Goal: Task Accomplishment & Management: Use online tool/utility

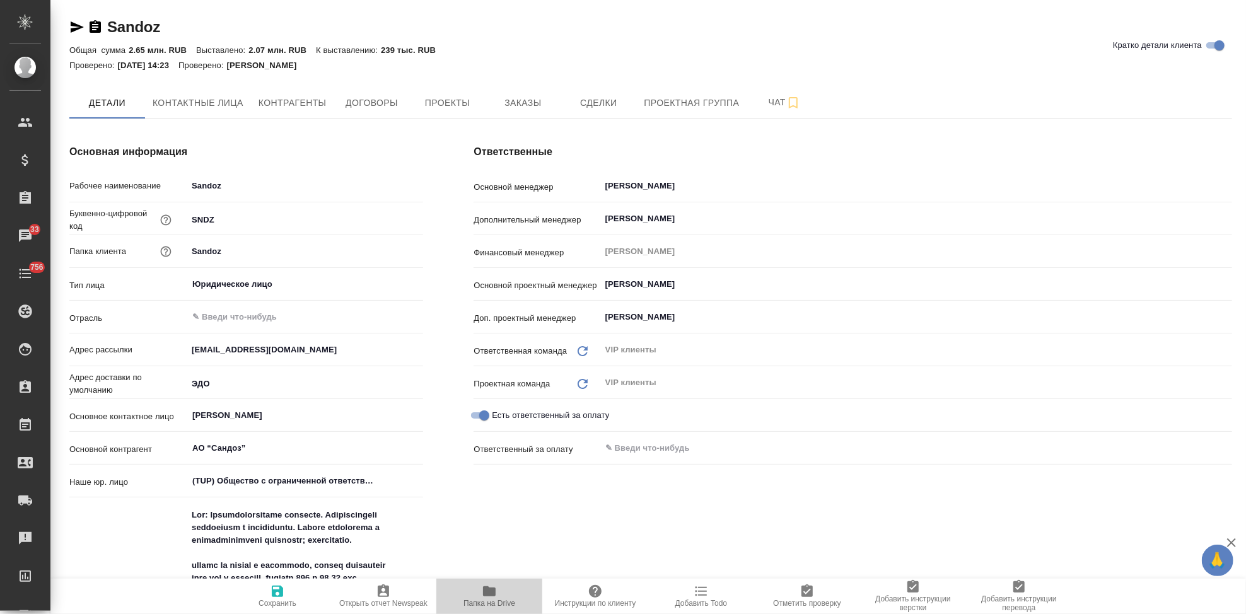
click at [489, 599] on span "Папка на Drive" at bounding box center [489, 603] width 52 height 9
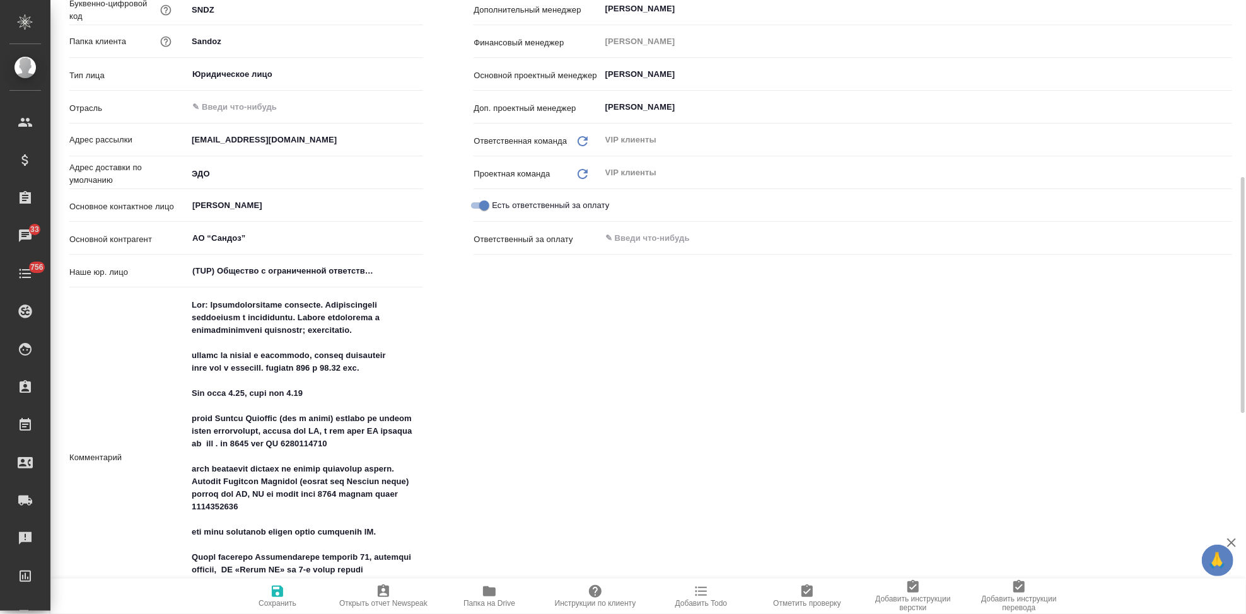
scroll to position [350, 0]
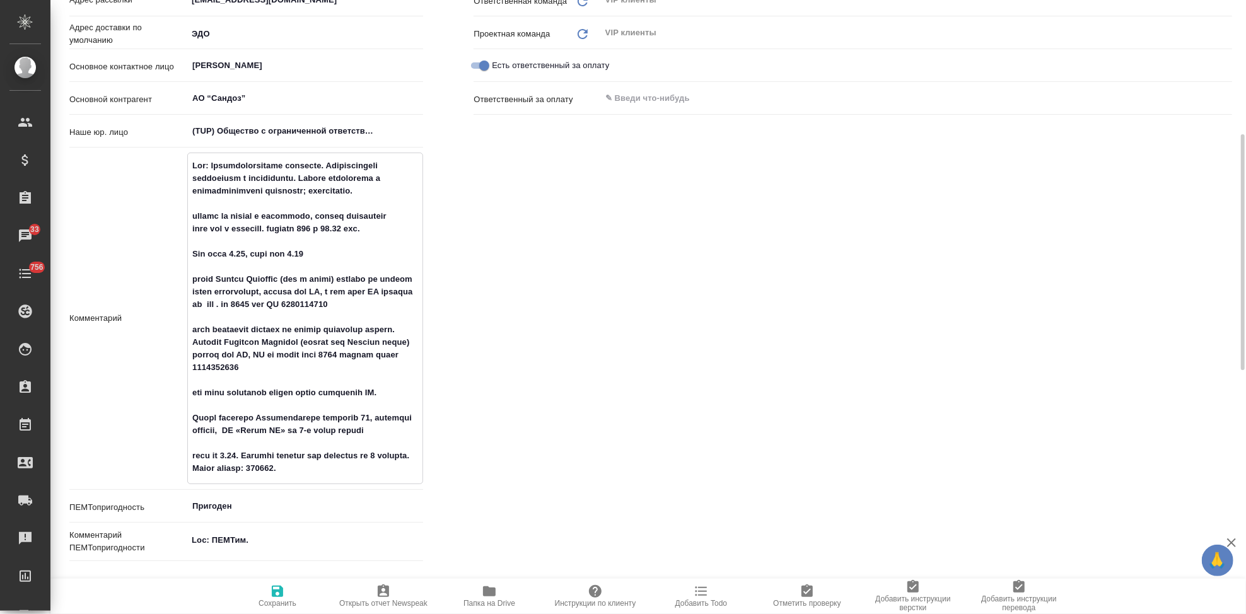
drag, startPoint x: 391, startPoint y: 301, endPoint x: 279, endPoint y: 302, distance: 111.6
click at [279, 302] on textarea at bounding box center [305, 317] width 235 height 324
click at [335, 382] on textarea at bounding box center [305, 317] width 235 height 324
drag, startPoint x: 285, startPoint y: 354, endPoint x: 294, endPoint y: 369, distance: 17.3
click at [294, 369] on textarea at bounding box center [305, 317] width 235 height 324
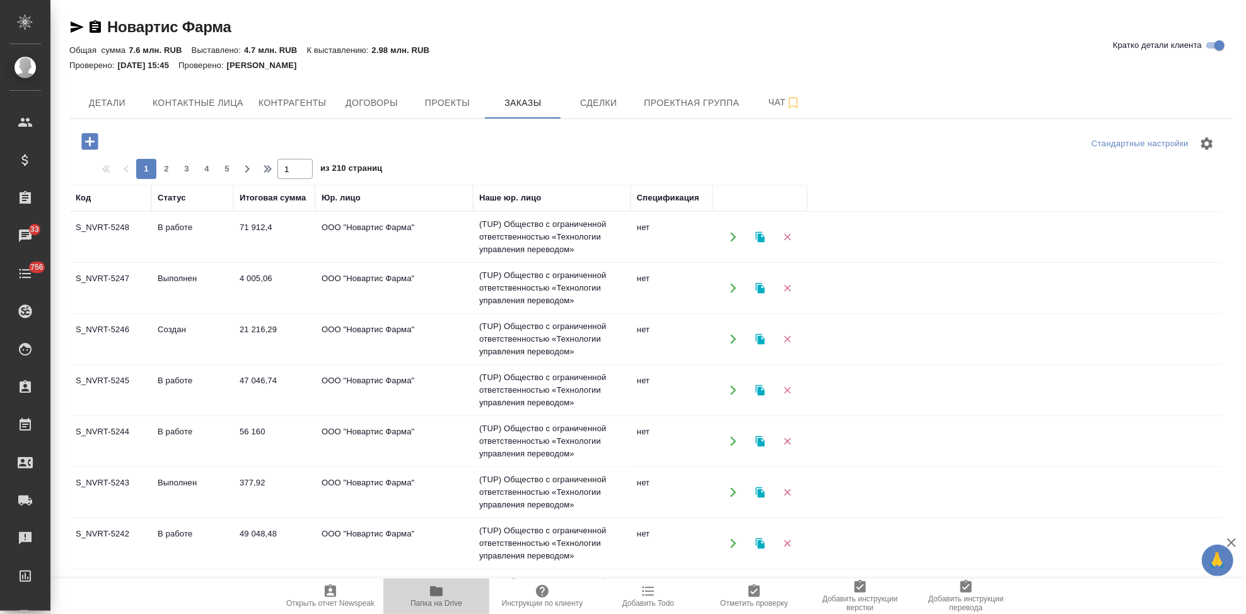
click at [429, 599] on span "Папка на Drive" at bounding box center [436, 603] width 52 height 9
click at [439, 603] on span "Папка на Drive" at bounding box center [436, 603] width 52 height 9
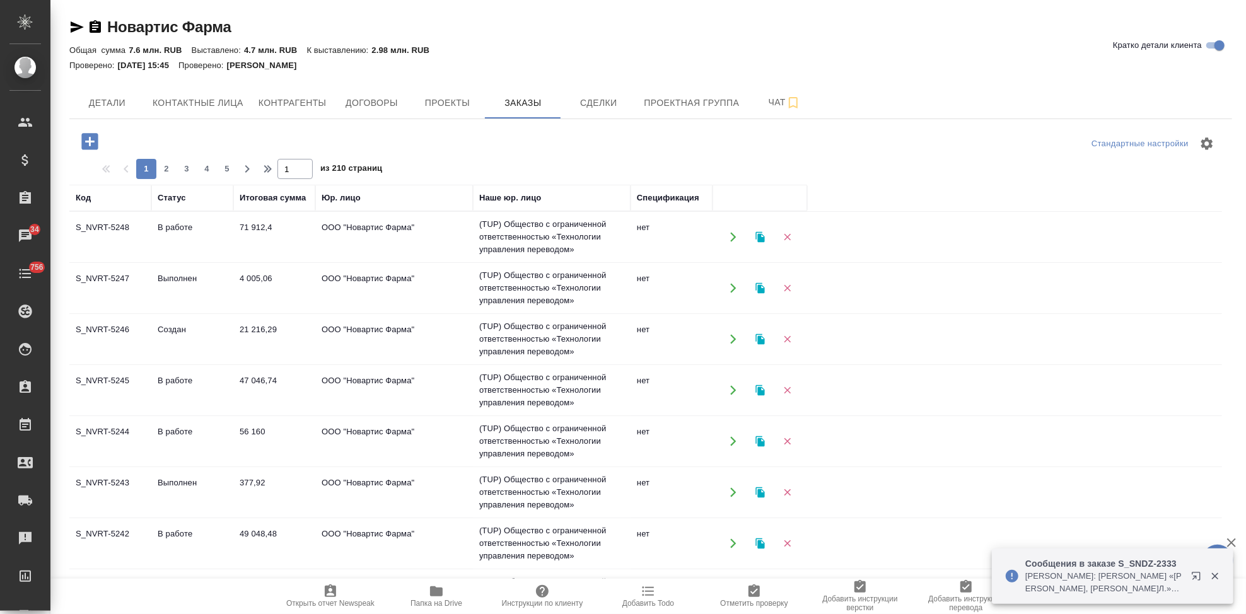
click at [427, 598] on span "Папка на Drive" at bounding box center [436, 596] width 91 height 24
click at [173, 331] on td "Создан" at bounding box center [192, 339] width 82 height 44
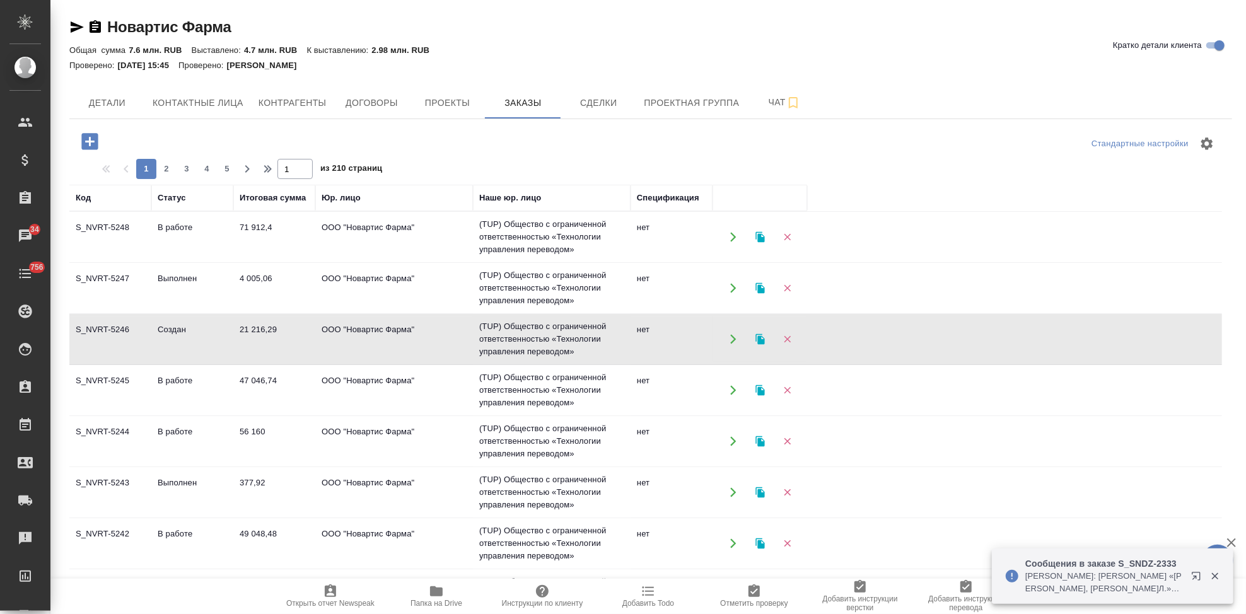
click at [173, 331] on td "Создан" at bounding box center [192, 339] width 82 height 44
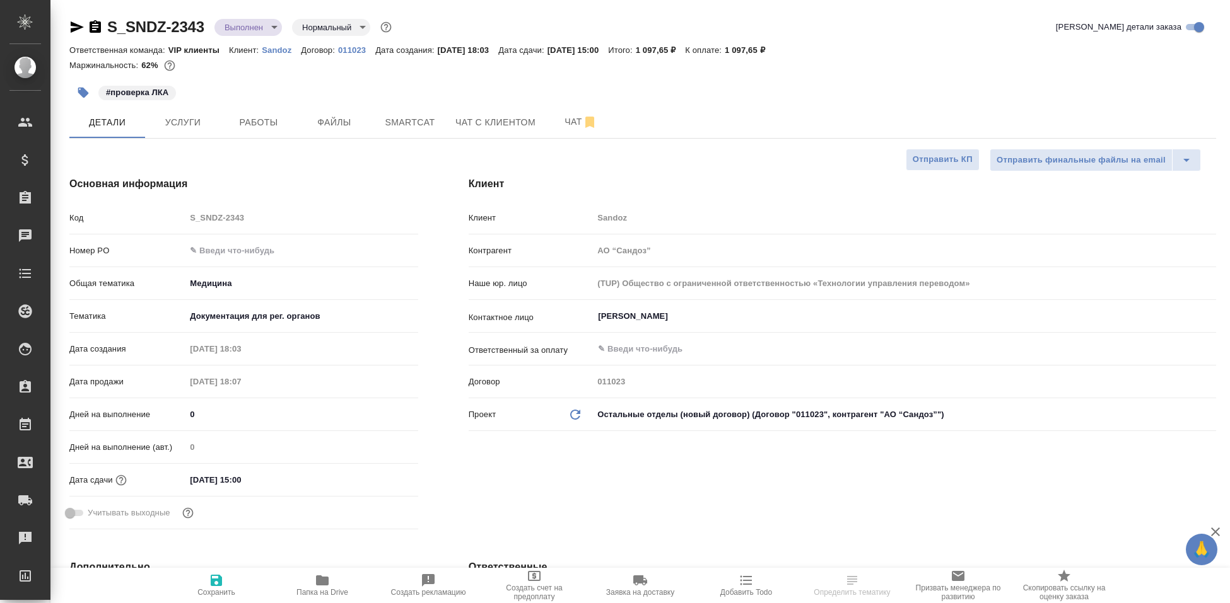
select select "RU"
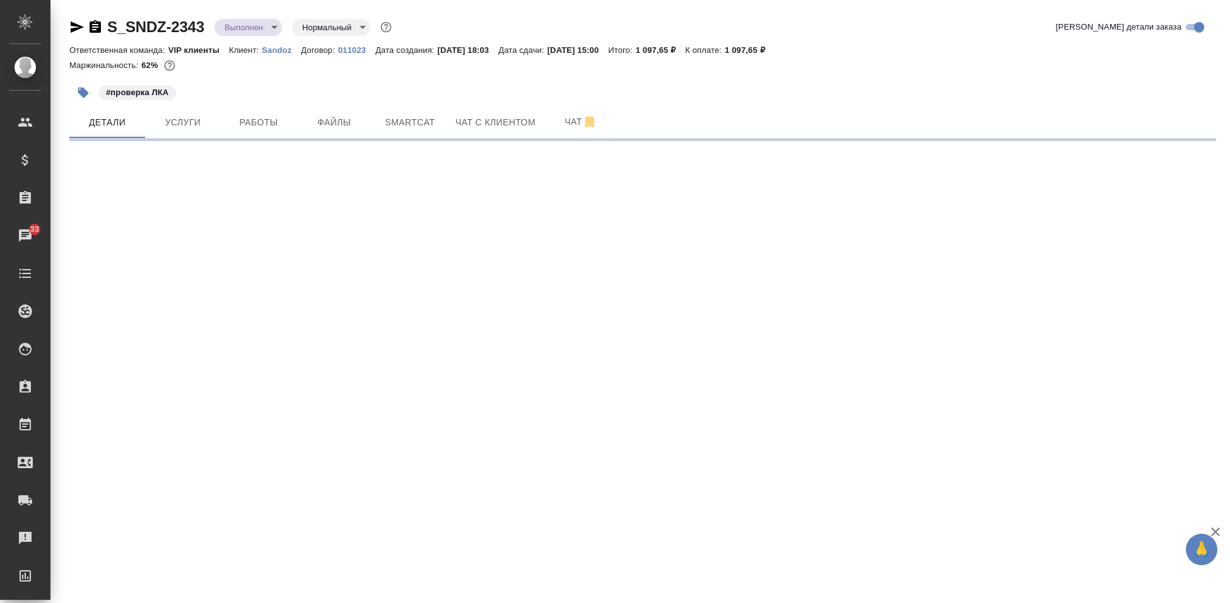
select select "RU"
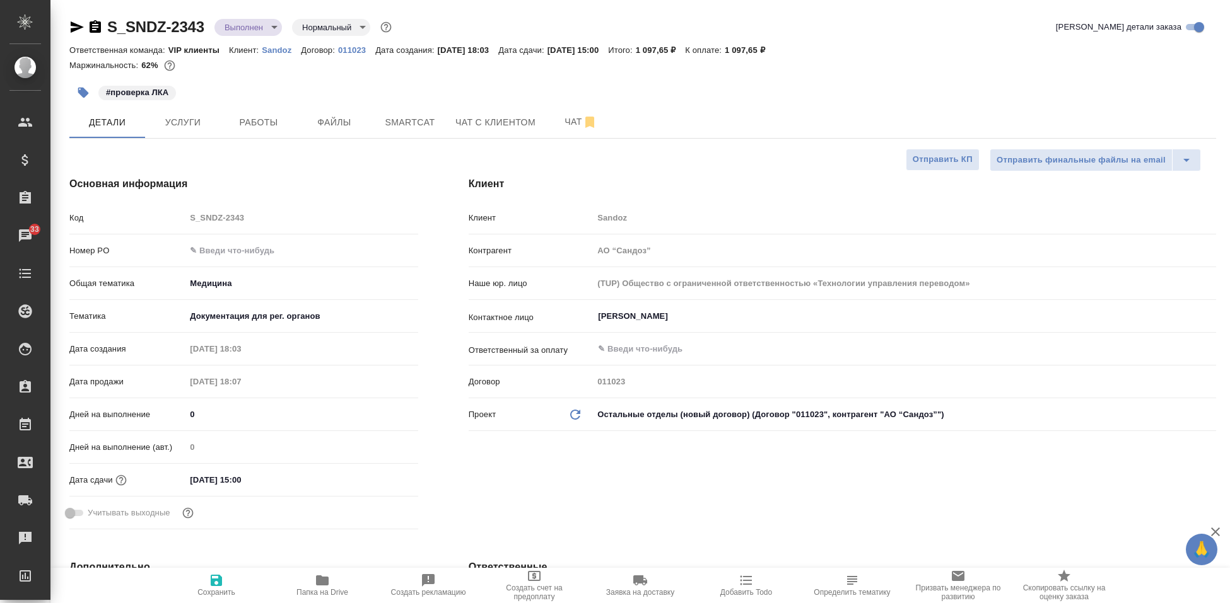
type textarea "x"
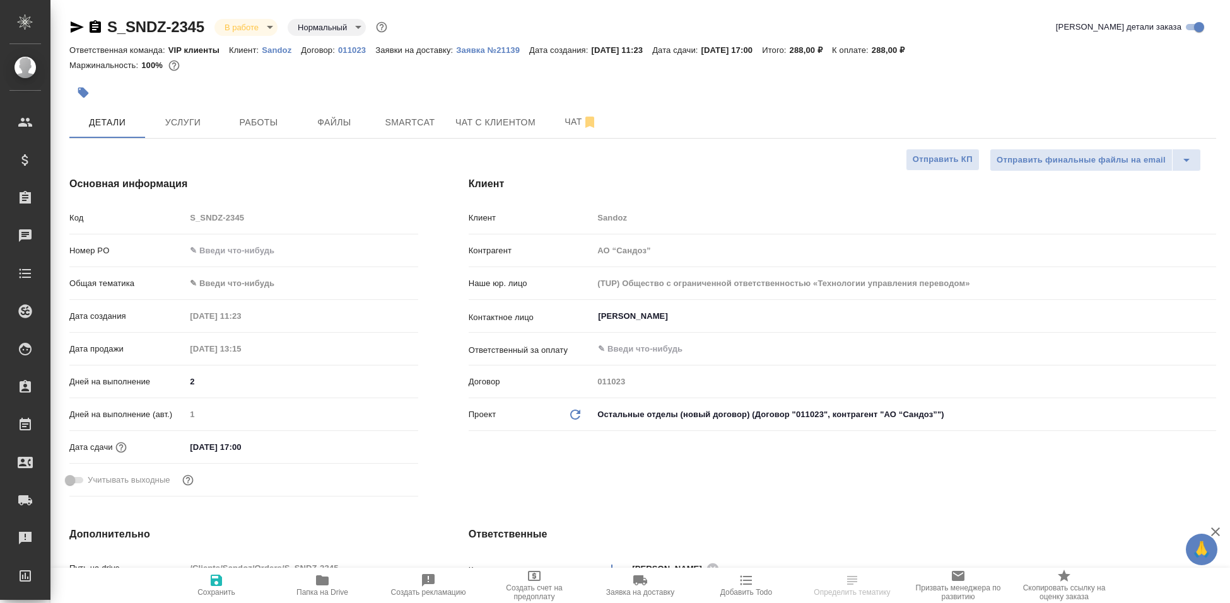
select select "RU"
type textarea "x"
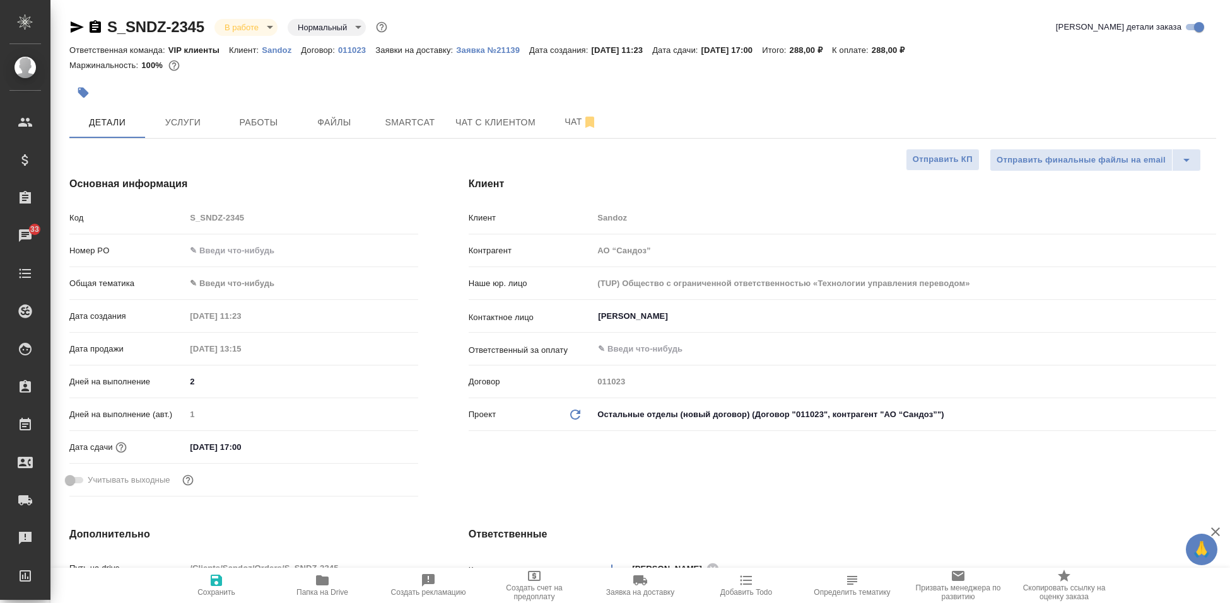
type textarea "x"
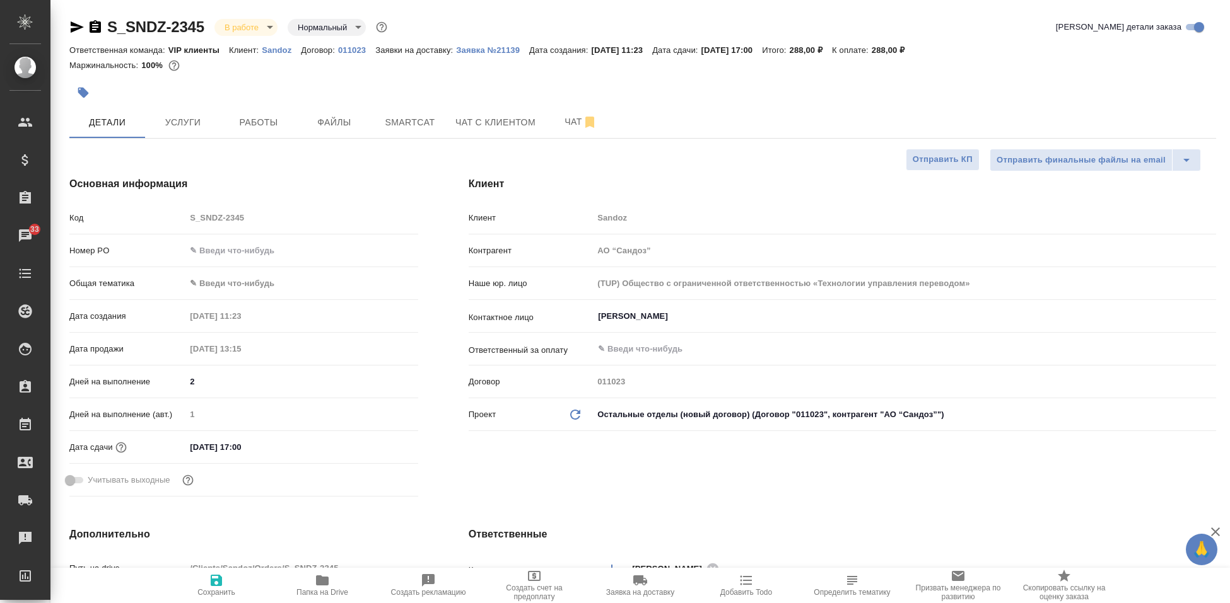
type textarea "x"
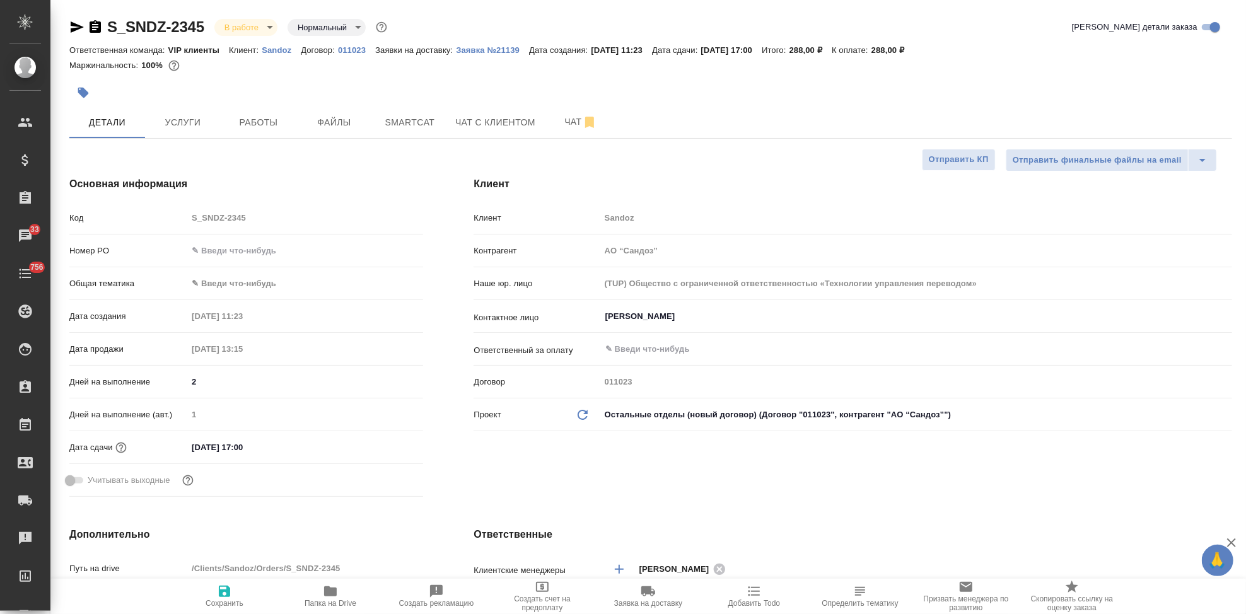
type textarea "x"
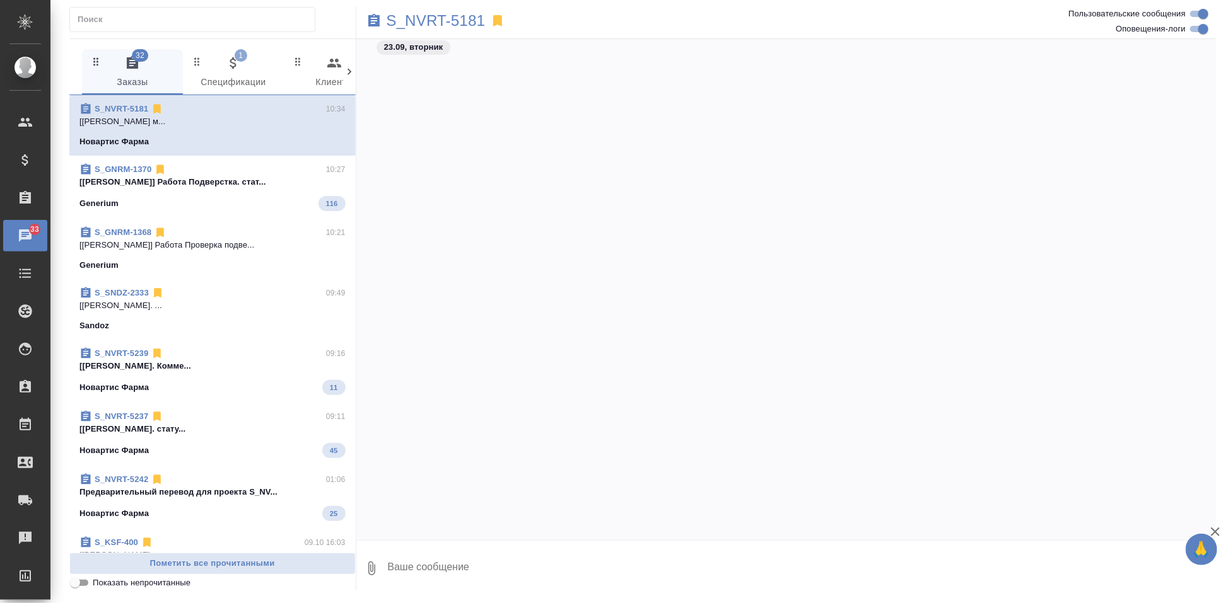
scroll to position [353768, 0]
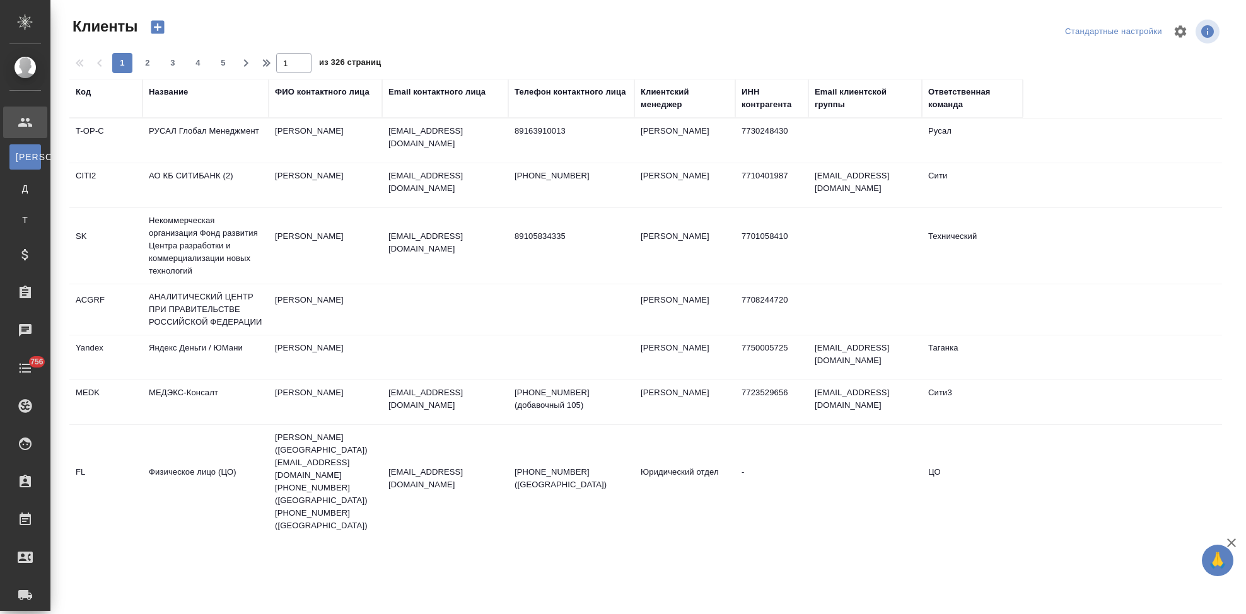
select select "RU"
click at [84, 93] on div "Код" at bounding box center [83, 92] width 15 height 13
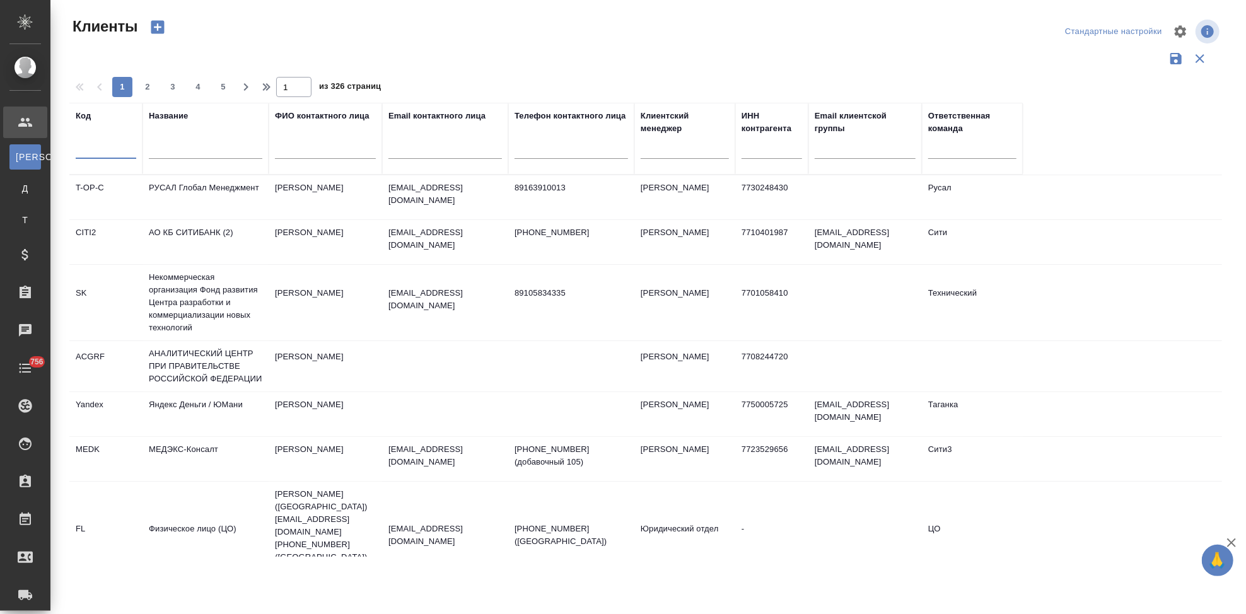
click at [97, 158] on input "text" at bounding box center [106, 151] width 61 height 16
type input "nvrt"
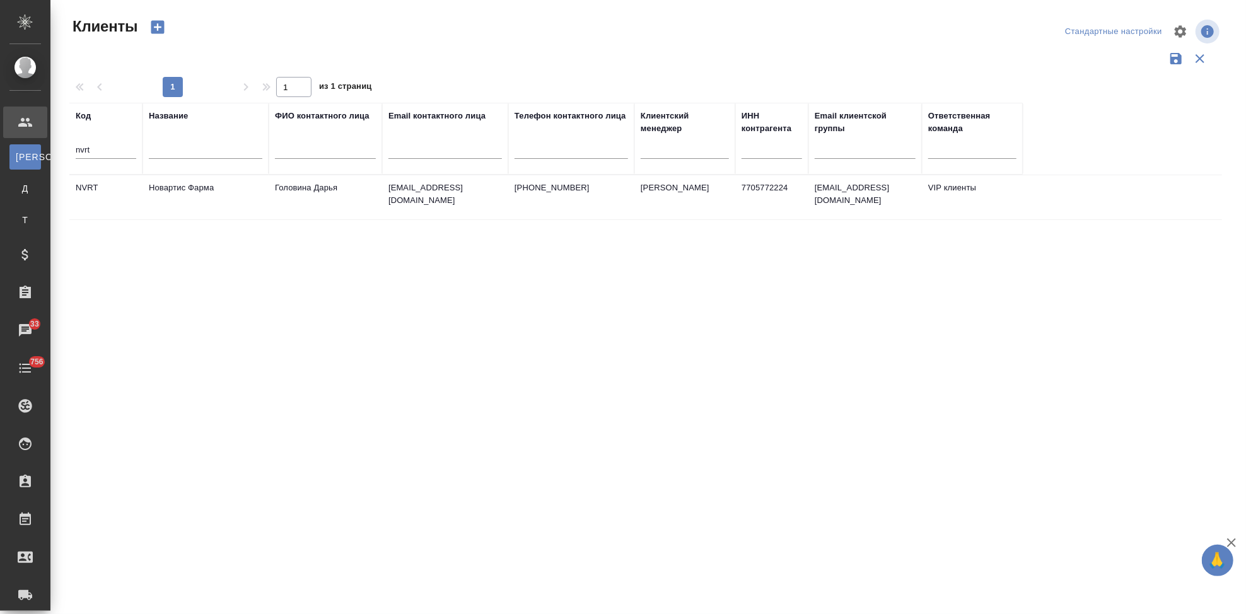
click at [218, 208] on td "Новартис Фарма" at bounding box center [206, 197] width 126 height 44
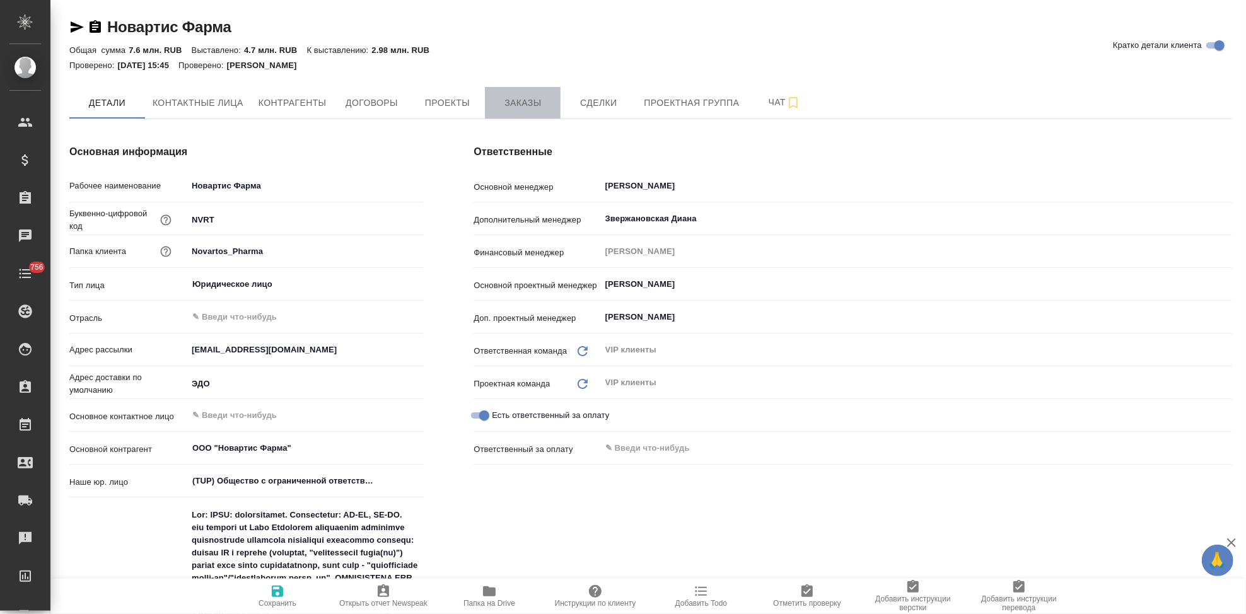
click at [521, 98] on span "Заказы" at bounding box center [522, 103] width 61 height 16
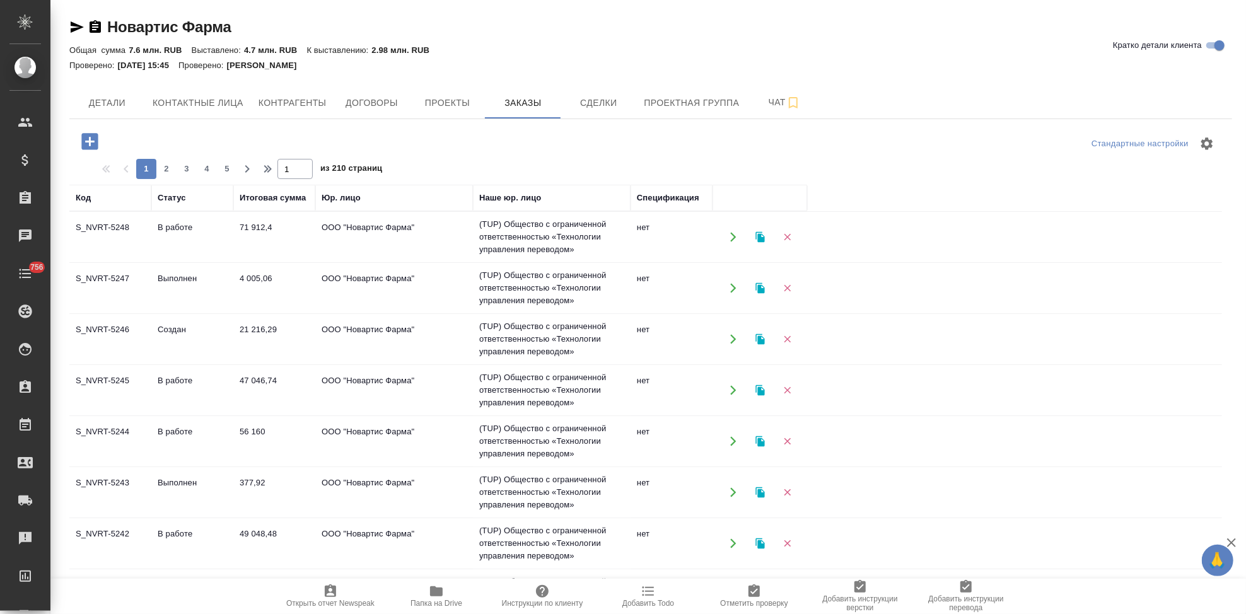
scroll to position [100, 0]
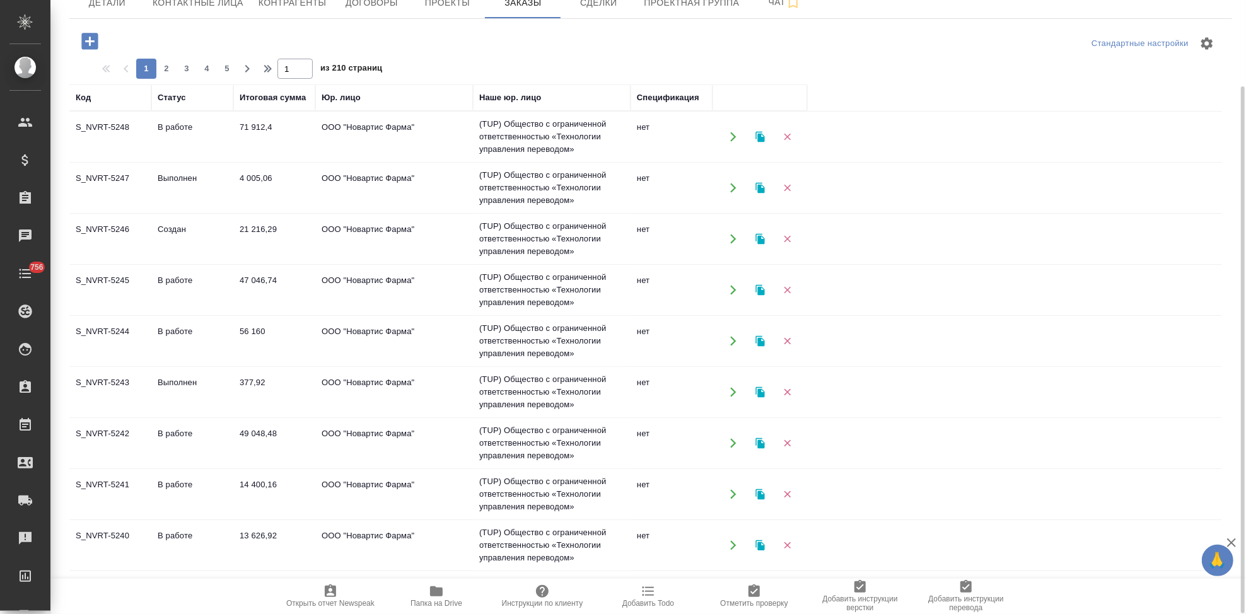
click at [178, 538] on td "В работе" at bounding box center [192, 545] width 82 height 44
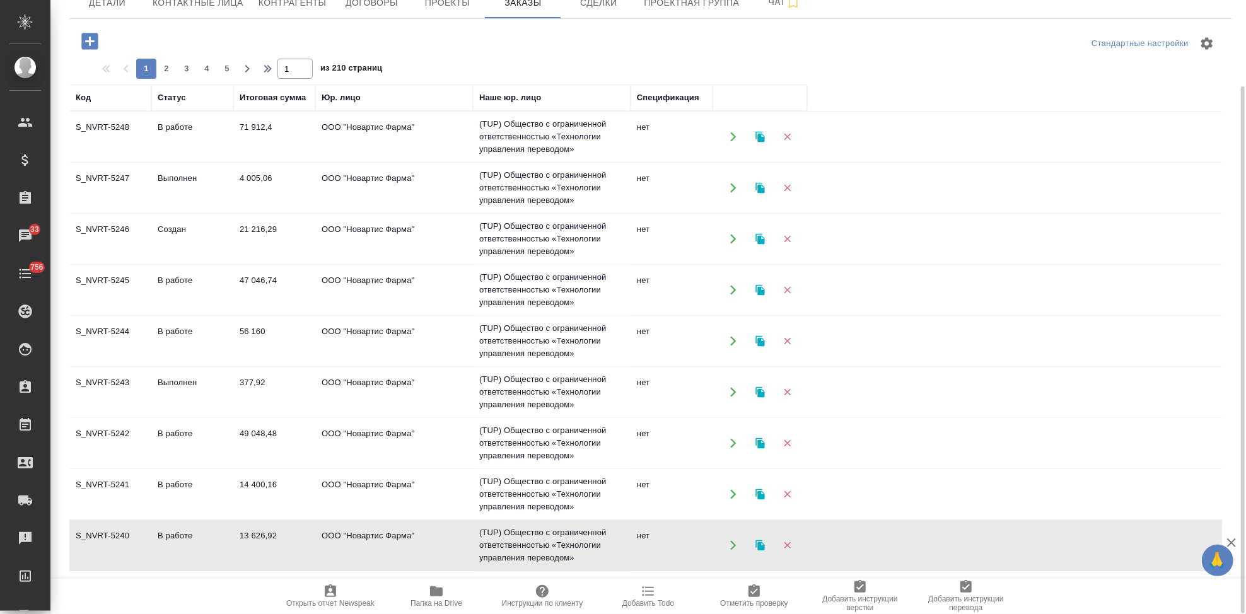
click at [178, 482] on td "В работе" at bounding box center [192, 494] width 82 height 44
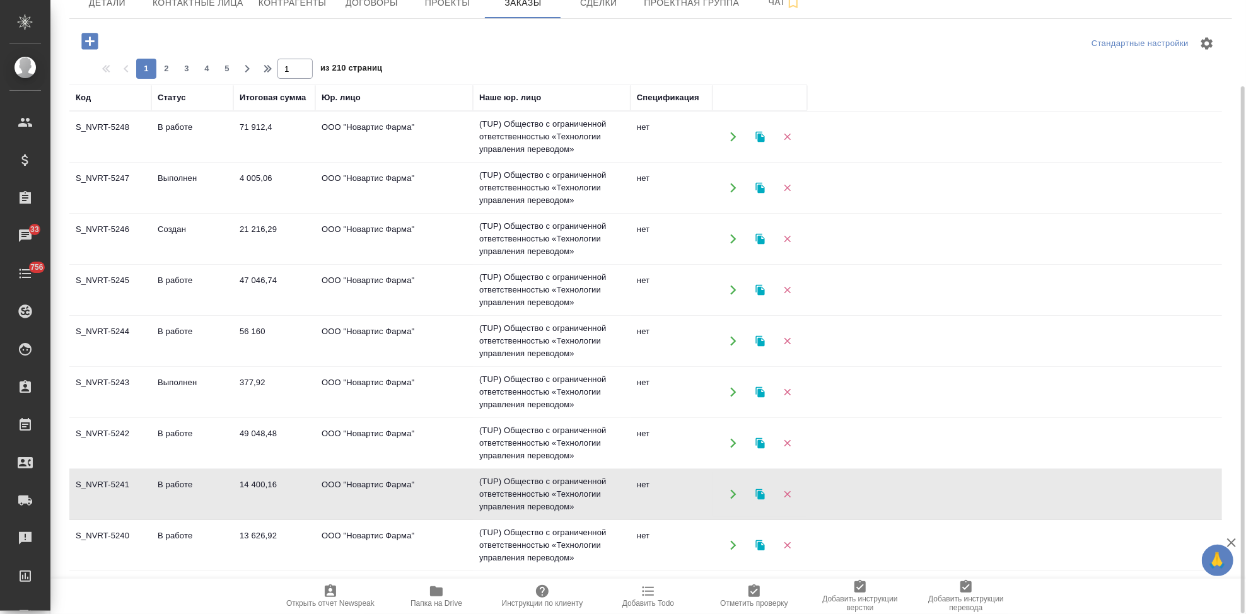
click at [178, 482] on td "В работе" at bounding box center [192, 494] width 82 height 44
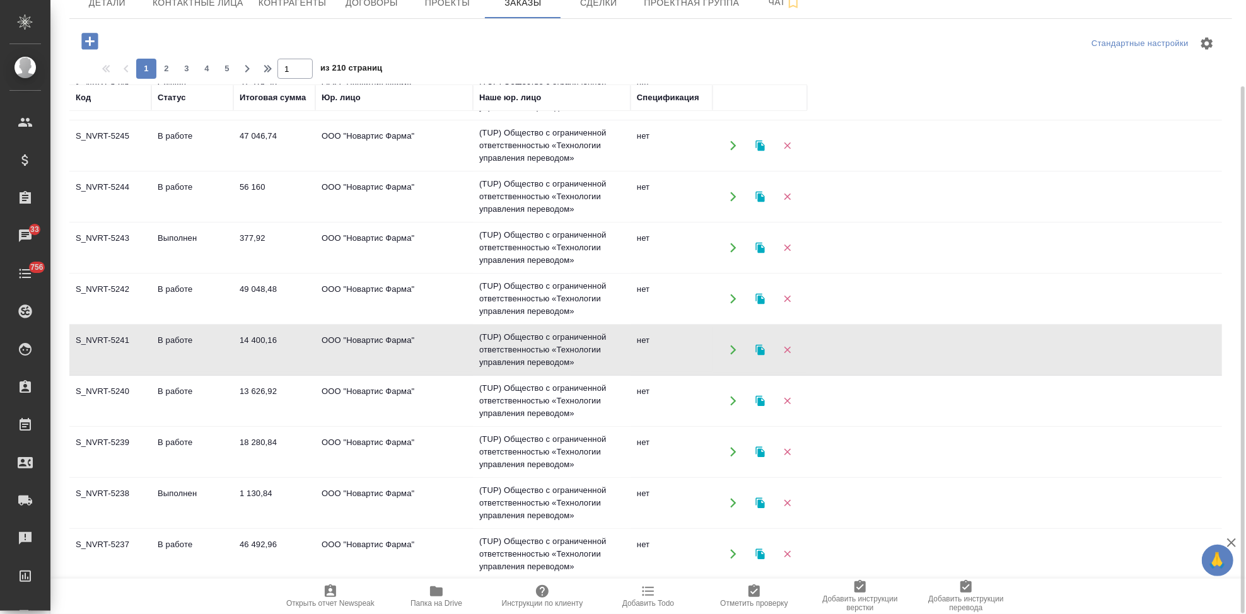
scroll to position [161, 0]
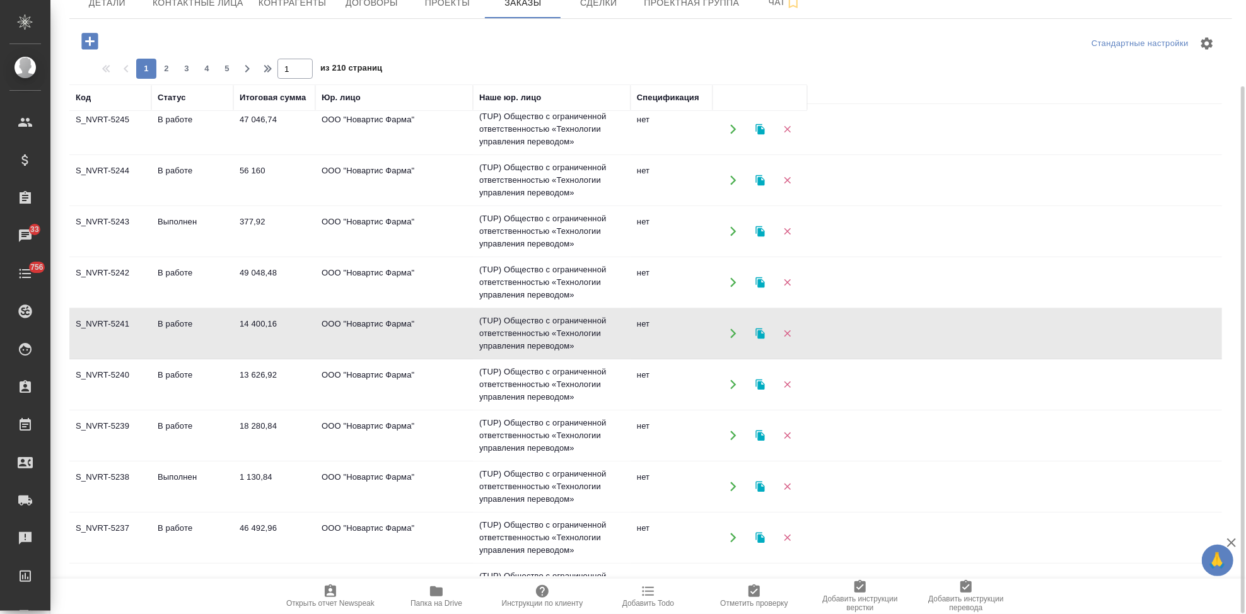
click at [255, 430] on td "18 280,84" at bounding box center [274, 436] width 82 height 44
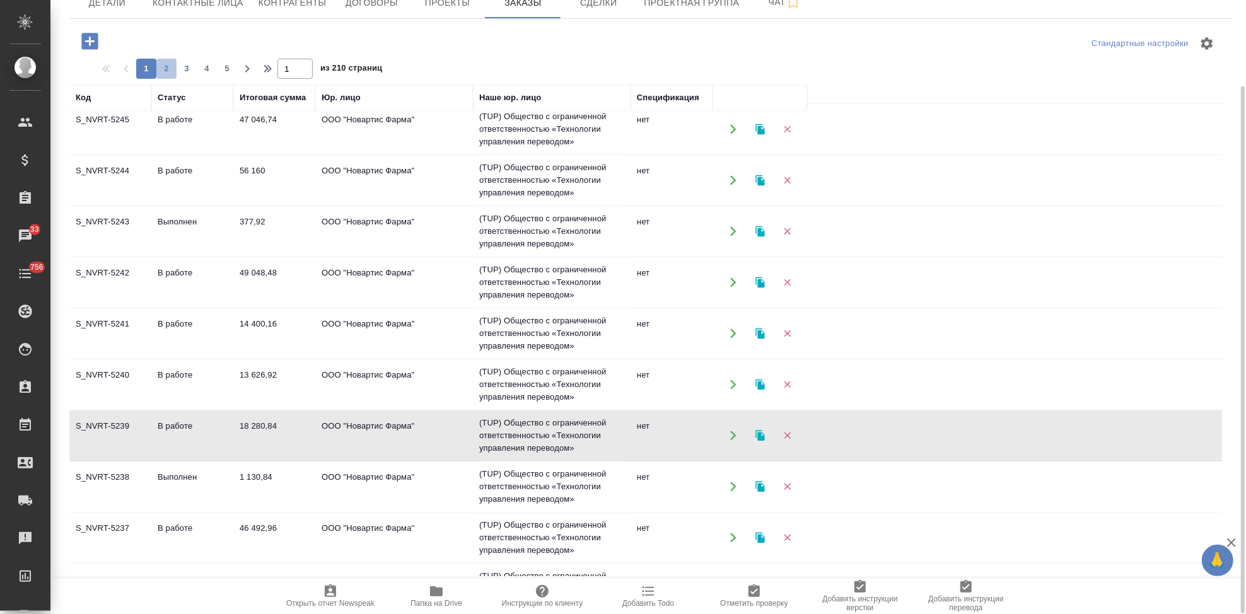
click at [166, 71] on span "2" at bounding box center [166, 68] width 20 height 13
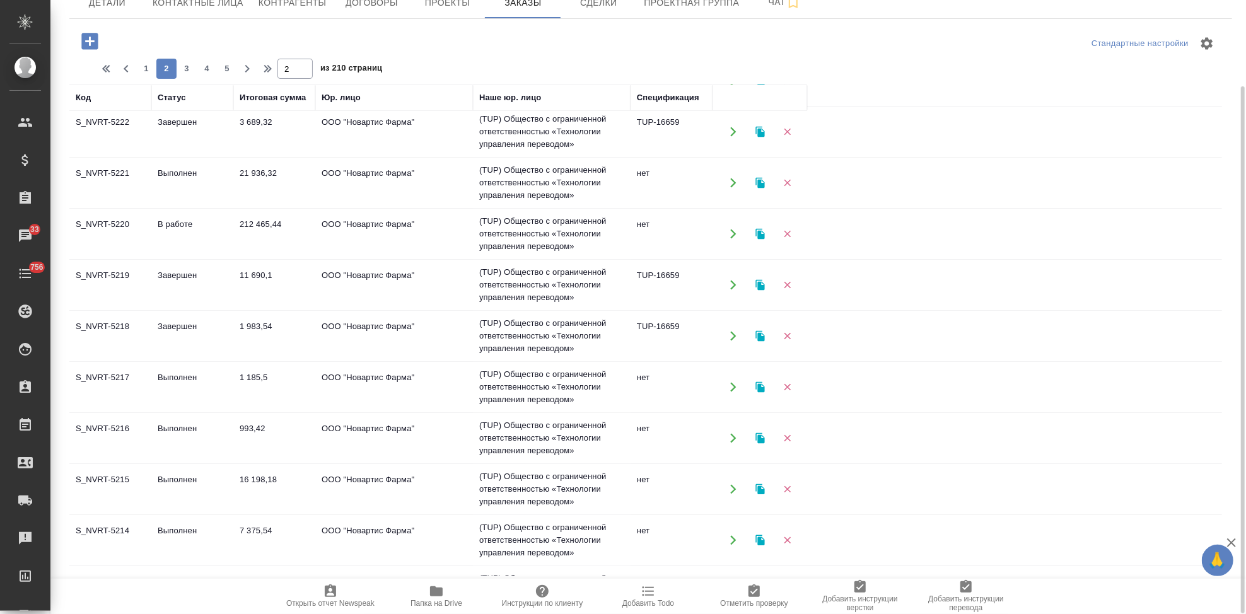
scroll to position [0, 0]
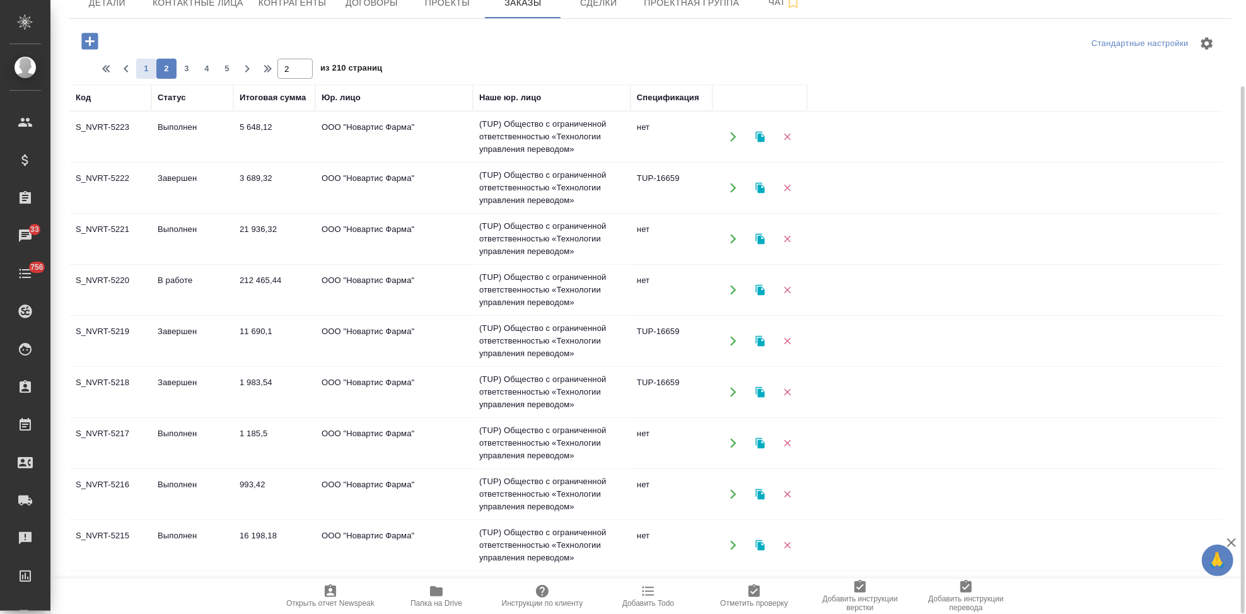
click at [143, 72] on span "1" at bounding box center [146, 68] width 20 height 13
type input "1"
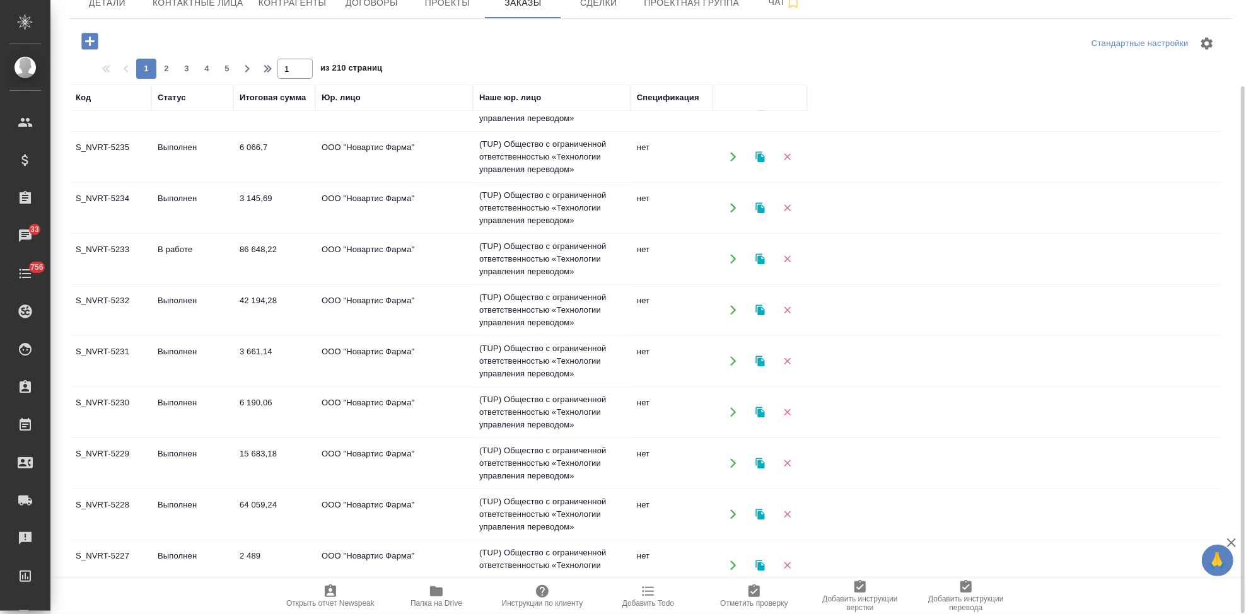
scroll to position [813, 0]
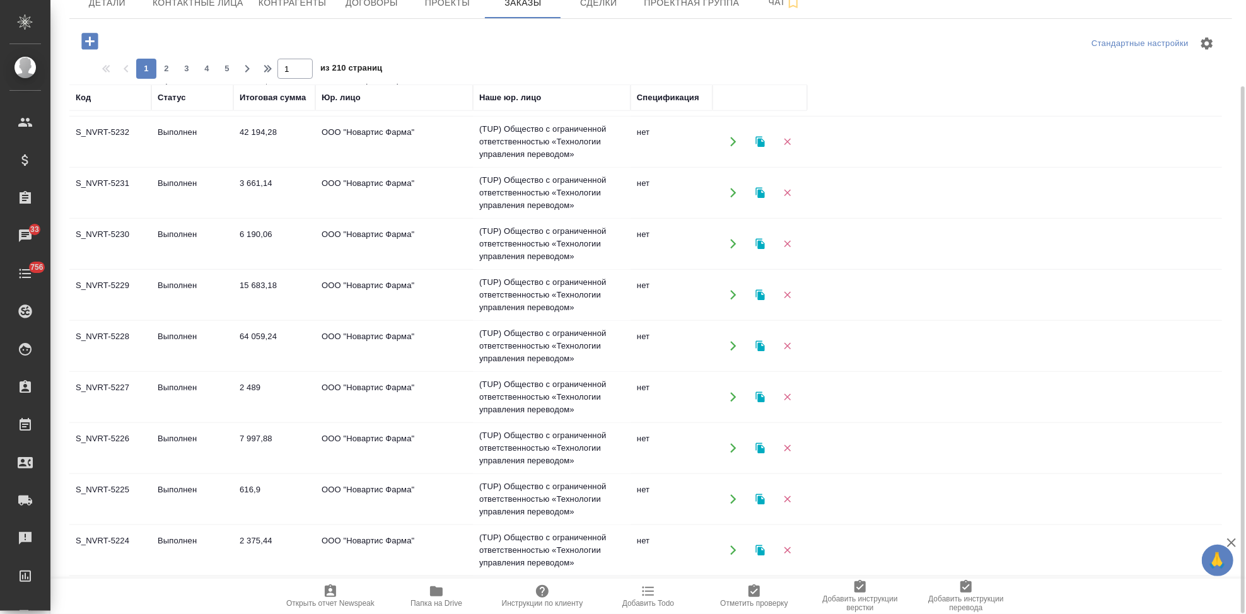
click at [194, 289] on td "Выполнен" at bounding box center [192, 295] width 82 height 44
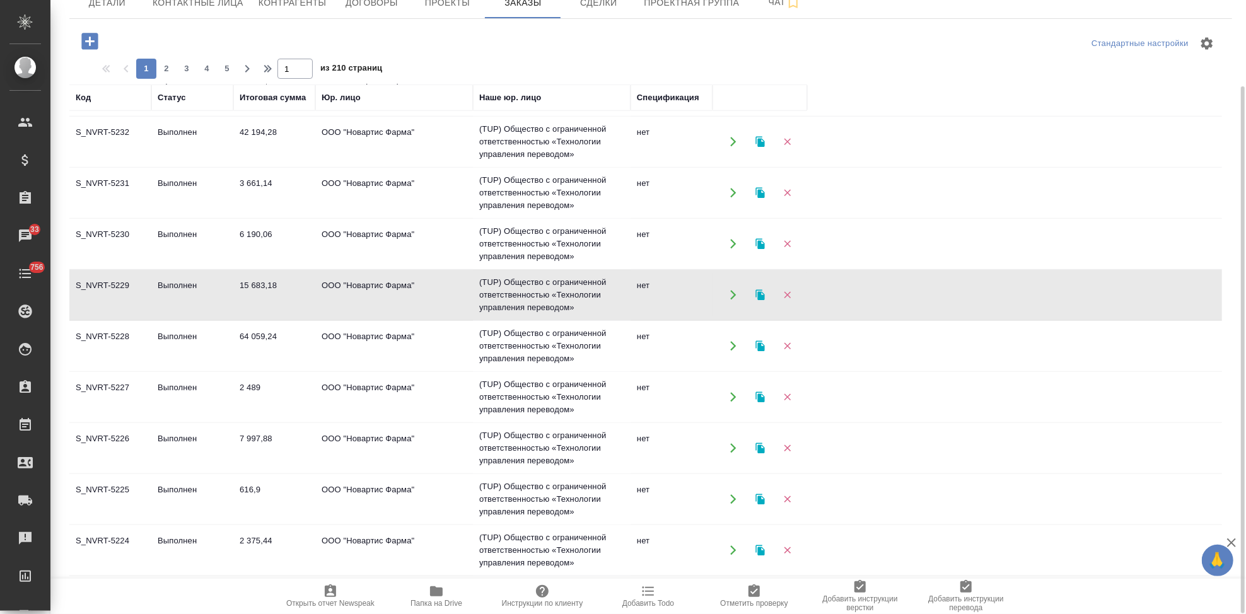
click at [194, 289] on td "Выполнен" at bounding box center [192, 295] width 82 height 44
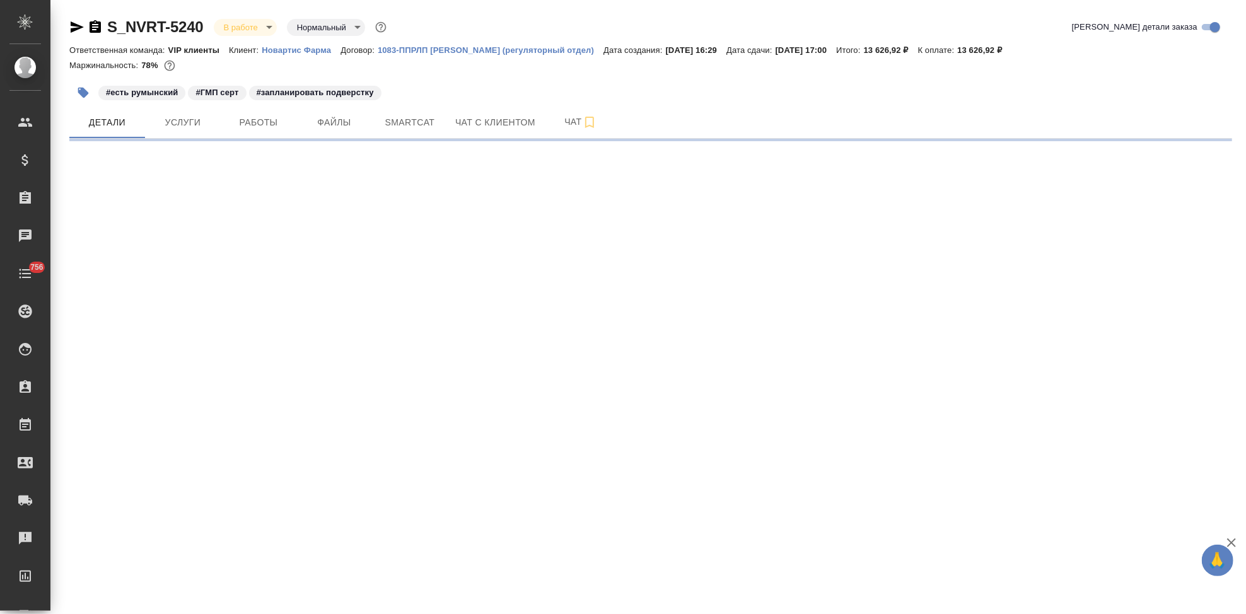
select select "RU"
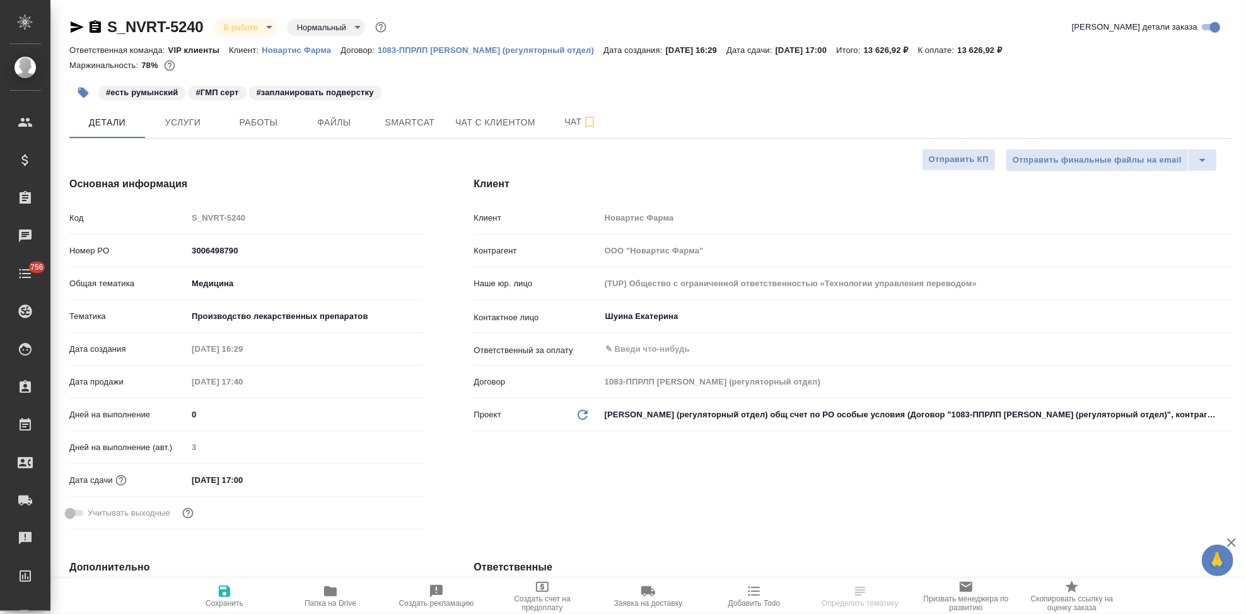
type textarea "x"
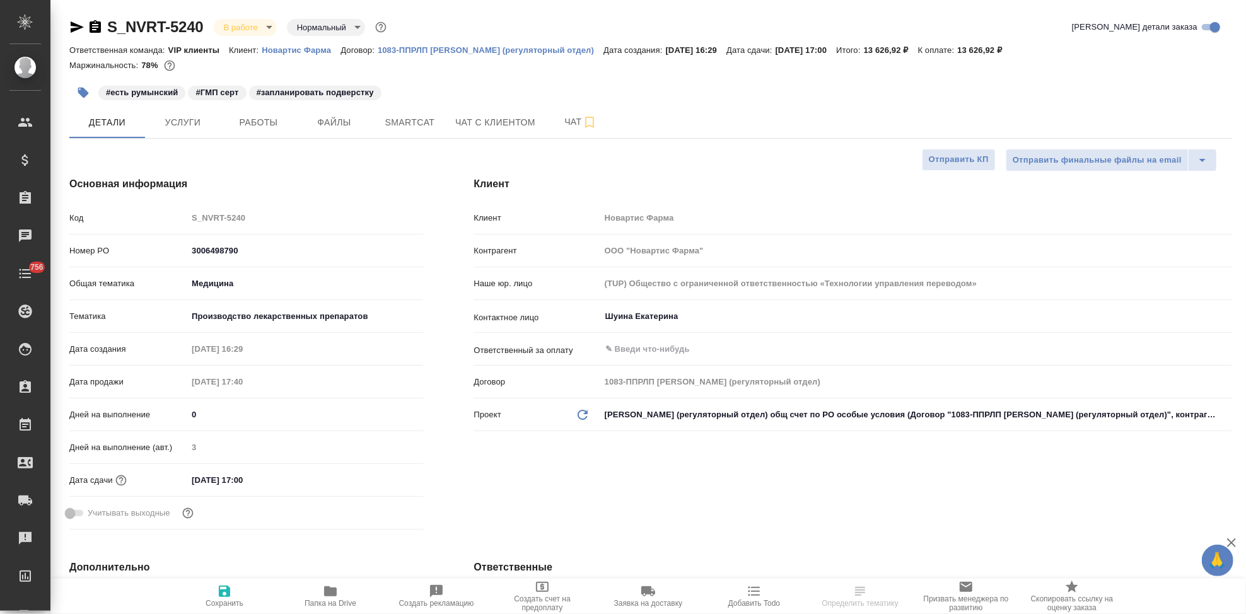
type textarea "x"
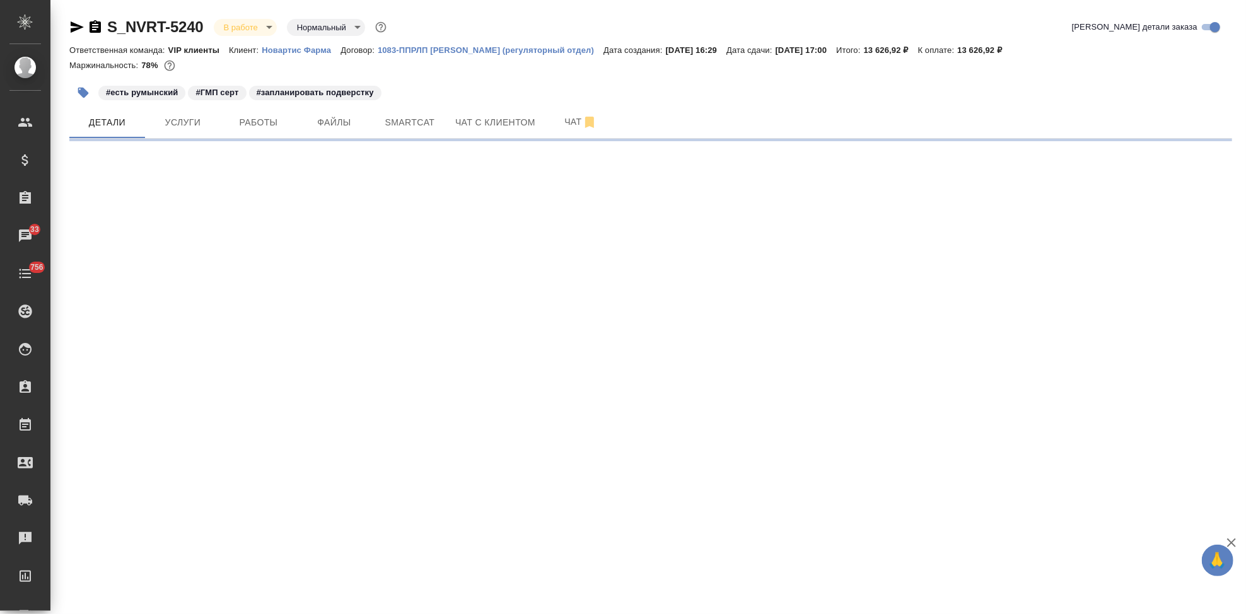
select select "RU"
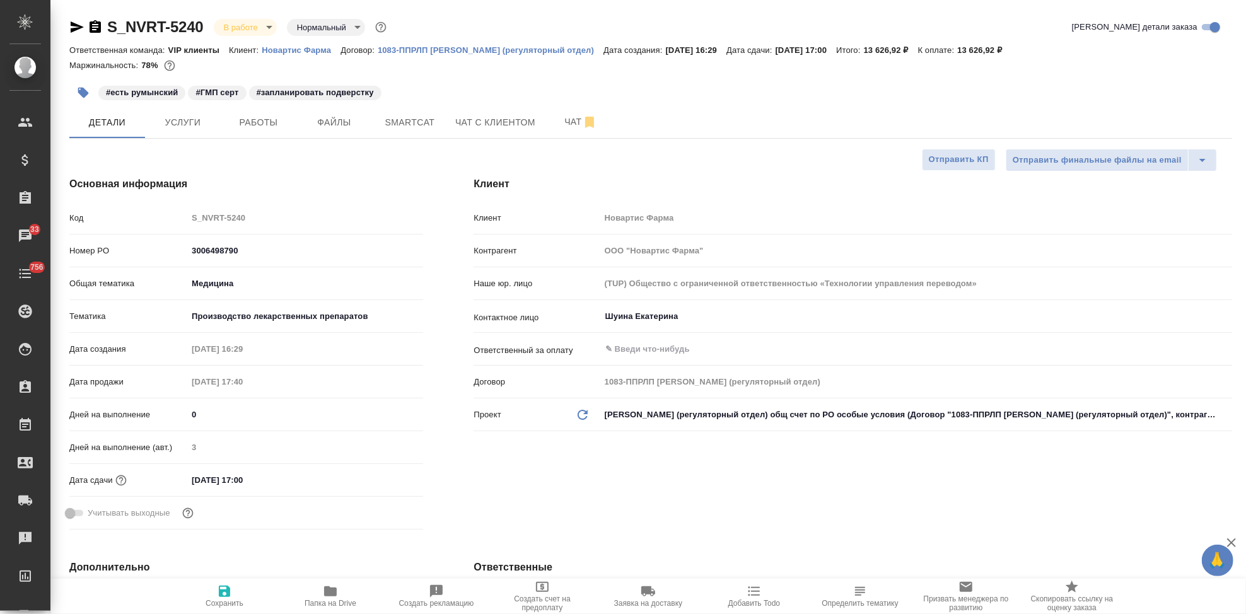
type textarea "x"
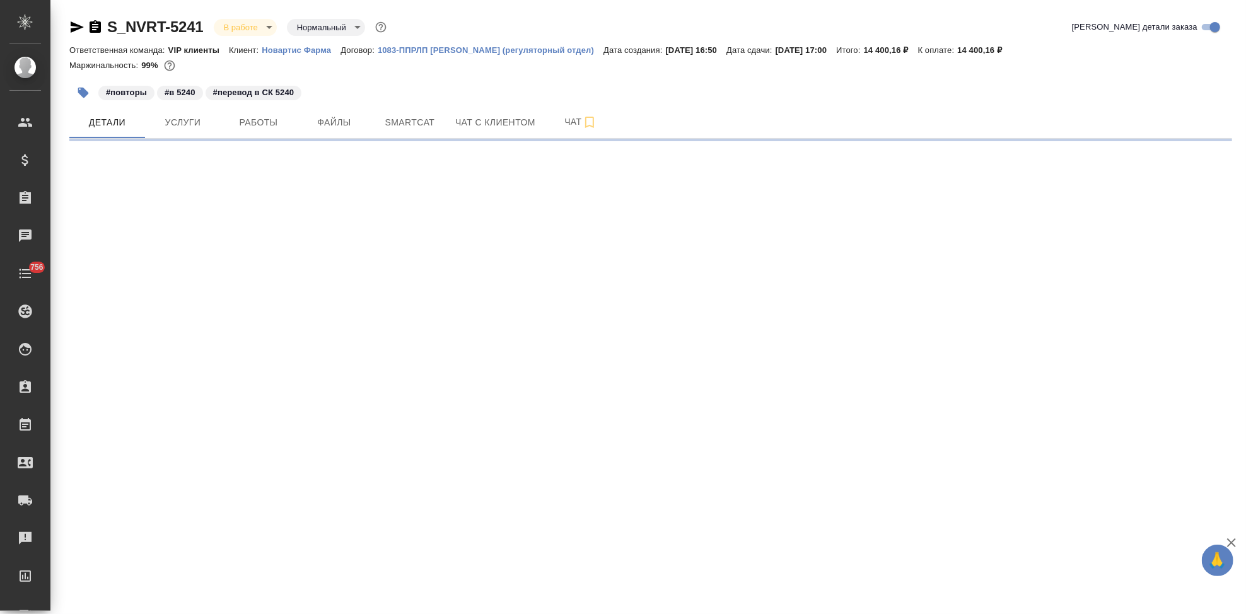
select select "RU"
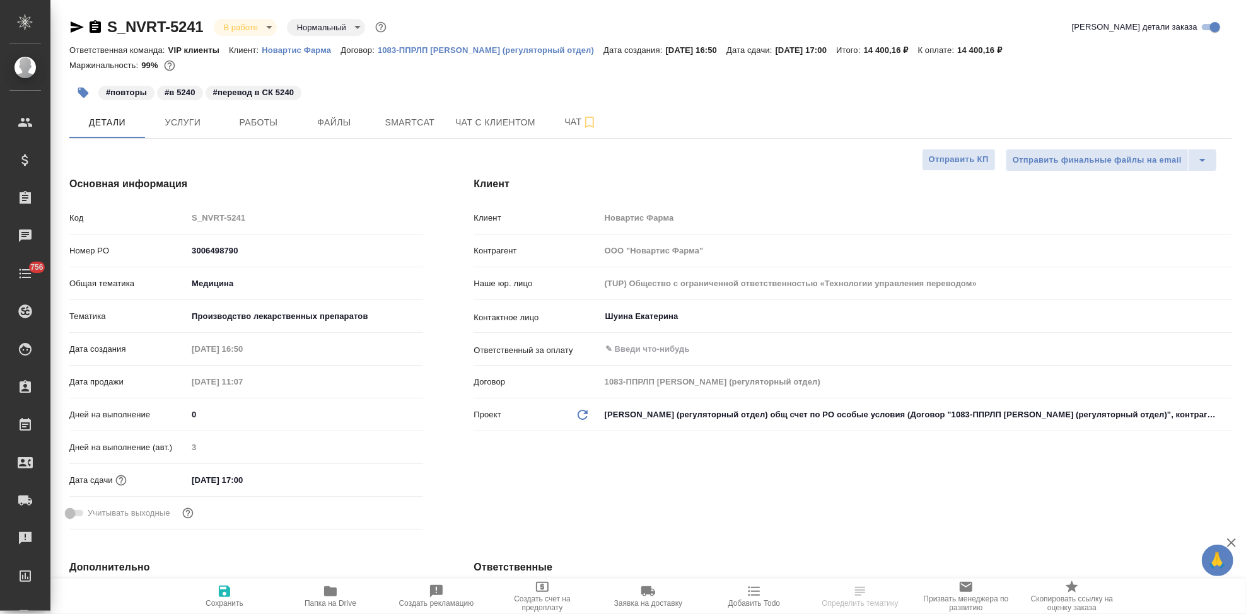
type textarea "x"
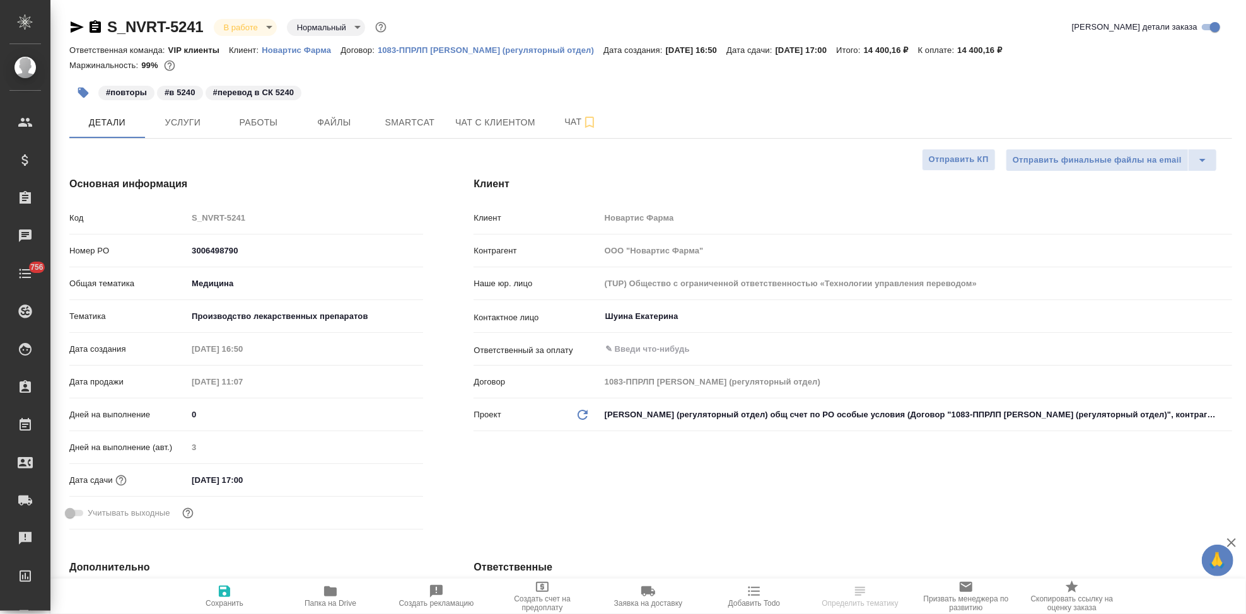
type textarea "x"
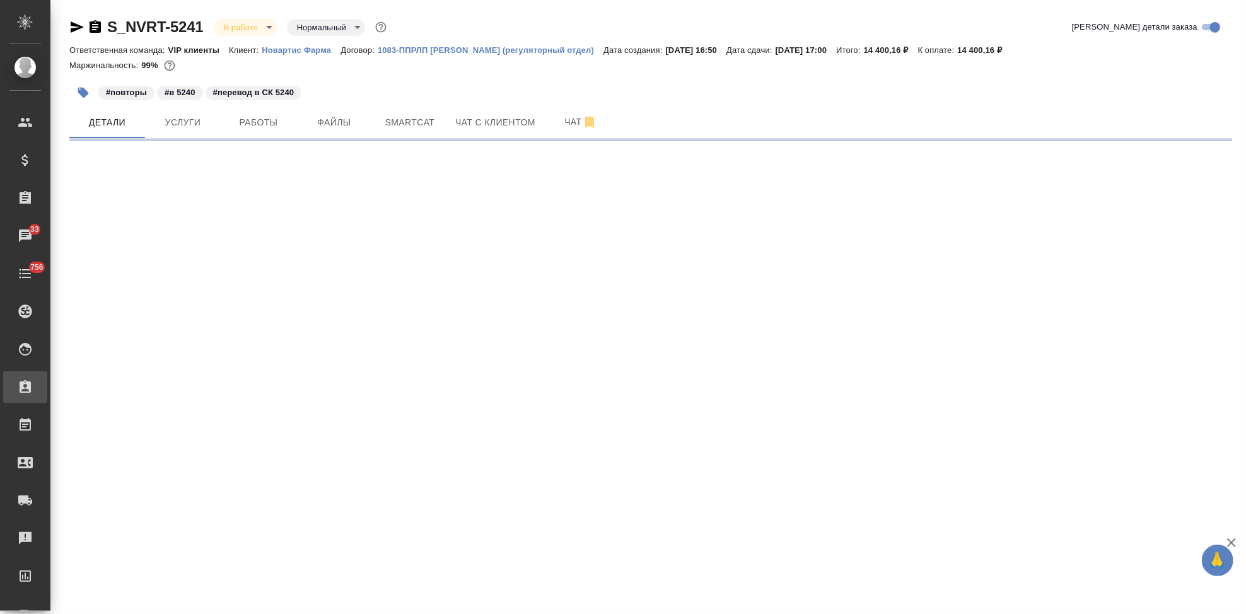
select select "RU"
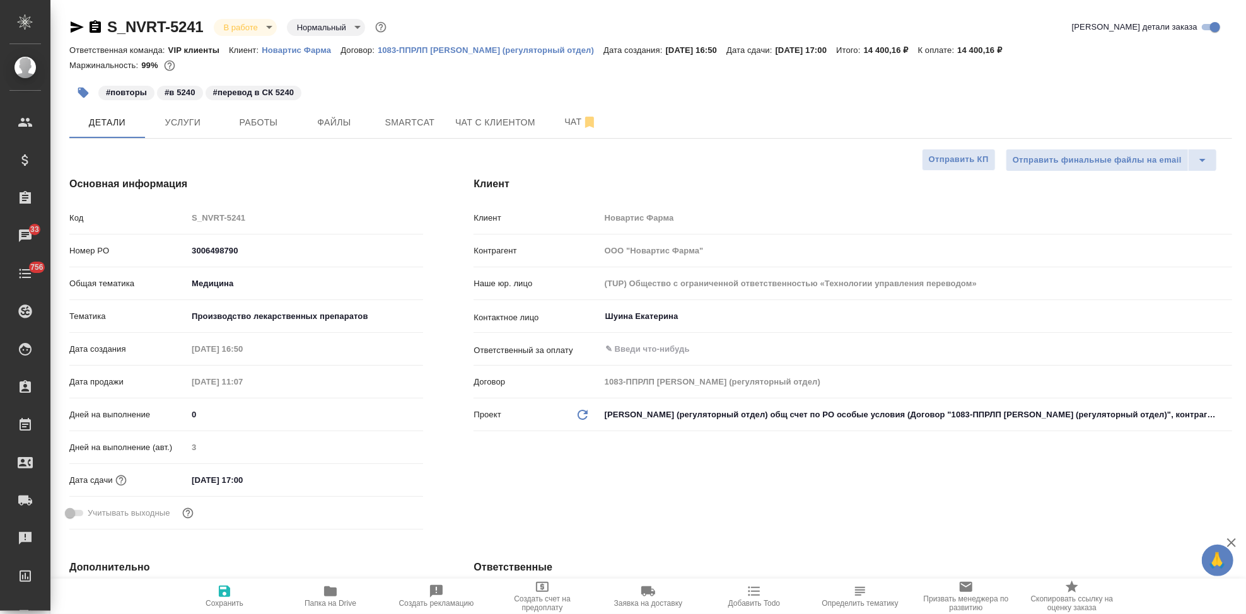
type textarea "x"
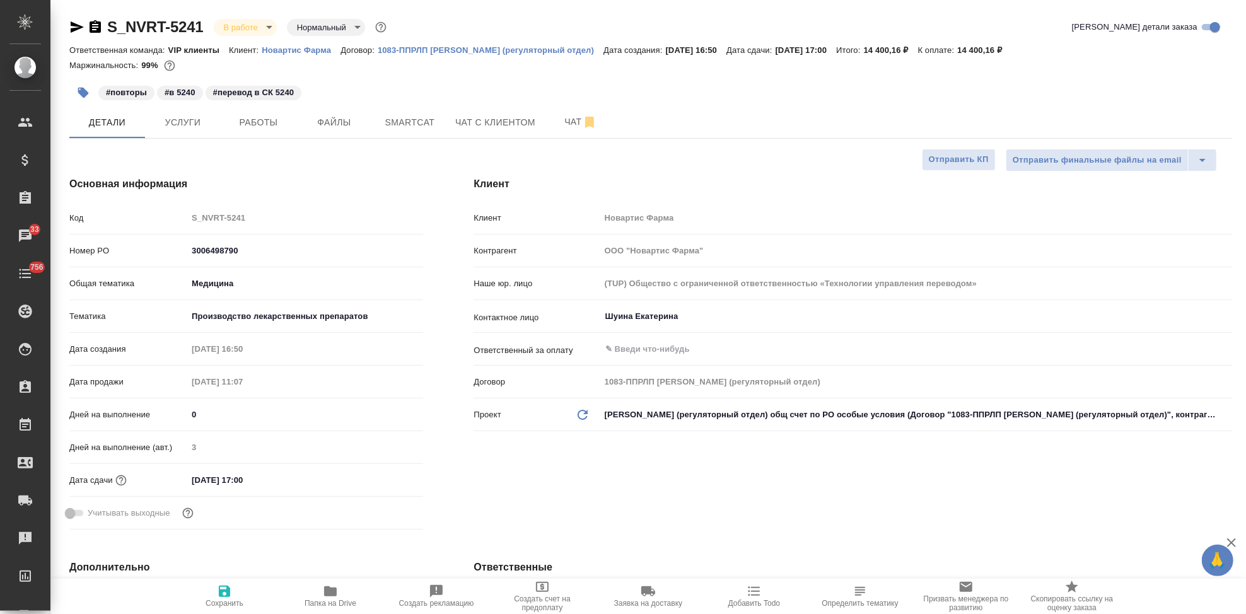
type textarea "x"
select select "RU"
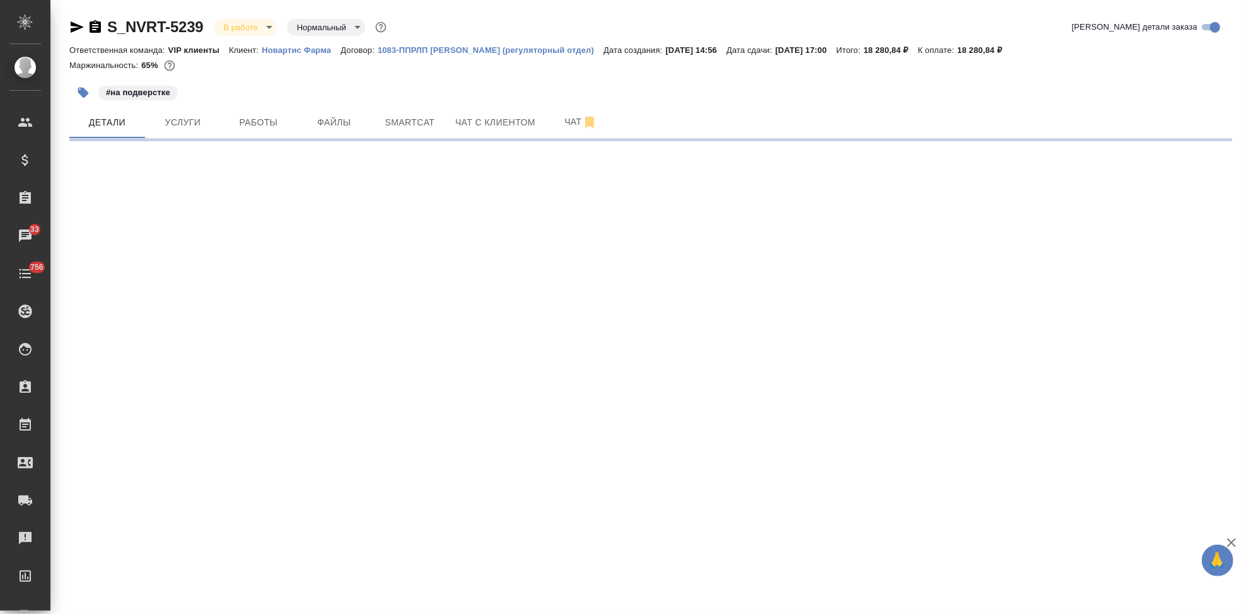
select select "RU"
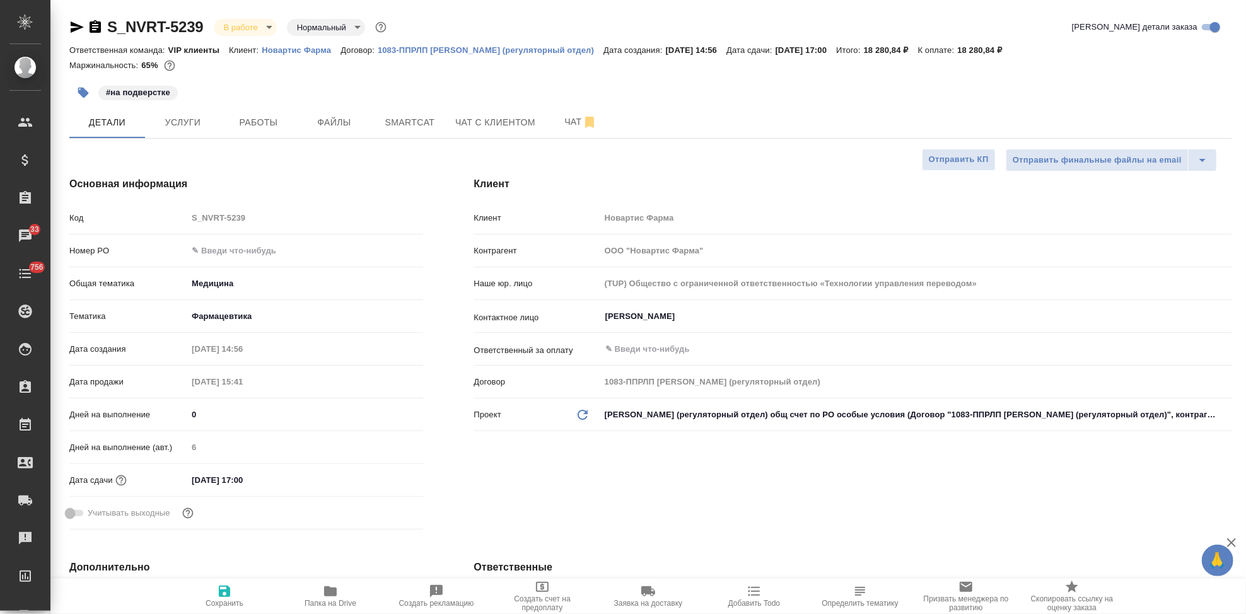
type textarea "x"
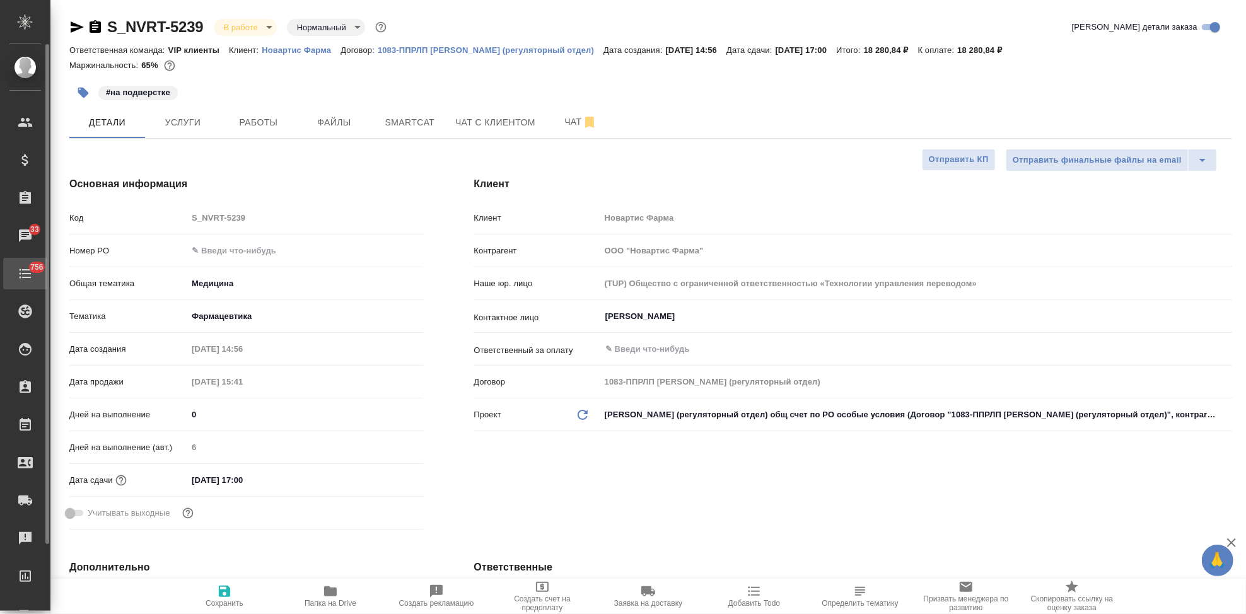
type textarea "x"
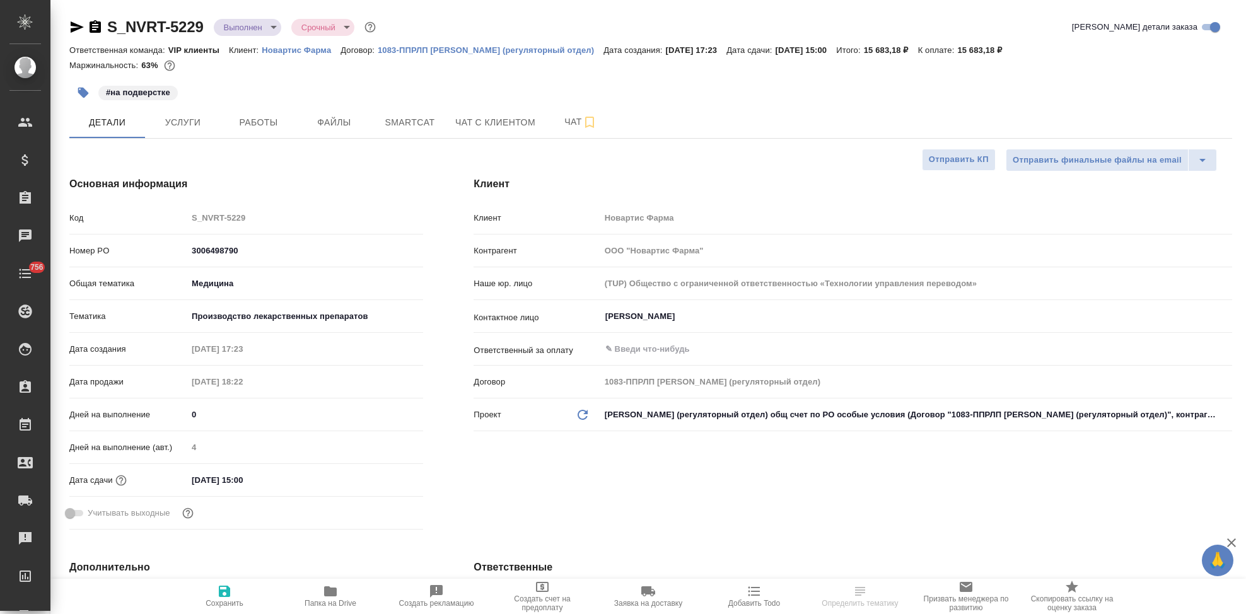
select select "RU"
type textarea "x"
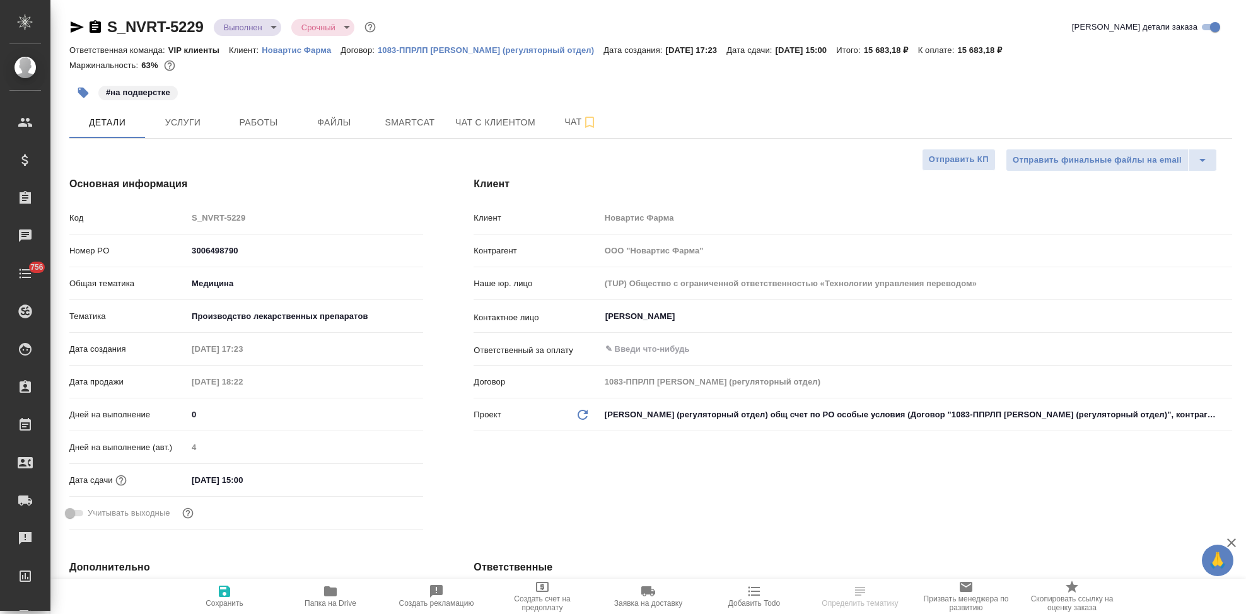
type textarea "x"
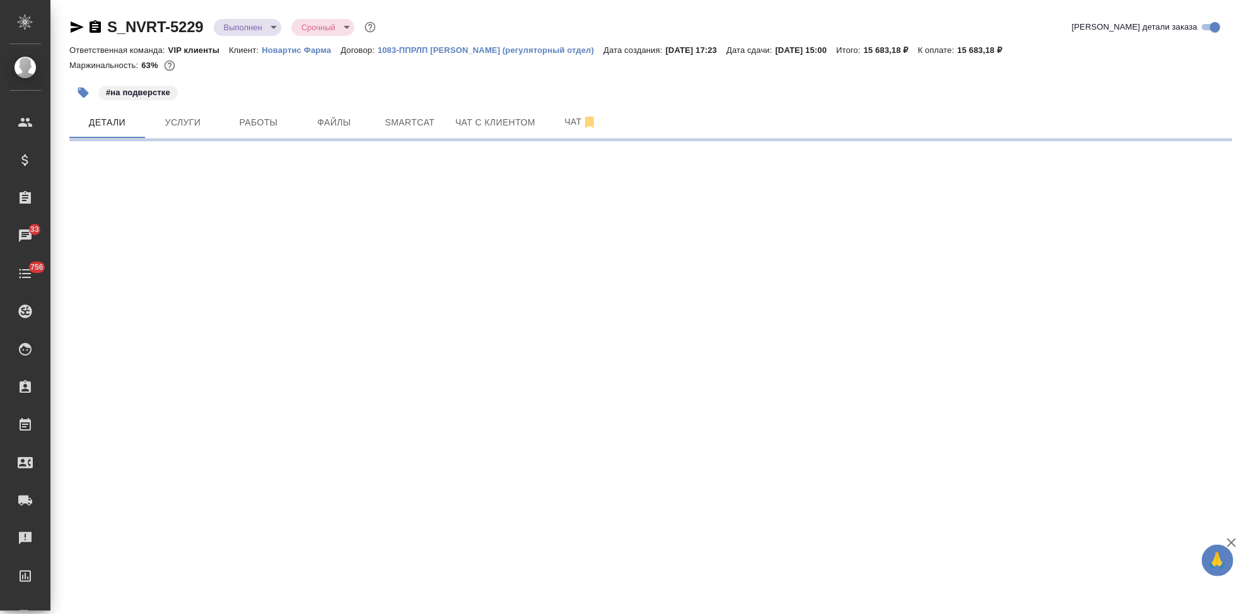
select select "RU"
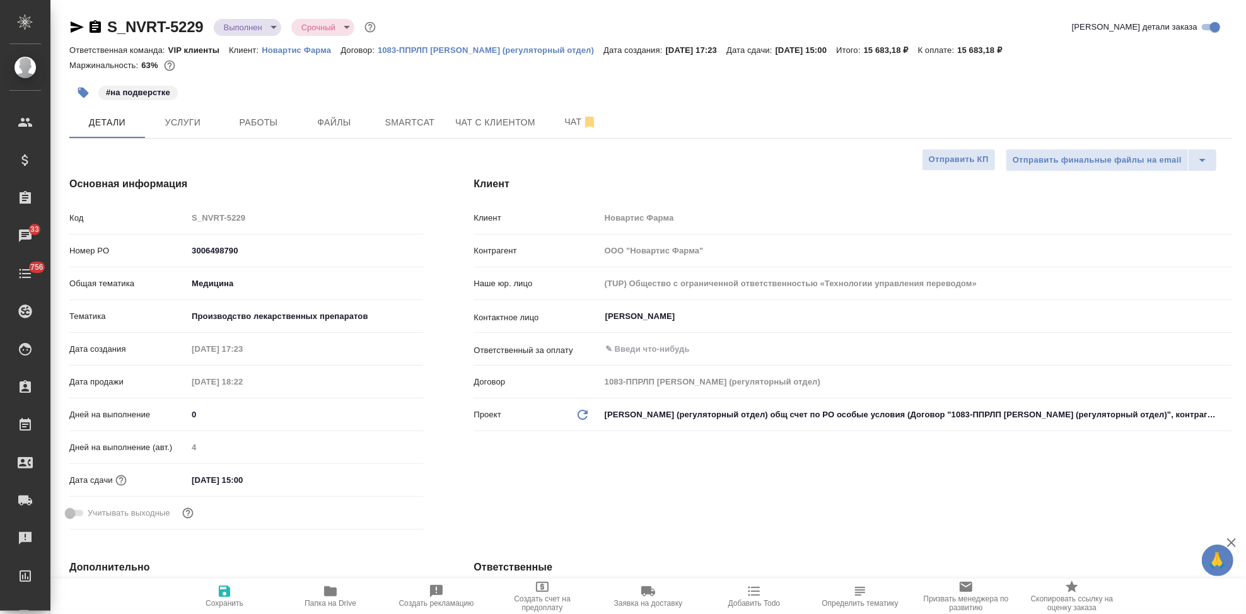
type textarea "x"
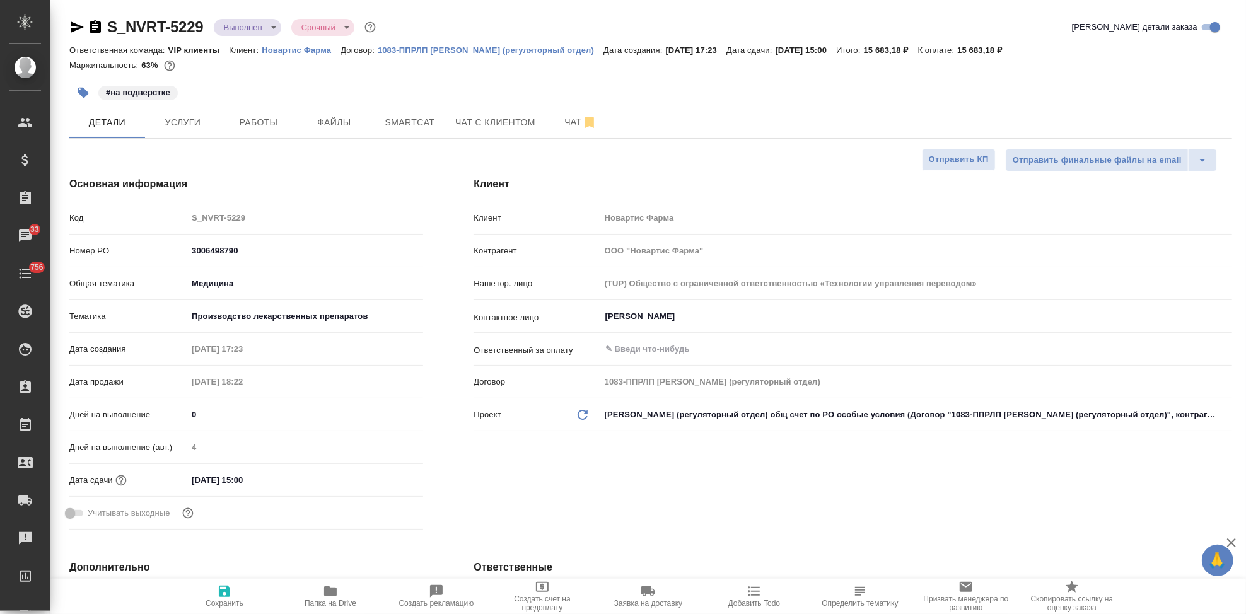
type textarea "x"
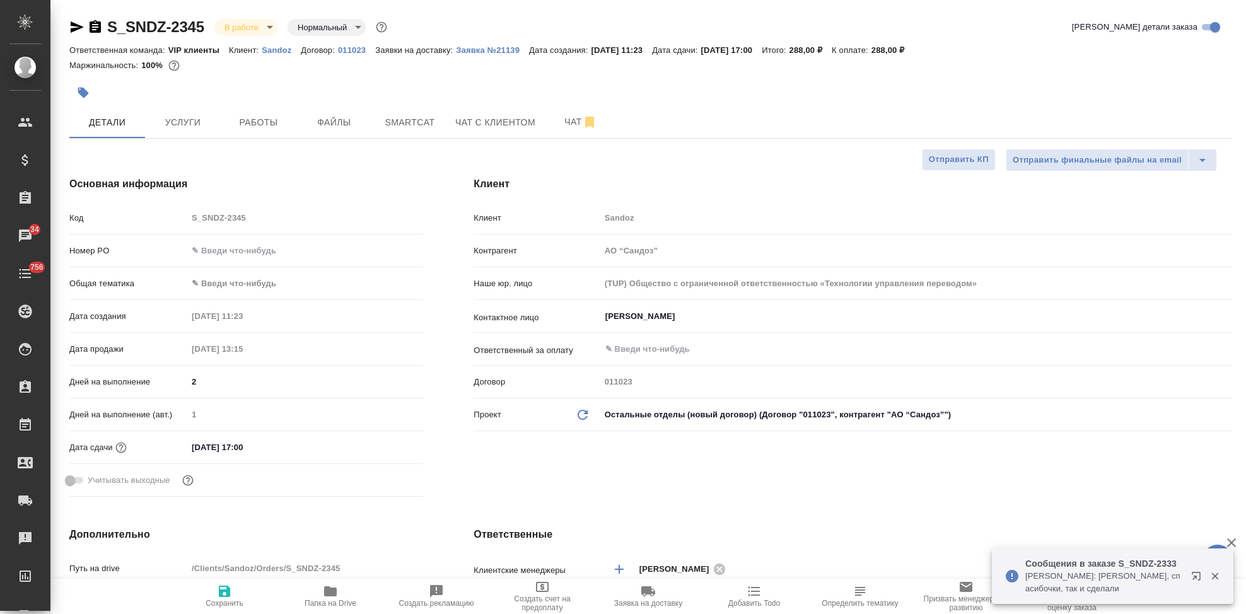
select select "RU"
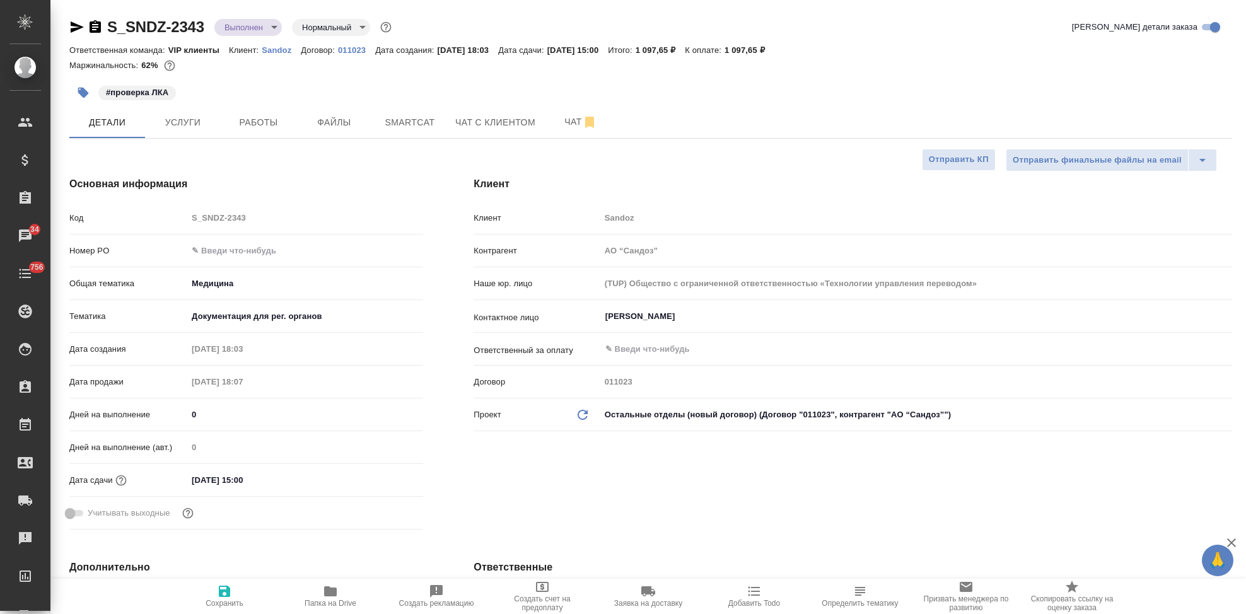
select select "RU"
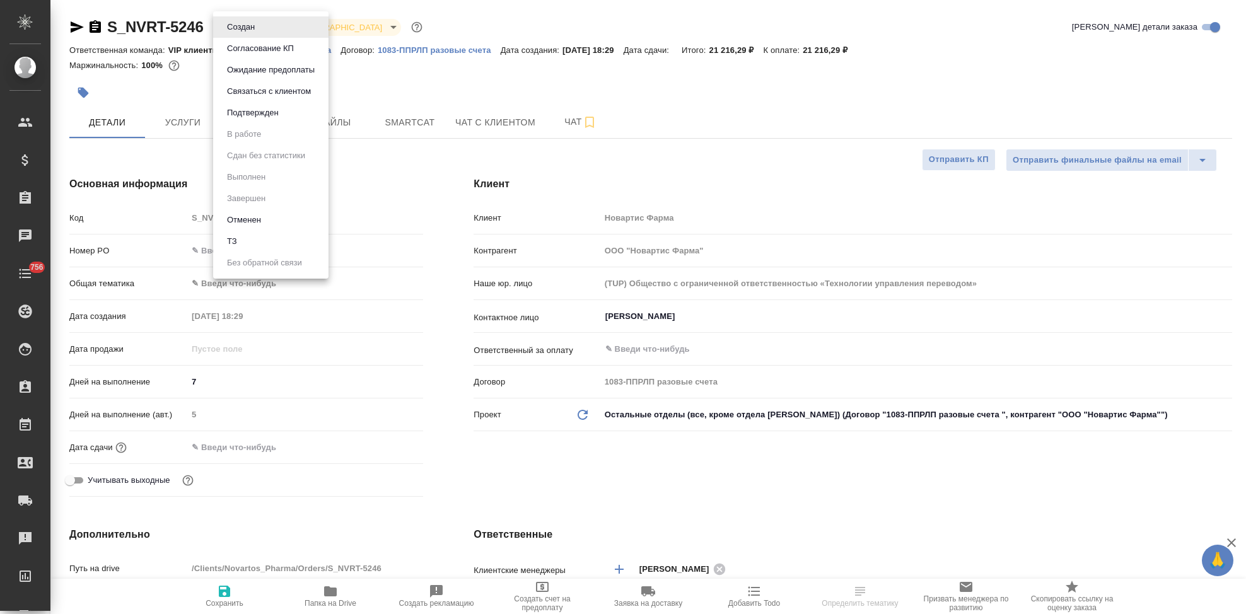
select select "RU"
type input "[PERSON_NAME]"
click at [267, 50] on button "Согласование КП" at bounding box center [260, 49] width 74 height 14
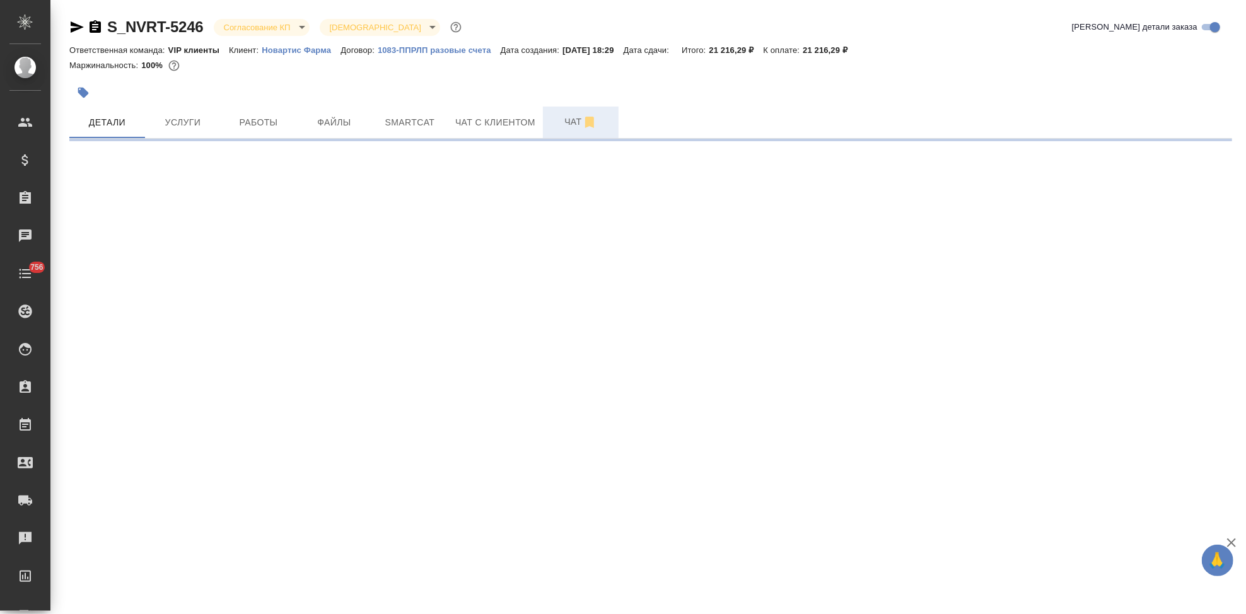
select select "RU"
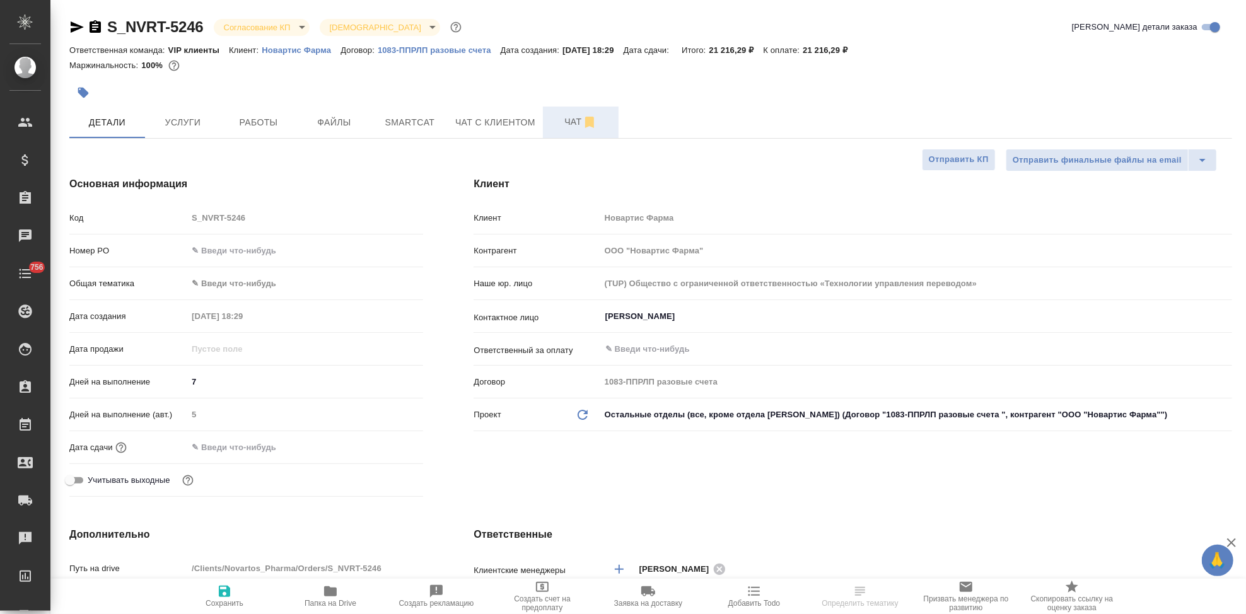
type textarea "x"
click at [568, 129] on span "Чат" at bounding box center [580, 122] width 61 height 16
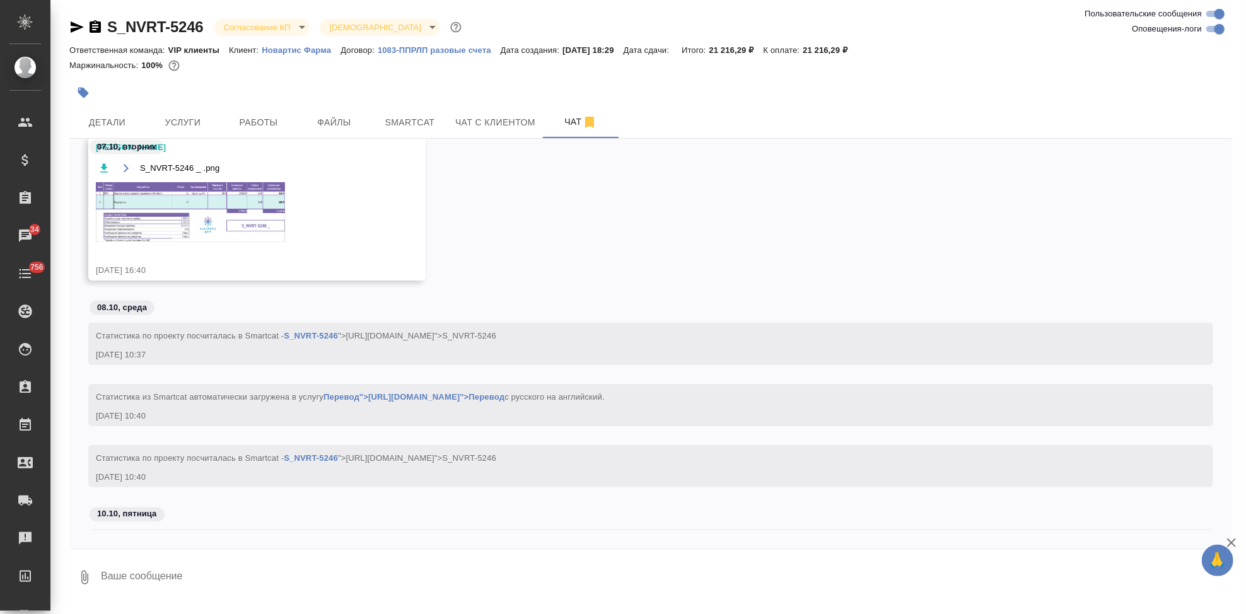
scroll to position [5331, 0]
click at [252, 576] on textarea at bounding box center [666, 577] width 1132 height 43
type textarea """
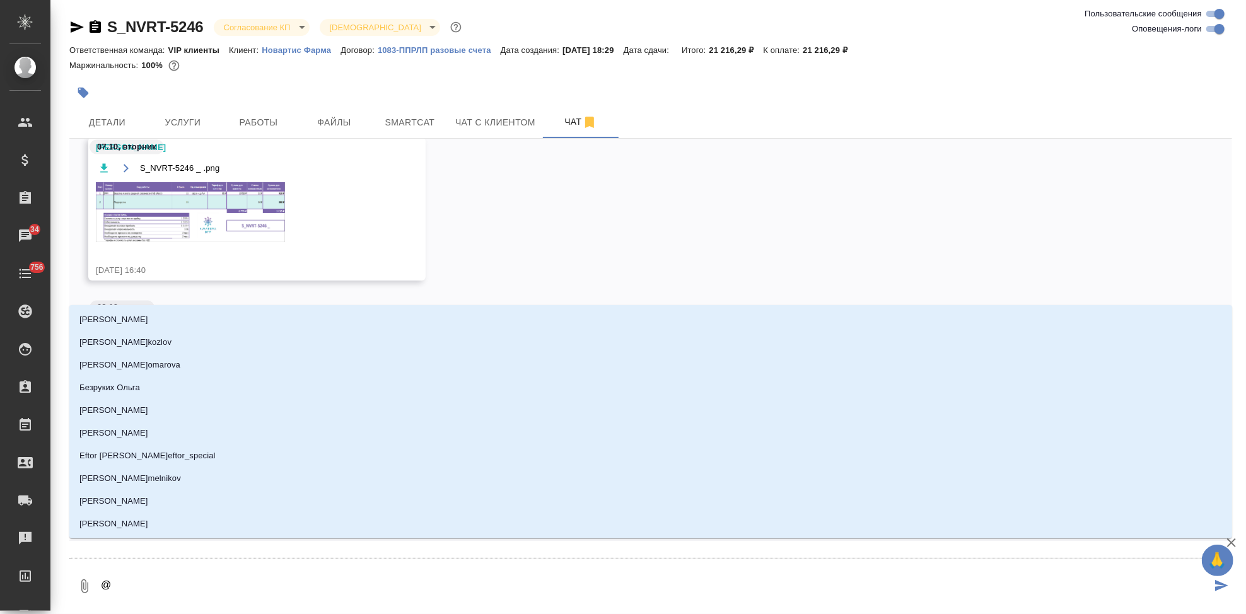
type textarea "@д"
type input "д"
type textarea "@ди"
type input "ди"
type textarea "@дил"
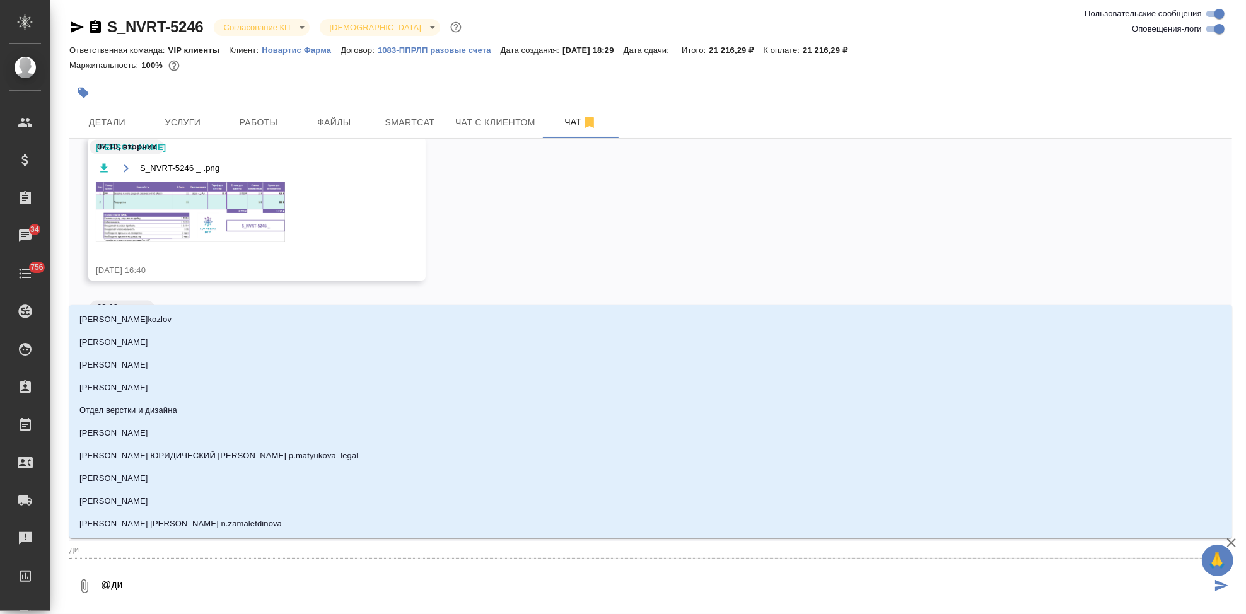
type input "дил"
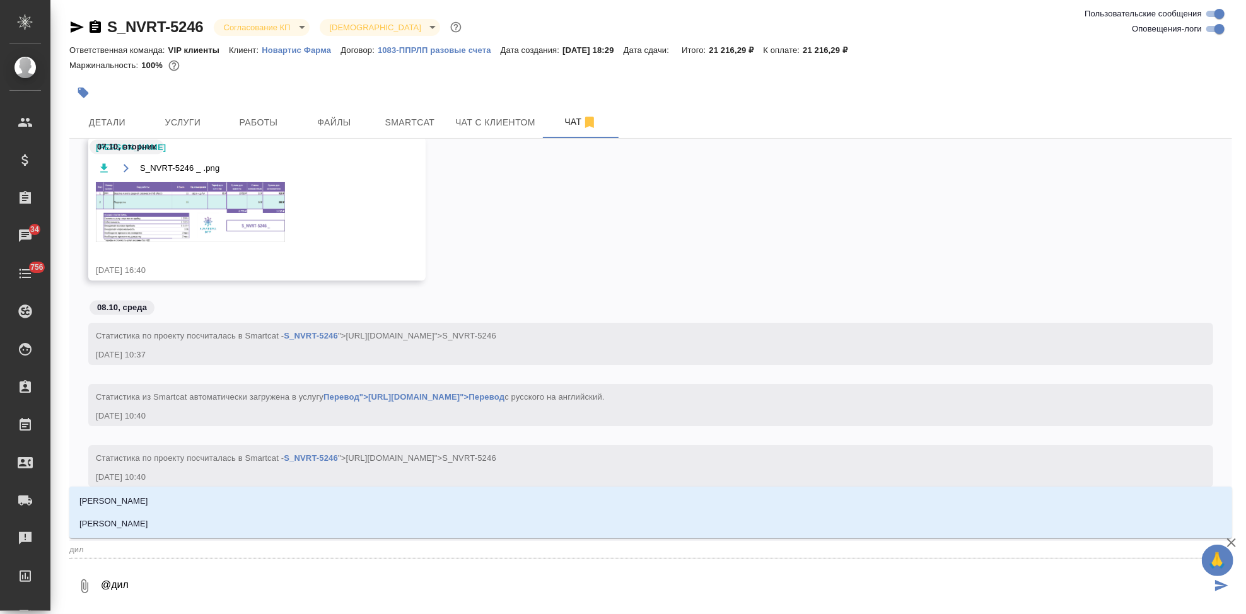
type textarea "@диля"
type input "диля"
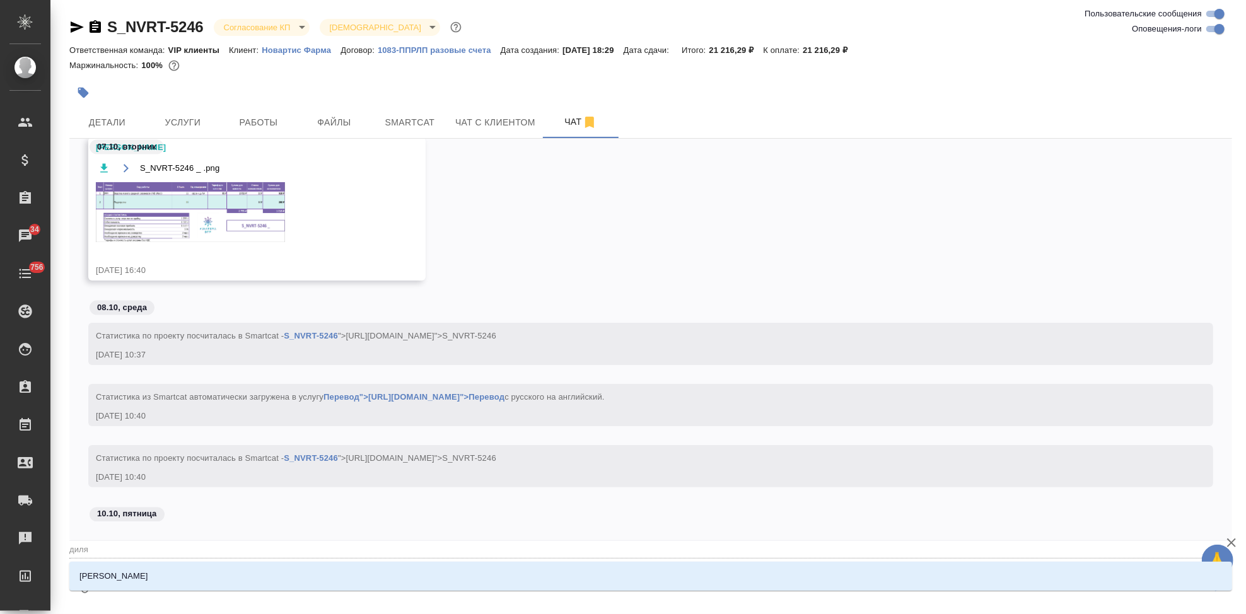
click at [144, 586] on li "Сайдашева Диляра" at bounding box center [650, 576] width 1163 height 23
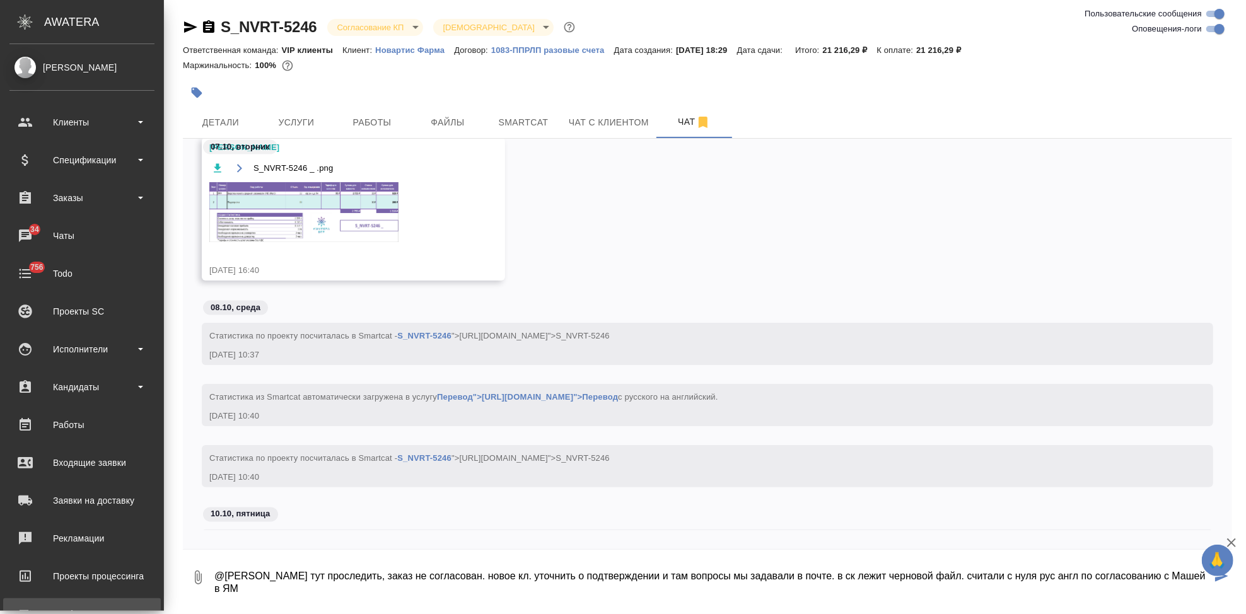
type textarea "@Сайдашева Диляра тут проследить, заказ не согласован. новое кл. уточнить о под…"
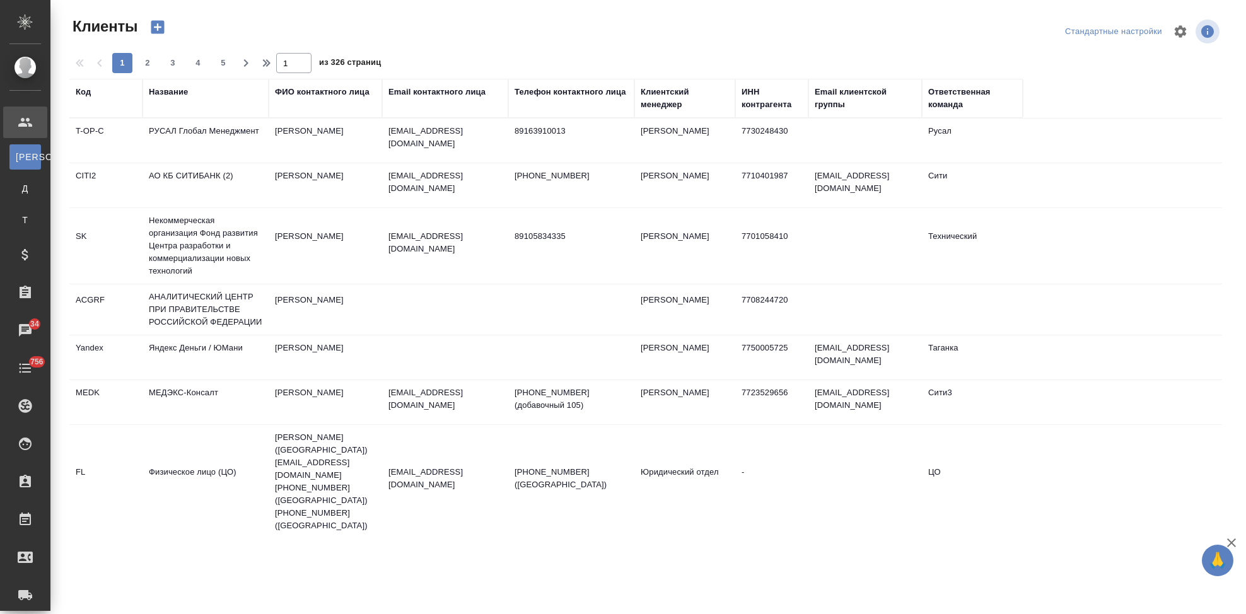
select select "RU"
click at [91, 96] on div "Код" at bounding box center [83, 92] width 15 height 13
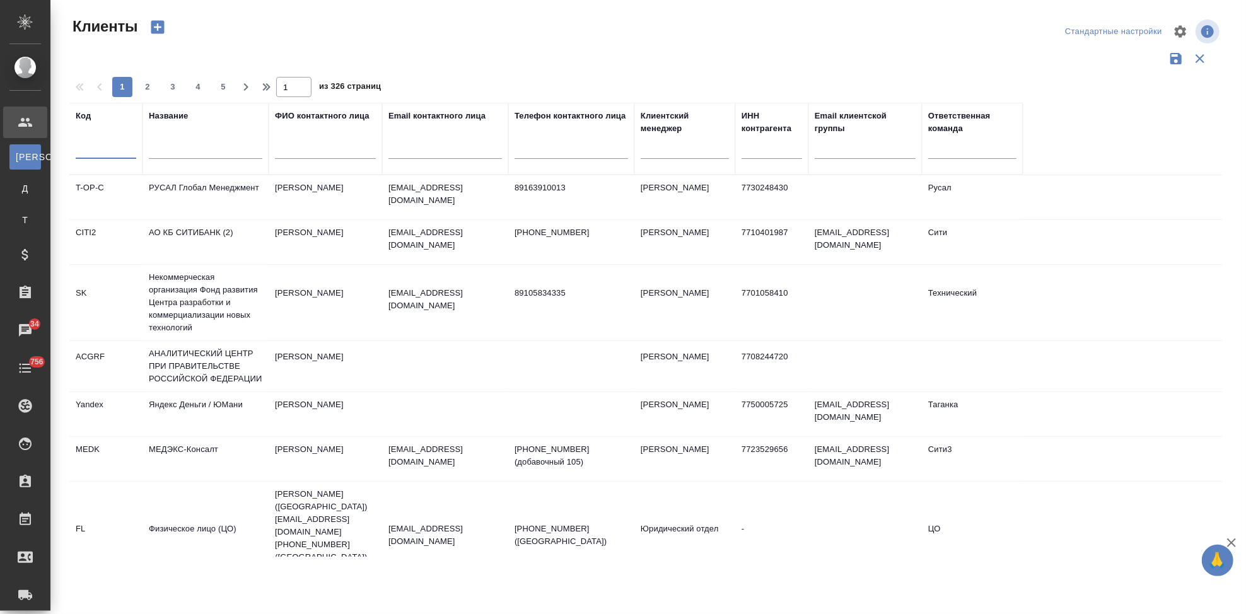
click at [93, 151] on input "text" at bounding box center [106, 151] width 61 height 16
type input "gnrm"
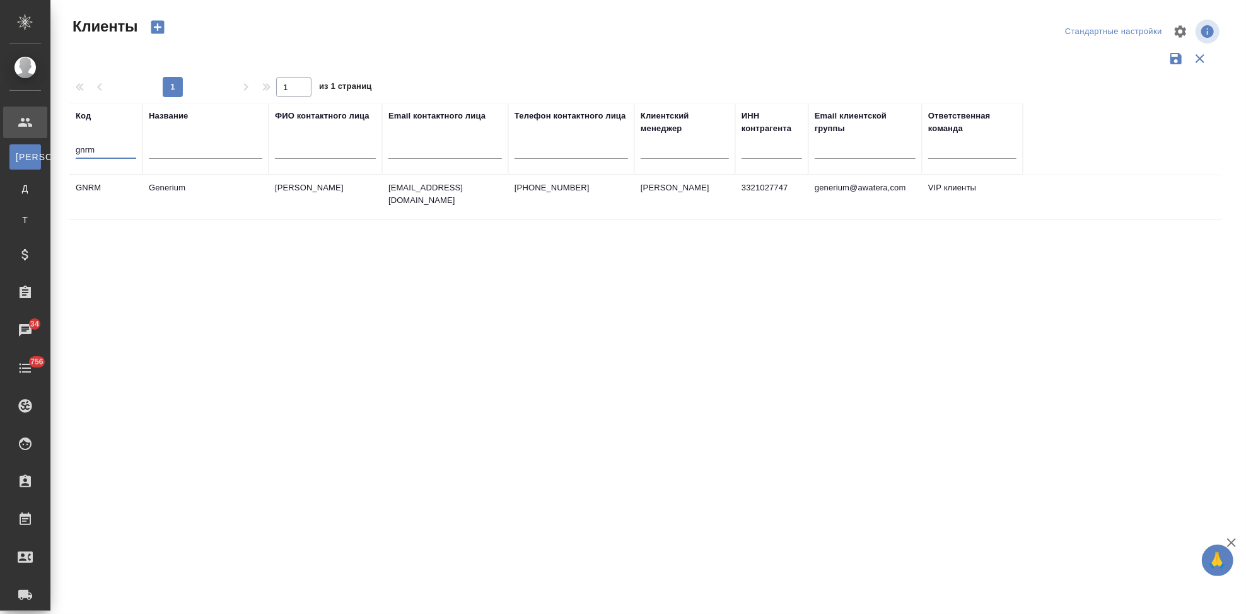
click at [382, 197] on td "[EMAIL_ADDRESS][DOMAIN_NAME]" at bounding box center [445, 197] width 126 height 44
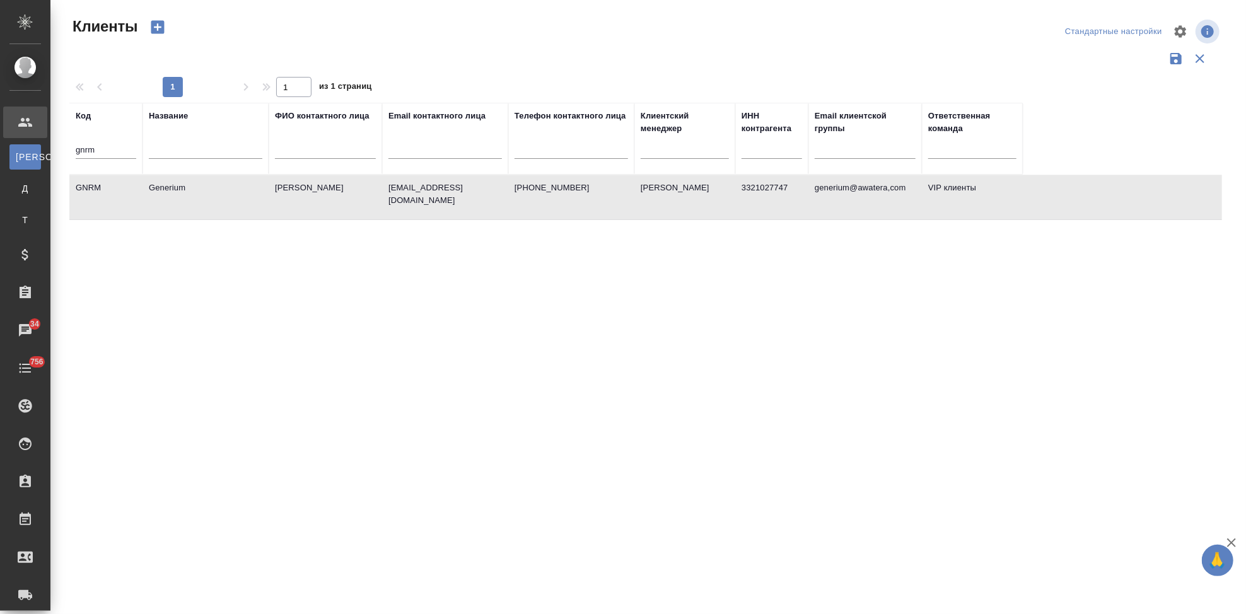
click at [382, 197] on td "[EMAIL_ADDRESS][DOMAIN_NAME]" at bounding box center [445, 197] width 126 height 44
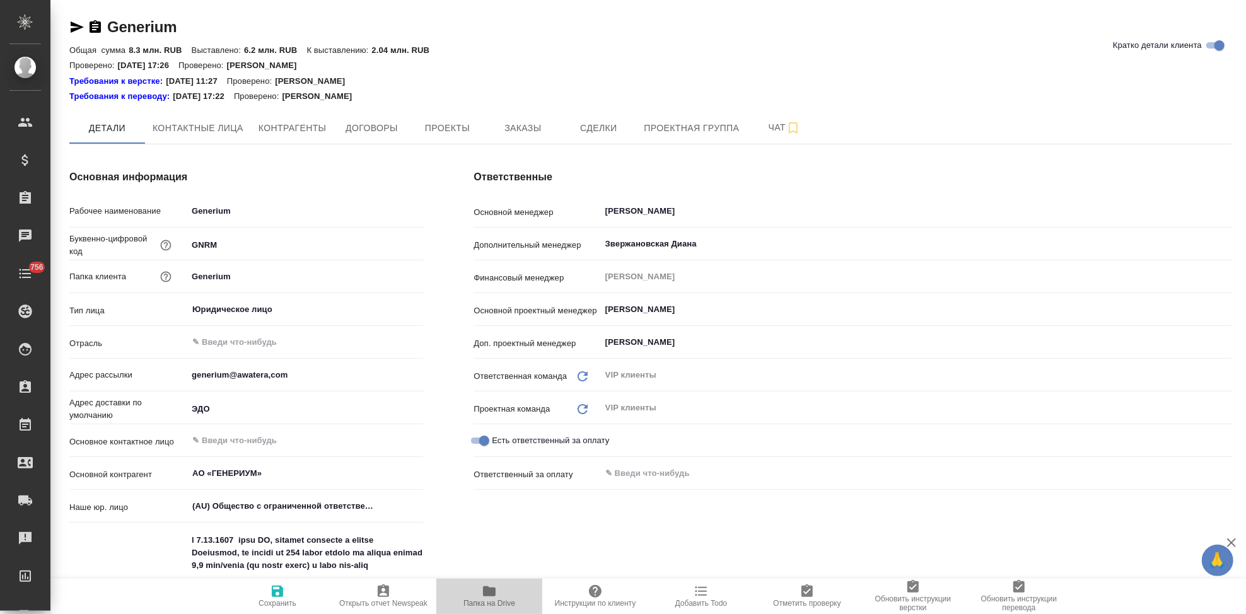
click at [490, 601] on span "Папка на Drive" at bounding box center [489, 603] width 52 height 9
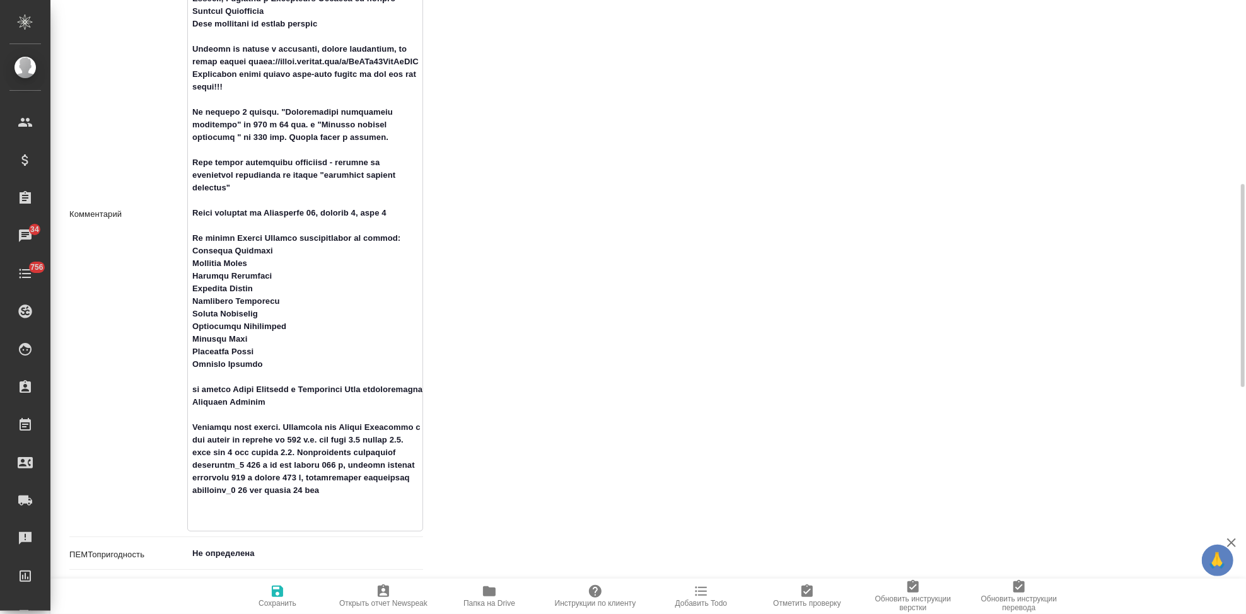
scroll to position [612, 0]
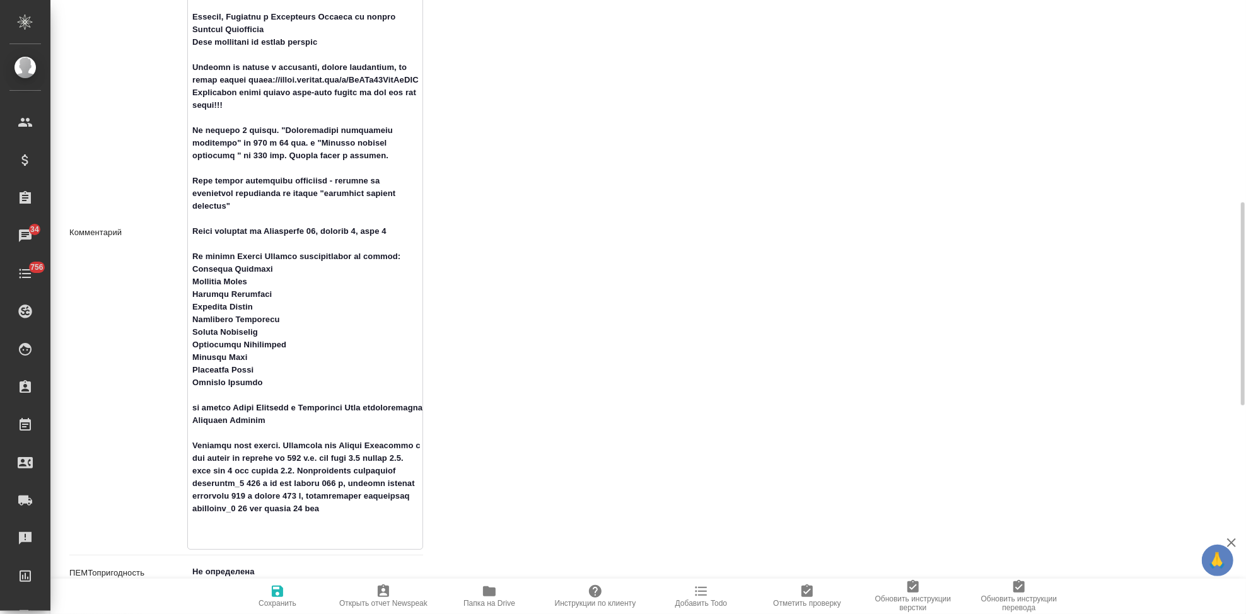
drag, startPoint x: 193, startPoint y: 248, endPoint x: 211, endPoint y: 273, distance: 30.6
click at [211, 273] on textarea at bounding box center [305, 231] width 235 height 627
click at [223, 308] on textarea at bounding box center [305, 231] width 235 height 627
click at [266, 390] on textarea at bounding box center [305, 231] width 235 height 627
drag, startPoint x: 266, startPoint y: 390, endPoint x: 187, endPoint y: 267, distance: 146.4
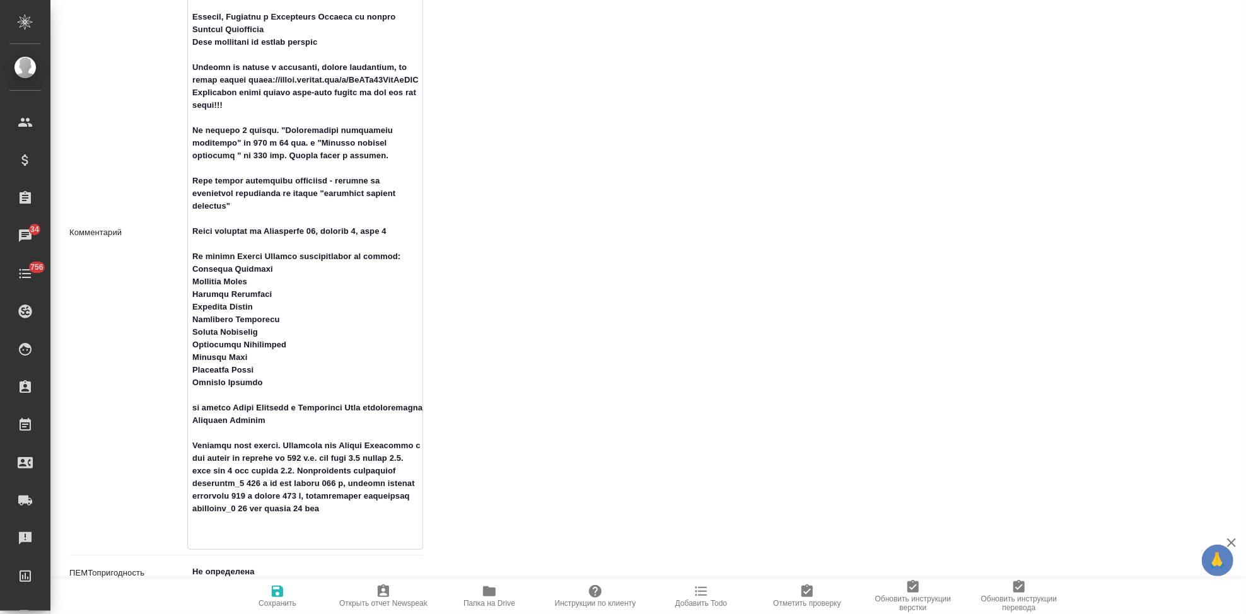
click at [188, 267] on textarea at bounding box center [305, 231] width 235 height 627
click at [289, 414] on textarea at bounding box center [305, 231] width 235 height 627
drag, startPoint x: 238, startPoint y: 417, endPoint x: 296, endPoint y: 423, distance: 58.4
click at [296, 423] on textarea at bounding box center [305, 231] width 235 height 627
click at [346, 420] on textarea at bounding box center [305, 231] width 235 height 627
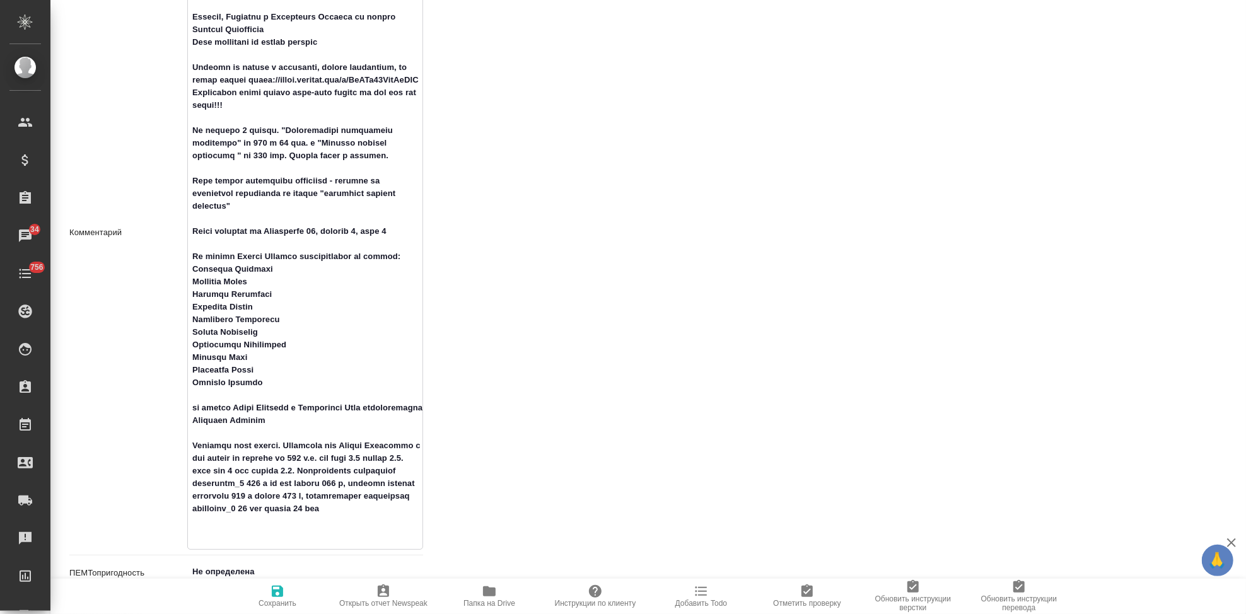
drag, startPoint x: 334, startPoint y: 433, endPoint x: 184, endPoint y: 272, distance: 219.5
click at [184, 272] on div "Комментарий x" at bounding box center [246, 233] width 354 height 634
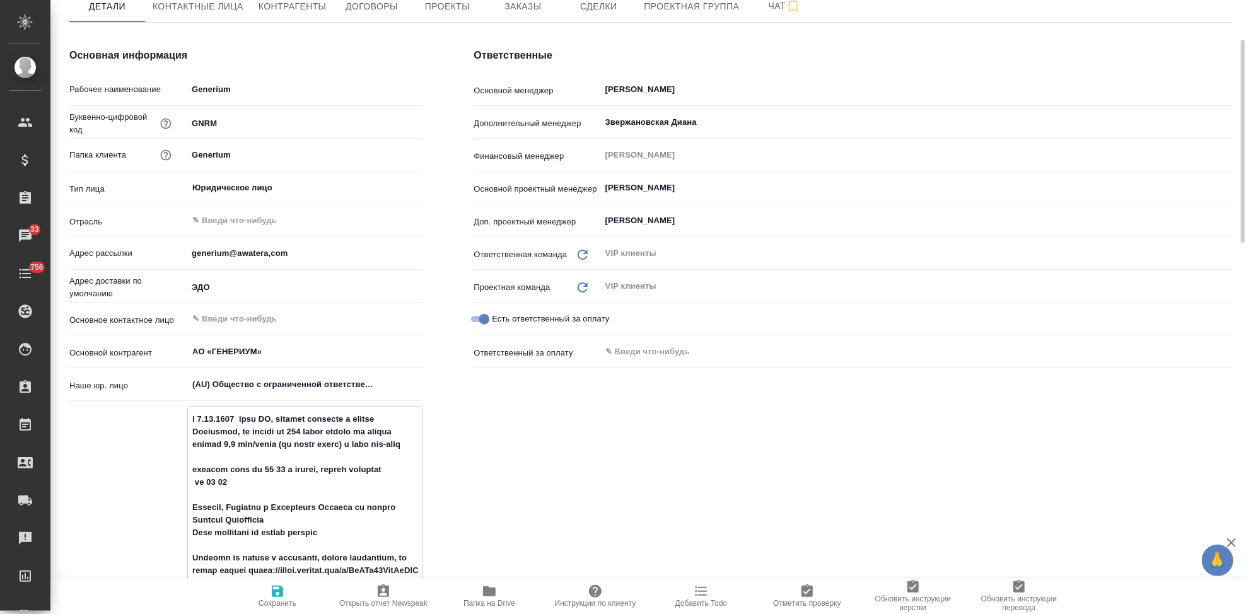
scroll to position [0, 0]
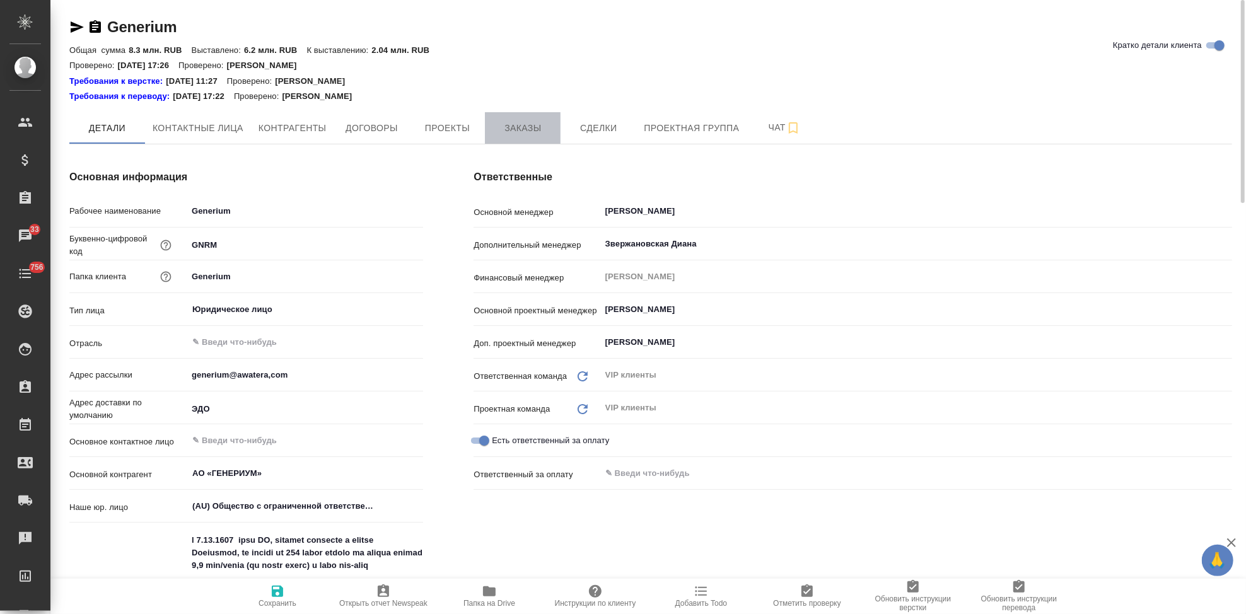
click at [519, 140] on button "Заказы" at bounding box center [523, 128] width 76 height 32
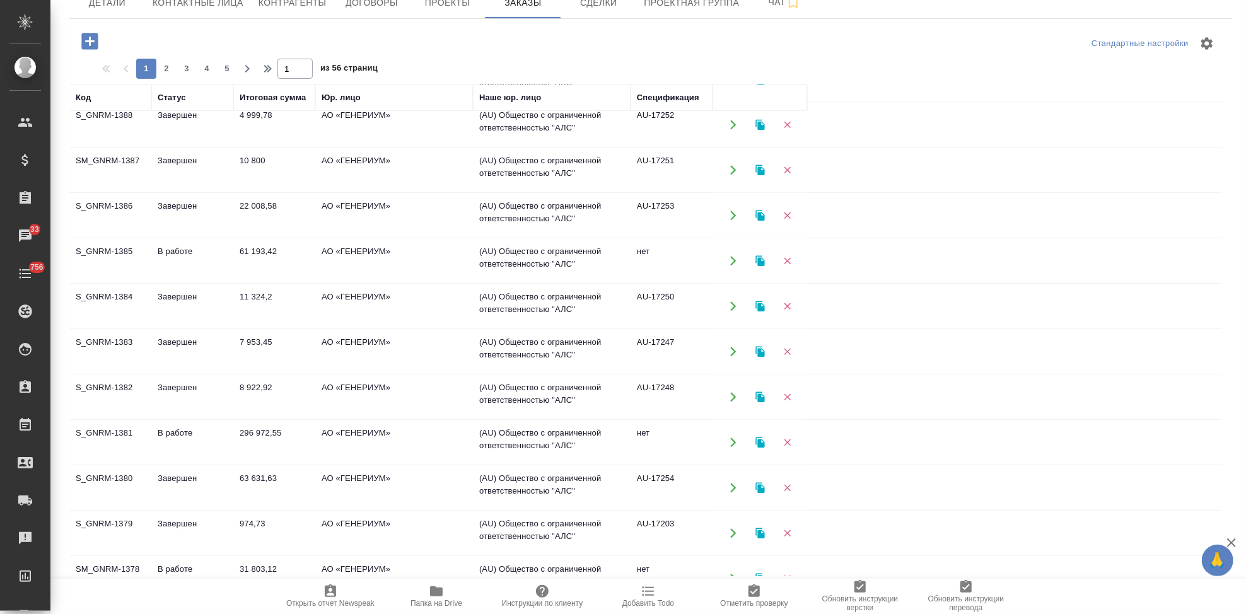
scroll to position [670, 0]
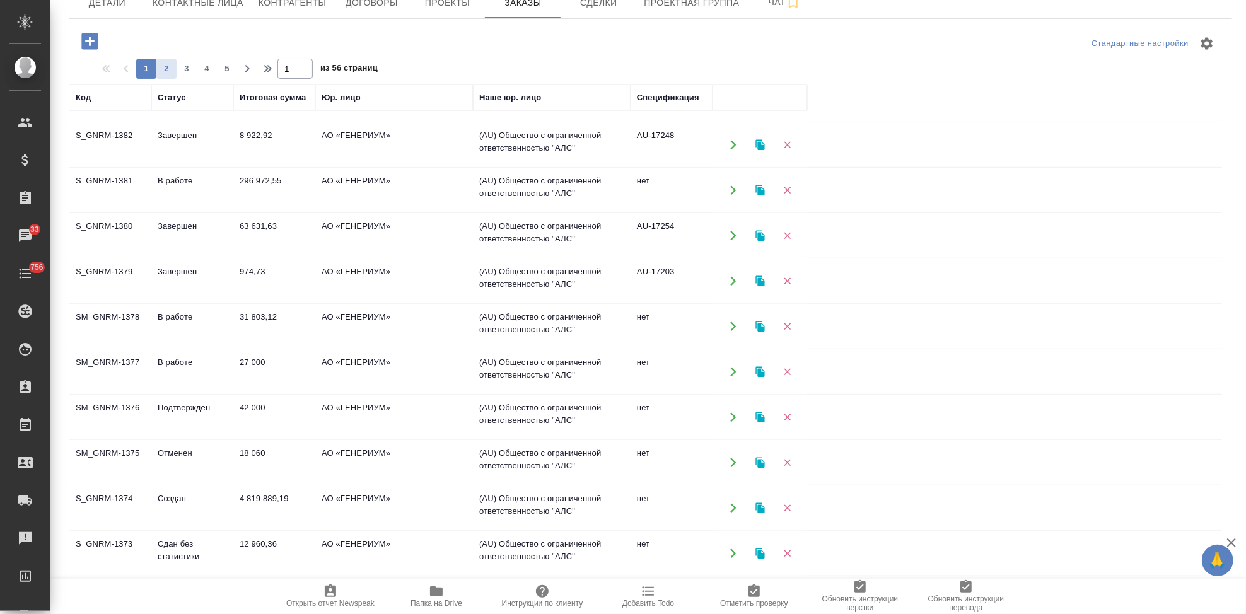
click at [160, 67] on span "2" at bounding box center [166, 68] width 20 height 13
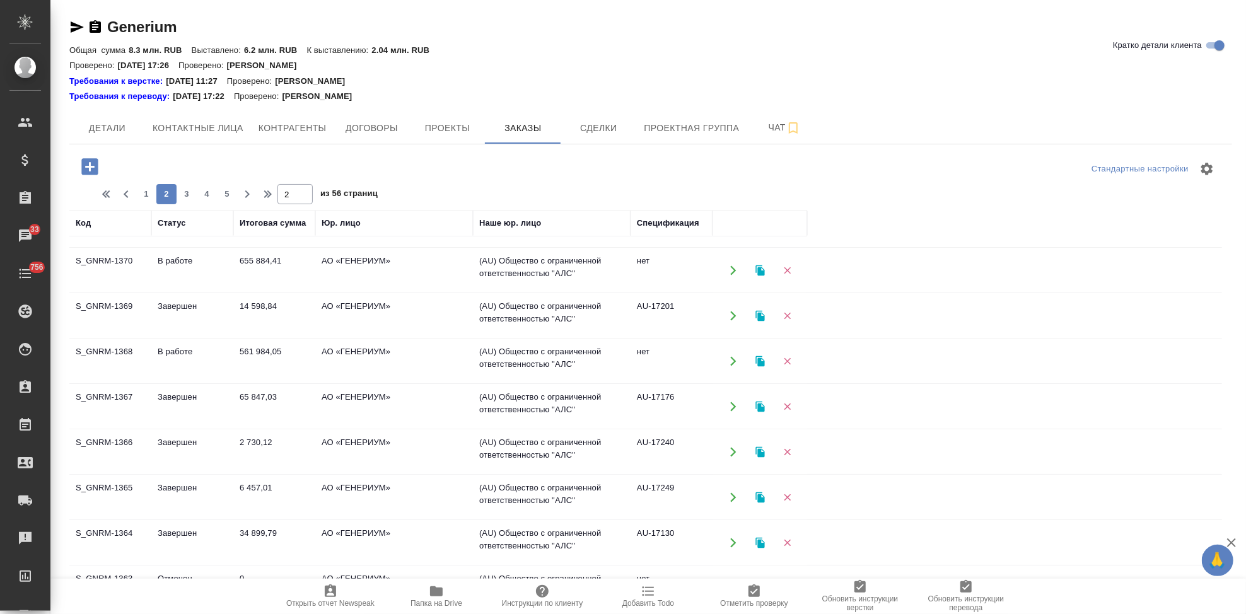
scroll to position [0, 0]
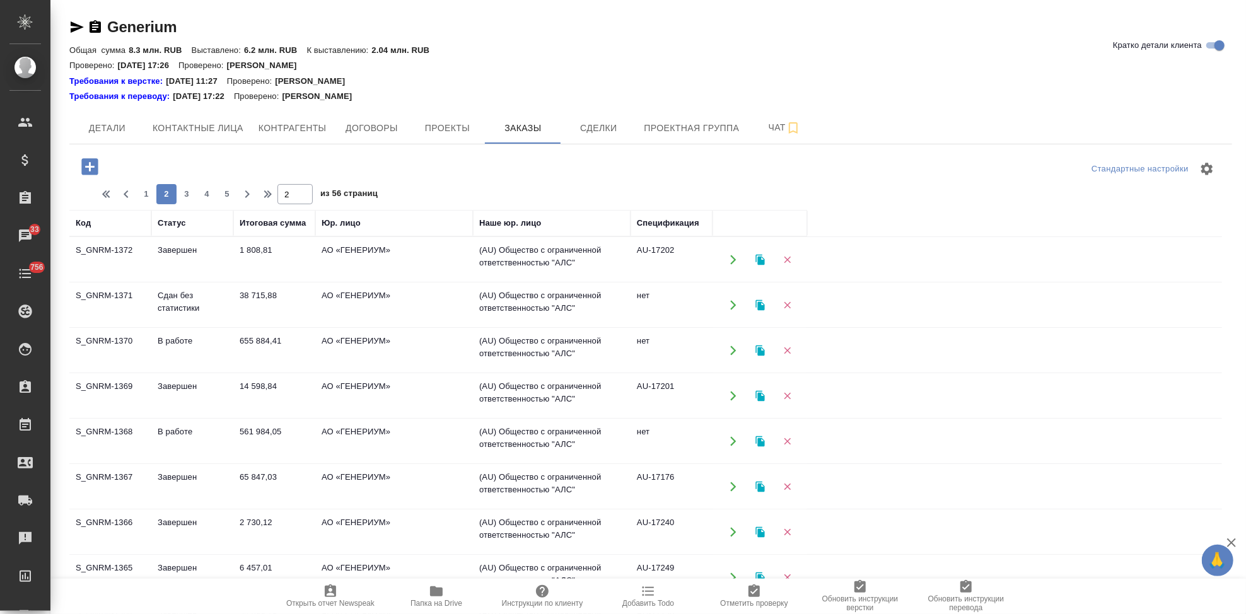
click at [208, 307] on td "Сдан без статистики" at bounding box center [192, 305] width 82 height 44
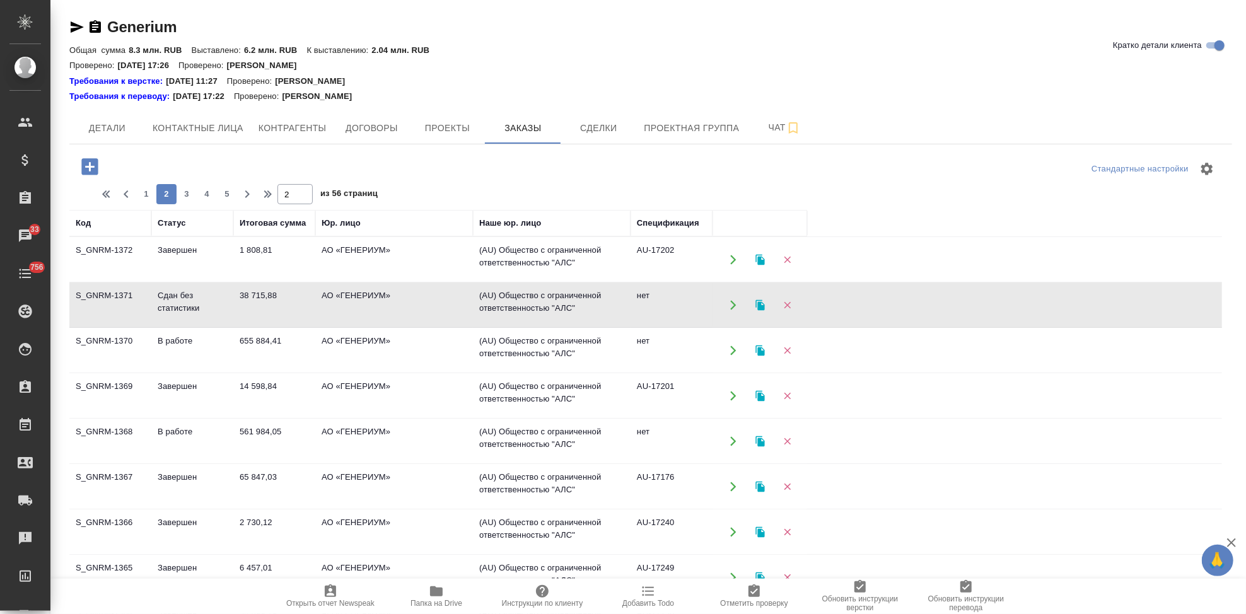
click at [208, 307] on td "Сдан без статистики" at bounding box center [192, 305] width 82 height 44
click at [144, 195] on span "1" at bounding box center [146, 194] width 20 height 13
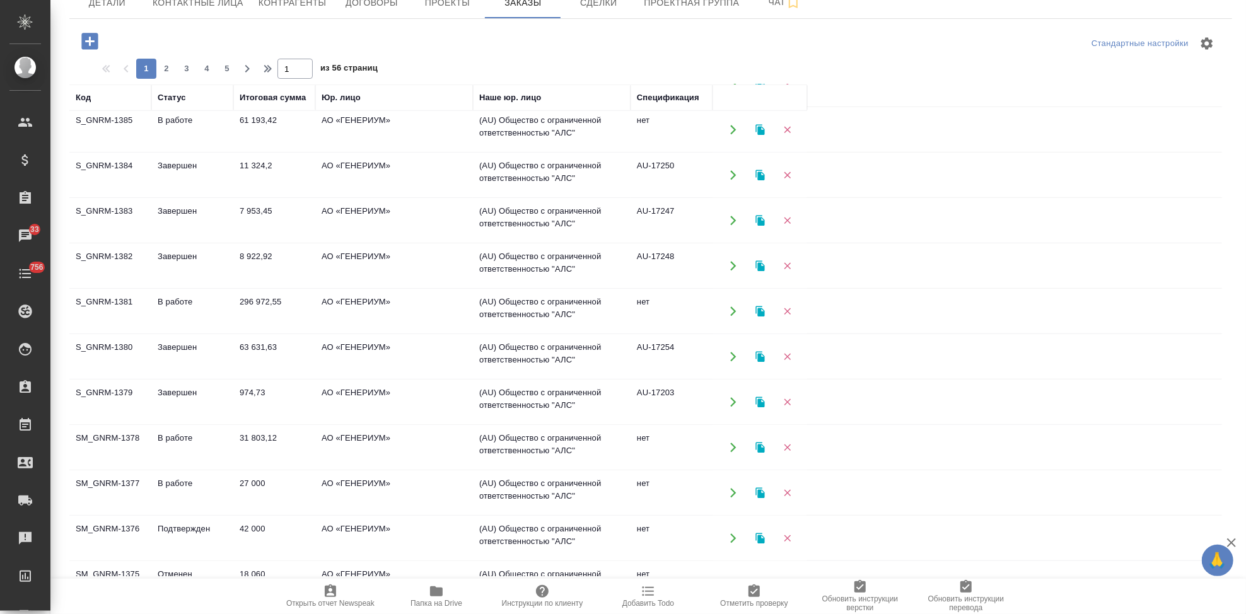
scroll to position [670, 0]
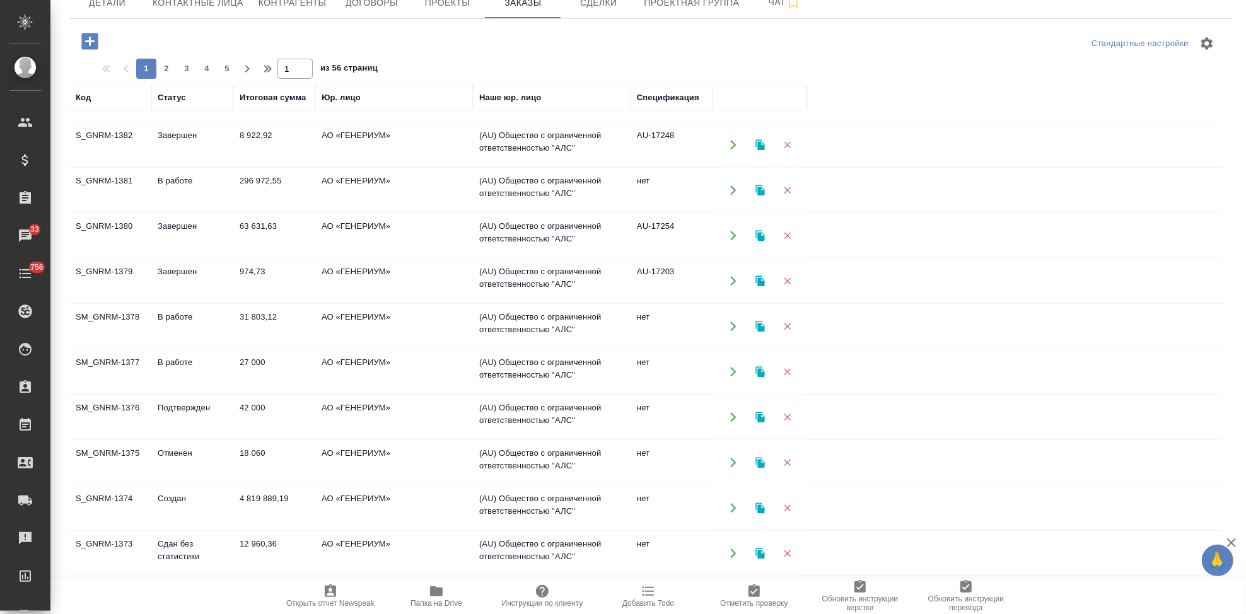
click at [183, 555] on td "Сдан без статистики" at bounding box center [192, 554] width 82 height 44
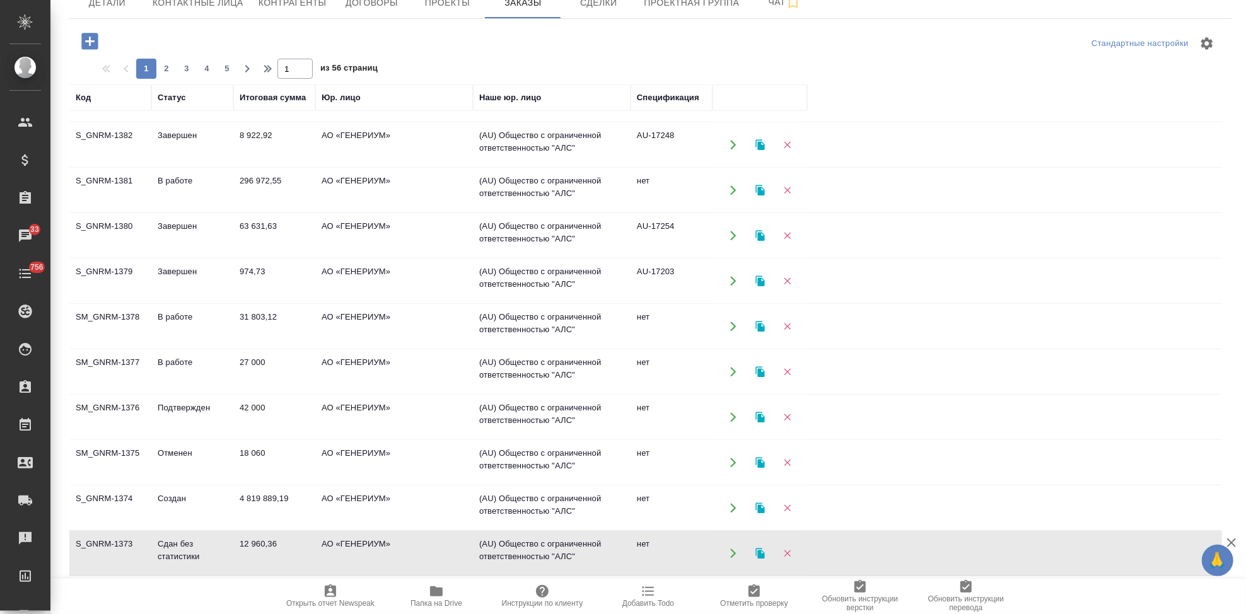
click at [183, 555] on td "Сдан без статистики" at bounding box center [192, 554] width 82 height 44
click at [172, 73] on span "2" at bounding box center [166, 68] width 20 height 13
type input "2"
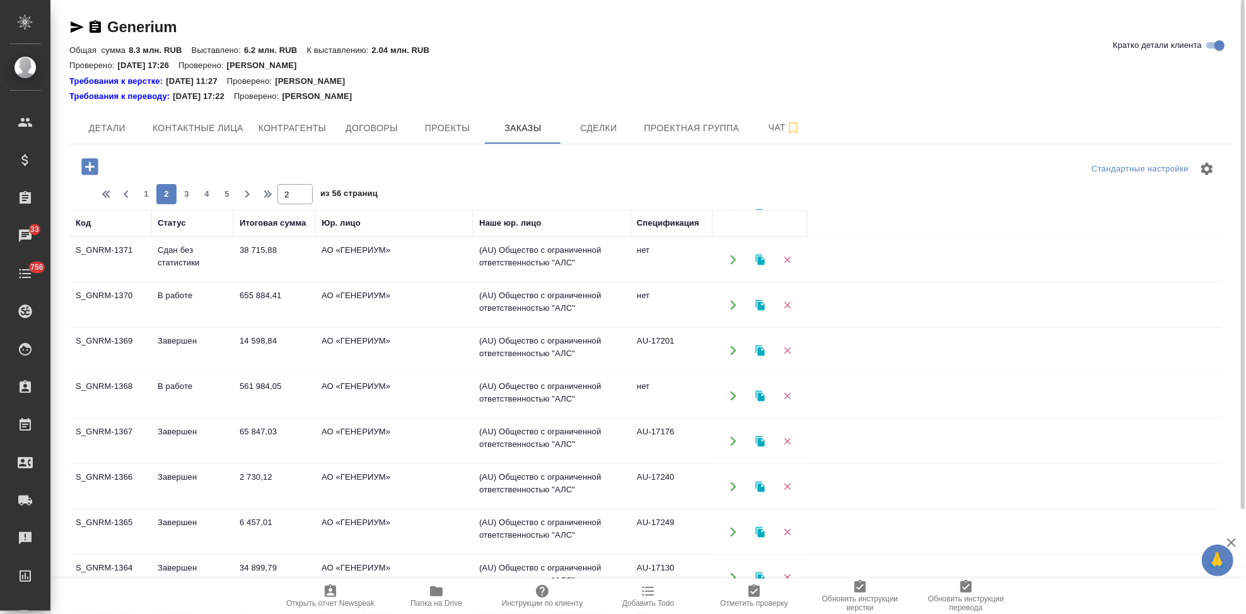
scroll to position [0, 0]
click at [185, 301] on td "Сдан без статистики" at bounding box center [192, 305] width 82 height 44
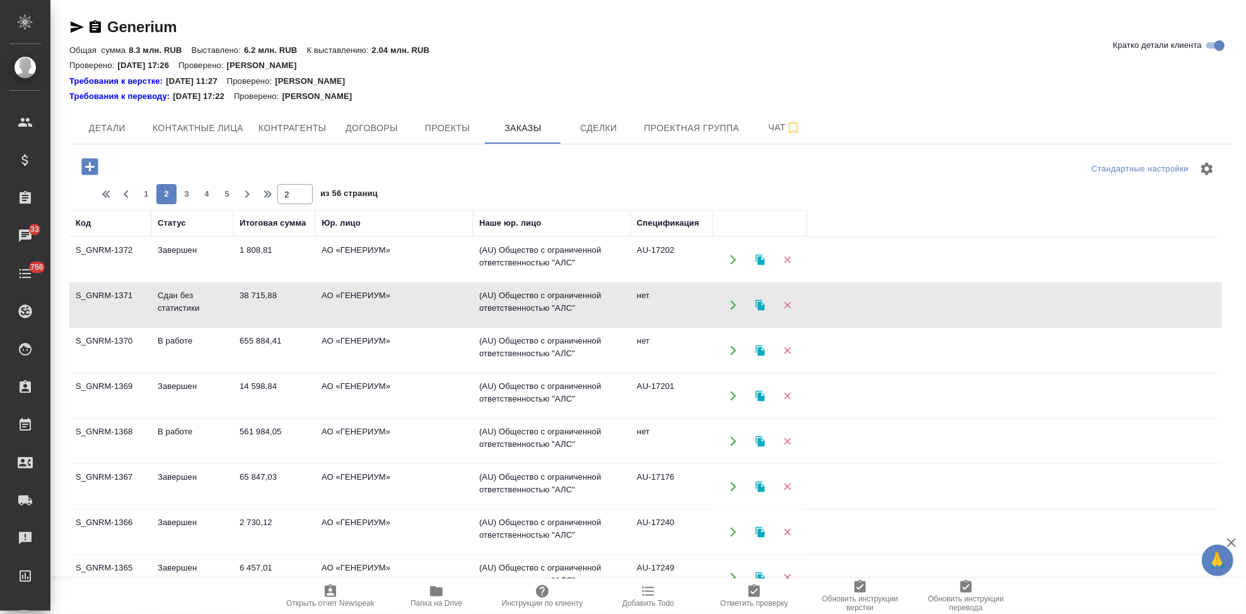
click at [185, 301] on td "Сдан без статистики" at bounding box center [192, 305] width 82 height 44
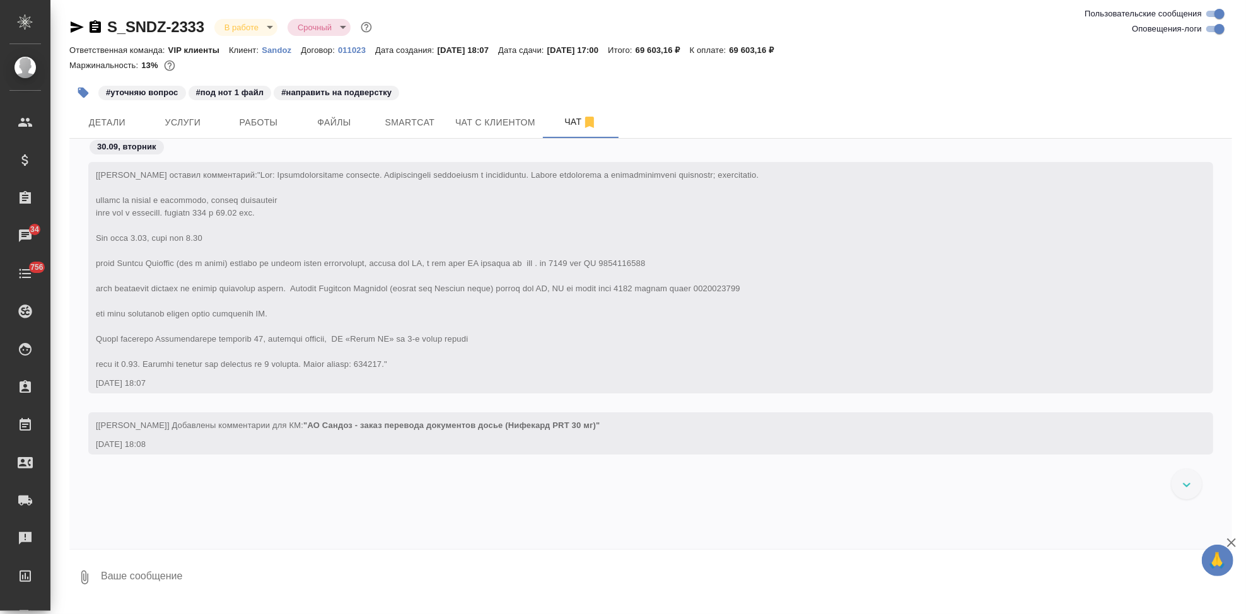
scroll to position [66967, 0]
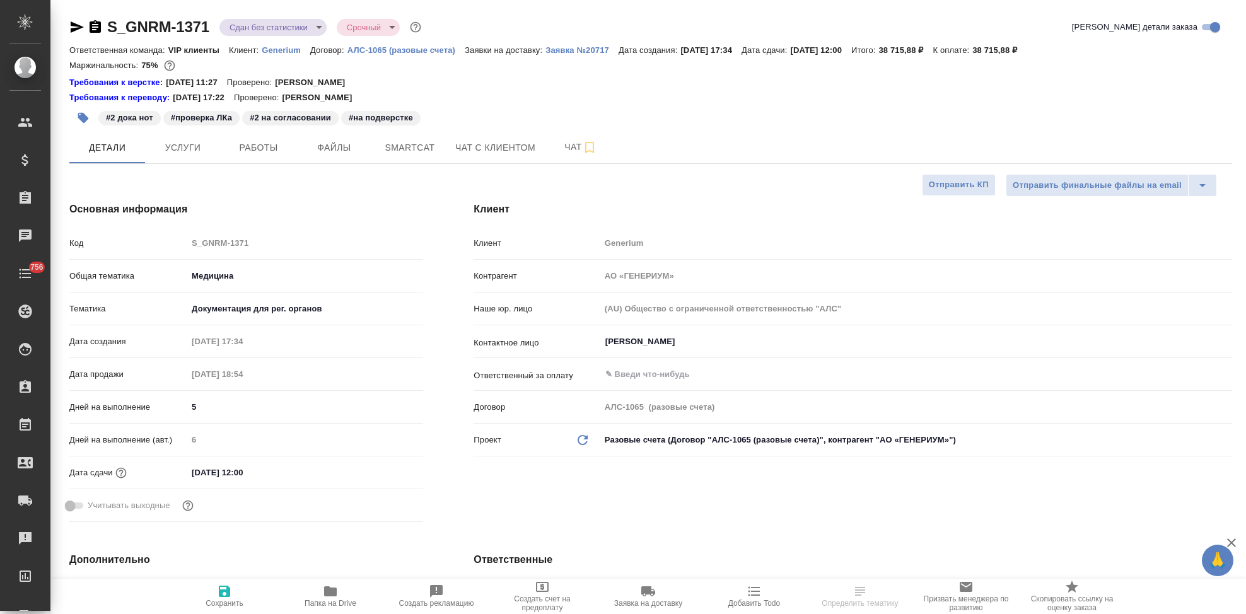
select select "RU"
click at [257, 156] on button "Работы" at bounding box center [259, 148] width 76 height 32
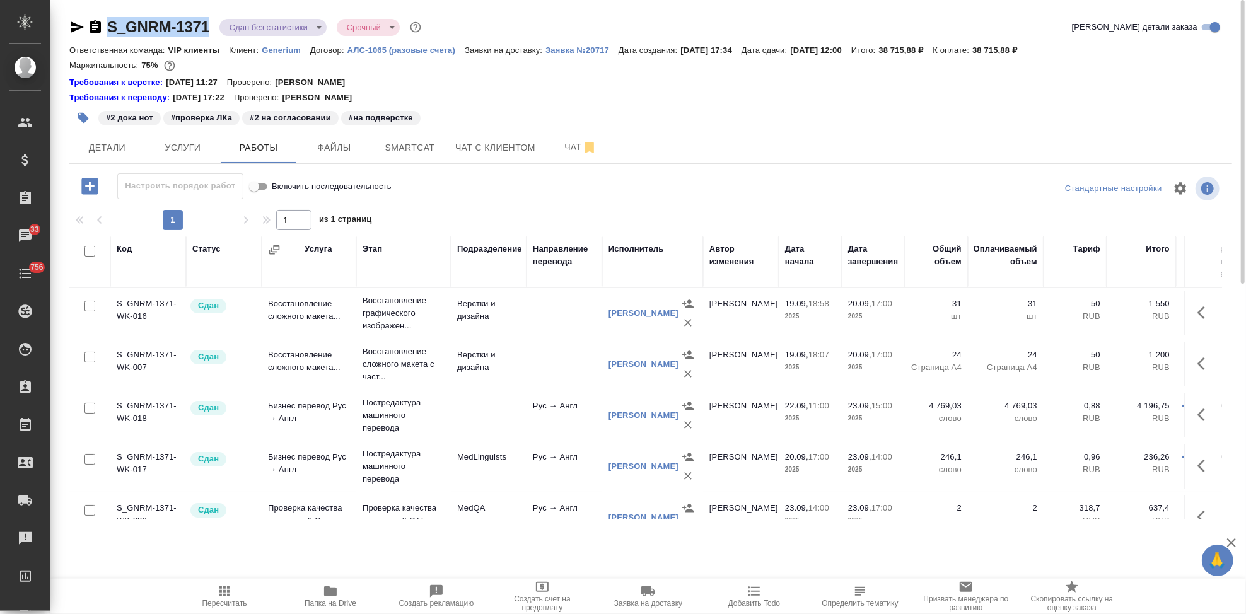
drag, startPoint x: 210, startPoint y: 27, endPoint x: 110, endPoint y: 26, distance: 99.6
click at [110, 26] on div "S_GNRM-1371 Сдан без статистики distributed Срочный urgent" at bounding box center [246, 27] width 354 height 20
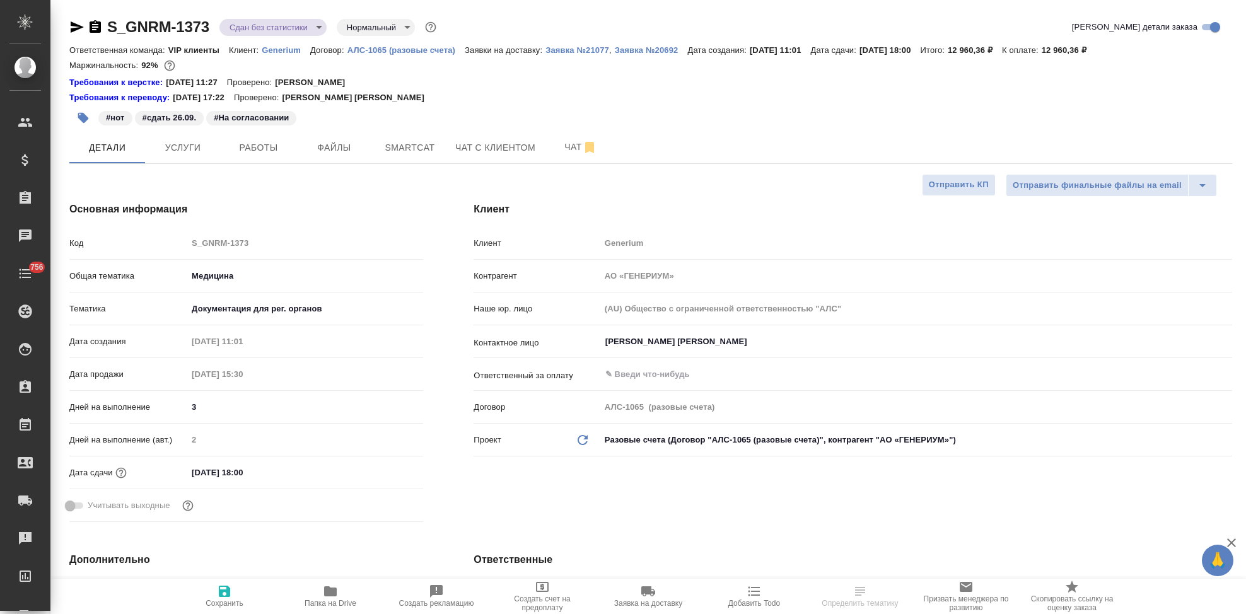
select select "RU"
click at [333, 593] on icon "button" at bounding box center [330, 591] width 13 height 10
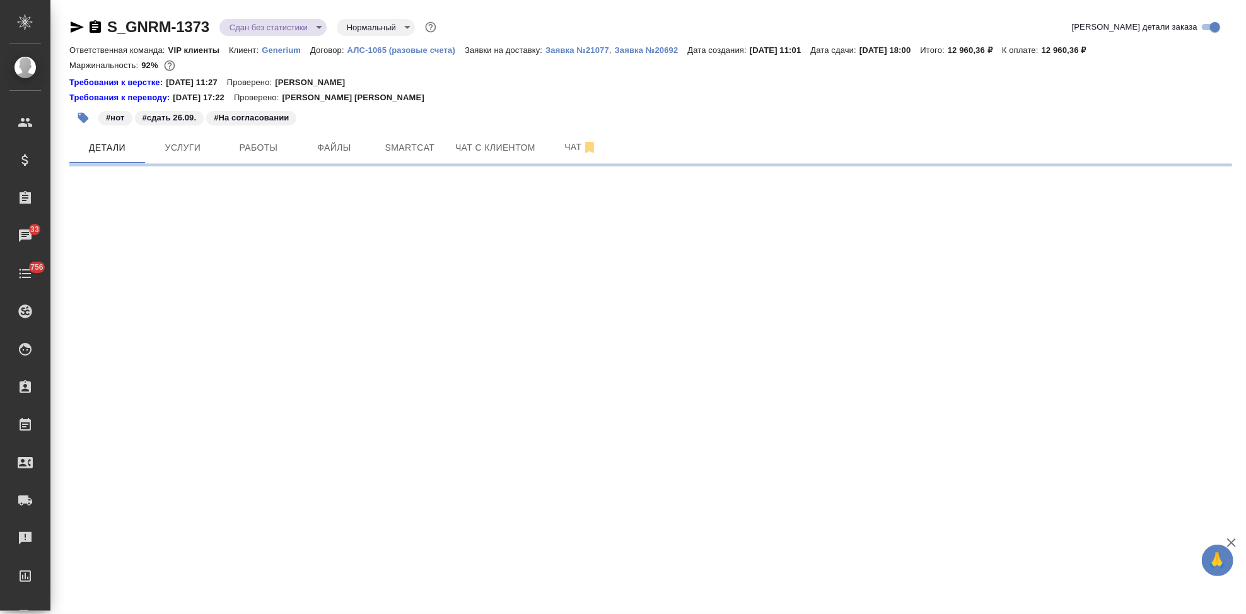
select select "RU"
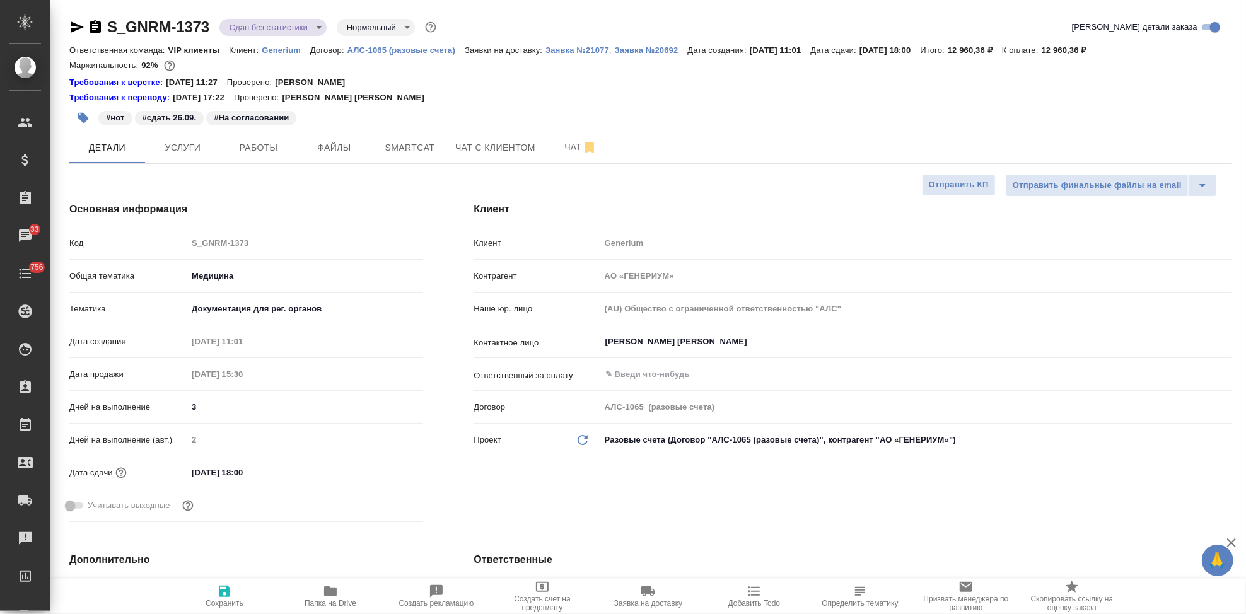
type textarea "x"
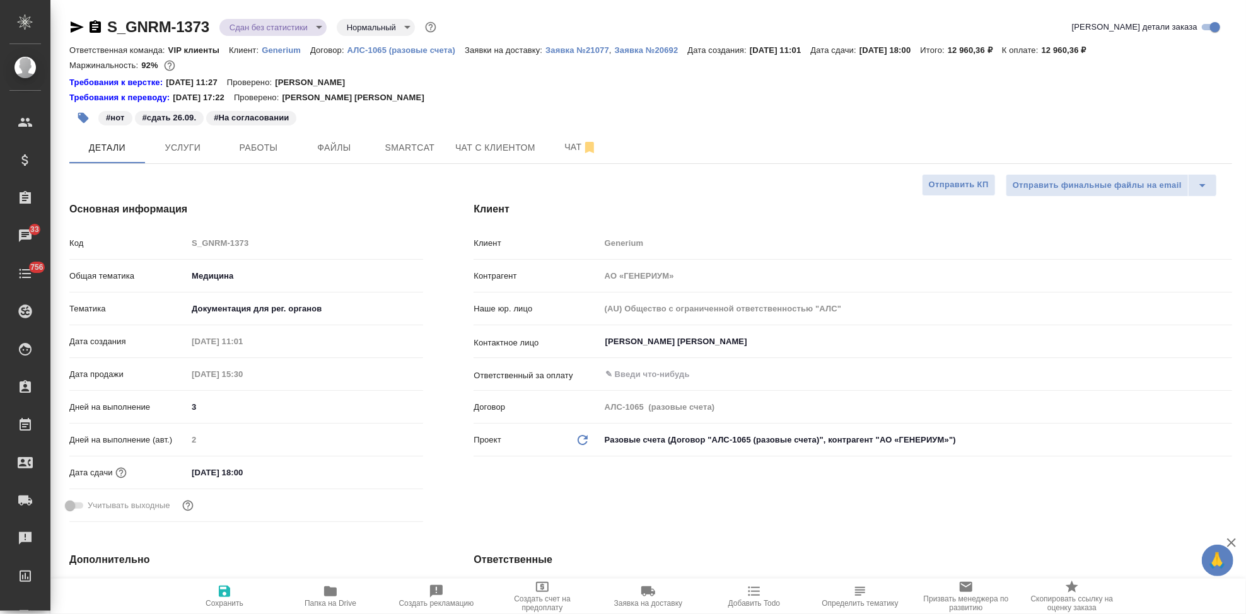
type textarea "x"
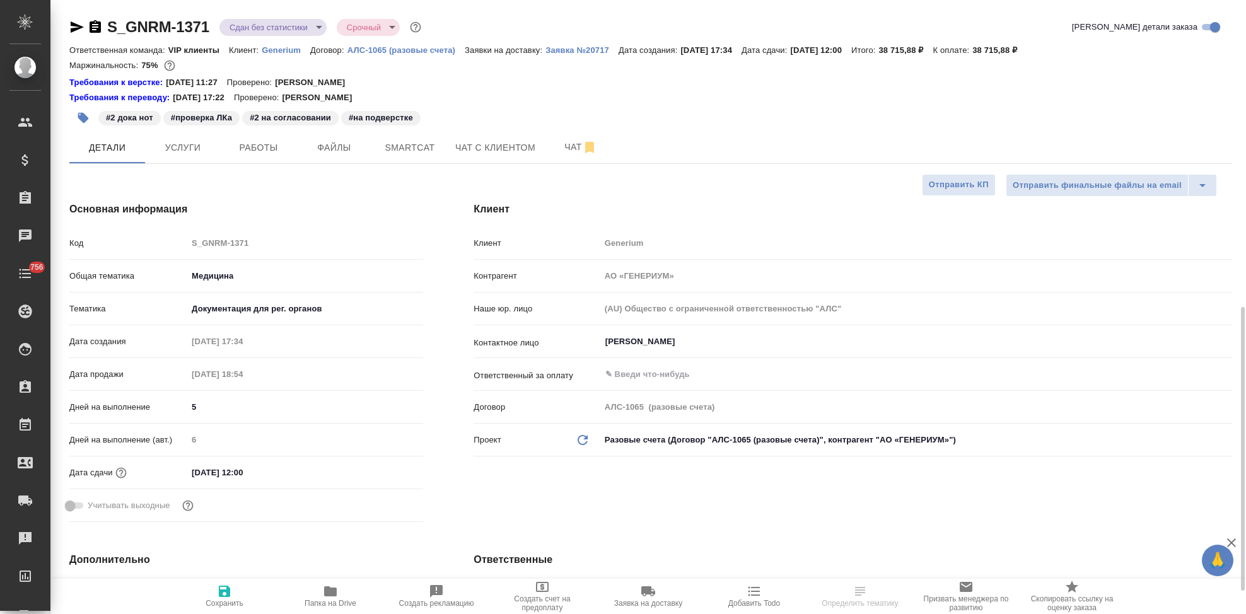
select select "RU"
click at [570, 45] on p "Заявка №20717" at bounding box center [581, 49] width 73 height 9
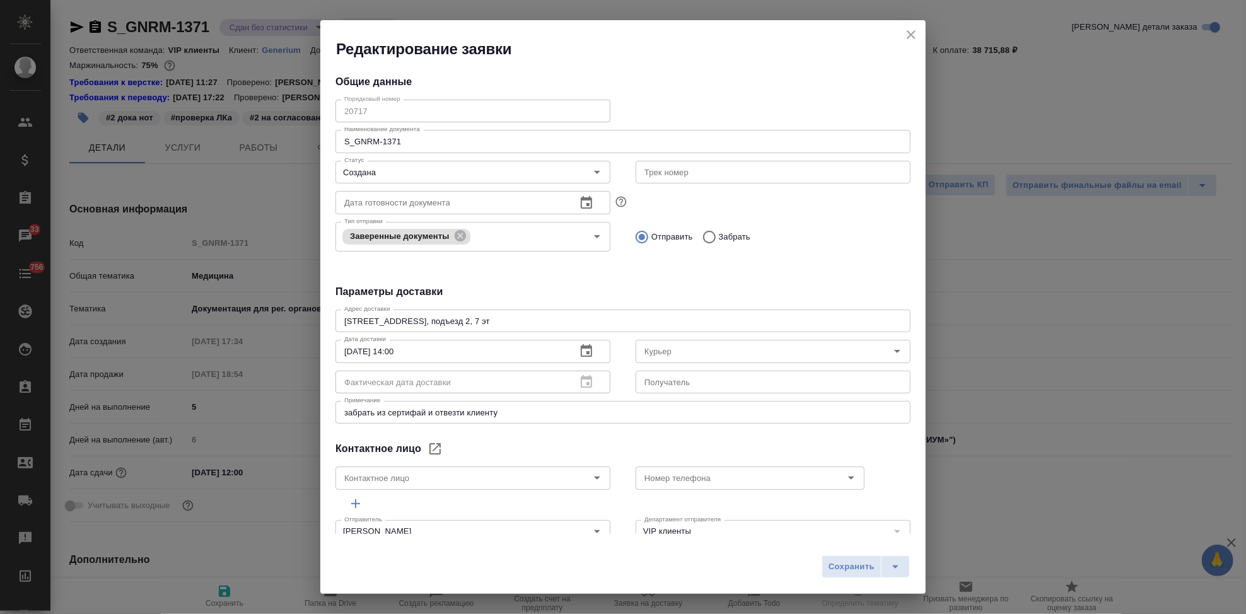
type input "Тесова Анастасия"
type input "+7 985 771 08 01"
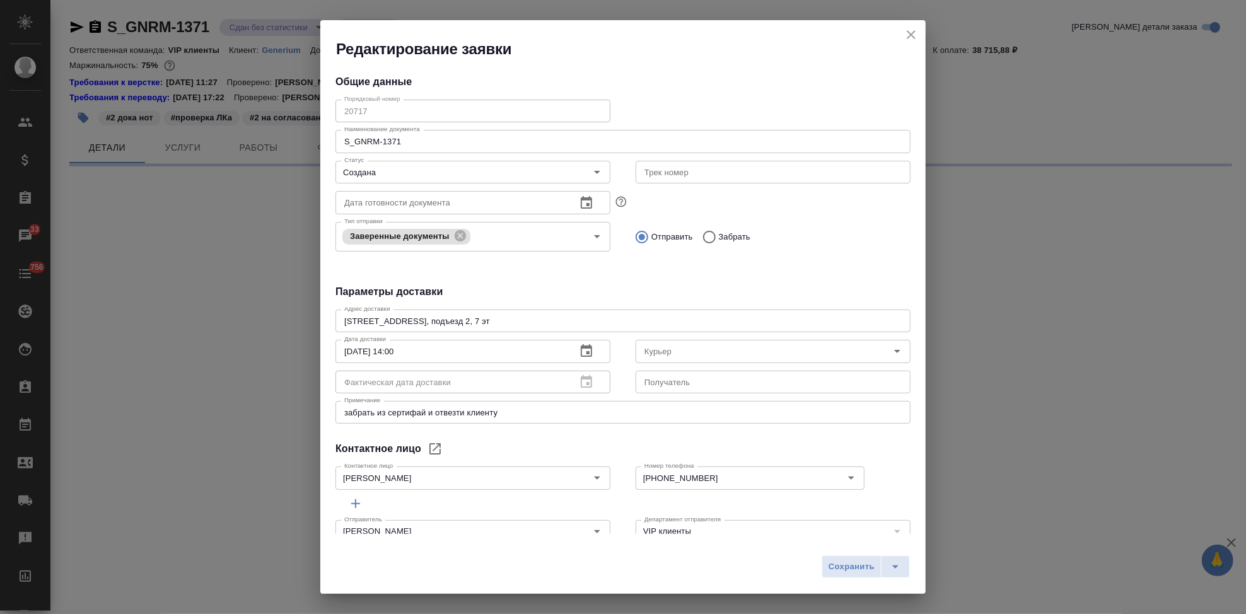
select select "RU"
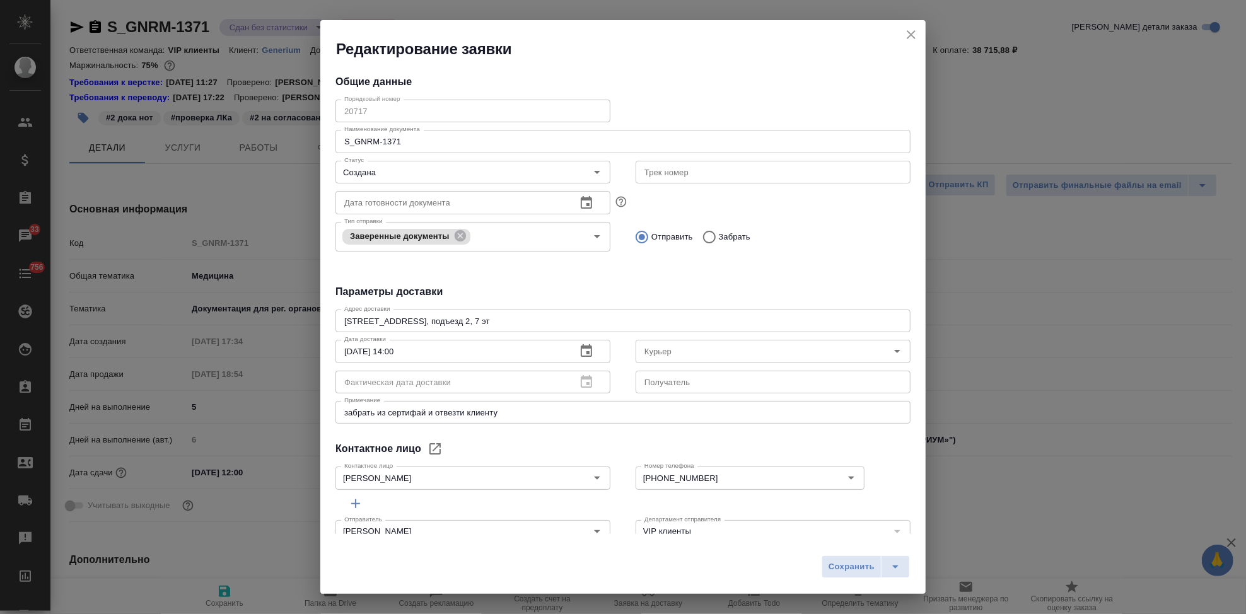
type textarea "x"
click at [908, 36] on icon "close" at bounding box center [911, 34] width 15 height 15
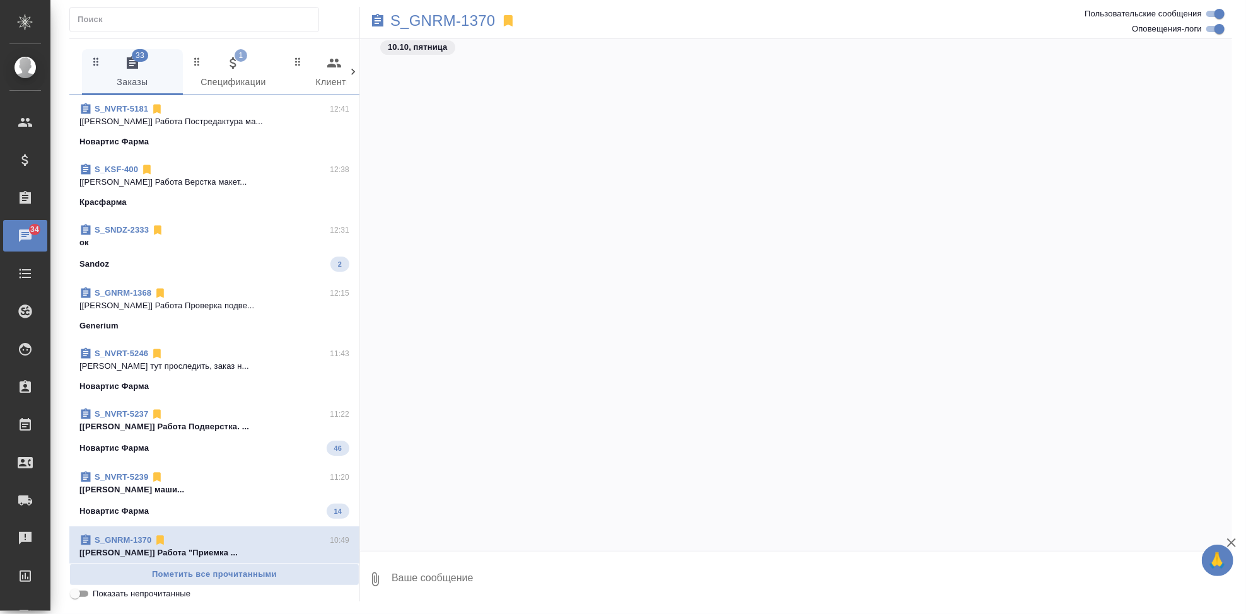
scroll to position [256539, 0]
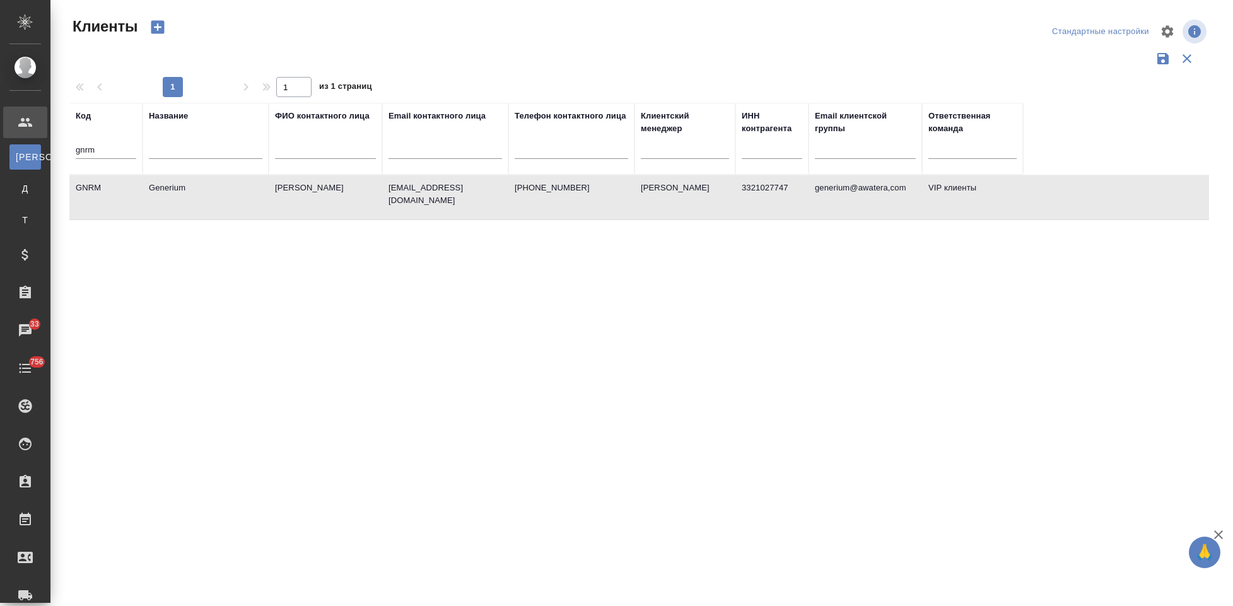
select select "RU"
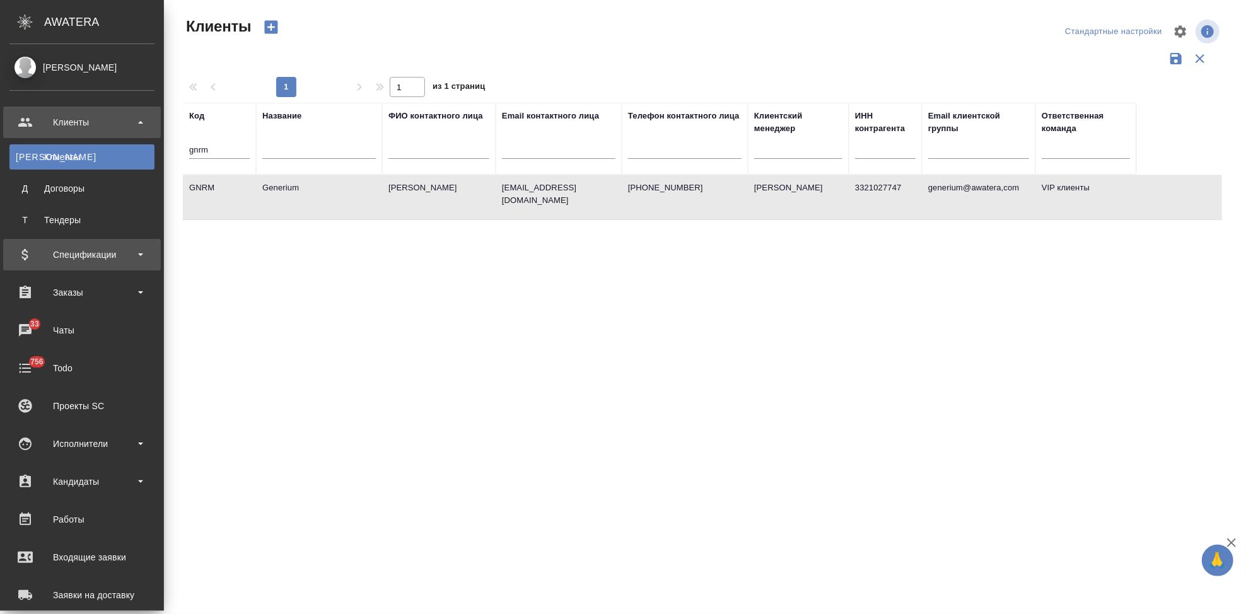
click at [69, 251] on div "Спецификации" at bounding box center [81, 254] width 145 height 19
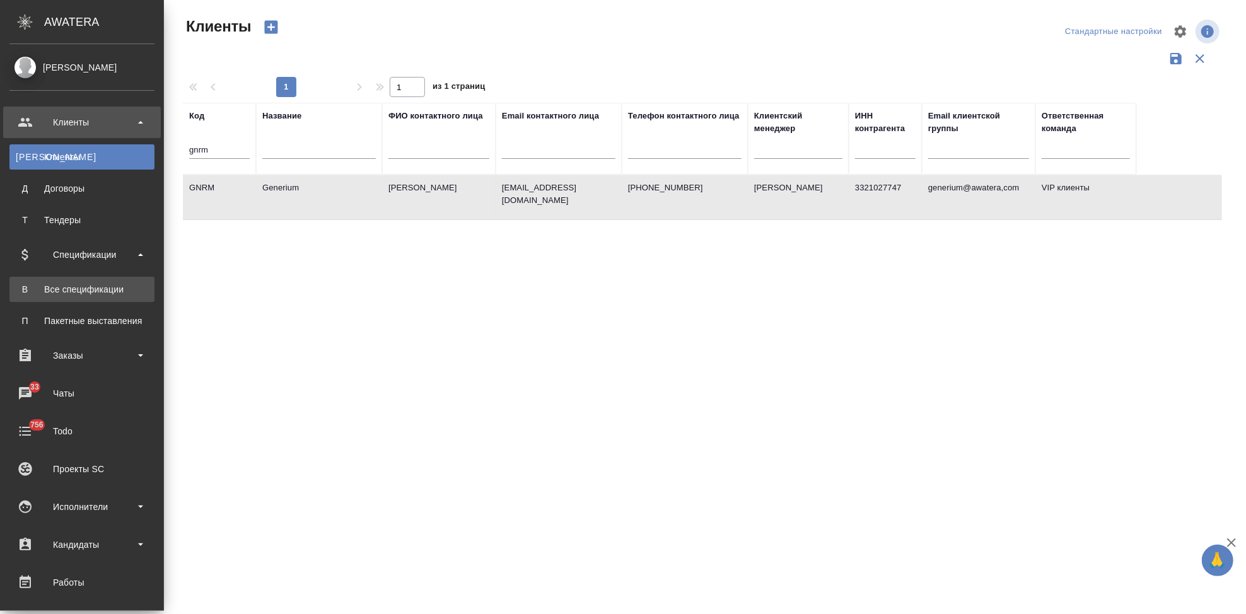
click at [77, 284] on div "Все спецификации" at bounding box center [82, 289] width 132 height 13
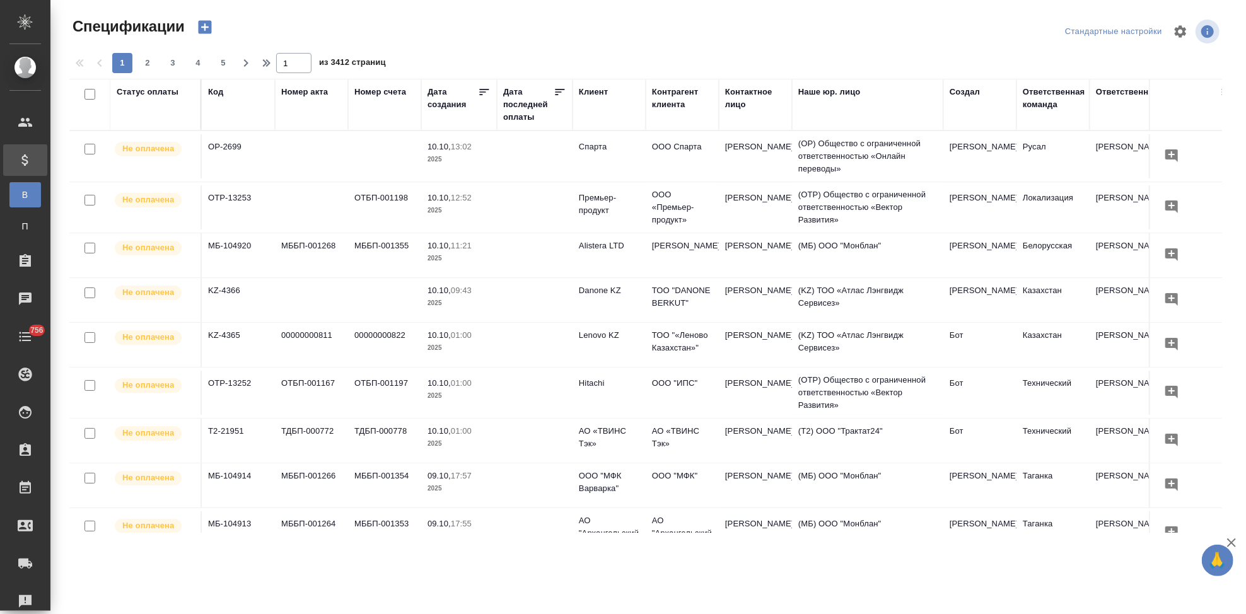
click at [206, 32] on icon "button" at bounding box center [204, 27] width 13 height 13
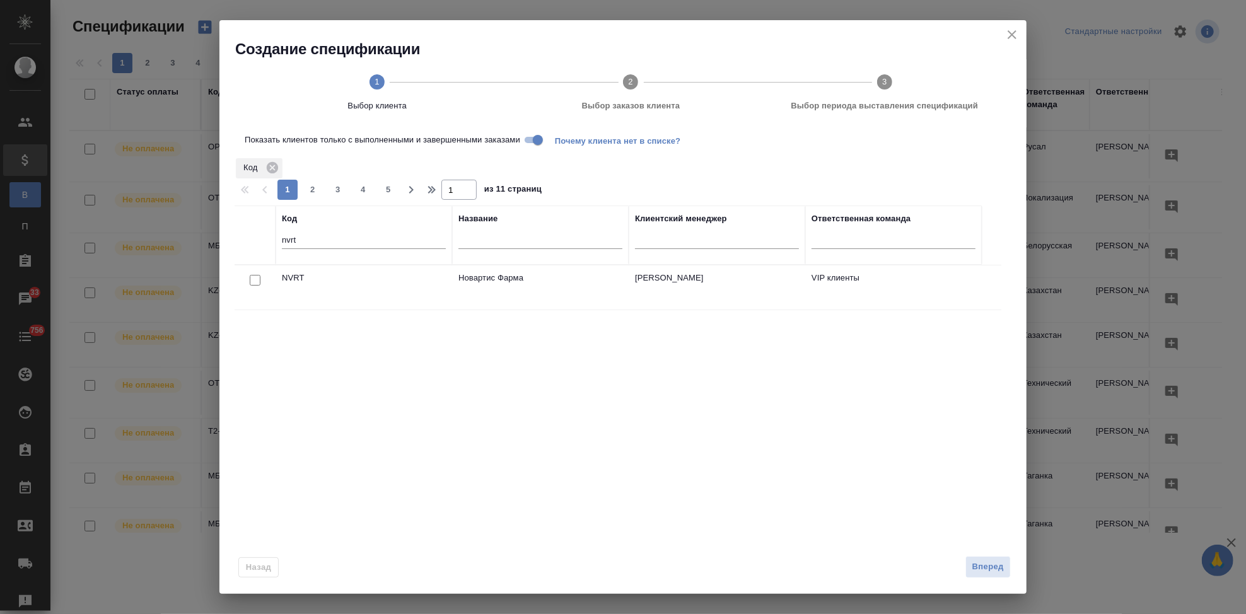
click at [257, 279] on input "checkbox" at bounding box center [255, 280] width 11 height 11
checkbox input "true"
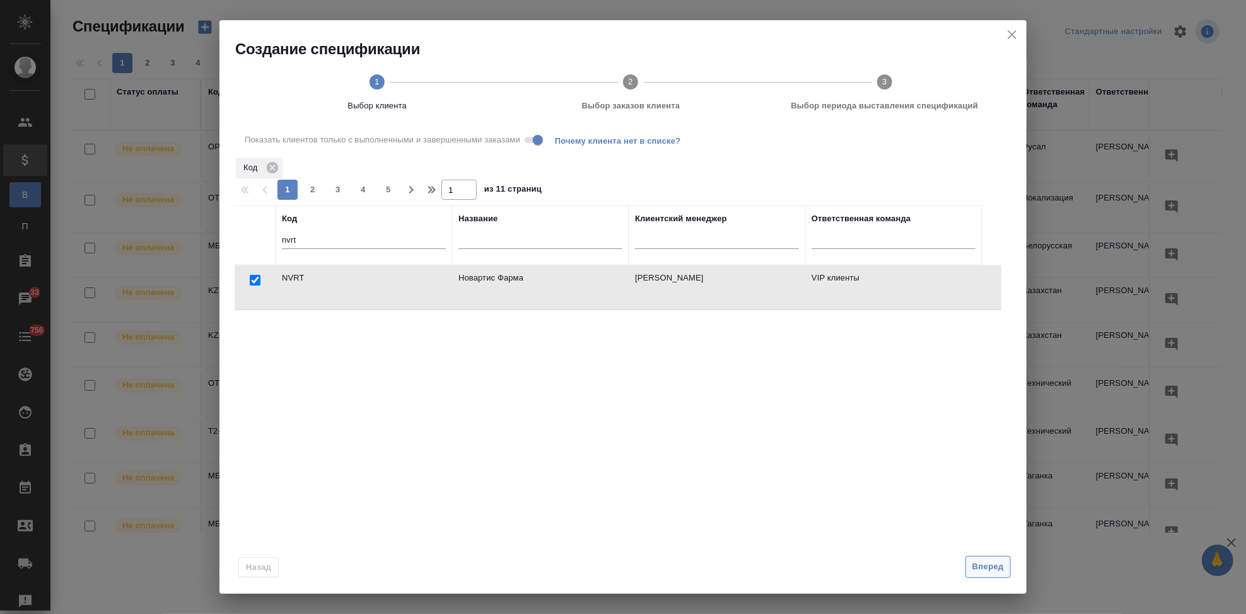
click at [979, 566] on span "Вперед" at bounding box center [988, 567] width 32 height 15
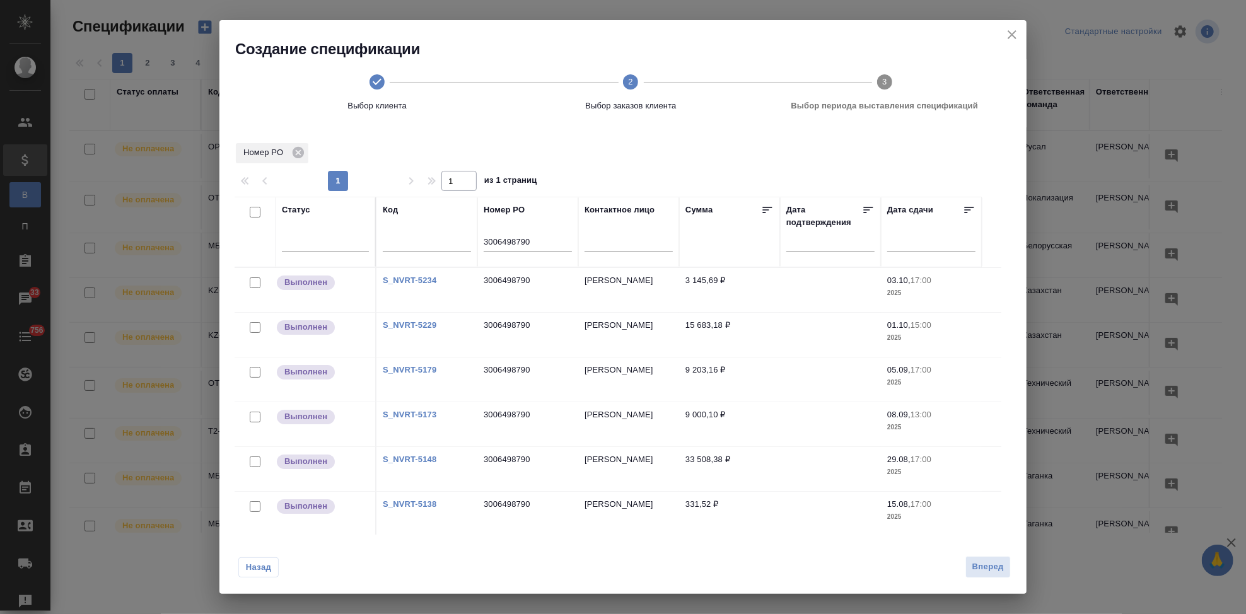
click at [419, 506] on link "S_NVRT-5138" at bounding box center [410, 503] width 54 height 9
click at [416, 412] on link "S_NVRT-5173" at bounding box center [410, 414] width 54 height 9
click at [431, 460] on link "S_NVRT-5148" at bounding box center [410, 459] width 54 height 9
click at [431, 366] on link "S_NVRT-5179" at bounding box center [410, 369] width 54 height 9
click at [419, 279] on link "S_NVRT-5234" at bounding box center [410, 280] width 54 height 9
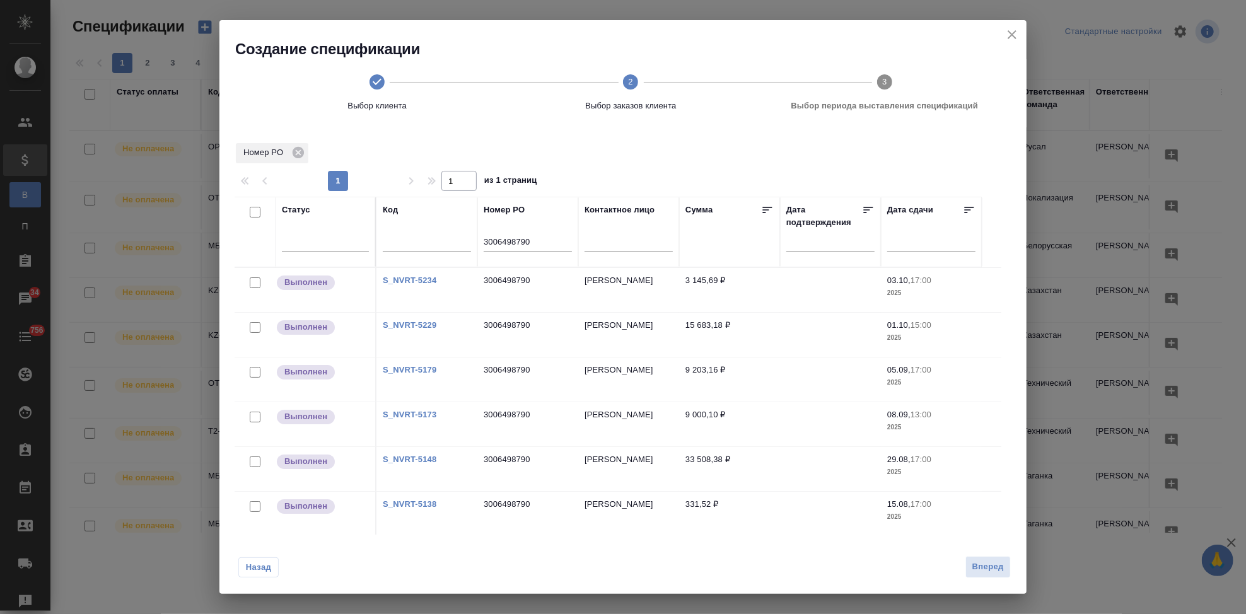
click at [428, 323] on link "S_NVRT-5229" at bounding box center [410, 324] width 54 height 9
click at [550, 242] on input "3006498790" at bounding box center [528, 243] width 88 height 16
click at [258, 559] on button "Назад" at bounding box center [258, 567] width 40 height 20
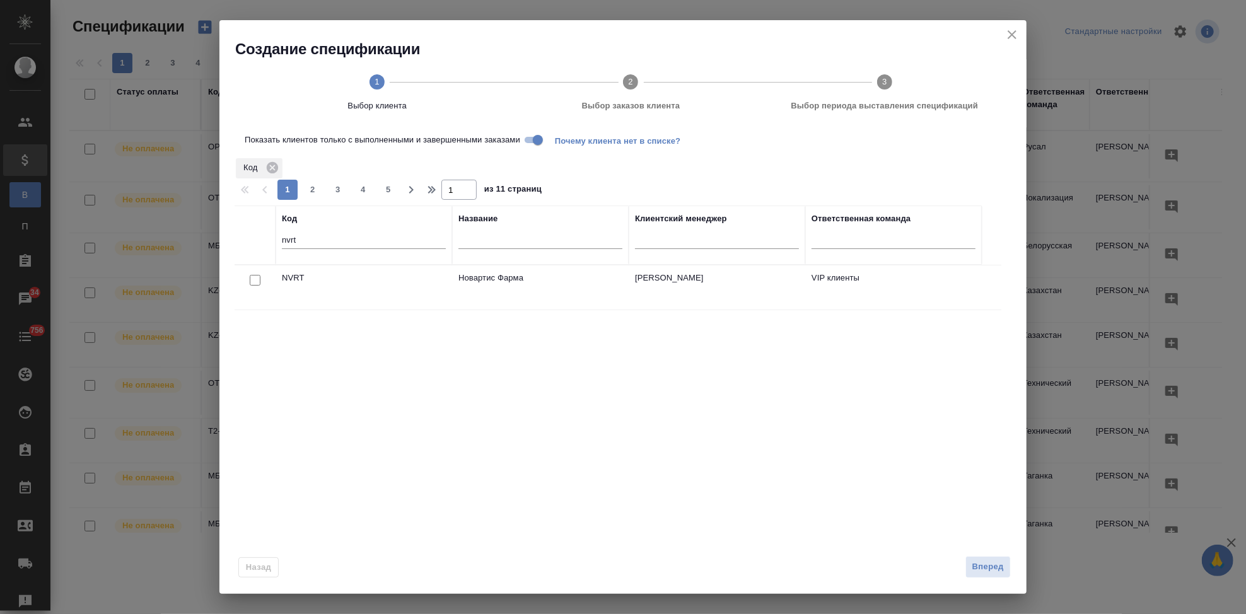
click at [254, 282] on input "checkbox" at bounding box center [255, 280] width 11 height 11
checkbox input "true"
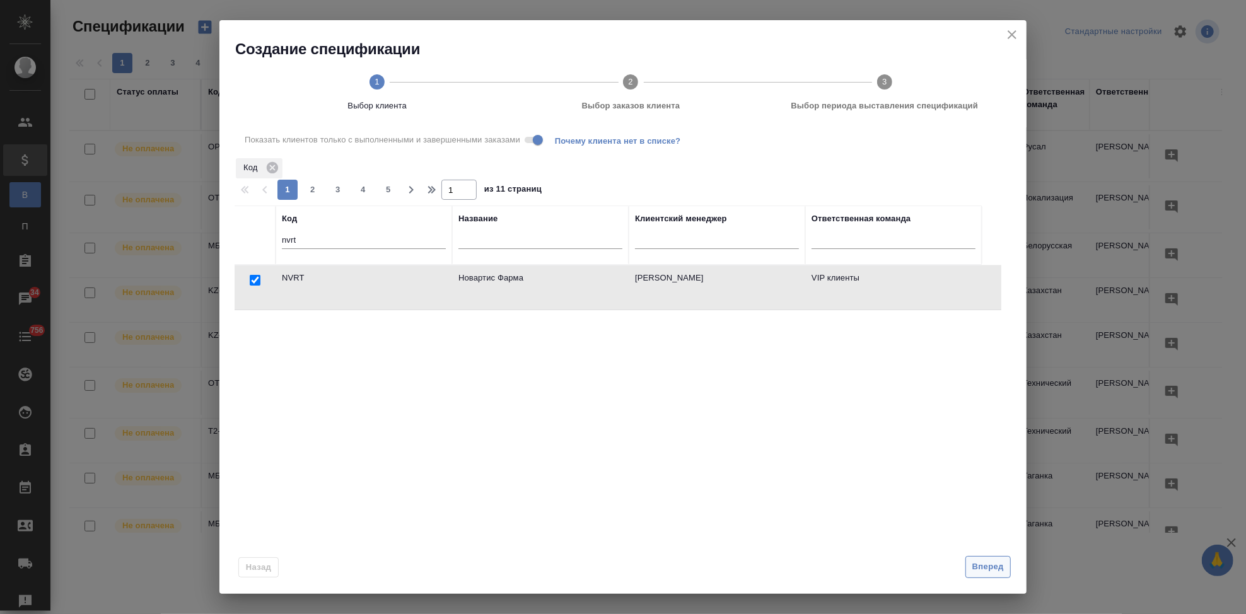
click at [1005, 564] on button "Вперед" at bounding box center [987, 567] width 45 height 22
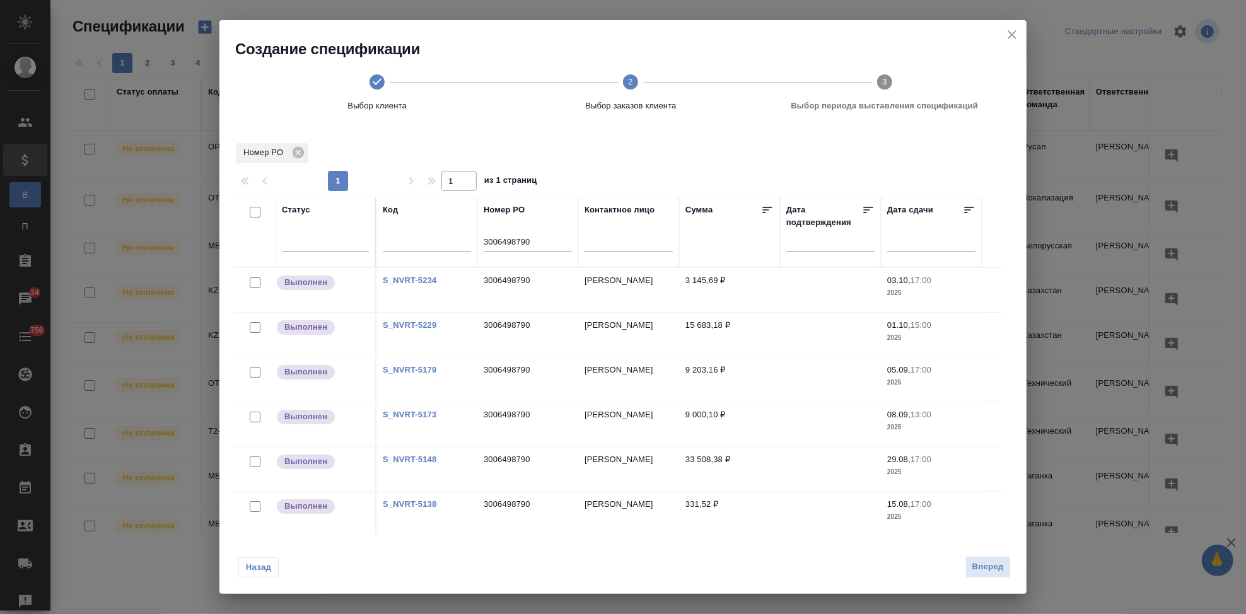
drag, startPoint x: 253, startPoint y: 282, endPoint x: 244, endPoint y: 354, distance: 71.8
click at [253, 282] on input "checkbox" at bounding box center [255, 282] width 11 height 11
checkbox input "true"
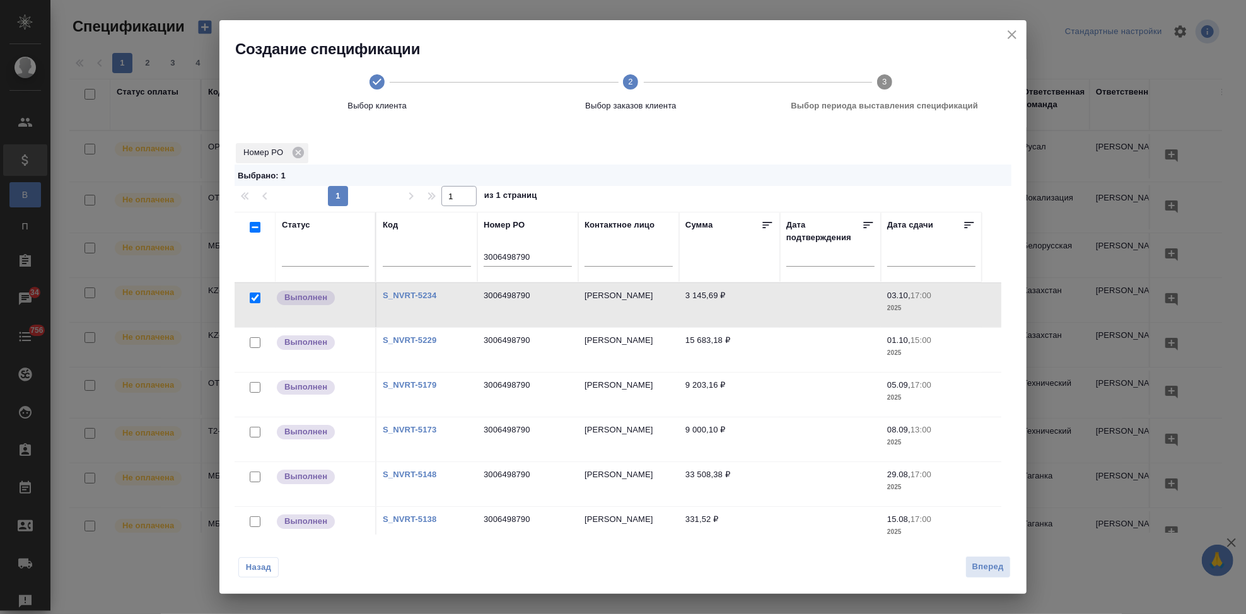
click at [425, 341] on link "S_NVRT-5229" at bounding box center [410, 339] width 54 height 9
click at [258, 342] on input "checkbox" at bounding box center [255, 342] width 11 height 11
checkbox input "true"
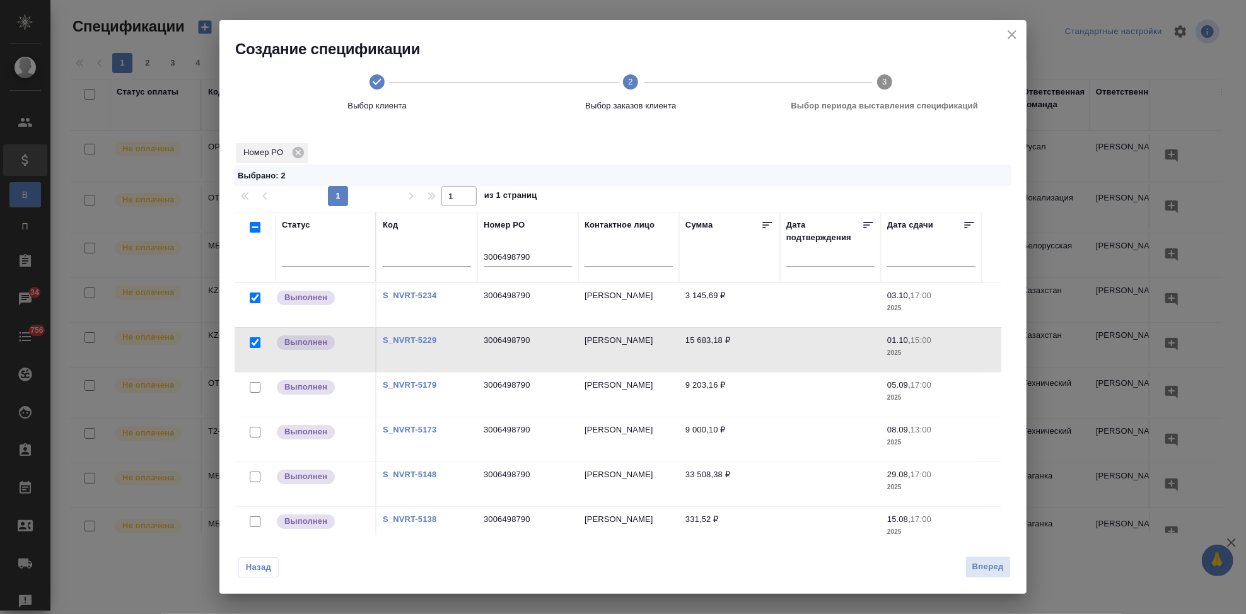
click at [251, 386] on input "checkbox" at bounding box center [255, 387] width 11 height 11
checkbox input "true"
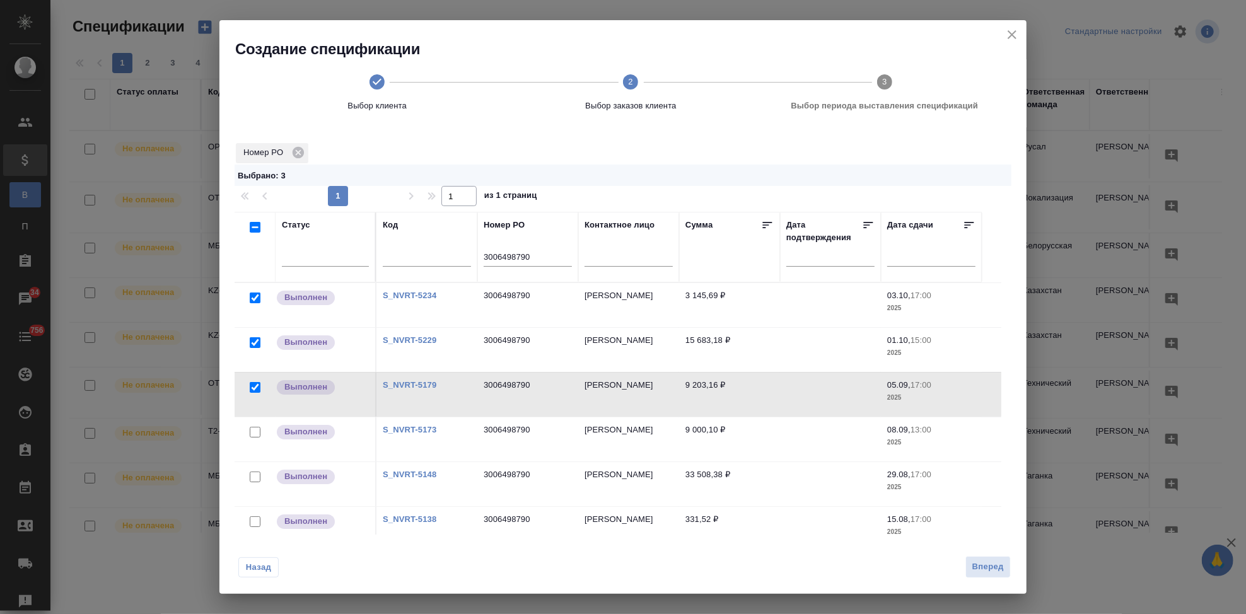
click at [256, 430] on input "checkbox" at bounding box center [255, 432] width 11 height 11
checkbox input "true"
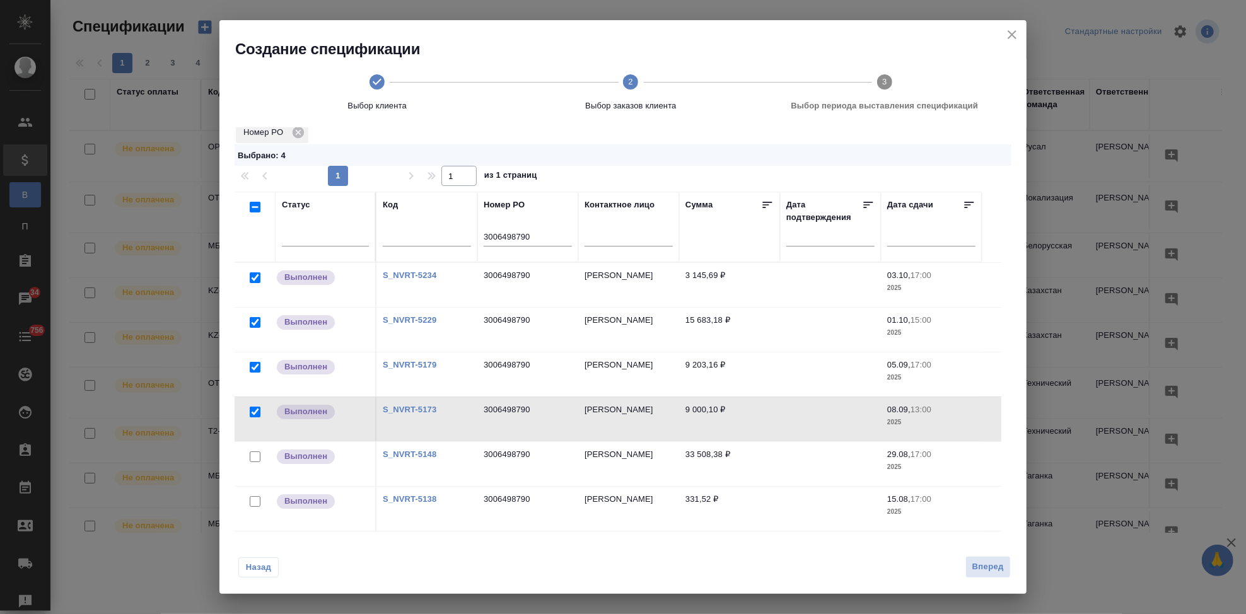
scroll to position [28, 0]
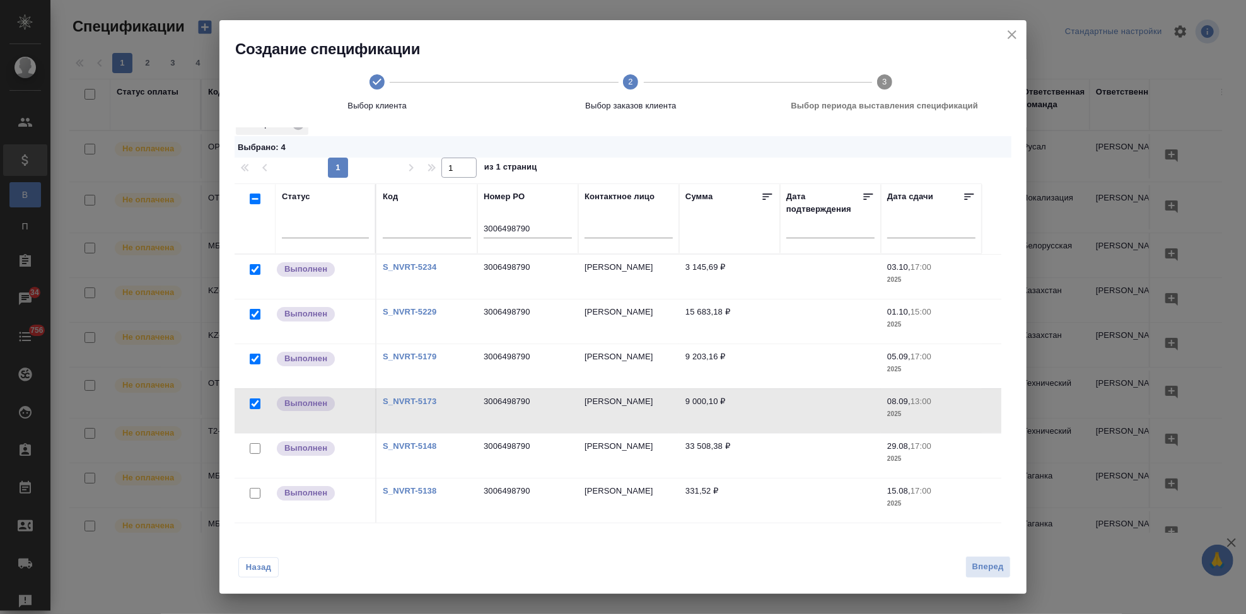
drag, startPoint x: 253, startPoint y: 450, endPoint x: 286, endPoint y: 435, distance: 36.1
click at [253, 450] on input "checkbox" at bounding box center [255, 448] width 11 height 11
checkbox input "true"
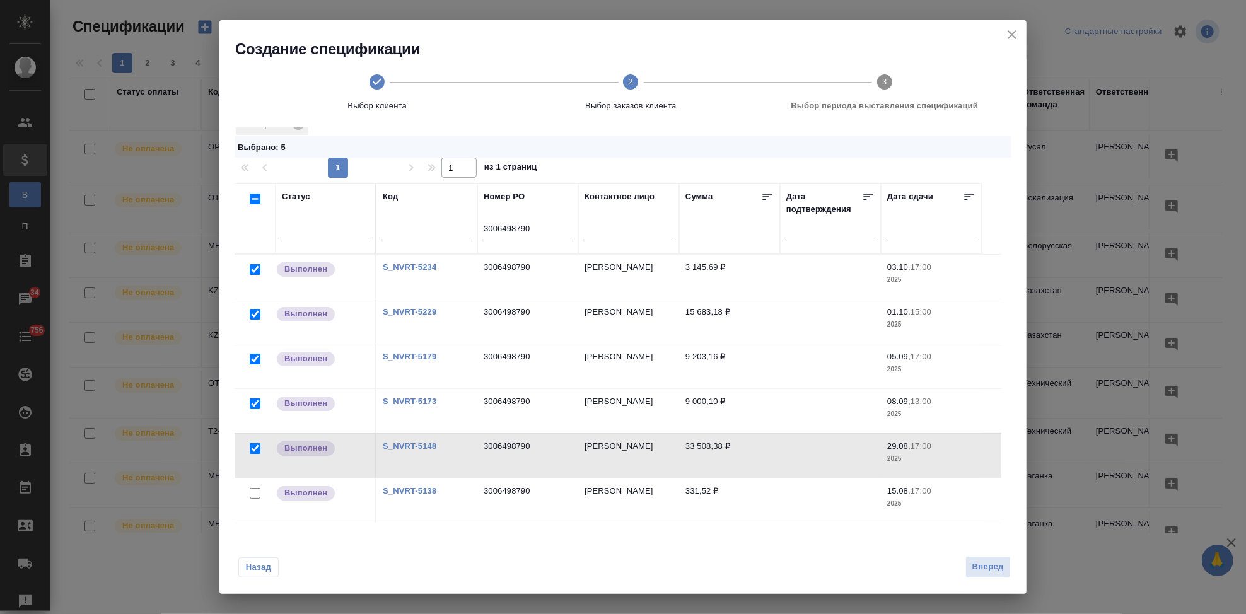
drag, startPoint x: 256, startPoint y: 496, endPoint x: 779, endPoint y: 588, distance: 531.5
click at [256, 496] on input "checkbox" at bounding box center [255, 493] width 11 height 11
checkbox input "true"
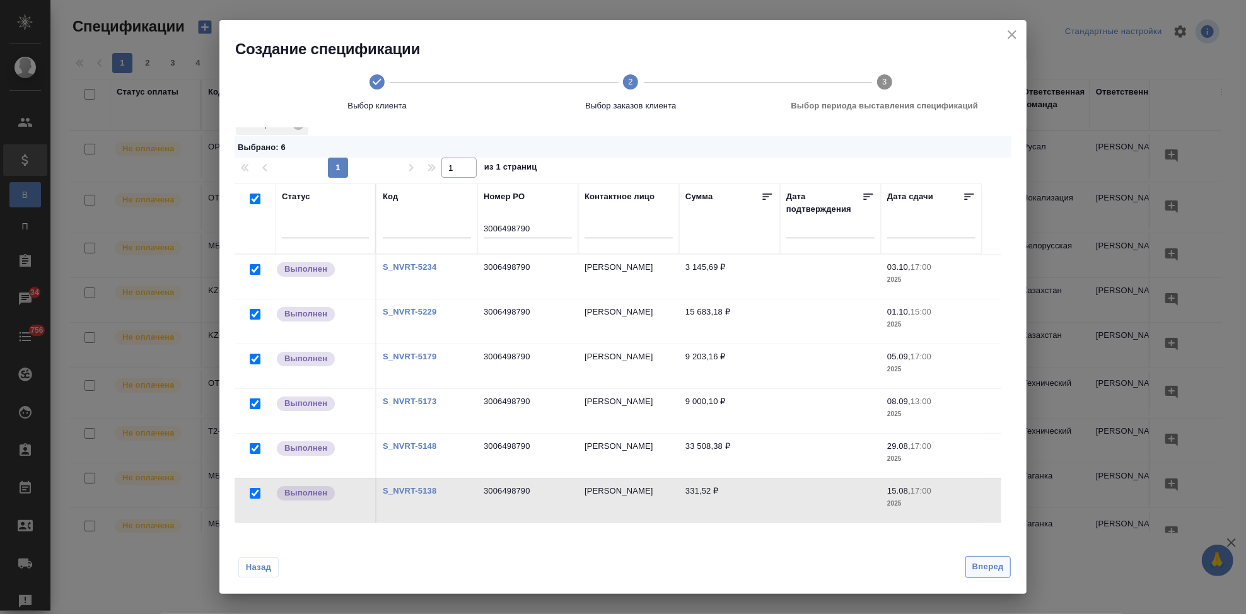
click at [989, 571] on span "Вперед" at bounding box center [988, 567] width 32 height 15
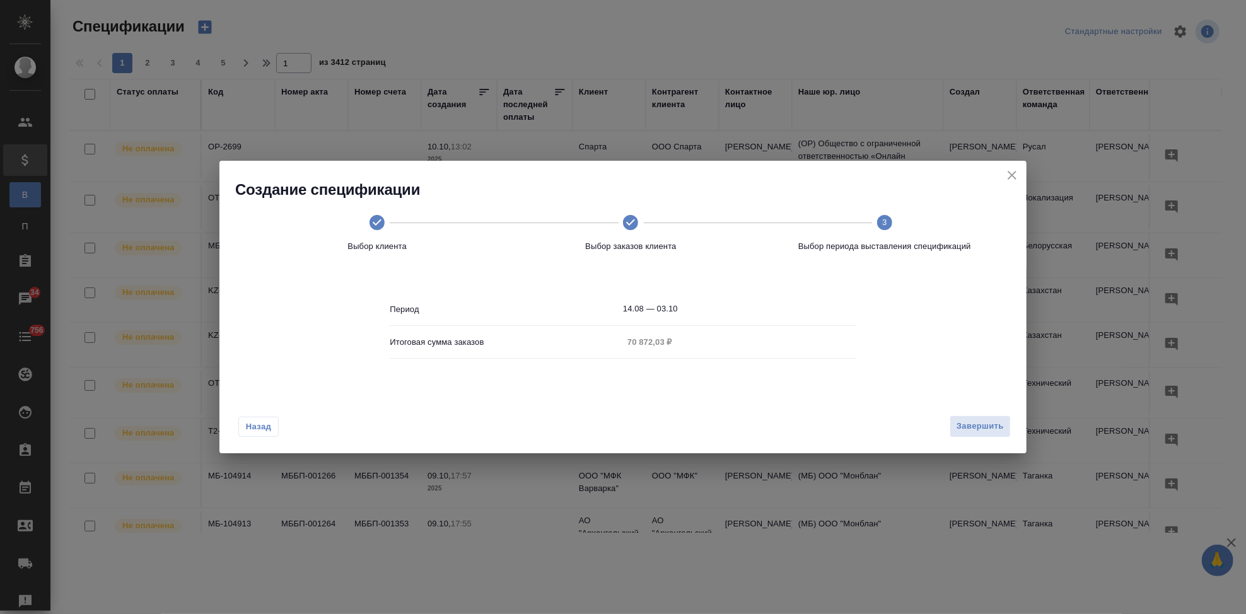
scroll to position [0, 0]
click at [706, 315] on body "🙏 .cls-1 fill:#fff; AWATERA Kabargina Anna Клиенты Спецификации В Все специфика…" at bounding box center [623, 307] width 1246 height 614
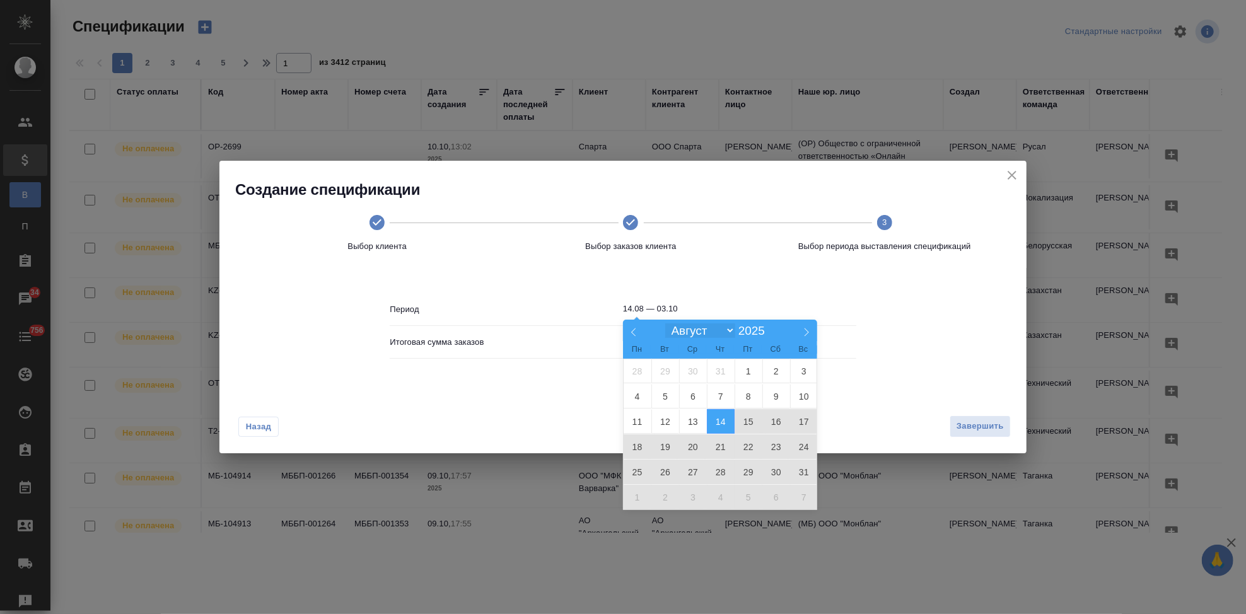
click at [724, 332] on select "Январь Февраль Март Апрель Май Июнь Июль Август Сентябрь Октябрь Ноябрь Декабрь" at bounding box center [699, 330] width 69 height 15
select select "9"
click at [665, 324] on select "Январь Февраль Март Апрель Май Июнь Июль Август Сентябрь Октябрь Ноябрь Декабрь" at bounding box center [699, 330] width 69 height 15
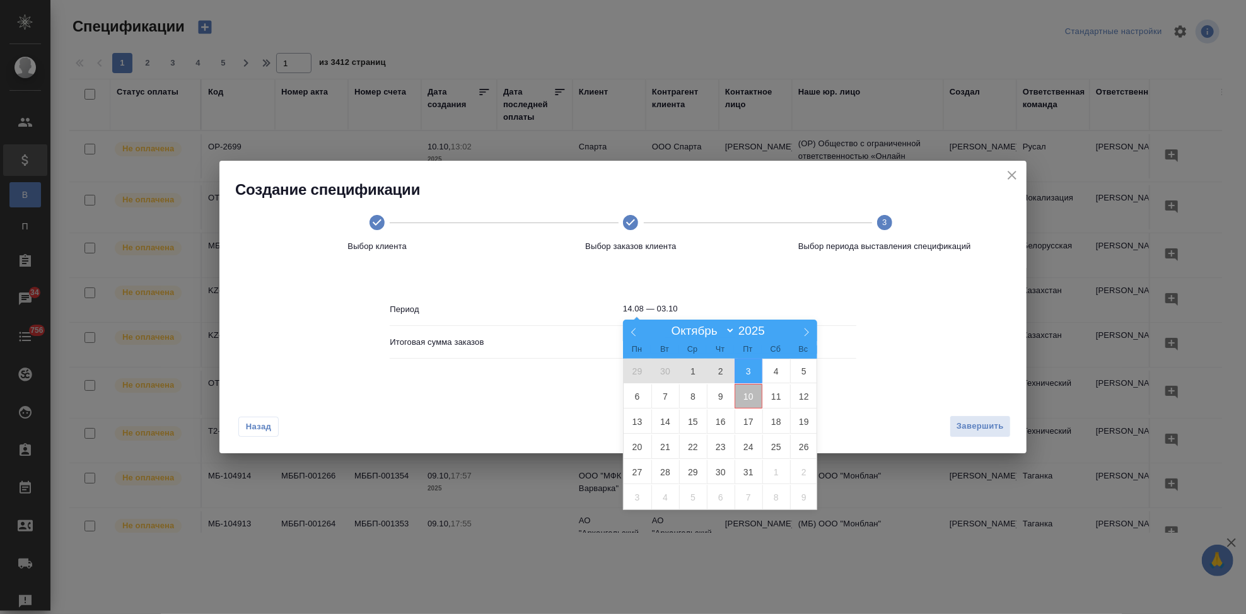
click at [741, 400] on span "10" at bounding box center [749, 396] width 28 height 25
type input "10.10"
click at [746, 397] on span "10" at bounding box center [749, 396] width 28 height 25
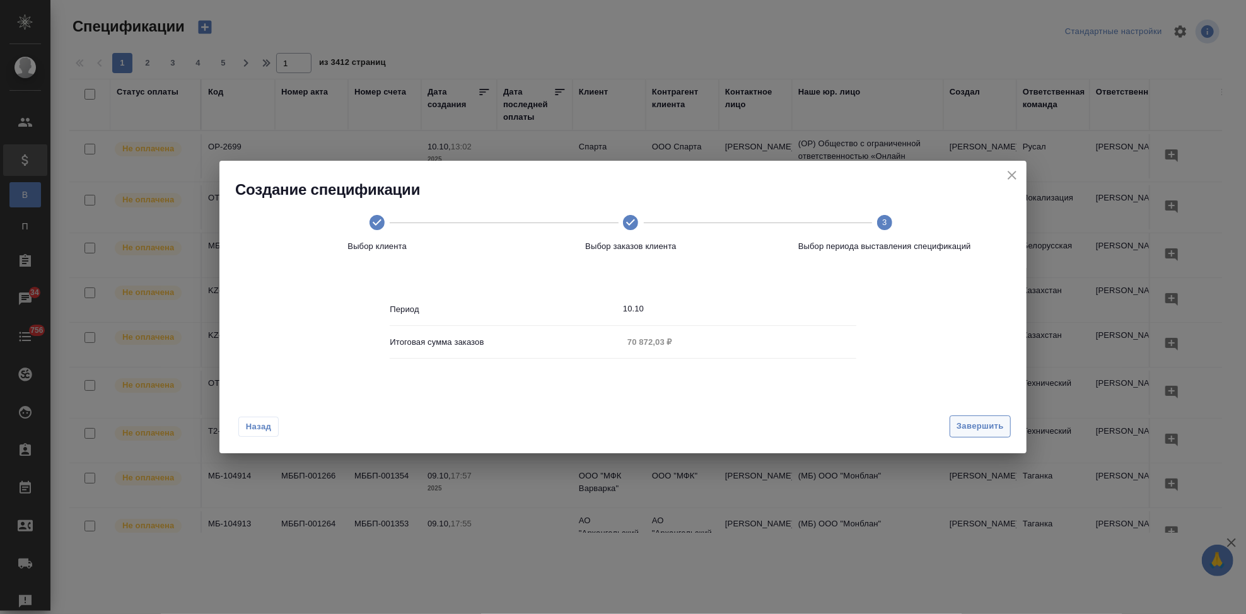
click at [975, 432] on span "Завершить" at bounding box center [980, 426] width 47 height 15
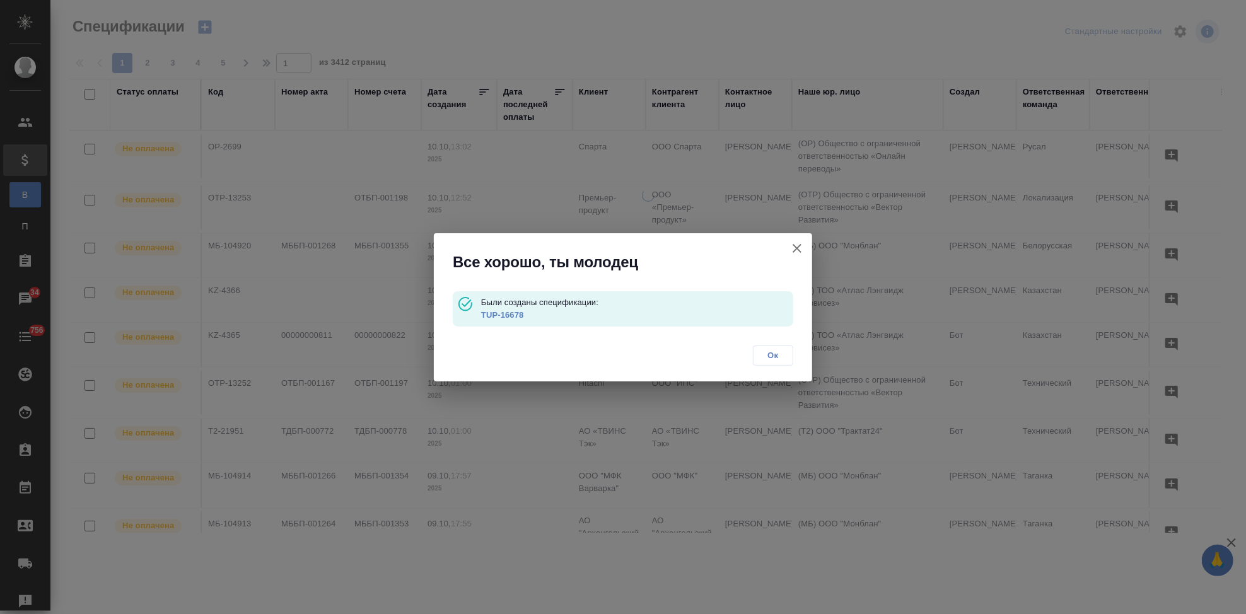
click at [513, 313] on link "TUP-16678" at bounding box center [502, 314] width 43 height 9
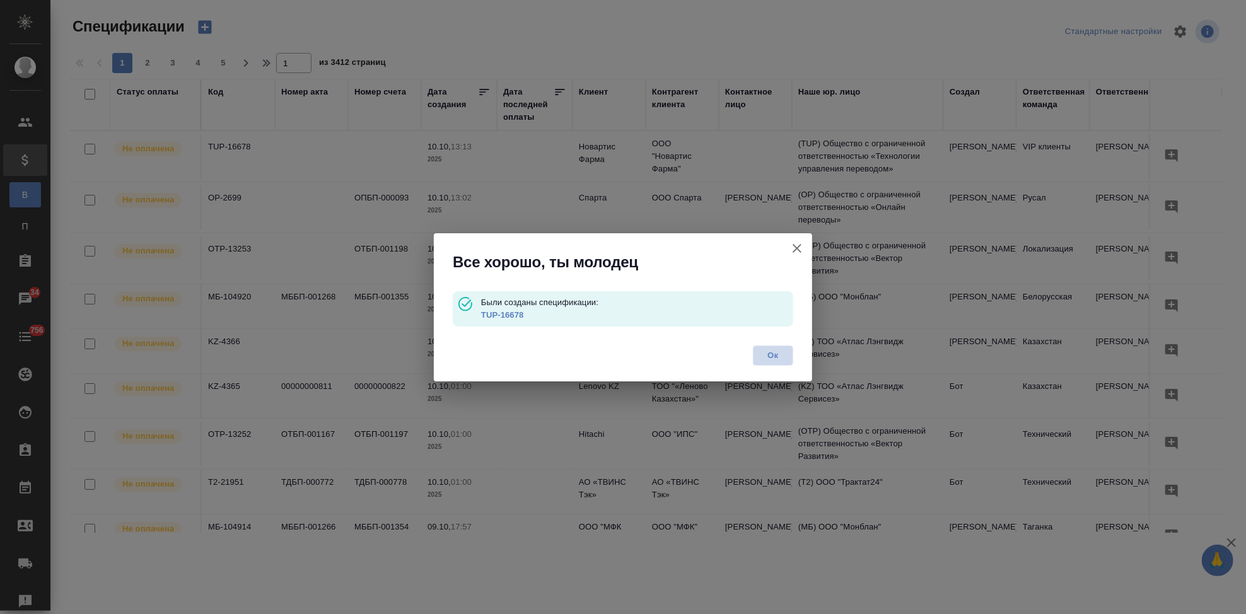
click at [789, 356] on button "Ок" at bounding box center [773, 356] width 40 height 20
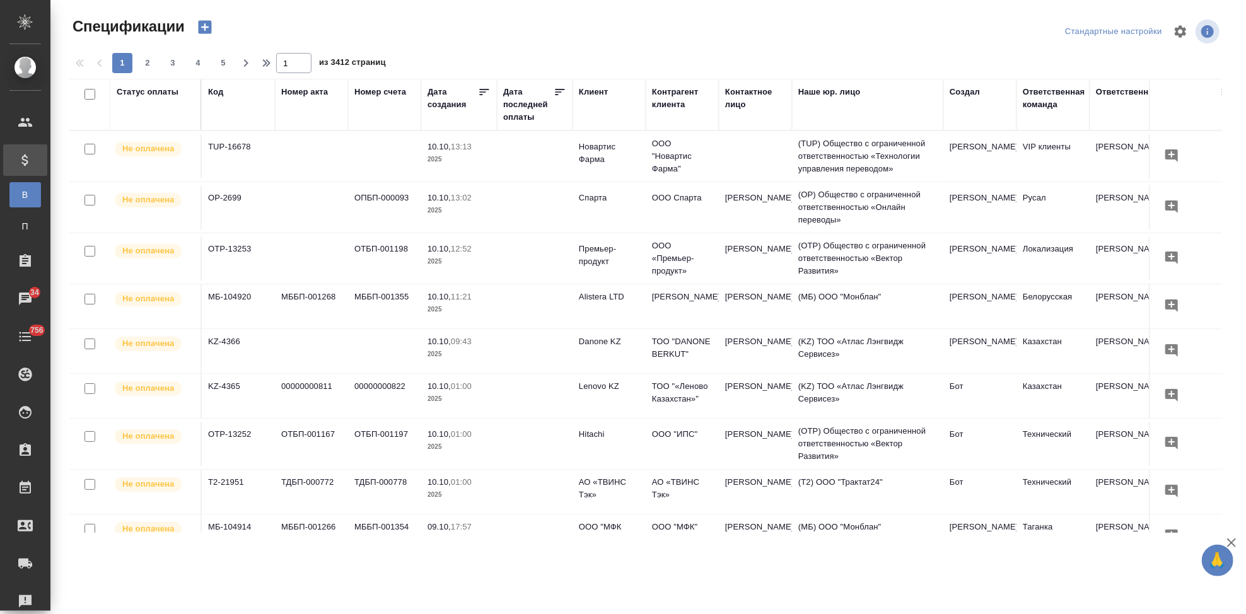
click at [206, 30] on icon "button" at bounding box center [204, 27] width 13 height 13
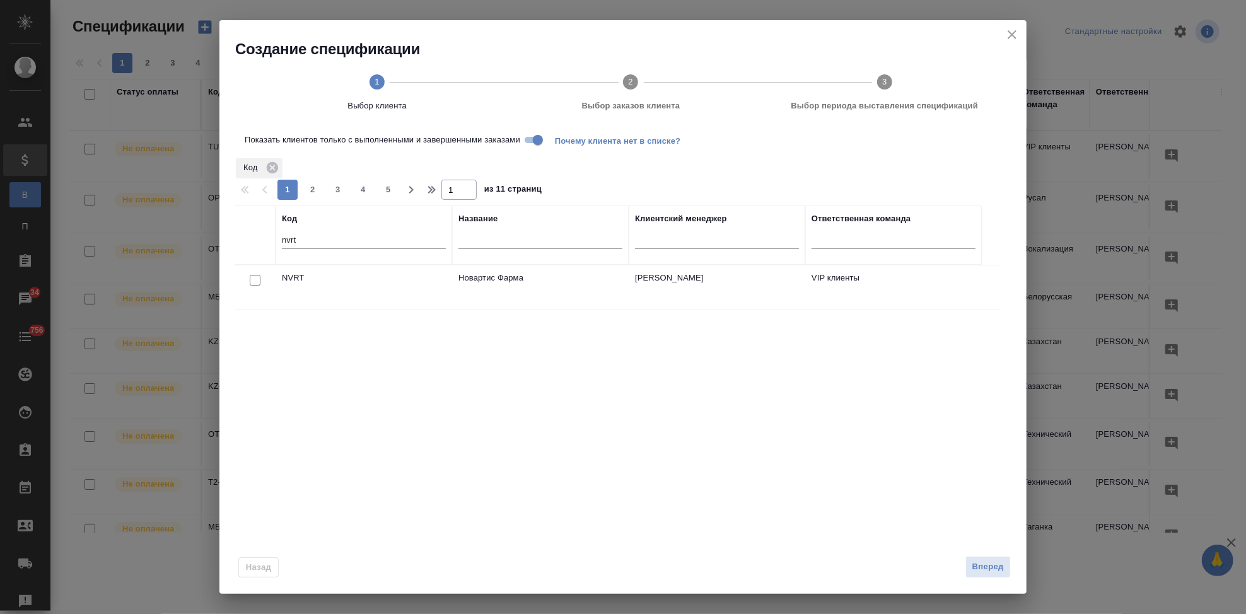
click at [258, 279] on input "checkbox" at bounding box center [255, 280] width 11 height 11
checkbox input "true"
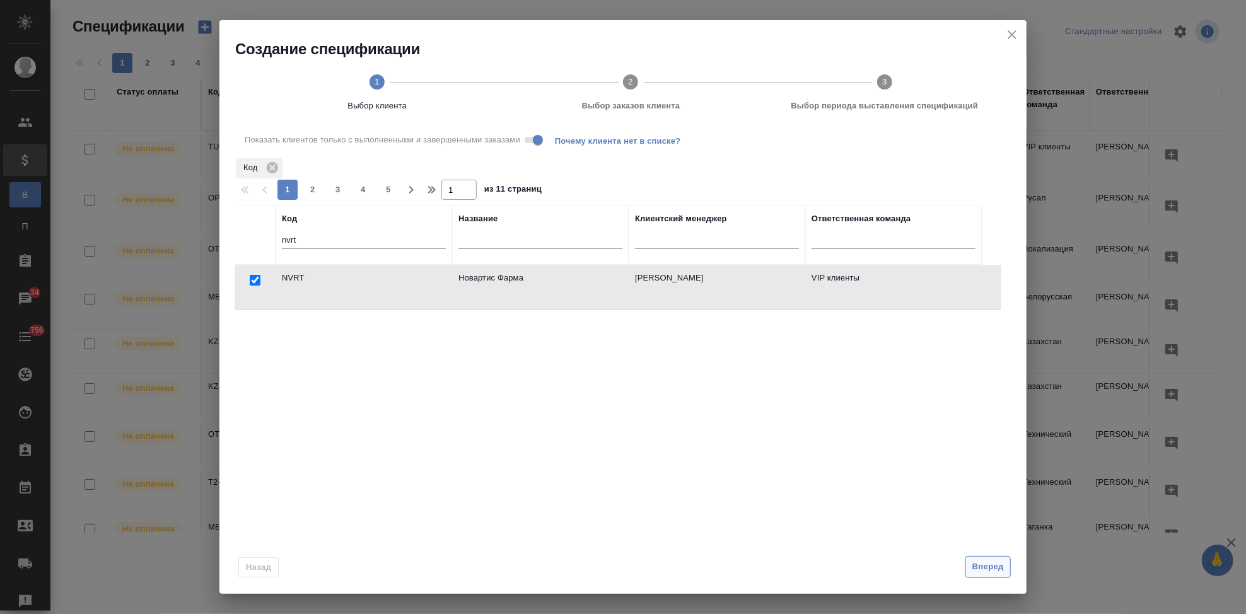
click at [979, 565] on span "Вперед" at bounding box center [988, 567] width 32 height 15
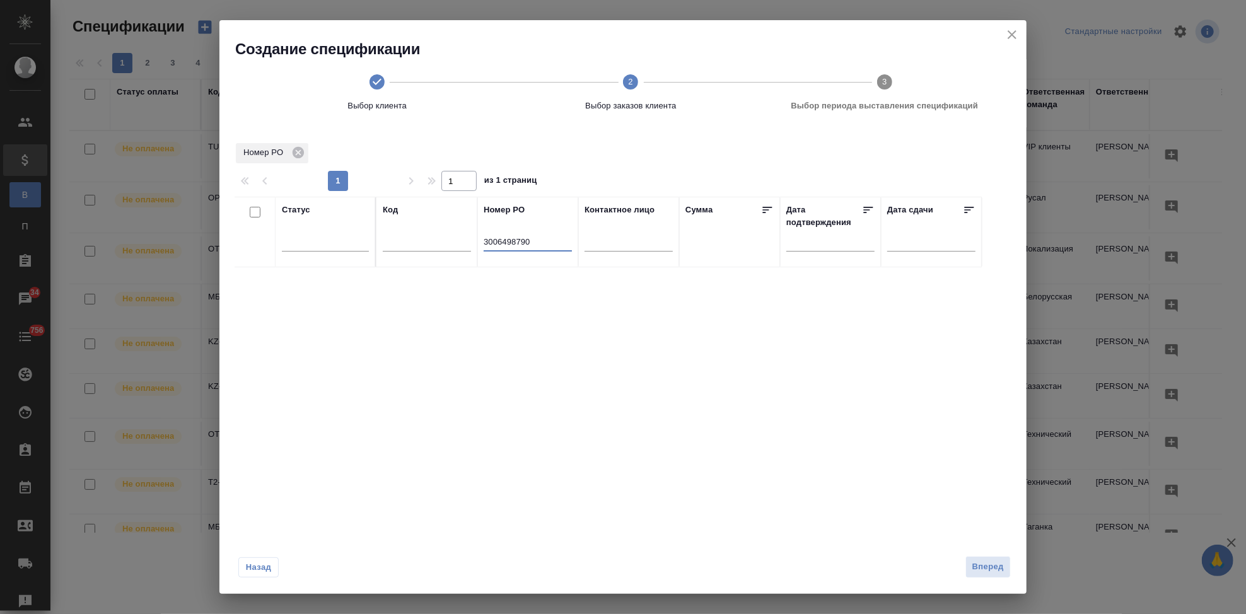
drag, startPoint x: 530, startPoint y: 242, endPoint x: 430, endPoint y: 242, distance: 100.3
click at [430, 242] on tr "Статус Код Номер PO 3006498790 Контактное лицо Сумма Дата подтверждения Дата сд…" at bounding box center [608, 232] width 747 height 71
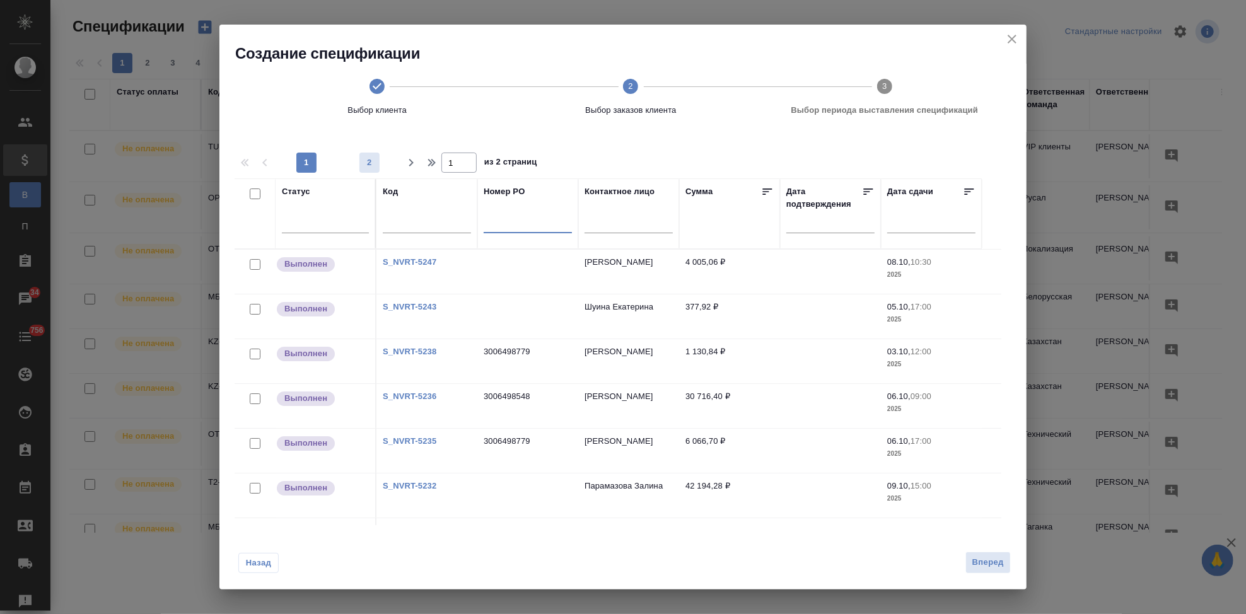
click at [375, 165] on span "2" at bounding box center [369, 162] width 20 height 13
type input "2"
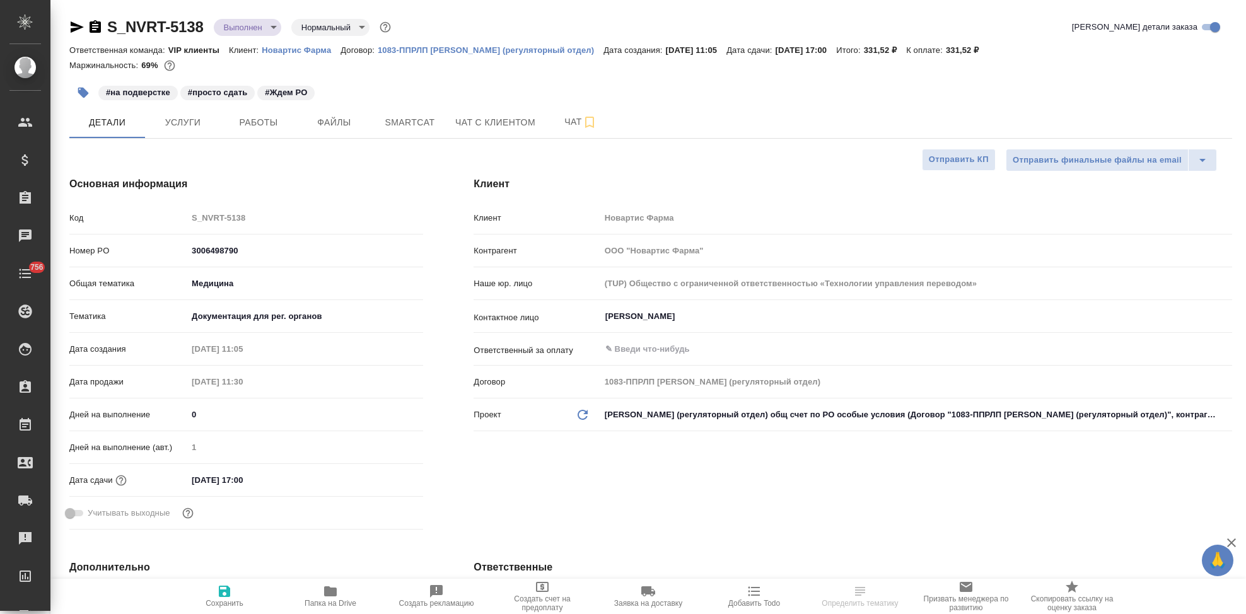
select select "RU"
type textarea "x"
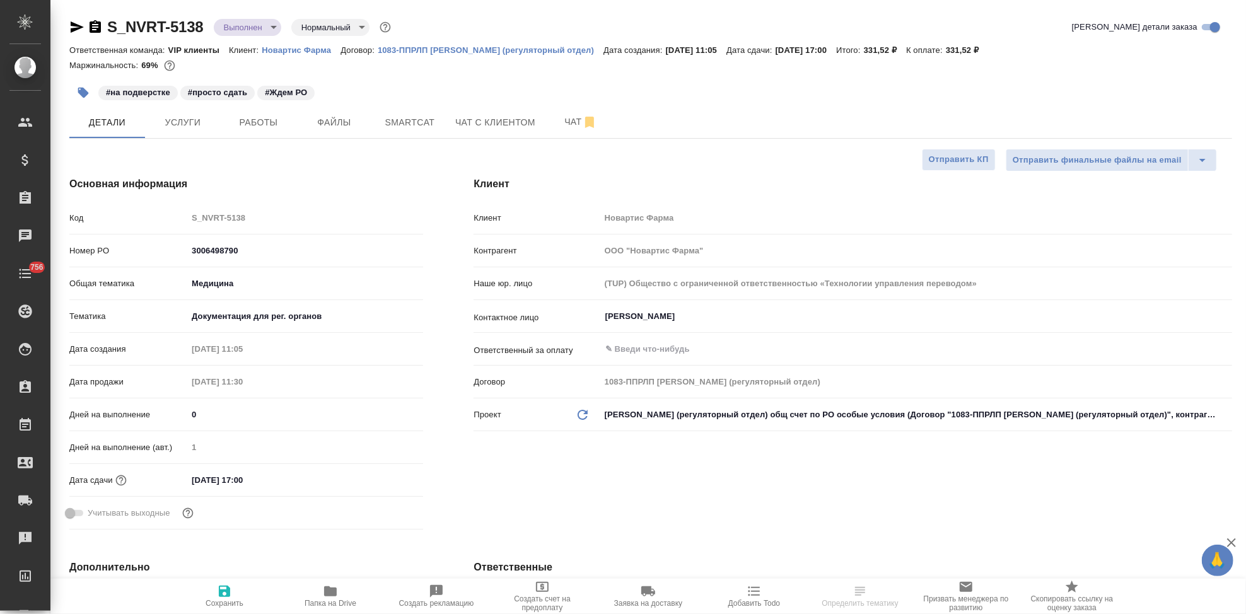
type textarea "x"
type input "[PERSON_NAME]"
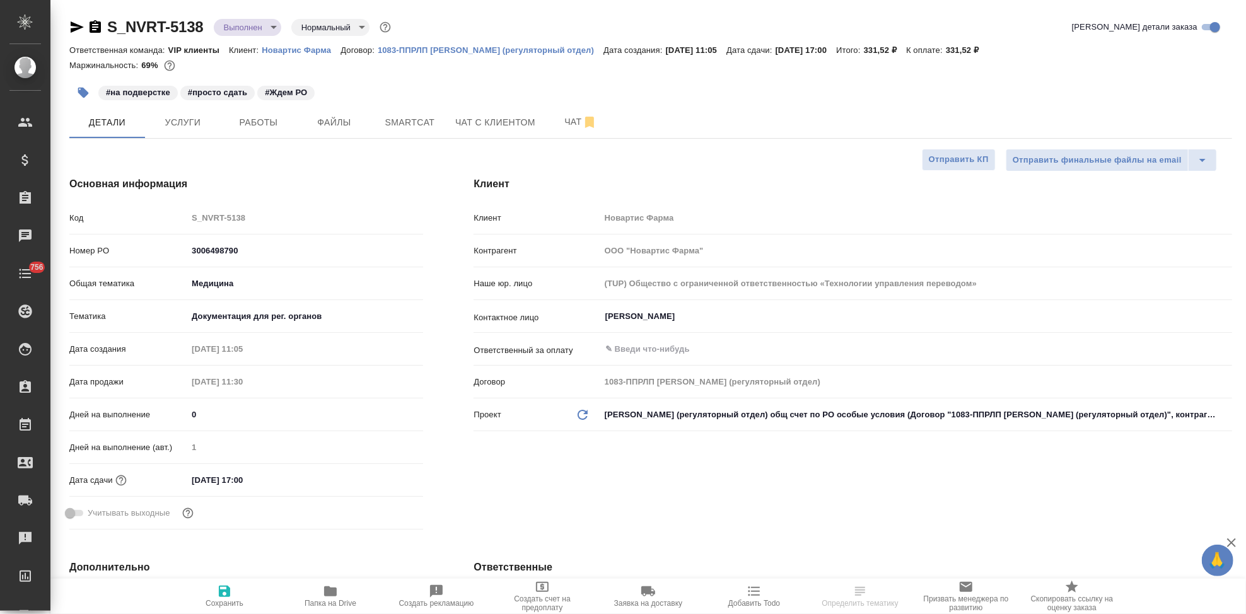
type textarea "x"
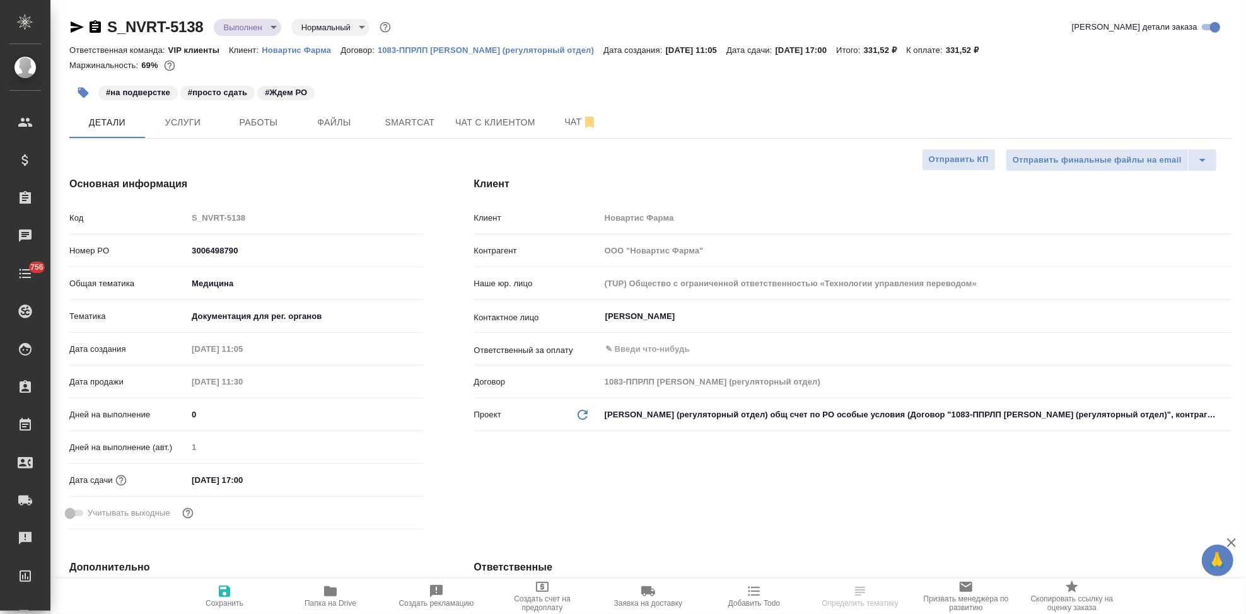
type textarea "x"
click at [199, 124] on span "Услуги" at bounding box center [183, 123] width 61 height 16
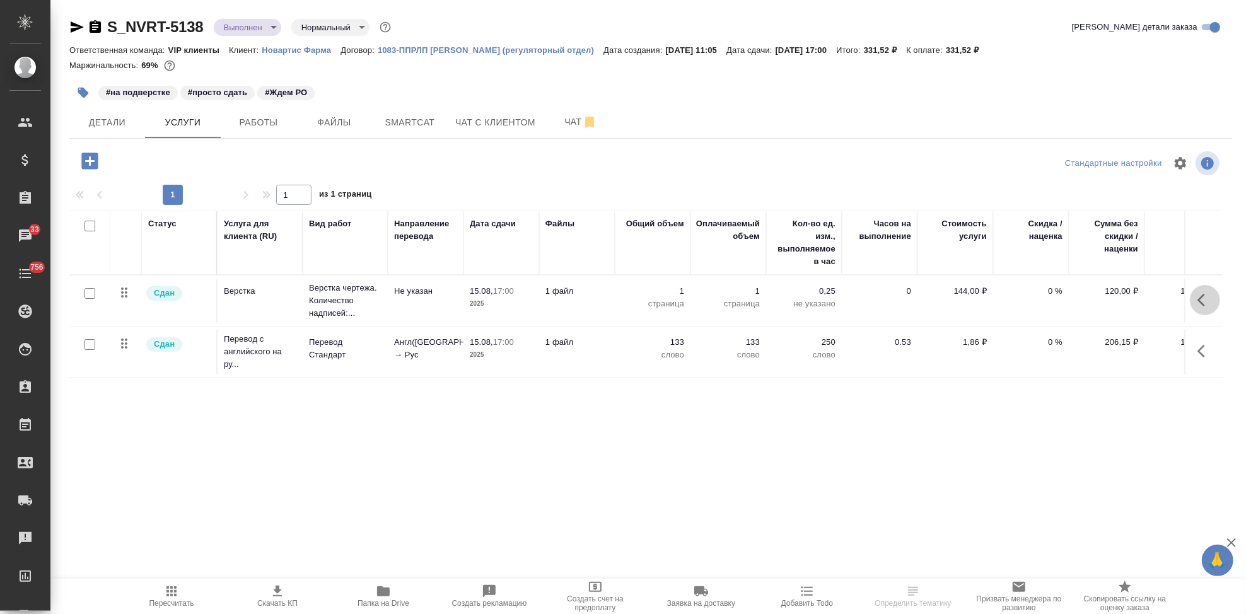
click at [1211, 303] on icon "button" at bounding box center [1204, 300] width 15 height 15
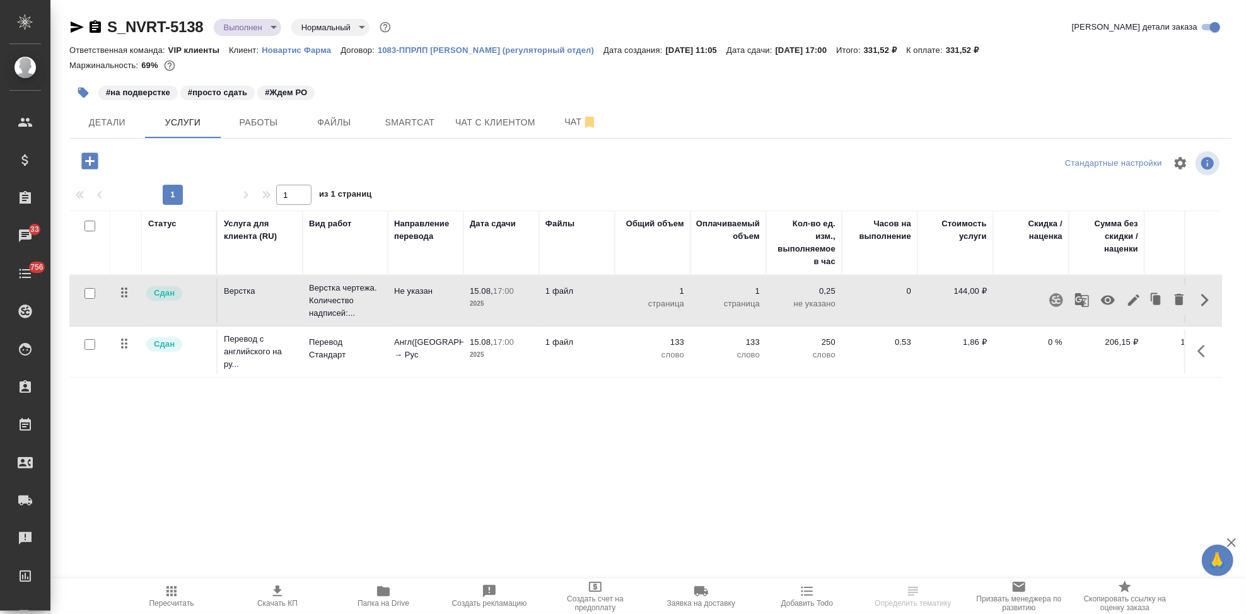
click at [1140, 303] on icon "button" at bounding box center [1133, 300] width 15 height 15
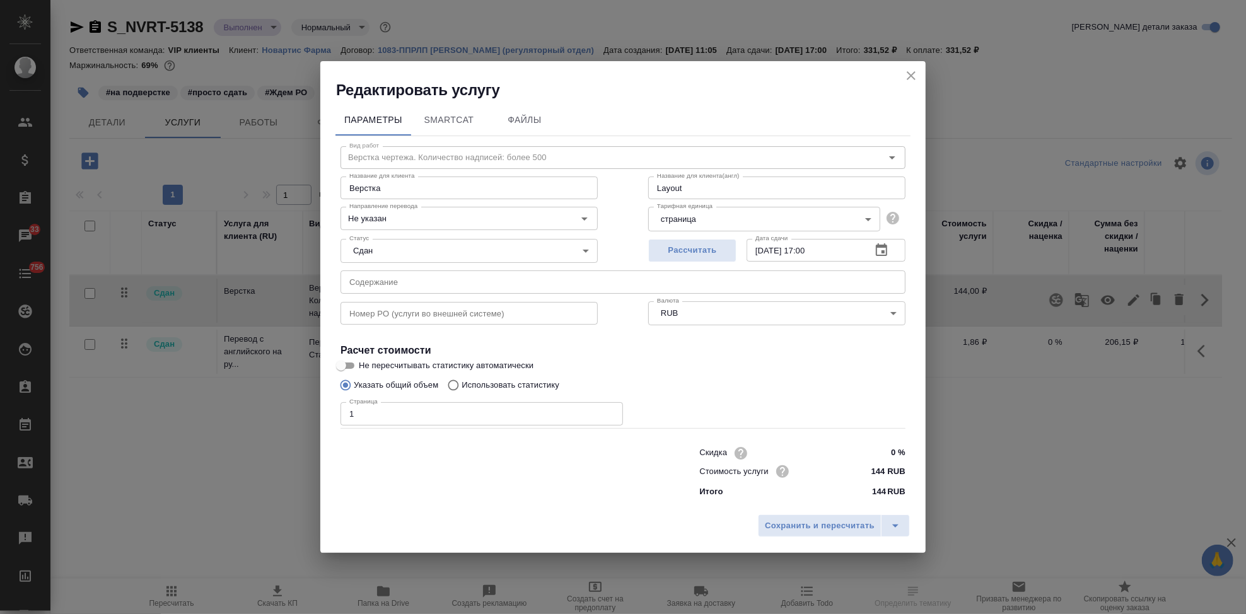
click at [420, 281] on input "text" at bounding box center [623, 282] width 565 height 23
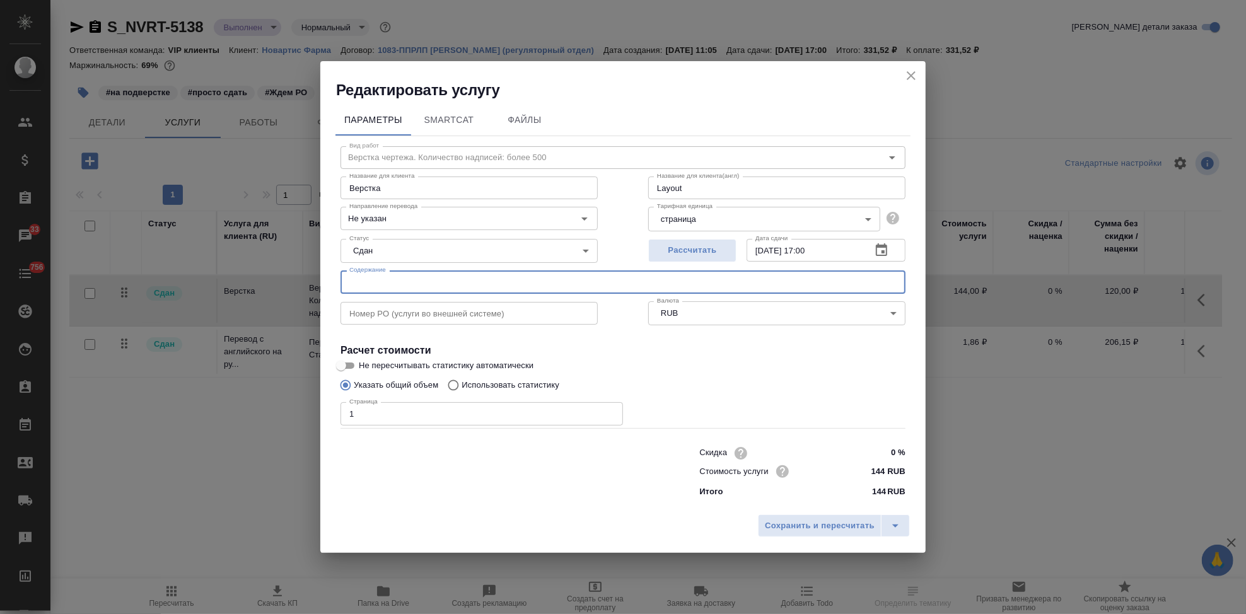
paste input "Название ЛП / Название проекта (тема письма)"
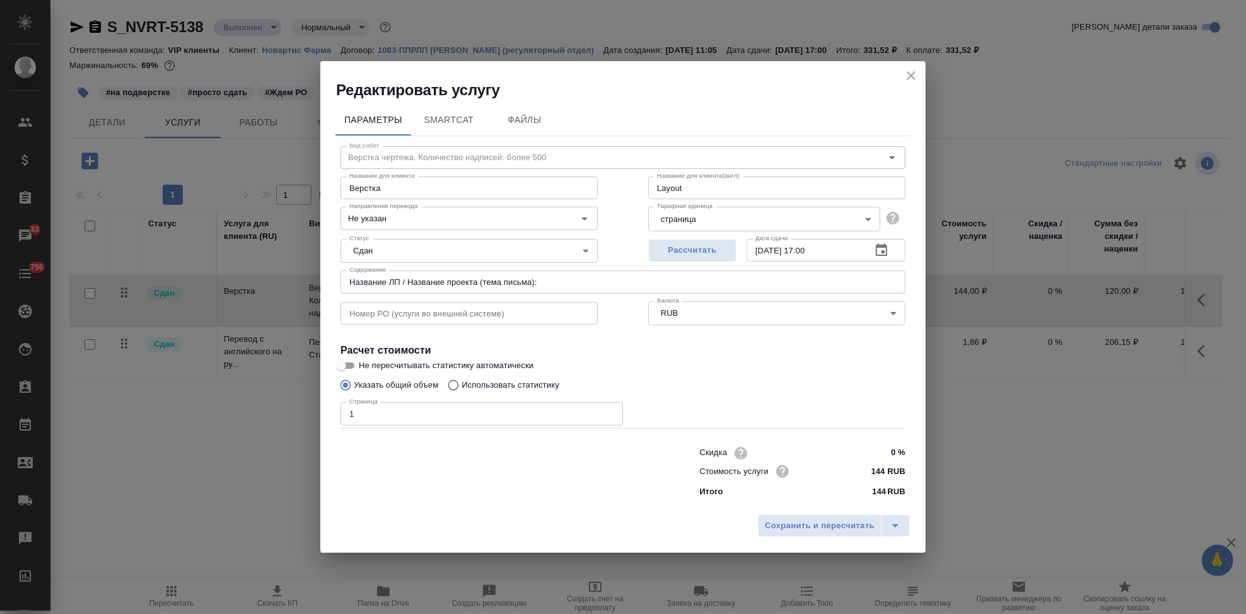
click at [581, 282] on input "Название ЛП / Название проекта (тема письма):" at bounding box center [623, 282] width 565 height 23
paste input "COST – GMP inspection Delpharm Dijon"
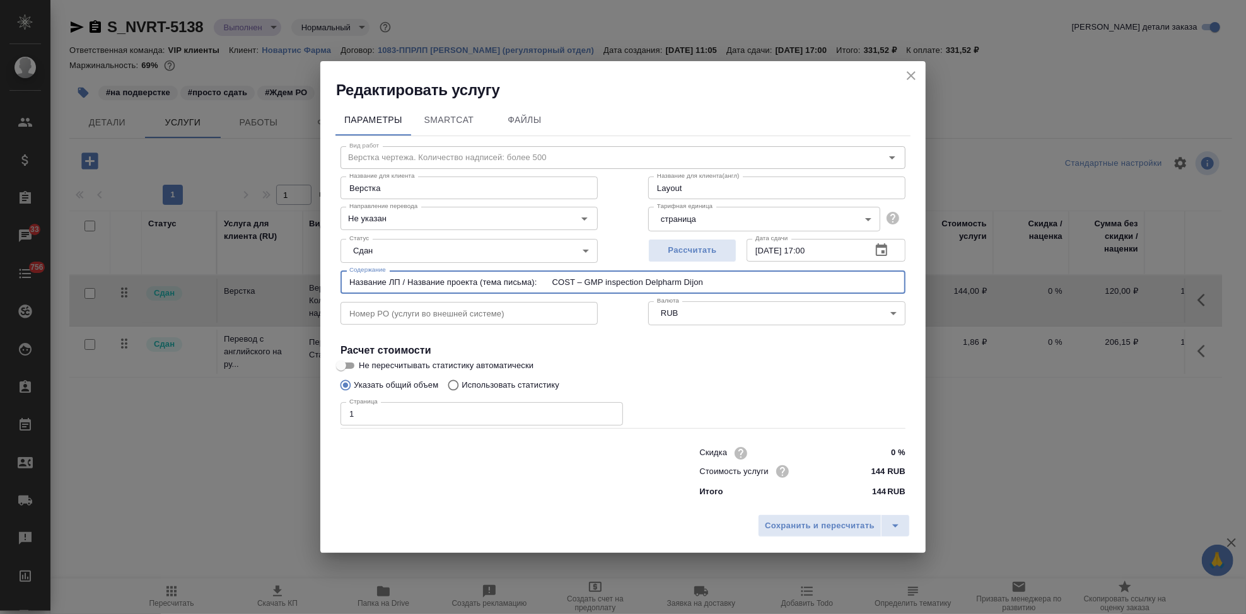
click at [560, 282] on input "Название ЛП / Название проекта (тема письма): COST – GMP inspection Delpharm Di…" at bounding box center [623, 282] width 565 height 23
click at [713, 277] on input "Название ЛП / Название проекта (тема письма): COST – GMP inspection Delpharm Di…" at bounding box center [623, 282] width 565 height 23
click at [718, 284] on input "Название ЛП / Название проекта (тема письма): COST – GMP inspection Delpharm Di…" at bounding box center [623, 282] width 565 height 23
paste input "Тип задания / статья расхода"
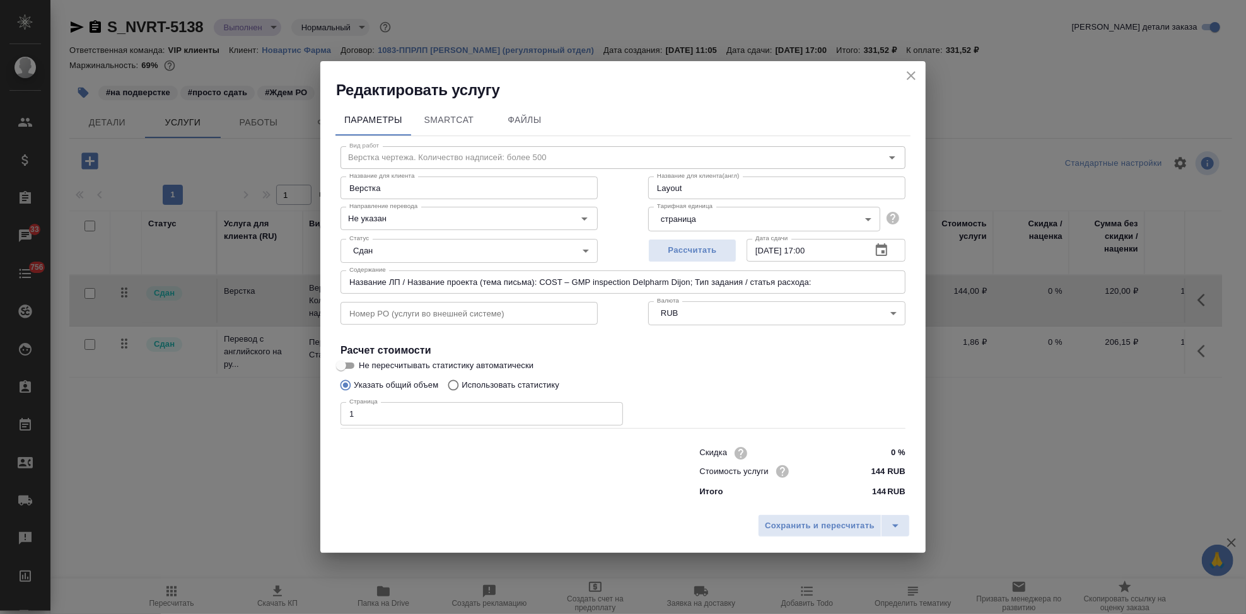
click at [836, 286] on input "Название ЛП / Название проекта (тема письма): COST – GMP inspection Delpharm Di…" at bounding box center [623, 282] width 565 height 23
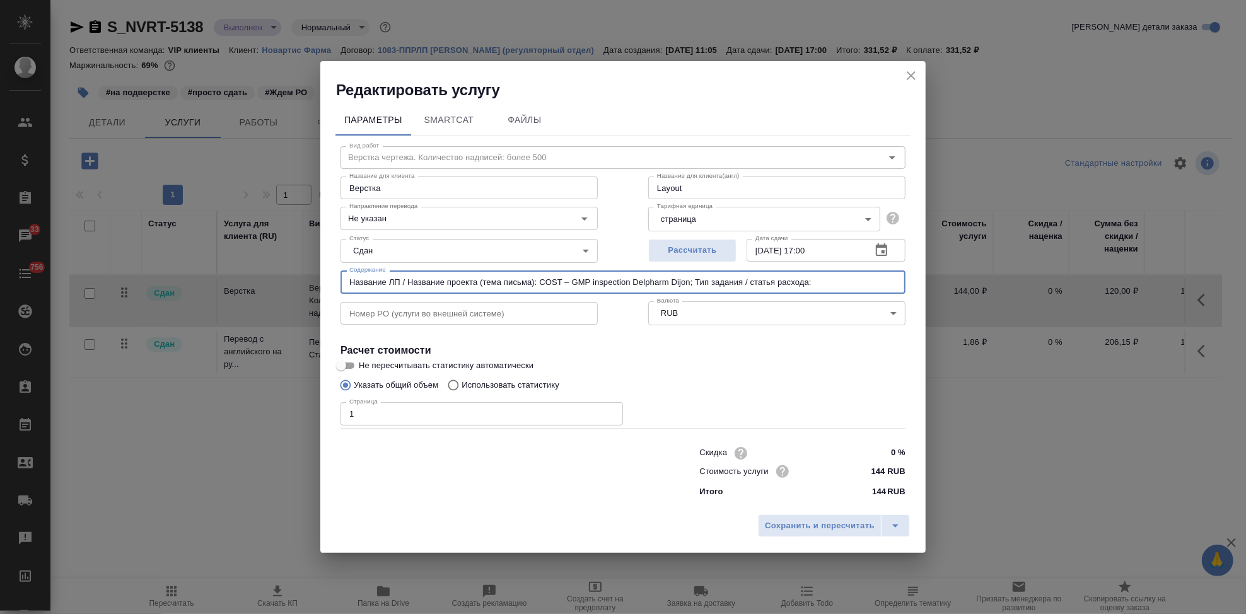
paste input "GMP Inspection _Delpharm Dijon"
drag, startPoint x: 901, startPoint y: 284, endPoint x: 237, endPoint y: 284, distance: 664.0
click at [237, 284] on div "Редактировать услугу Параметры SmartCat Файлы Вид работ Верстка чертежа. Количе…" at bounding box center [623, 307] width 1246 height 614
type input "Название ЛП / Название проекта (тема письма): COST – GMP inspection Delpharm Di…"
click at [891, 524] on icon "split button" at bounding box center [895, 525] width 15 height 15
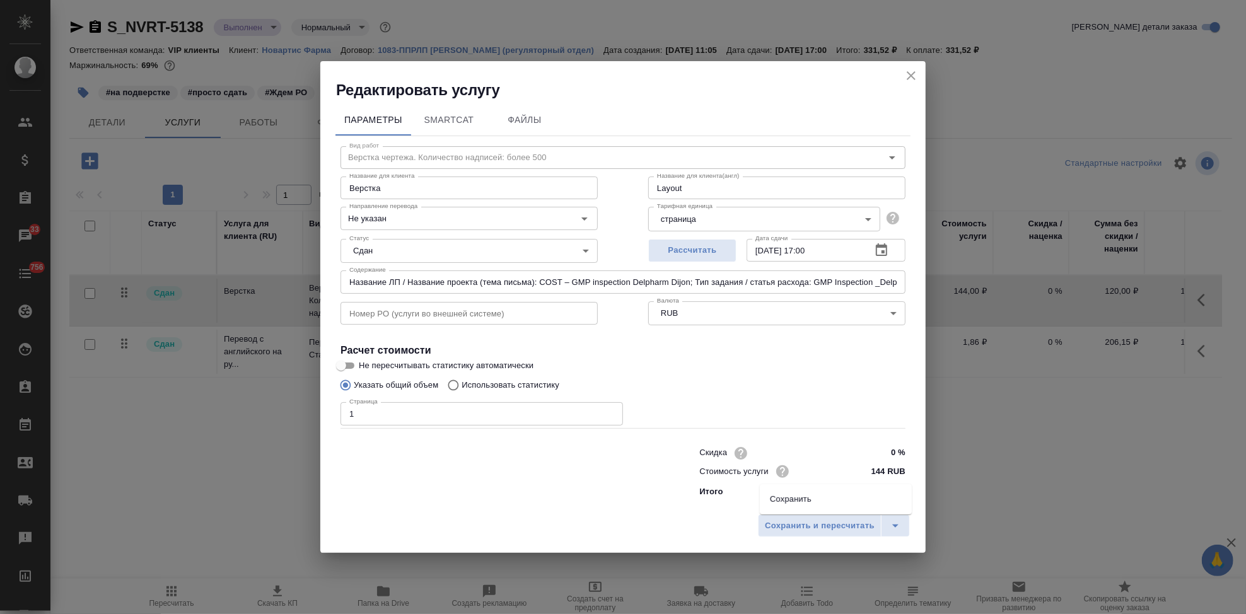
click at [843, 501] on li "Сохранить" at bounding box center [836, 499] width 152 height 20
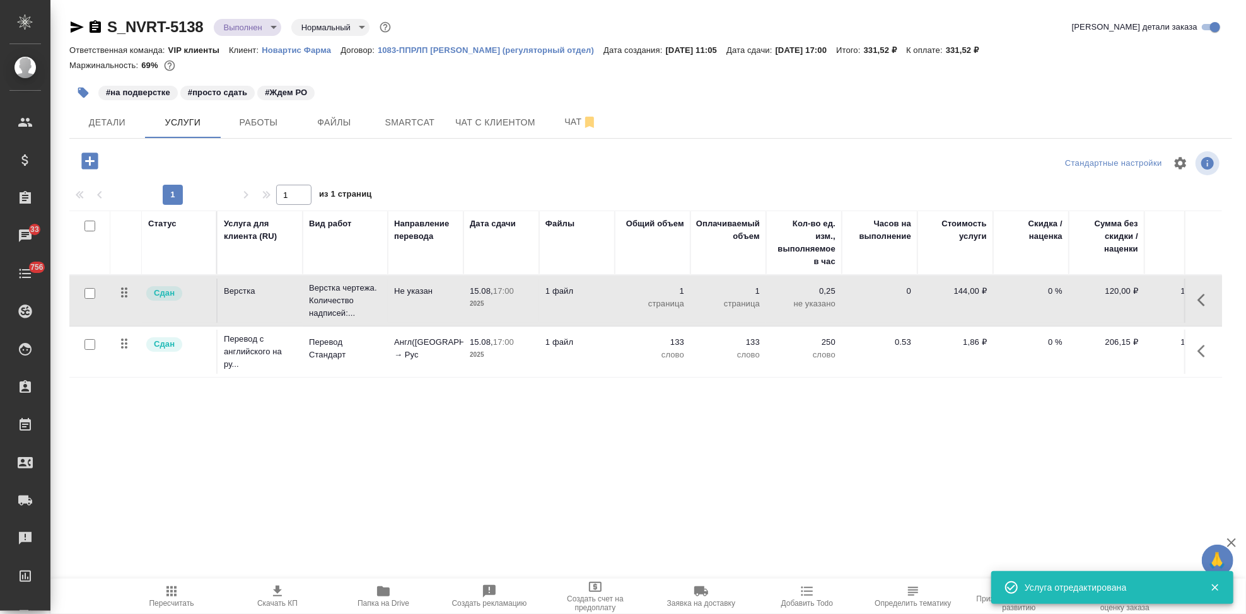
click at [1196, 354] on button "button" at bounding box center [1205, 351] width 30 height 30
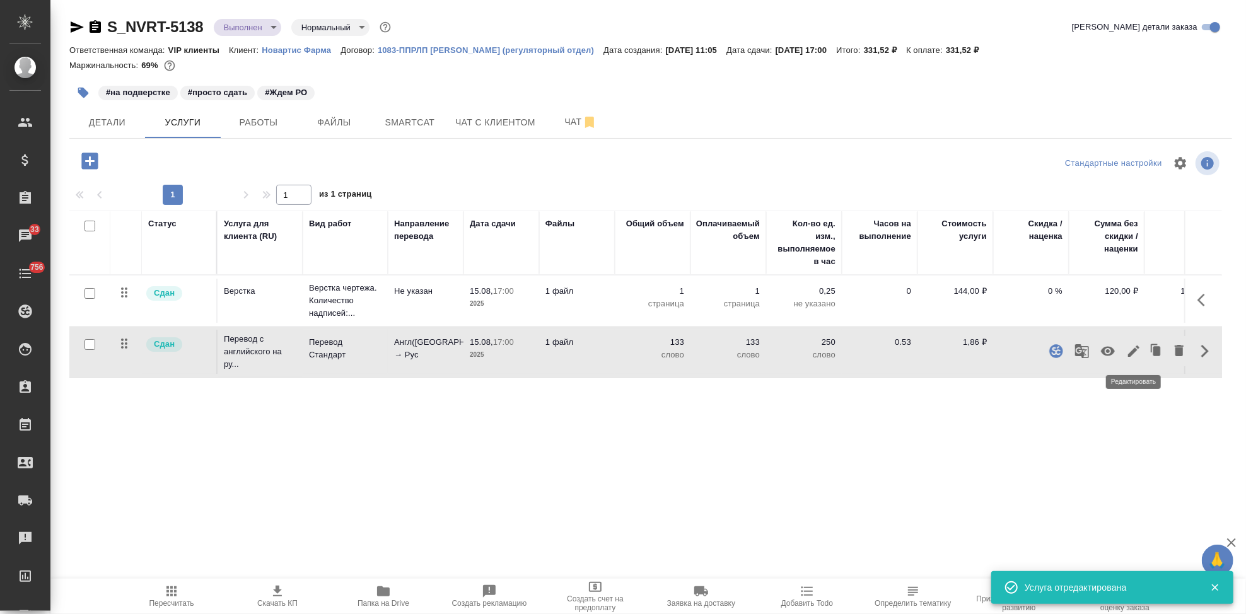
click at [1133, 352] on icon "button" at bounding box center [1133, 351] width 11 height 11
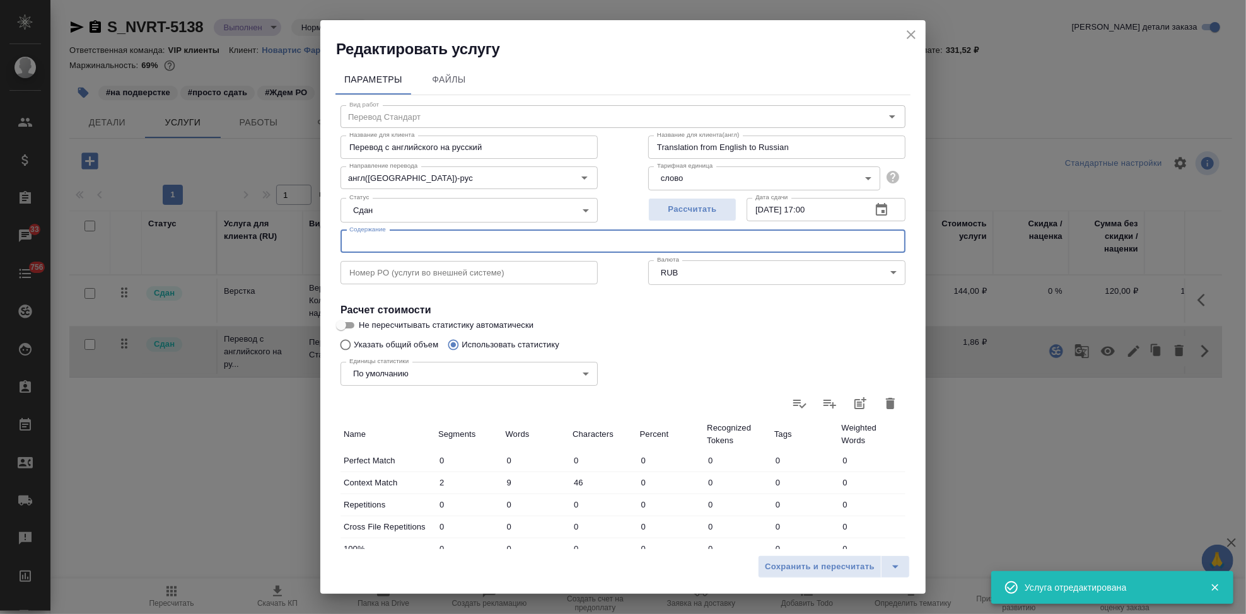
click at [418, 246] on input "text" at bounding box center [623, 241] width 565 height 23
paste input "Название ЛП / Название проекта (тема письма): COST – GMP inspection Delpharm Di…"
type input "Название ЛП / Название проекта (тема письма): COST – GMP inspection Delpharm Di…"
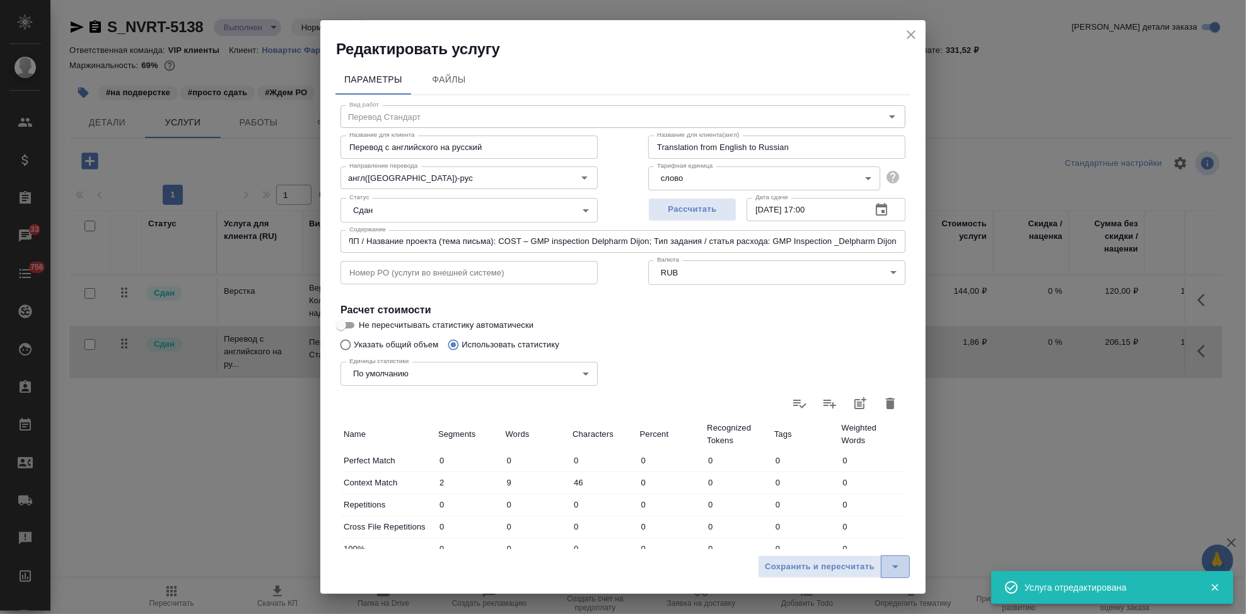
click at [903, 566] on icon "split button" at bounding box center [895, 566] width 15 height 15
click at [829, 540] on li "Сохранить" at bounding box center [836, 540] width 152 height 20
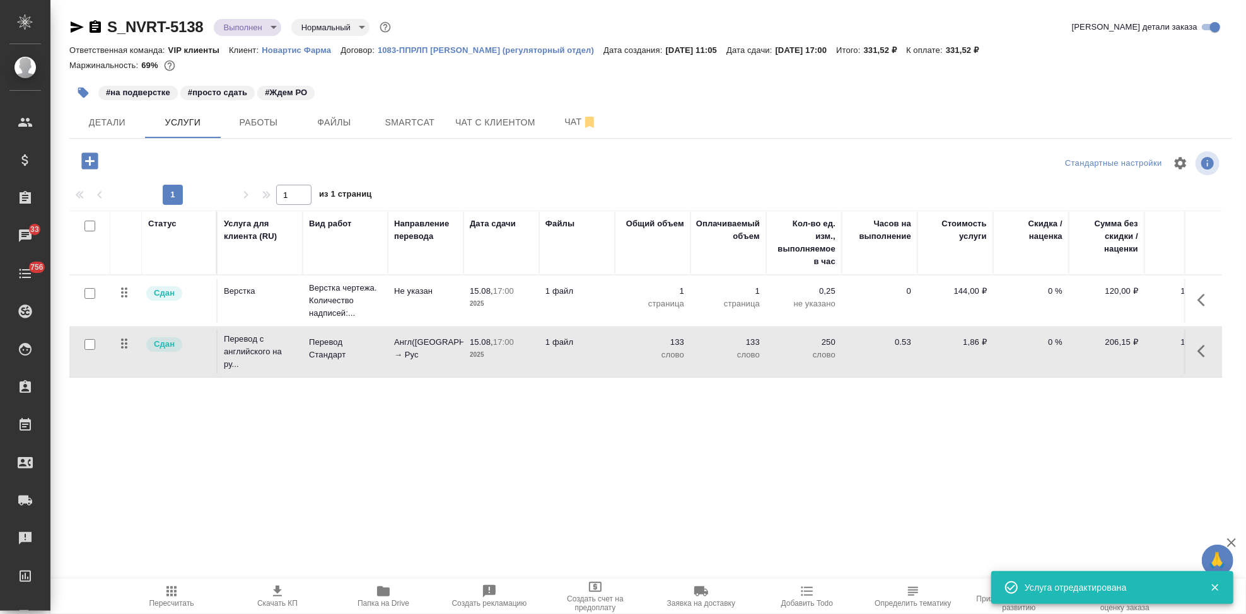
click at [164, 597] on icon "button" at bounding box center [171, 591] width 15 height 15
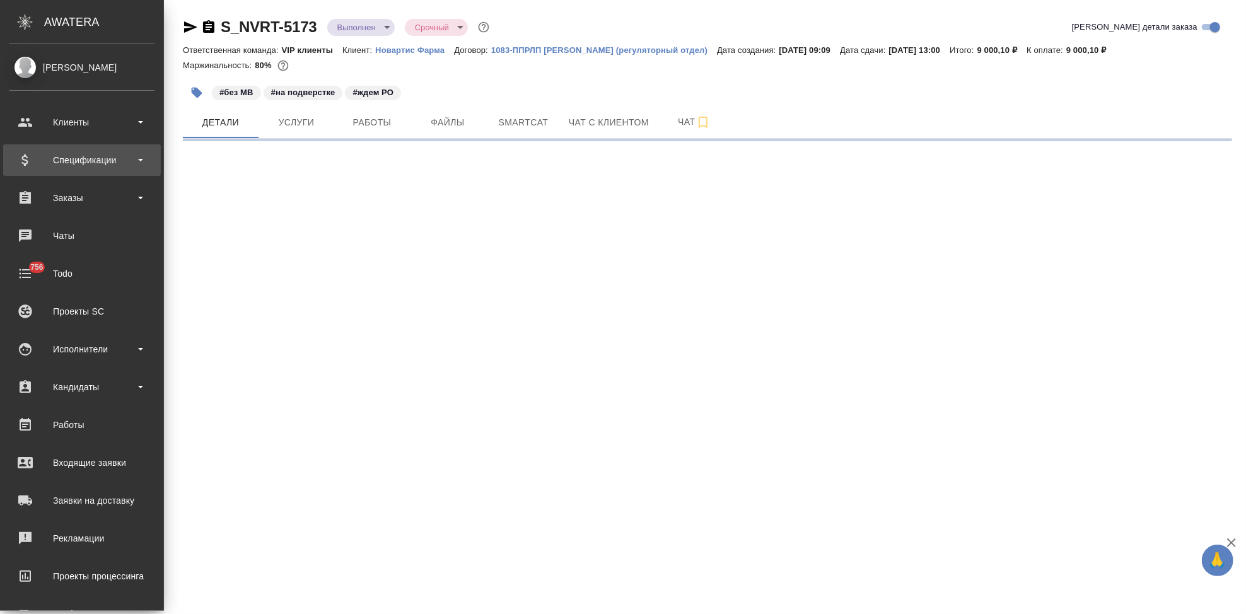
select select "RU"
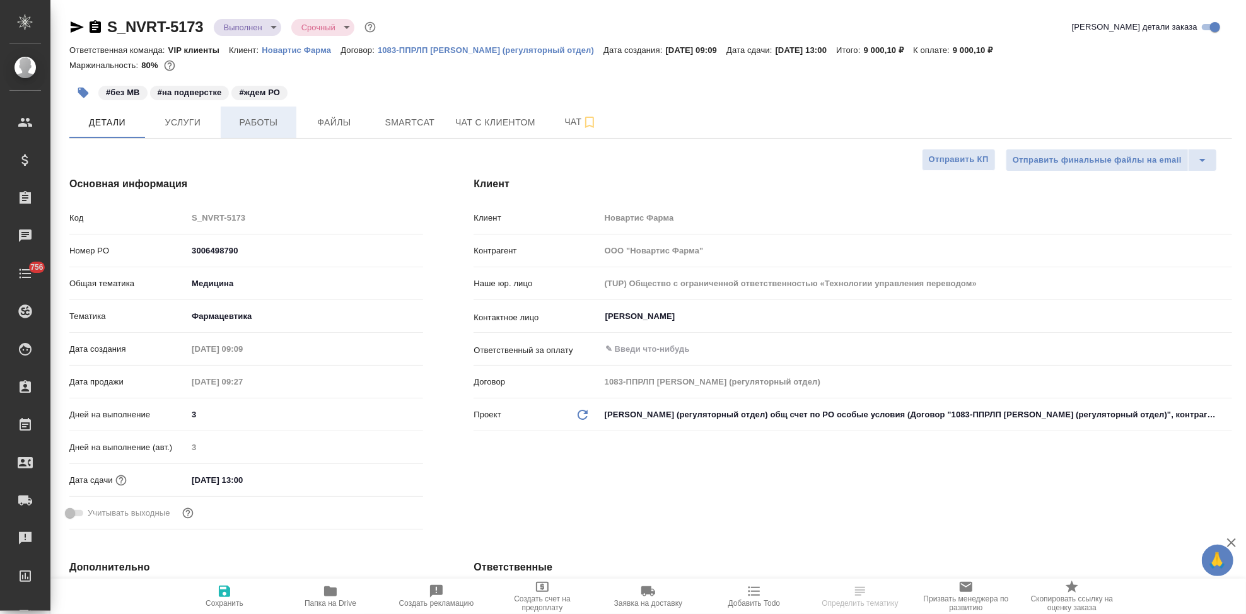
type textarea "x"
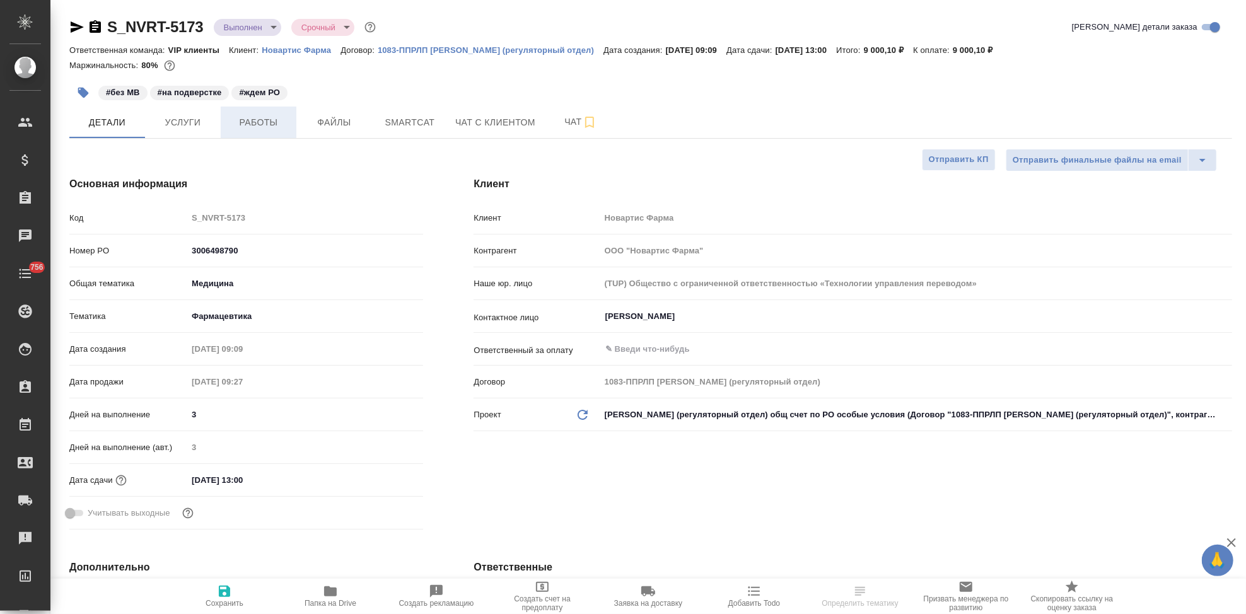
type textarea "x"
click at [183, 127] on span "Услуги" at bounding box center [183, 123] width 61 height 16
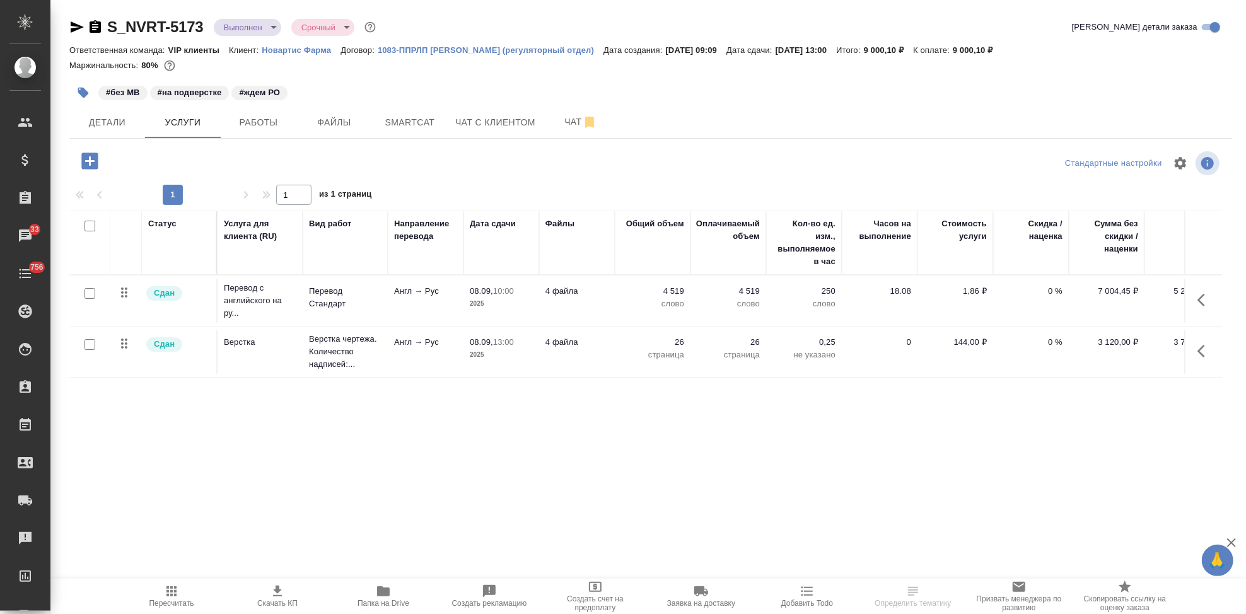
click at [1201, 294] on icon "button" at bounding box center [1204, 300] width 15 height 15
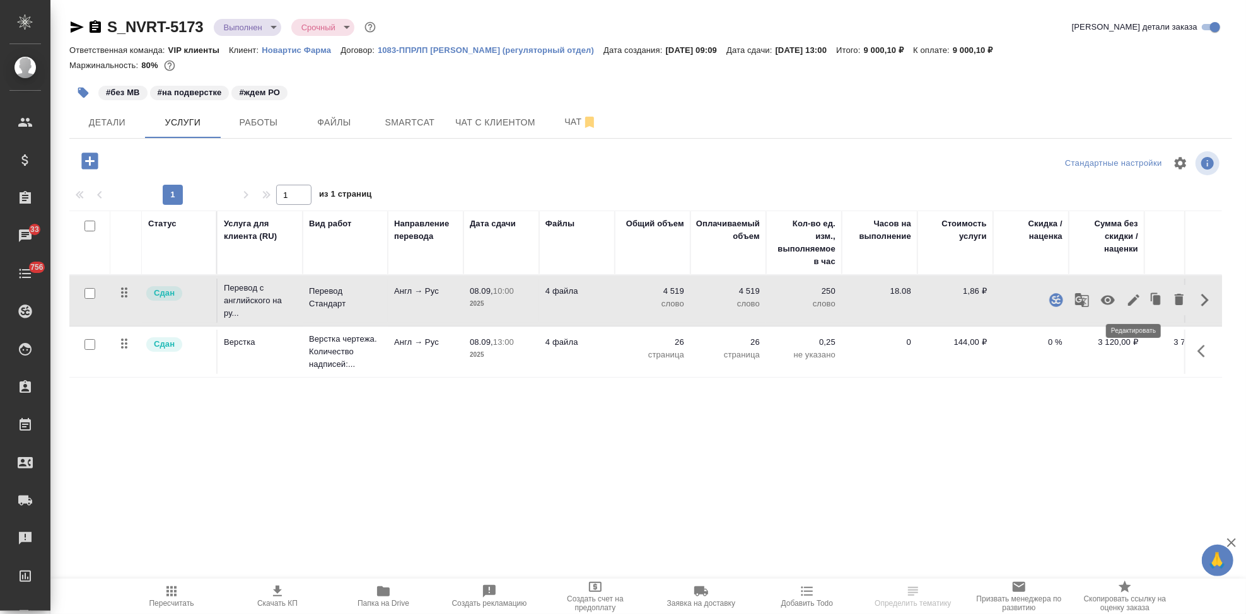
click at [1126, 306] on icon "button" at bounding box center [1133, 300] width 15 height 15
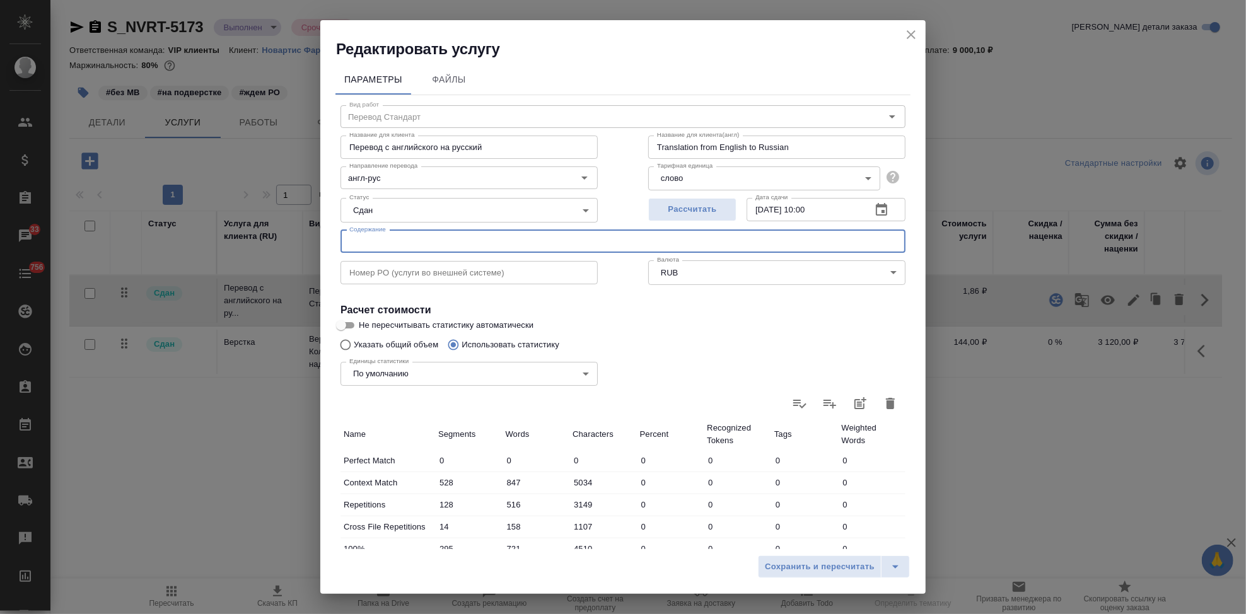
drag, startPoint x: 445, startPoint y: 248, endPoint x: 454, endPoint y: 252, distance: 10.4
click at [445, 248] on input "text" at bounding box center [623, 241] width 565 height 23
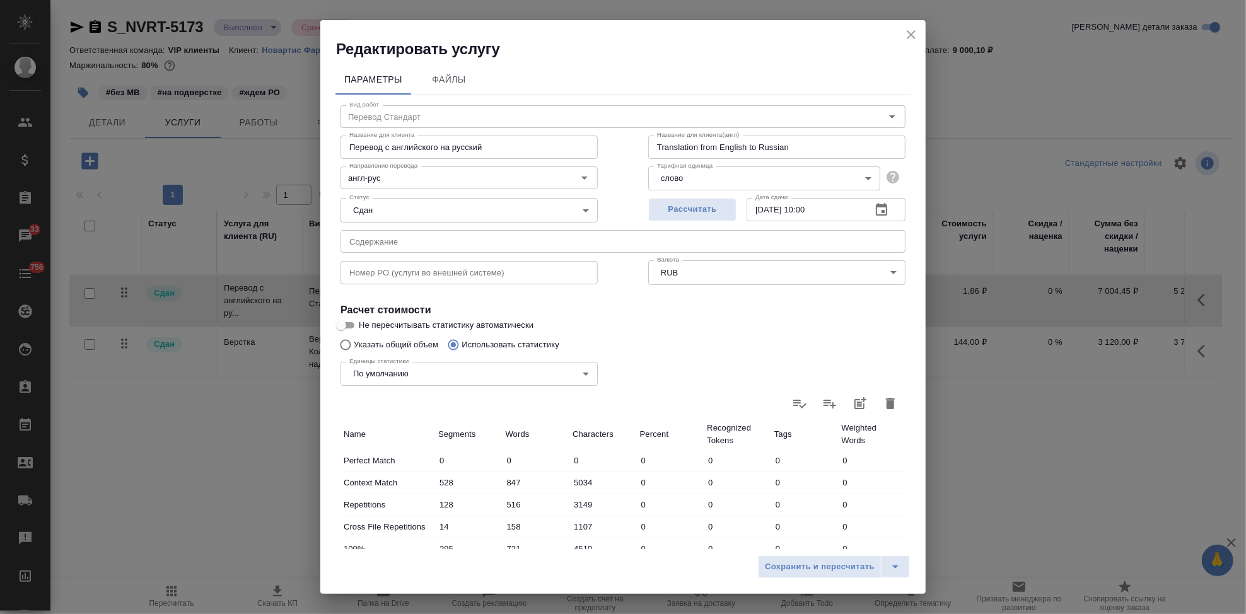
click at [445, 245] on input "text" at bounding box center [623, 241] width 565 height 23
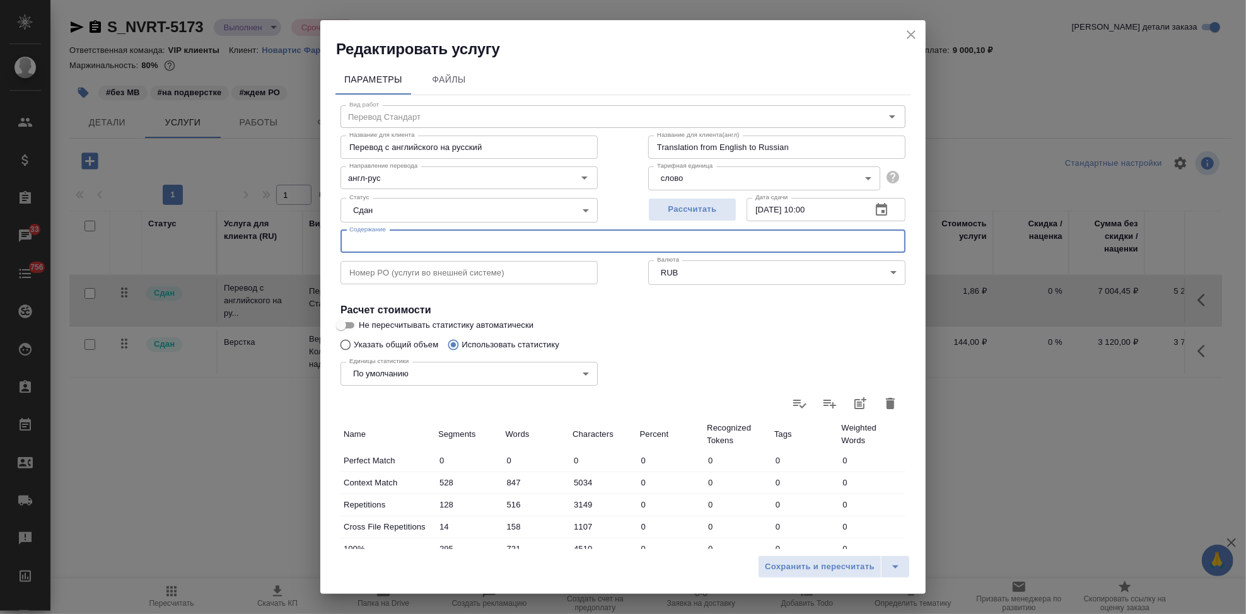
paste input "Название ЛП / Название проекта (тема письма)"
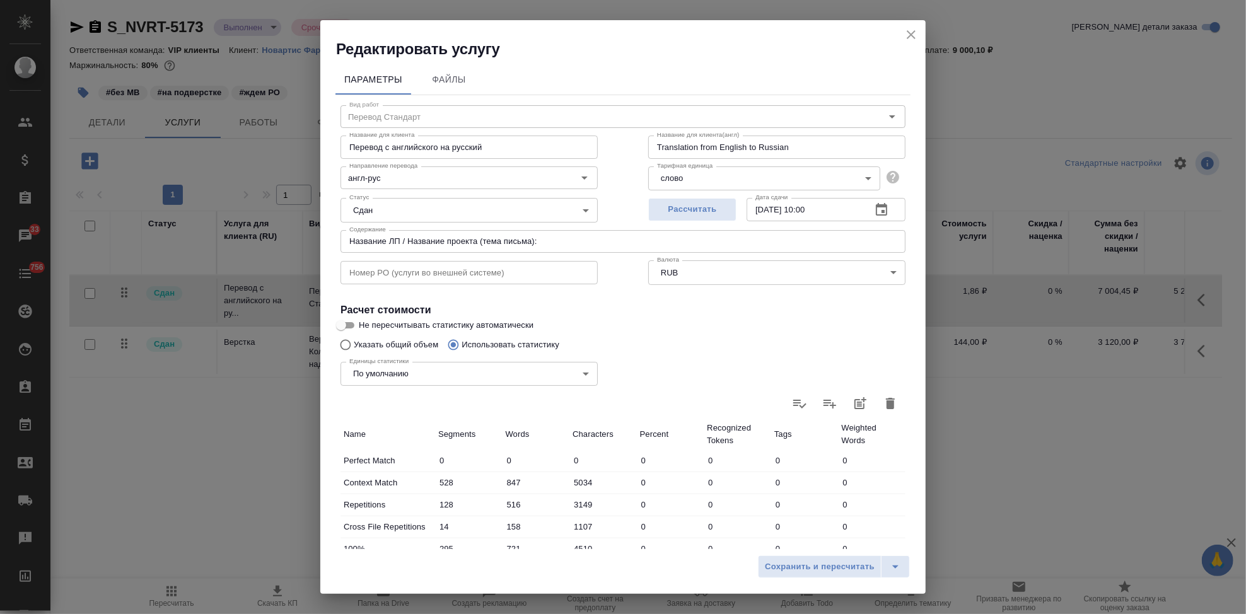
click at [567, 240] on input "Название ЛП / Название проекта (тема письма):" at bounding box center [623, 241] width 565 height 23
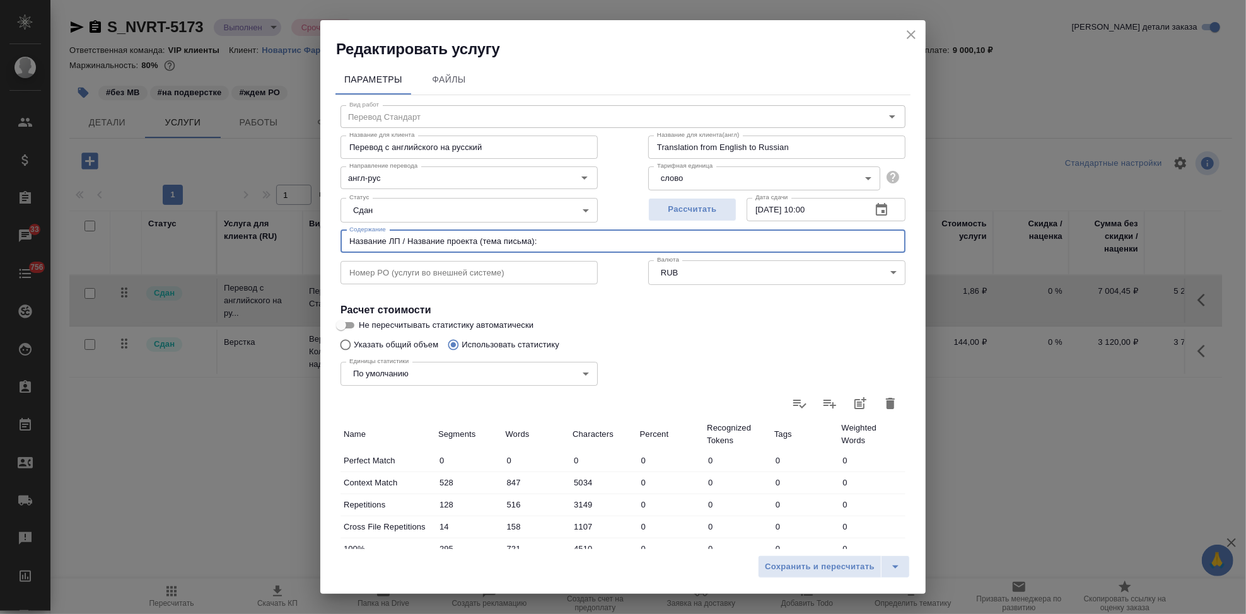
paste input "Перевод_[MEDICAL_DATA]_EAEU_CMC_Pubs173890_RTT2179"
click at [789, 236] on input "Название ЛП / Название проекта (тема письма): Перевод_[MEDICAL_DATA]_EAEU_CMC_P…" at bounding box center [623, 241] width 565 height 23
paste input "Тип задания / статья расхода"
click at [880, 243] on input "Название ЛП / Название проекта (тема письма): Перевод_[MEDICAL_DATA]_EAEU_CMC_P…" at bounding box center [623, 241] width 565 height 23
paste input "СМС & Production changes"
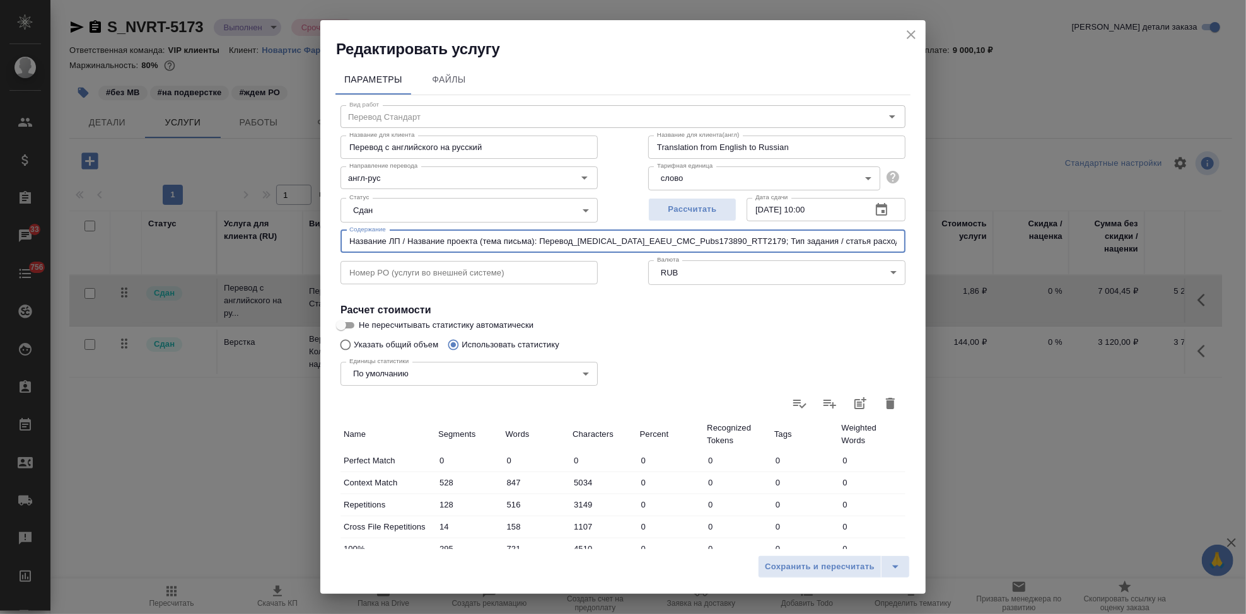
drag, startPoint x: 887, startPoint y: 240, endPoint x: 218, endPoint y: 242, distance: 669.0
click at [218, 242] on div "Редактировать услугу Параметры Файлы Вид работ Перевод Стандарт Вид работ Назва…" at bounding box center [623, 307] width 1246 height 614
type input "Название ЛП / Название проекта (тема письма): Перевод_Myfortic_EAEU_CMC_Pubs173…"
click at [890, 565] on icon "split button" at bounding box center [895, 566] width 15 height 15
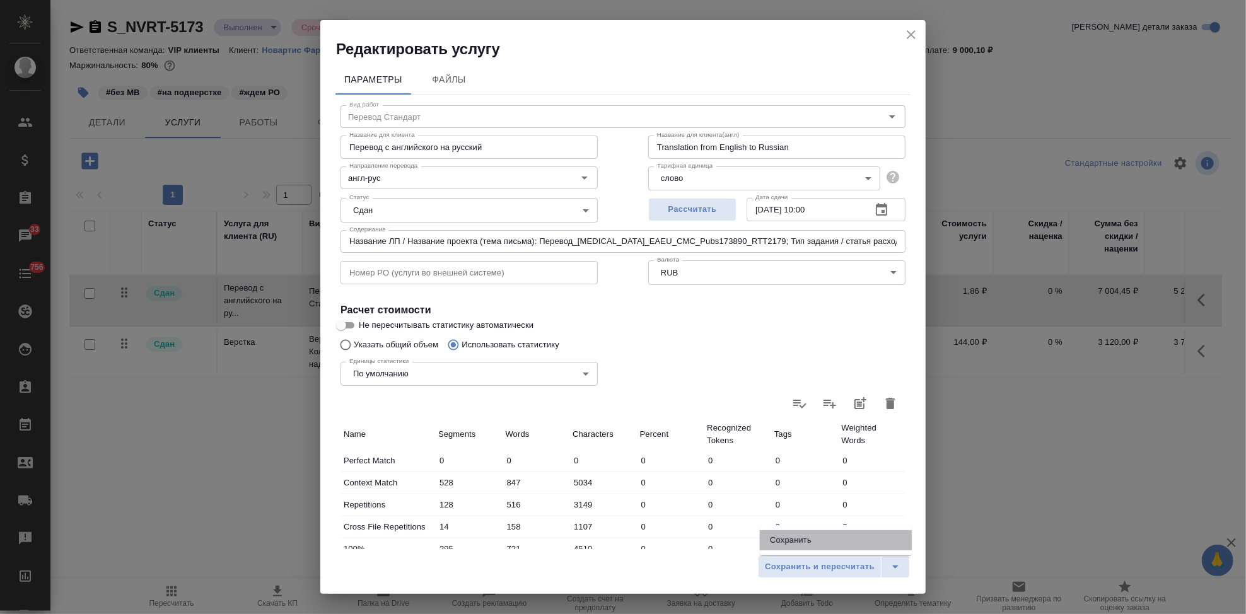
click at [827, 538] on li "Сохранить" at bounding box center [836, 540] width 152 height 20
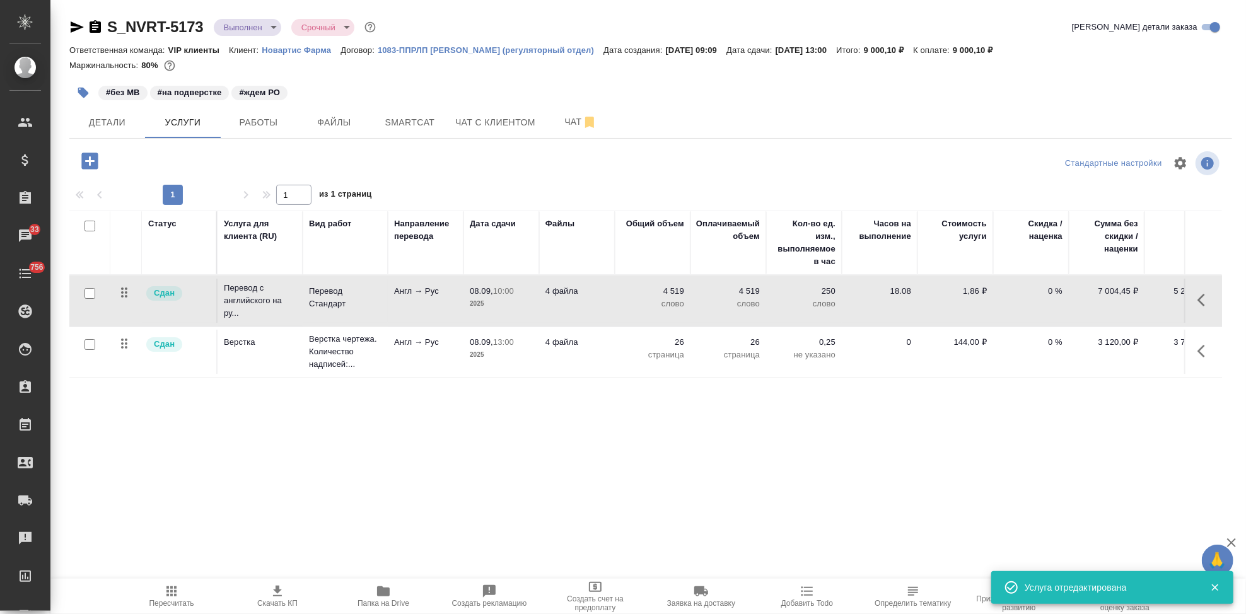
click at [1202, 352] on icon "button" at bounding box center [1204, 351] width 15 height 15
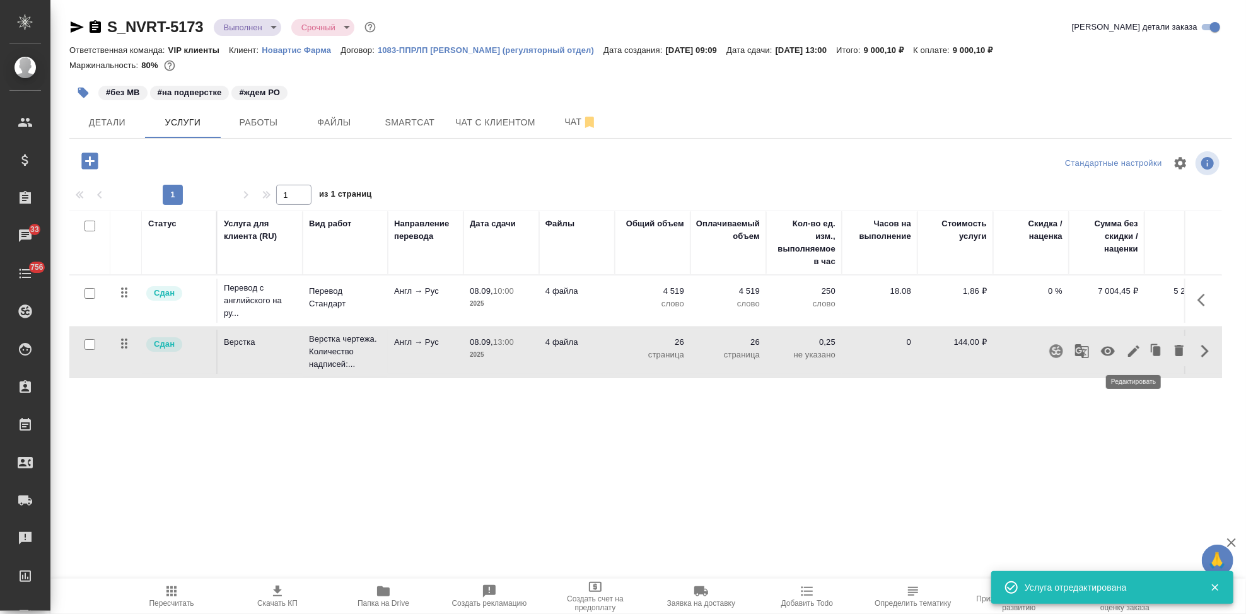
click at [1136, 354] on icon "button" at bounding box center [1133, 351] width 15 height 15
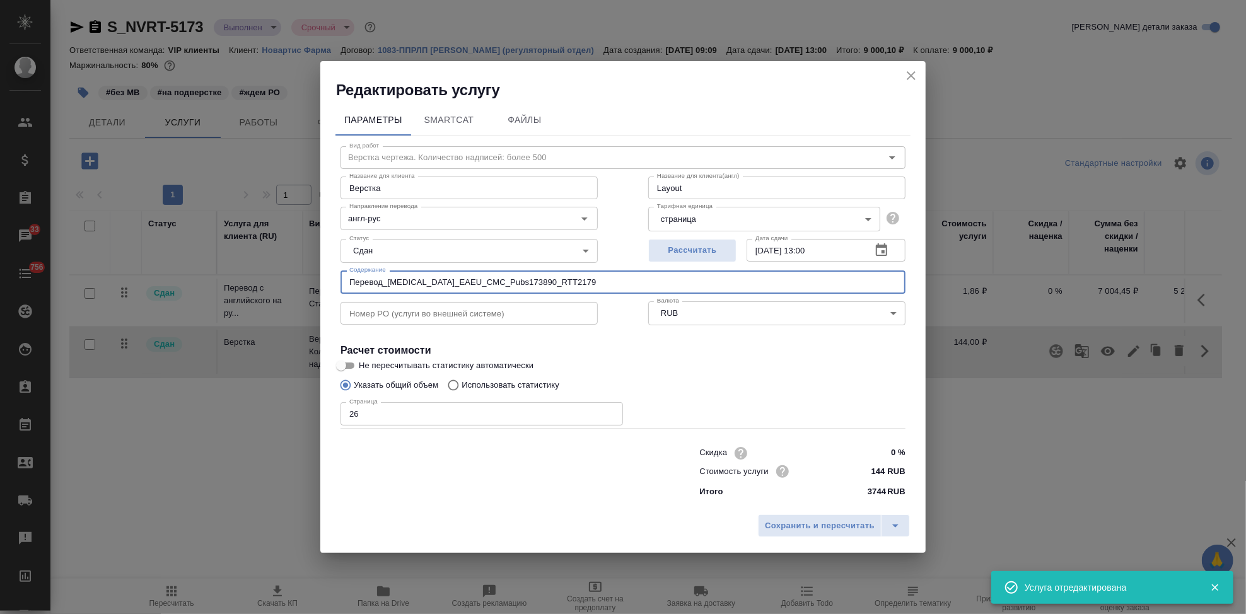
drag, startPoint x: 603, startPoint y: 282, endPoint x: 334, endPoint y: 284, distance: 268.6
click at [339, 284] on div "Вид работ Верстка чертежа. Количество надписей: более 500 Вид работ Название дл…" at bounding box center [622, 320] width 575 height 368
paste input "Название ЛП / Название проекта (тема письма): Перевод_Myfortic_EAEU_CMC_Pubs173…"
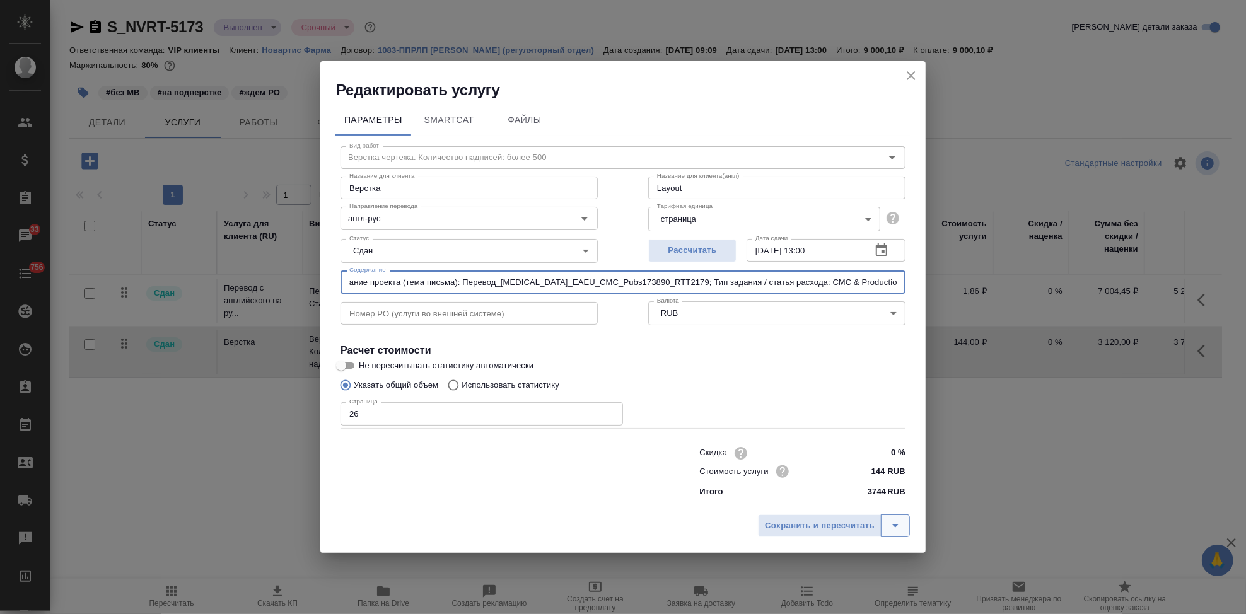
type input "Название ЛП / Название проекта (тема письма): Перевод_Myfortic_EAEU_CMC_Pubs173…"
click at [904, 522] on button "split button" at bounding box center [895, 526] width 29 height 23
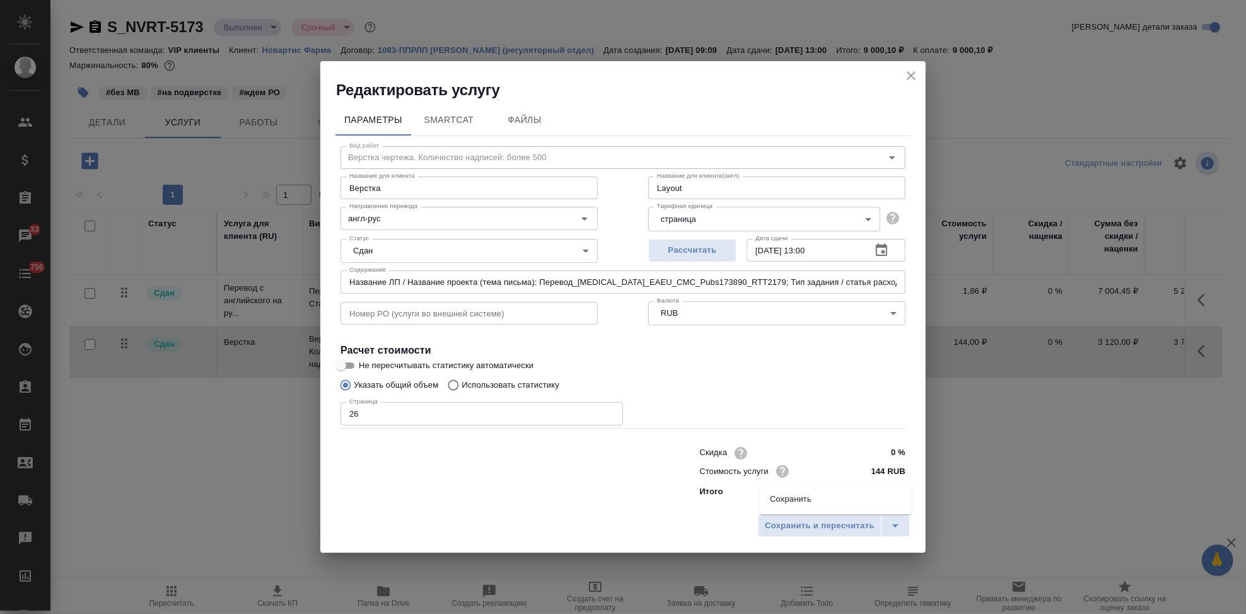
click at [847, 508] on li "Сохранить" at bounding box center [836, 499] width 152 height 20
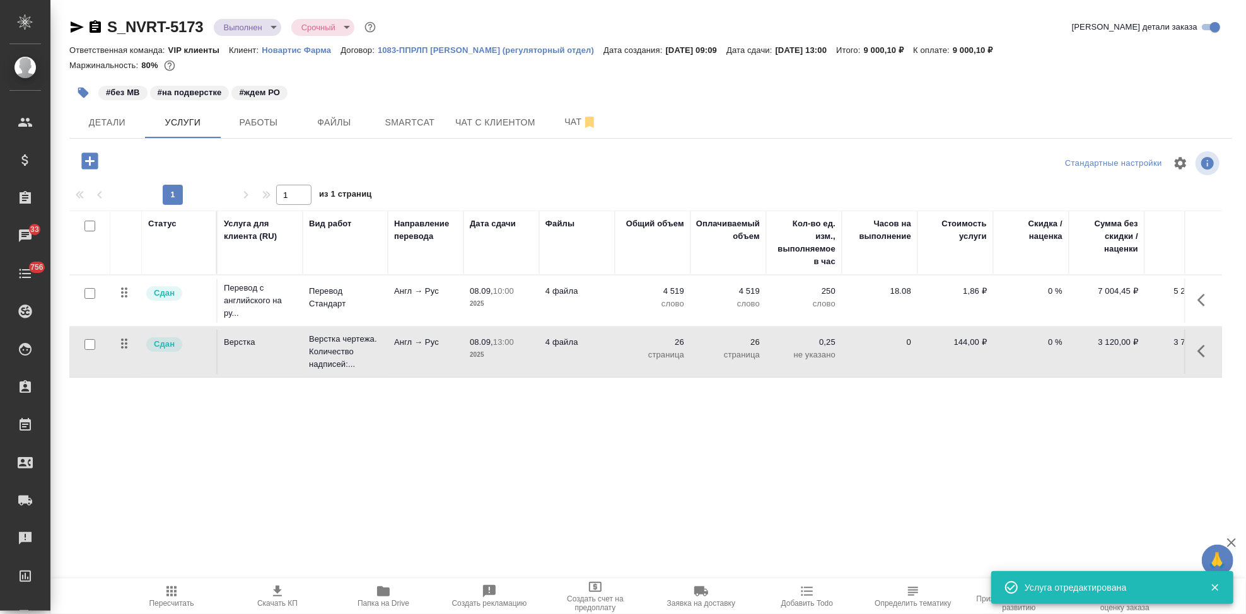
click at [170, 595] on icon "button" at bounding box center [171, 591] width 15 height 15
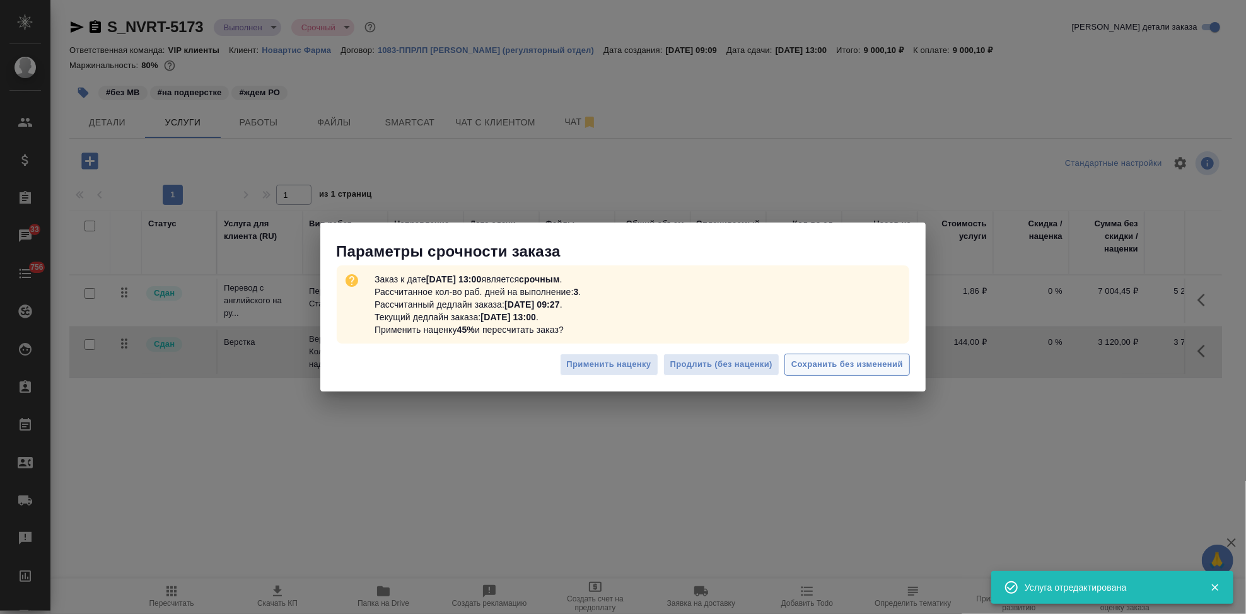
click at [798, 363] on span "Сохранить без изменений" at bounding box center [847, 365] width 112 height 15
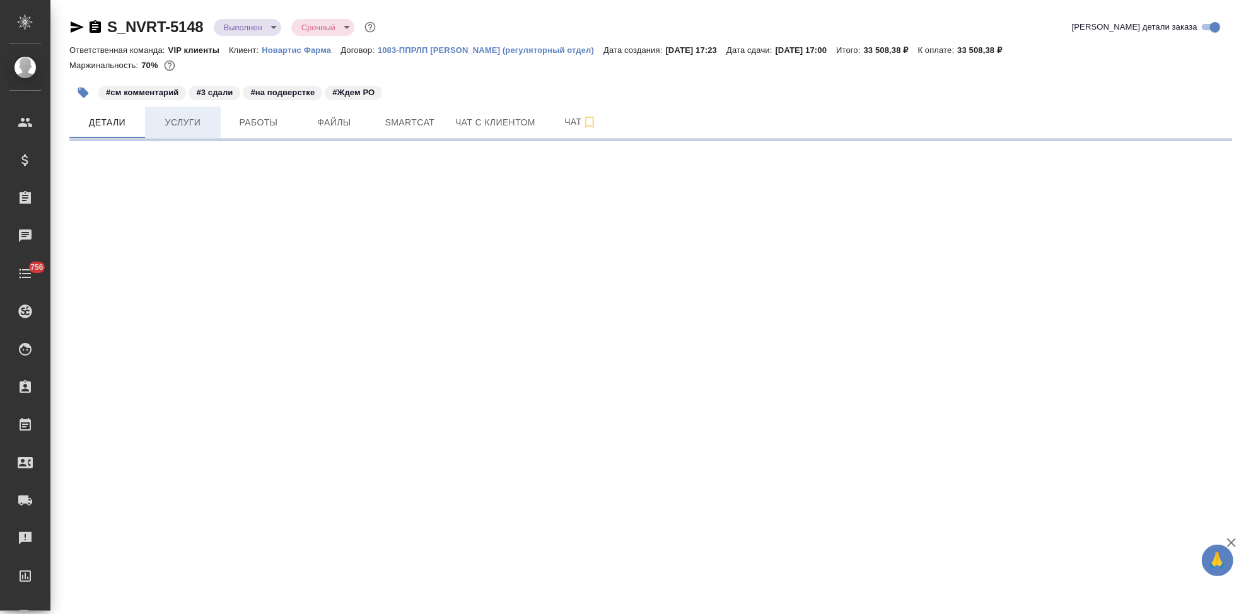
select select "RU"
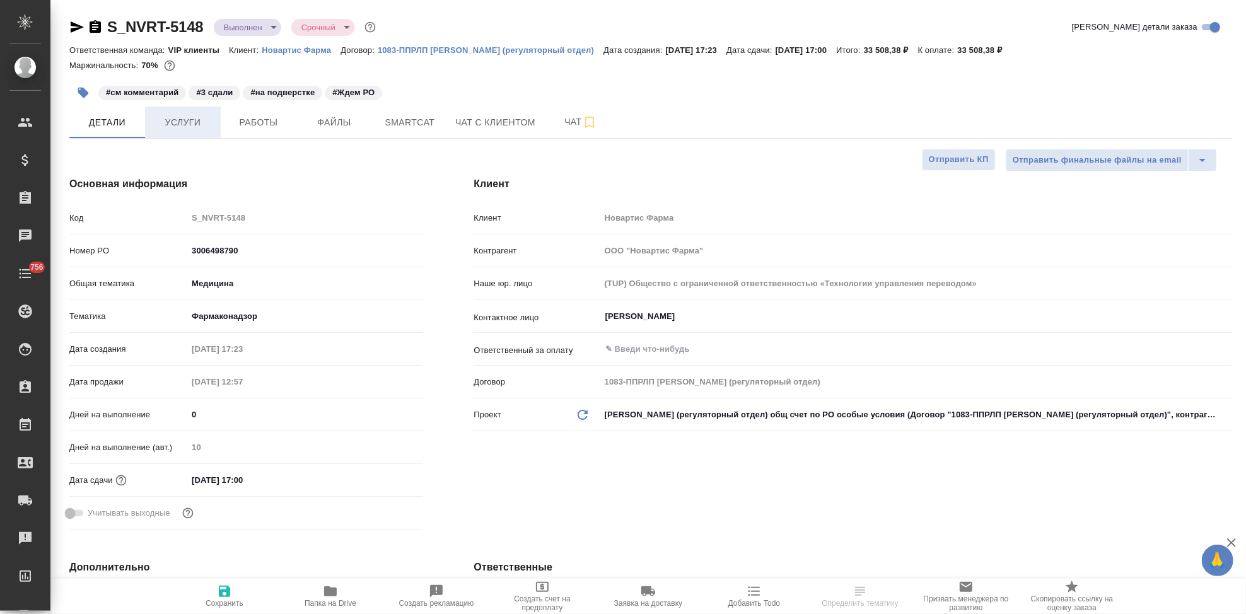
click at [196, 129] on span "Услуги" at bounding box center [183, 123] width 61 height 16
type textarea "x"
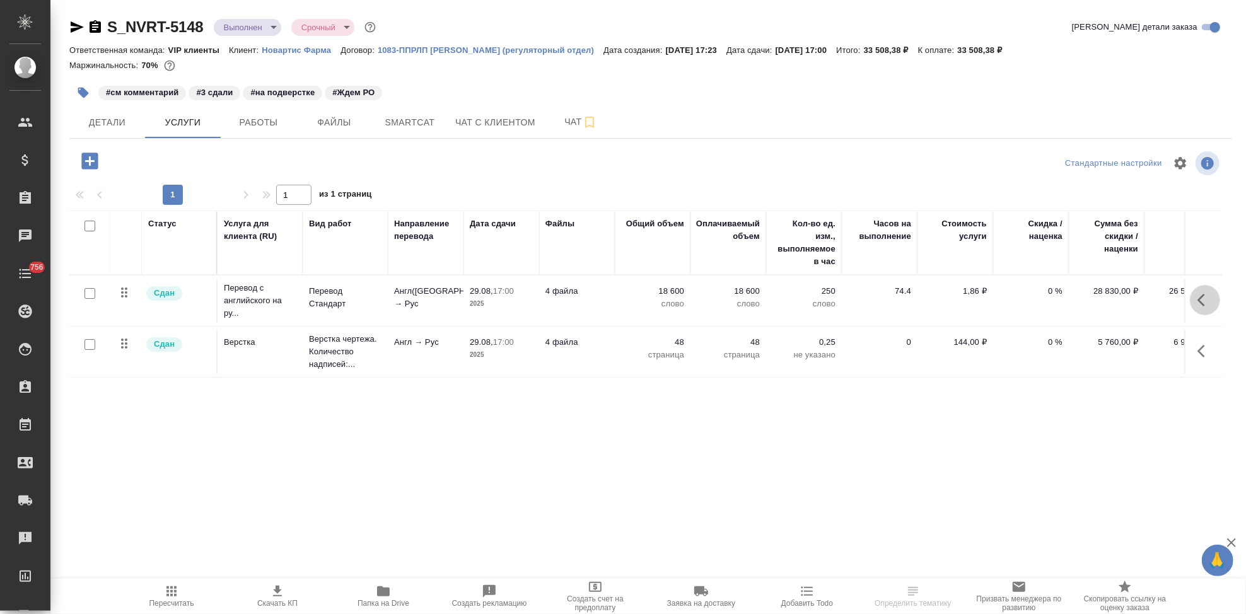
click at [1203, 298] on icon "button" at bounding box center [1204, 300] width 15 height 15
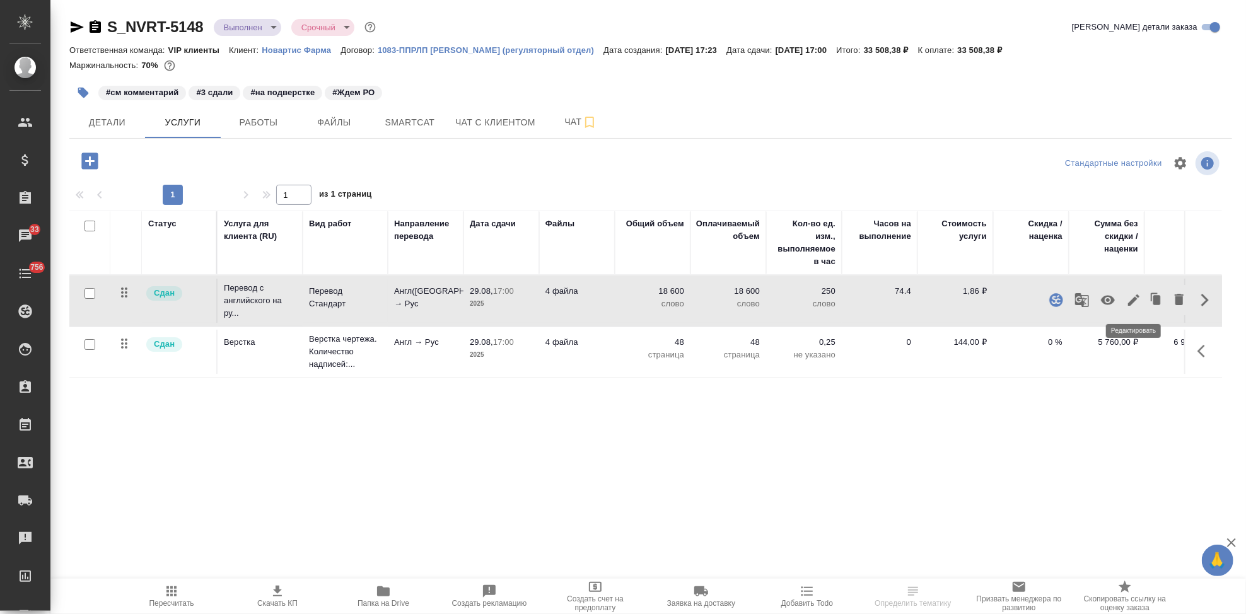
click at [1132, 309] on button "button" at bounding box center [1133, 300] width 21 height 30
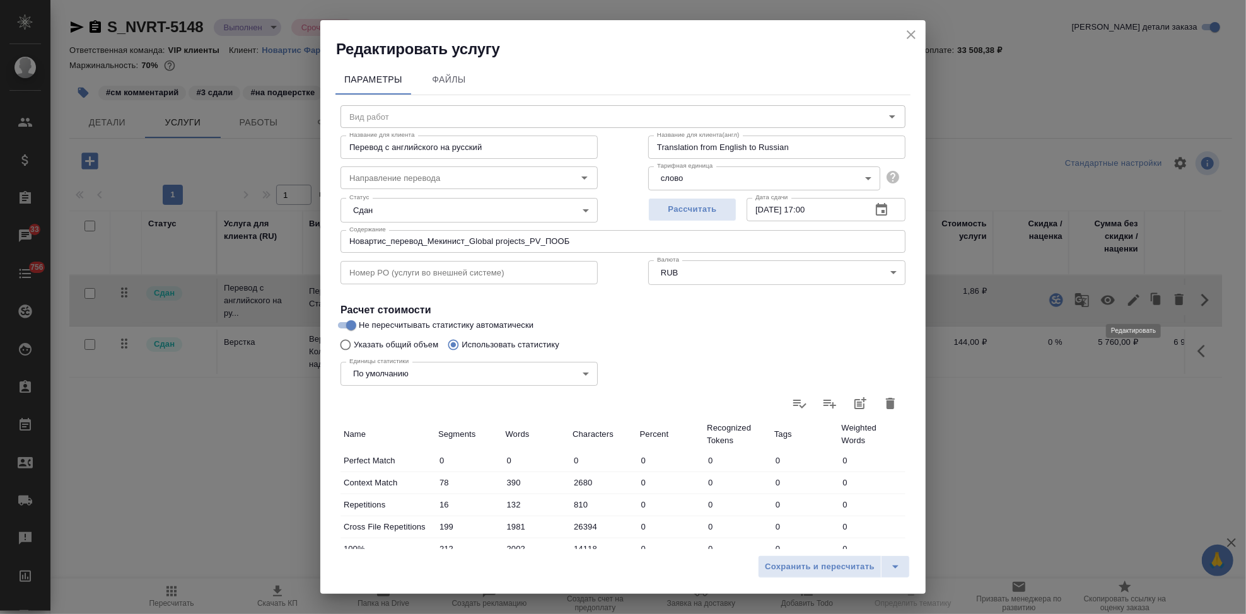
type input "Перевод Стандарт"
type input "англ([GEOGRAPHIC_DATA])-рус"
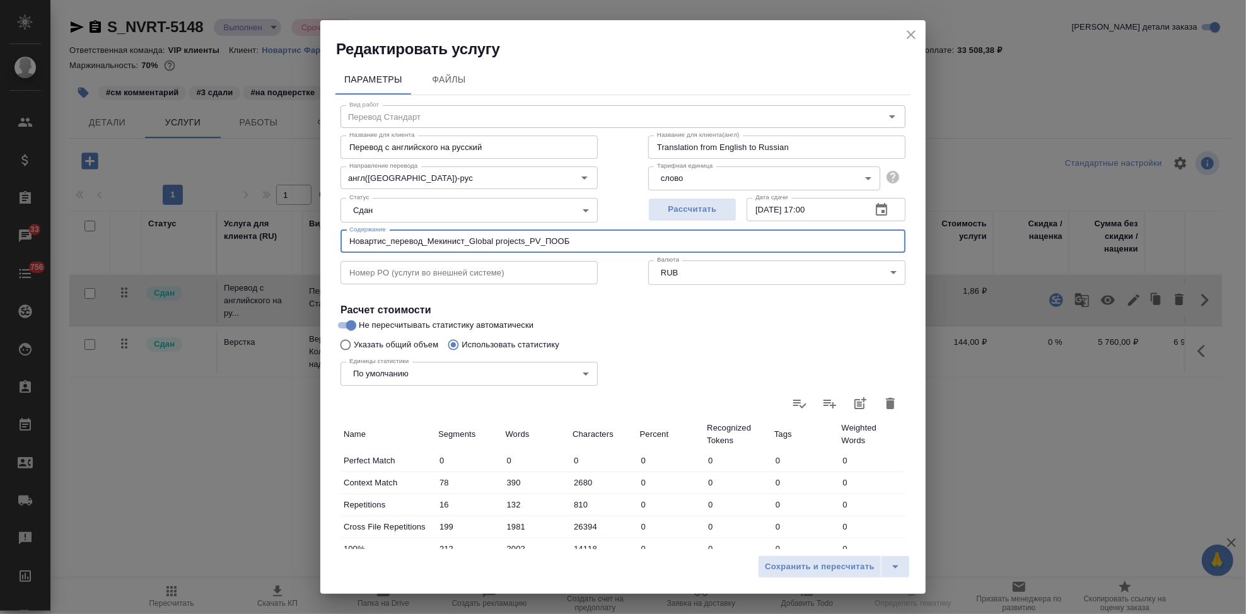
drag, startPoint x: 579, startPoint y: 239, endPoint x: 199, endPoint y: 239, distance: 380.9
click at [199, 239] on div "Редактировать услугу Параметры Файлы Вид работ Перевод Стандарт Вид работ Назва…" at bounding box center [623, 307] width 1246 height 614
type input "\"
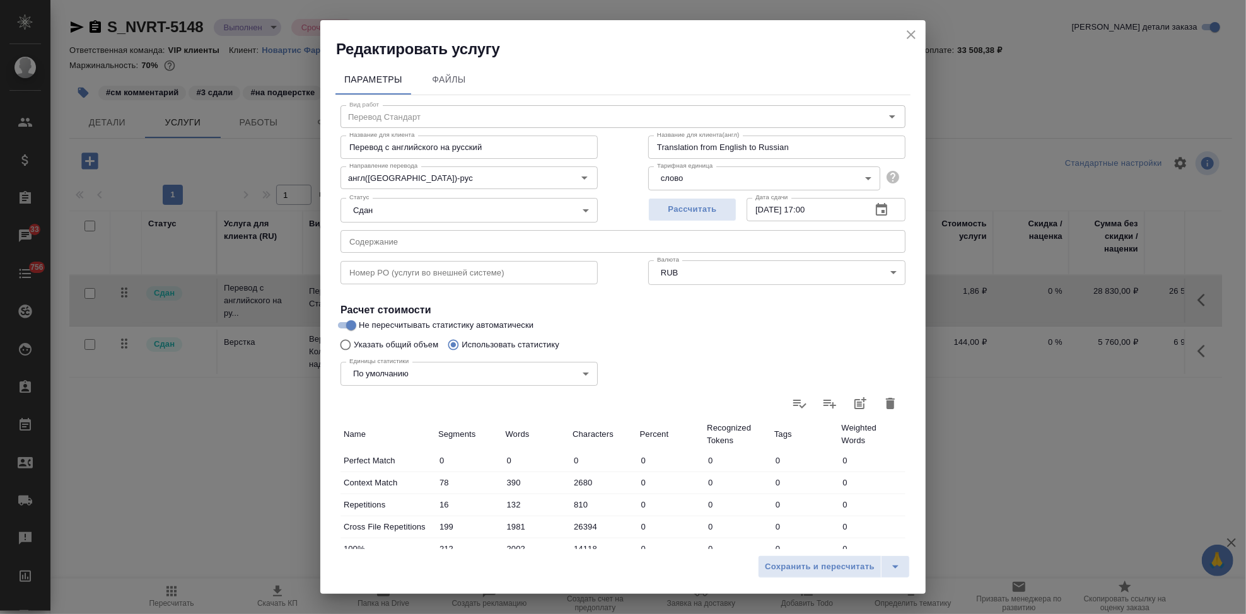
click at [412, 249] on input "text" at bounding box center [623, 241] width 565 height 23
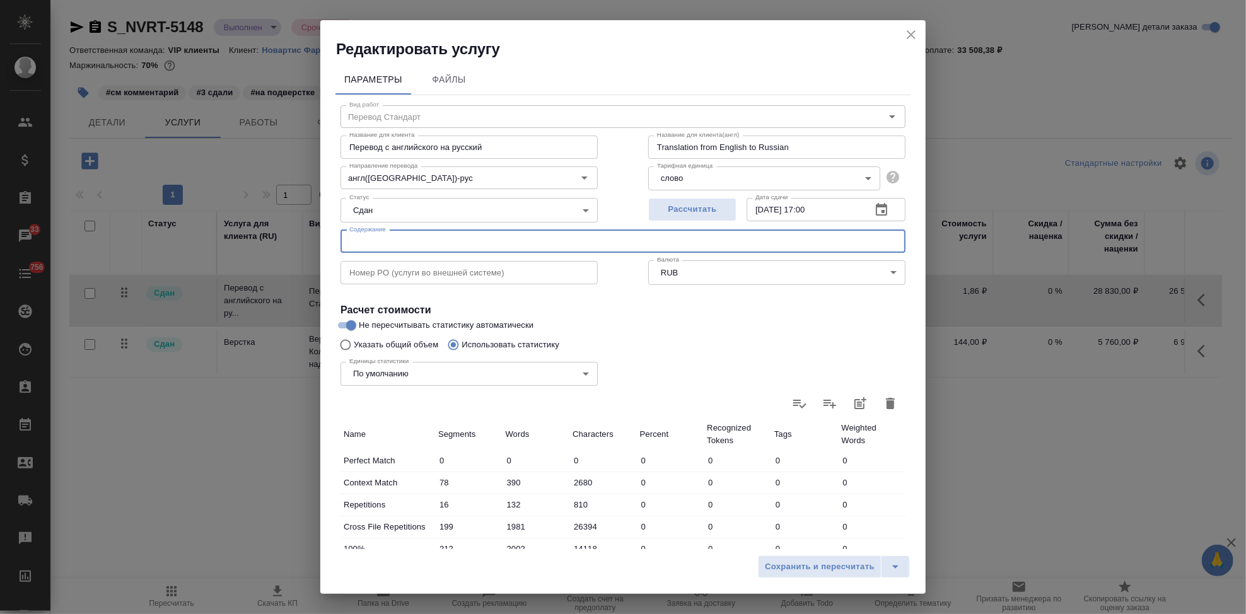
paste input "Название ЛП / Название проекта (тема письма)"
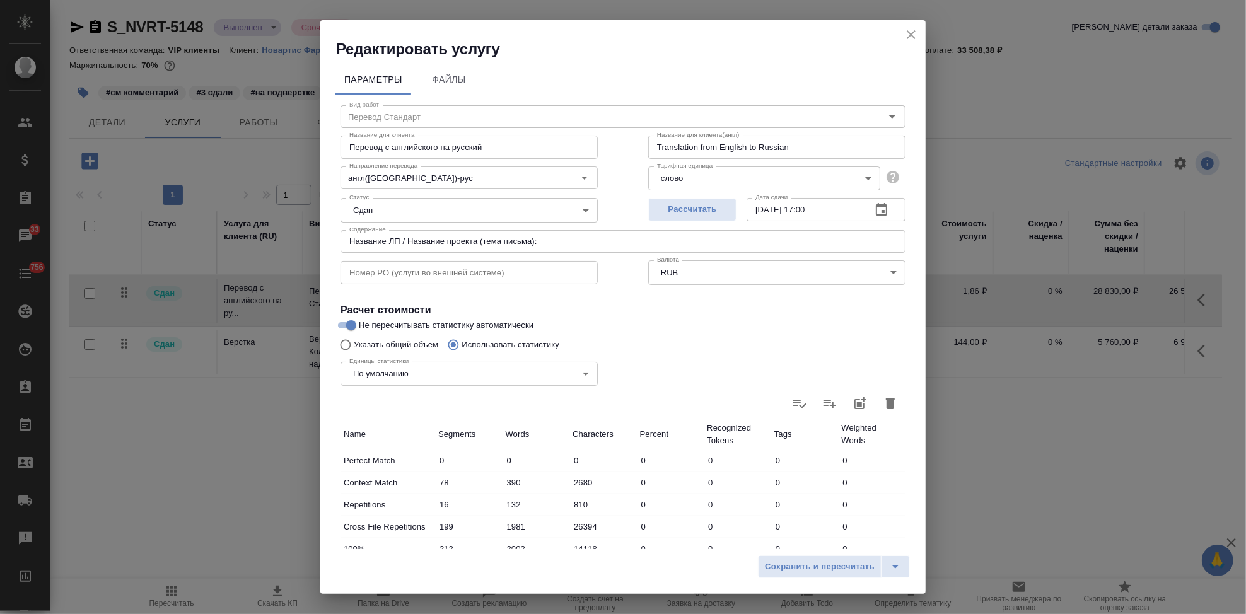
click at [588, 236] on input "Название ЛП / Название проекта (тема письма):" at bounding box center [623, 241] width 565 height 23
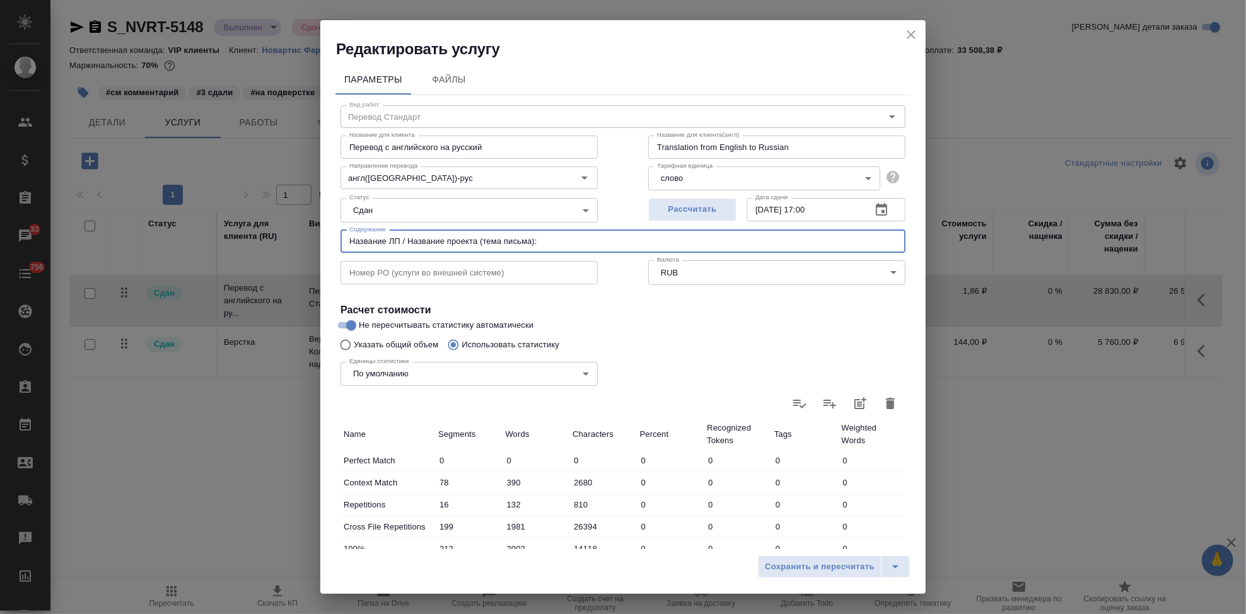
paste input "Новартис_перевод_Мекинист_Global projects_PV_ПООБ"
click at [807, 240] on input "Название ЛП / Название проекта (тема письма): Новартис_перевод_Мекинист_Global …" at bounding box center [623, 241] width 565 height 23
paste input "Тип задания / статья расхода"
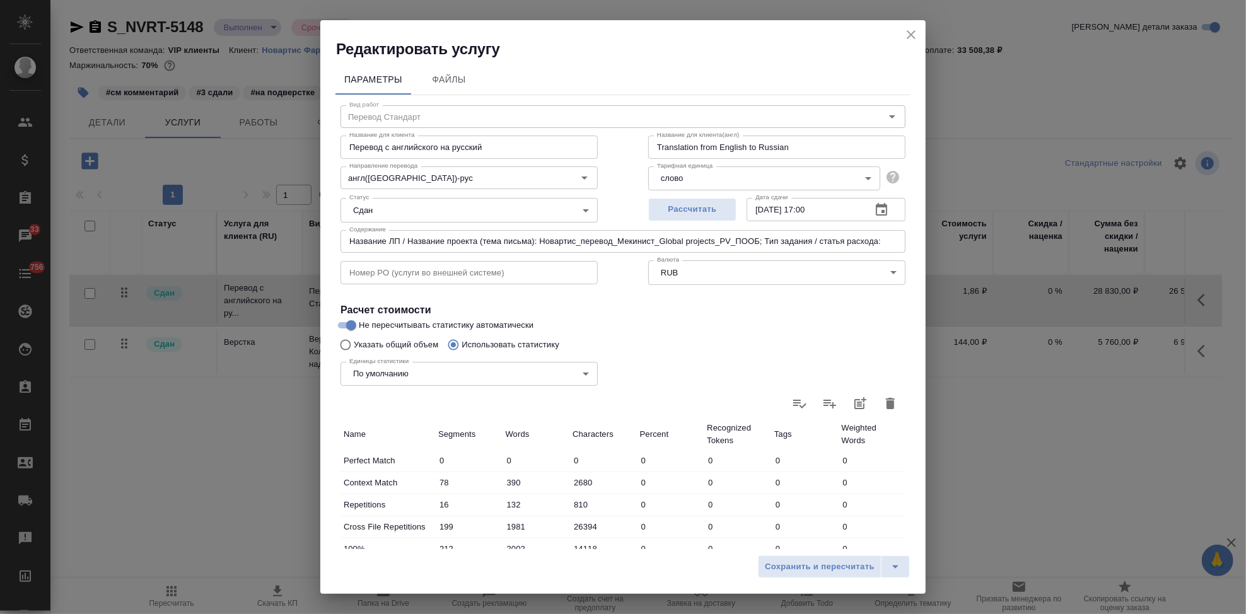
click at [880, 242] on input "Название ЛП / Название проекта (тема письма): Новартис_перевод_Мекинист_Global …" at bounding box center [623, 241] width 565 height 23
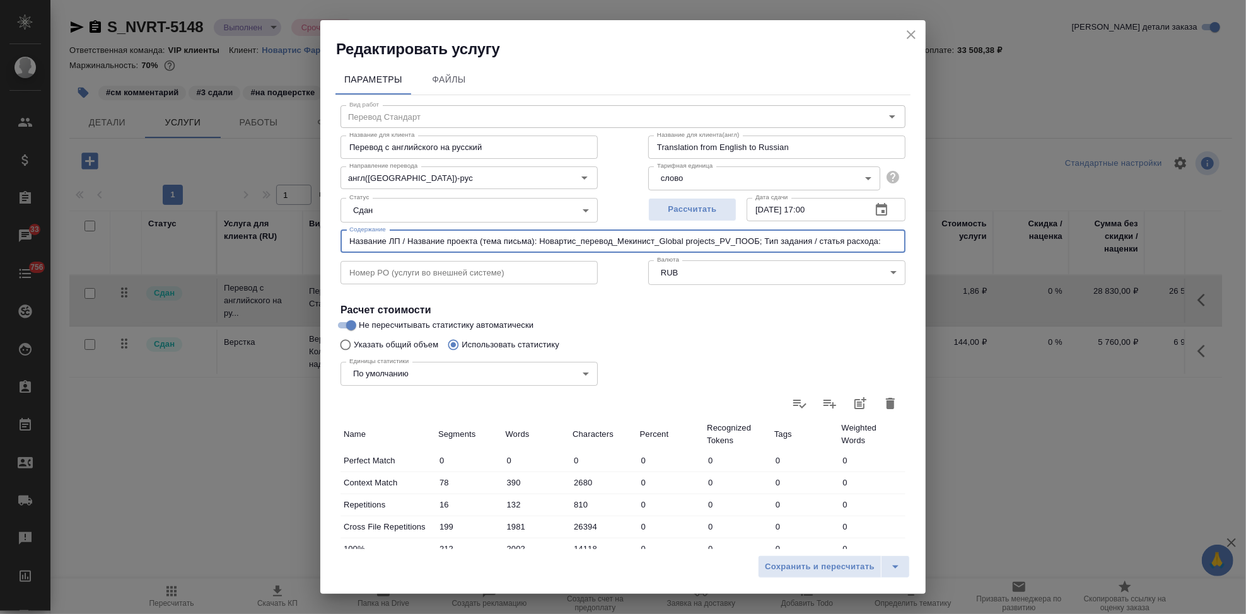
paste input "SLC\non-SLC_clinical global"
drag, startPoint x: 890, startPoint y: 240, endPoint x: 175, endPoint y: 240, distance: 715.1
click at [175, 240] on div "Редактировать услугу Параметры Файлы Вид работ Перевод Стандарт Вид работ Назва…" at bounding box center [623, 307] width 1246 height 614
type input "Название ЛП / Название проекта (тема письма): Новартис_перевод_Мекинист_Global …"
click at [894, 565] on icon "split button" at bounding box center [895, 566] width 15 height 15
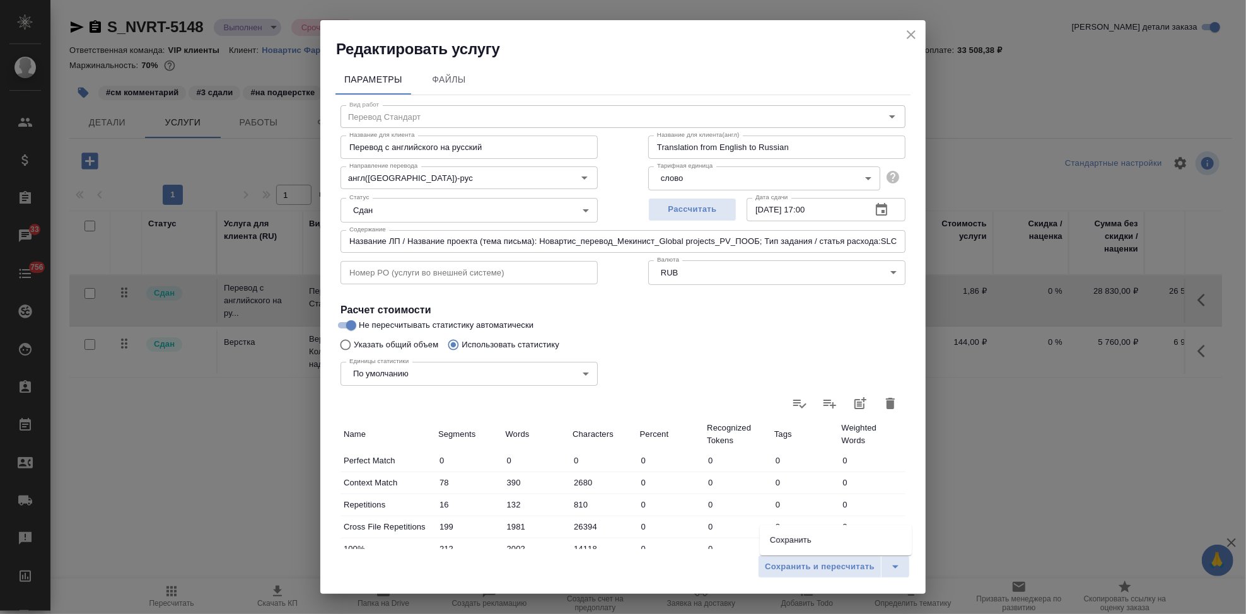
click at [818, 525] on ul "Сохранить" at bounding box center [836, 540] width 152 height 30
click at [809, 538] on li "Сохранить" at bounding box center [836, 540] width 152 height 20
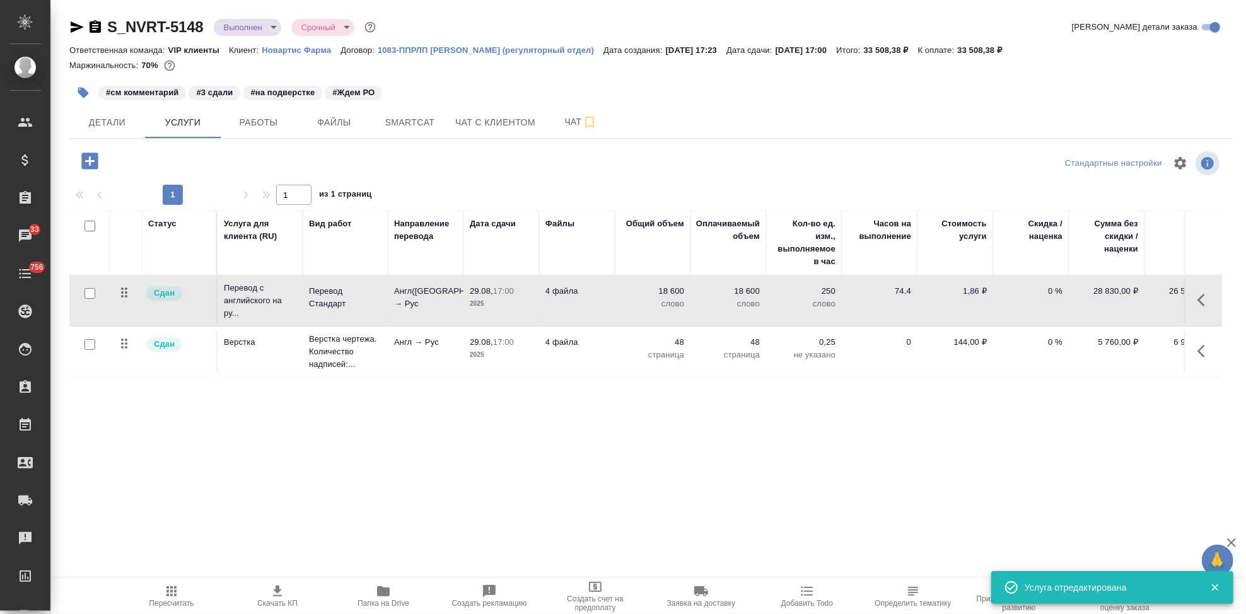
click at [1202, 354] on icon "button" at bounding box center [1201, 351] width 8 height 13
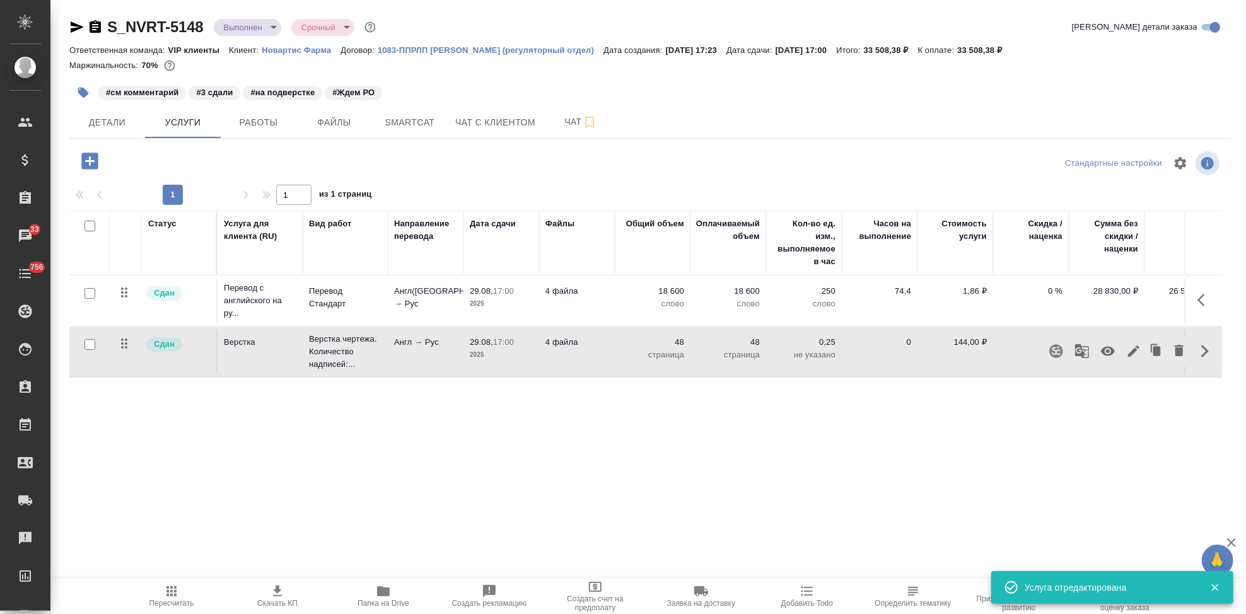
click at [1129, 354] on icon "button" at bounding box center [1133, 351] width 15 height 15
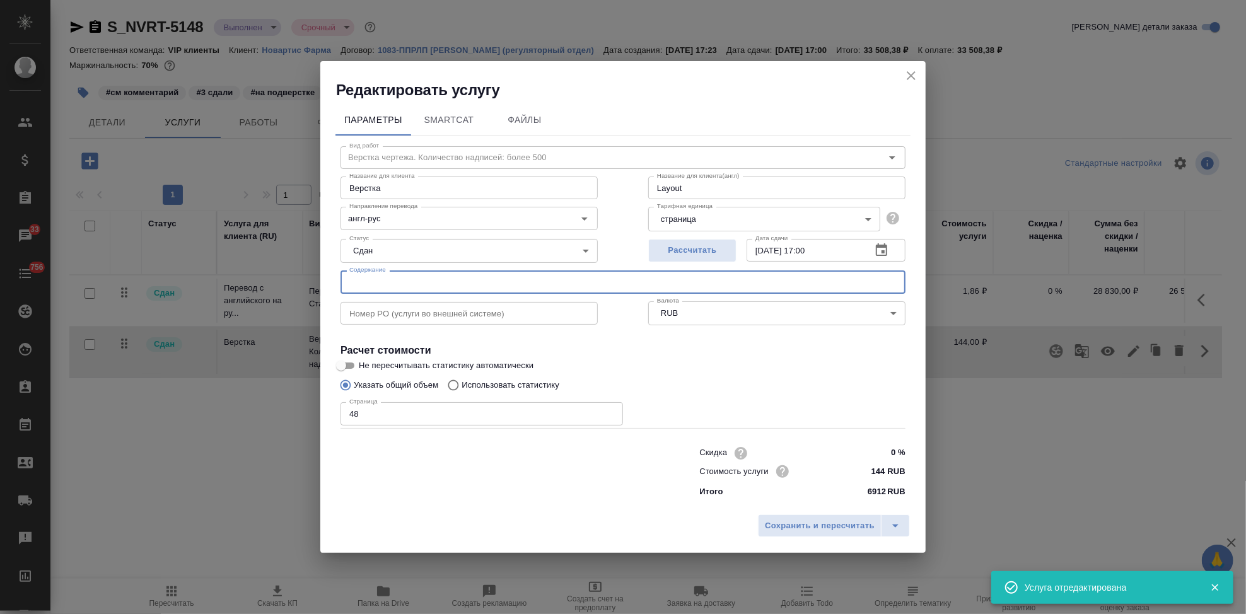
click at [504, 279] on input "text" at bounding box center [623, 282] width 565 height 23
paste input "Название ЛП / Название проекта (тема письма): Новартис_перевод_Мекинист_Global …"
type input "Название ЛП / Название проекта (тема письма): Новартис_перевод_Мекинист_Global …"
click at [897, 531] on icon "split button" at bounding box center [895, 525] width 15 height 15
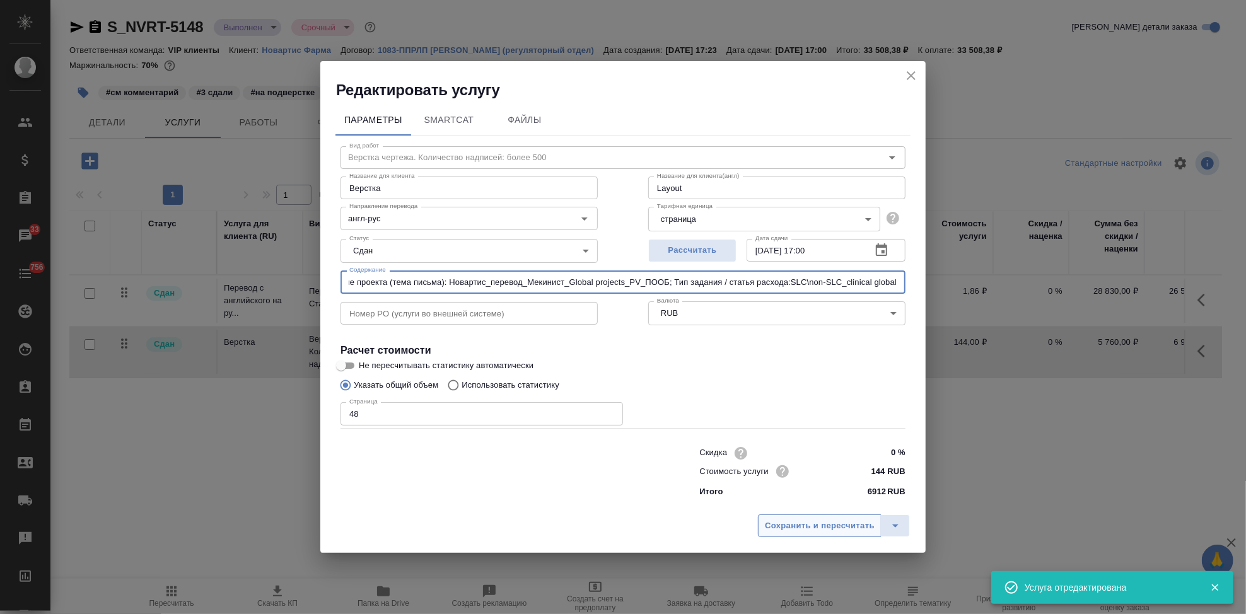
scroll to position [0, 0]
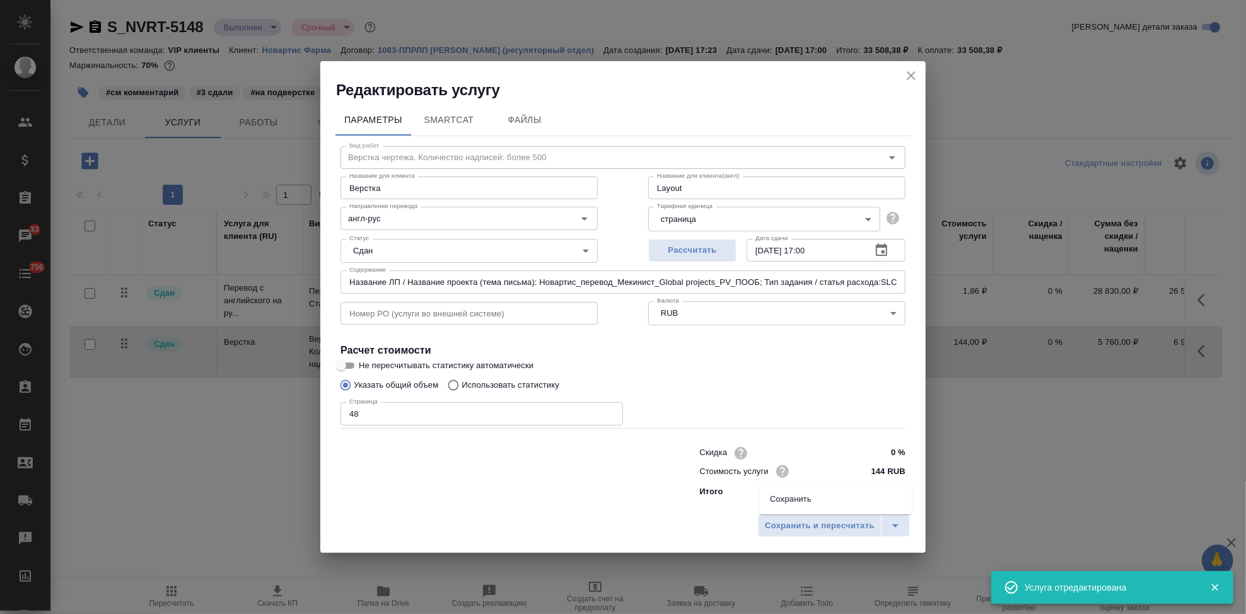
click at [812, 502] on li "Сохранить" at bounding box center [836, 499] width 152 height 20
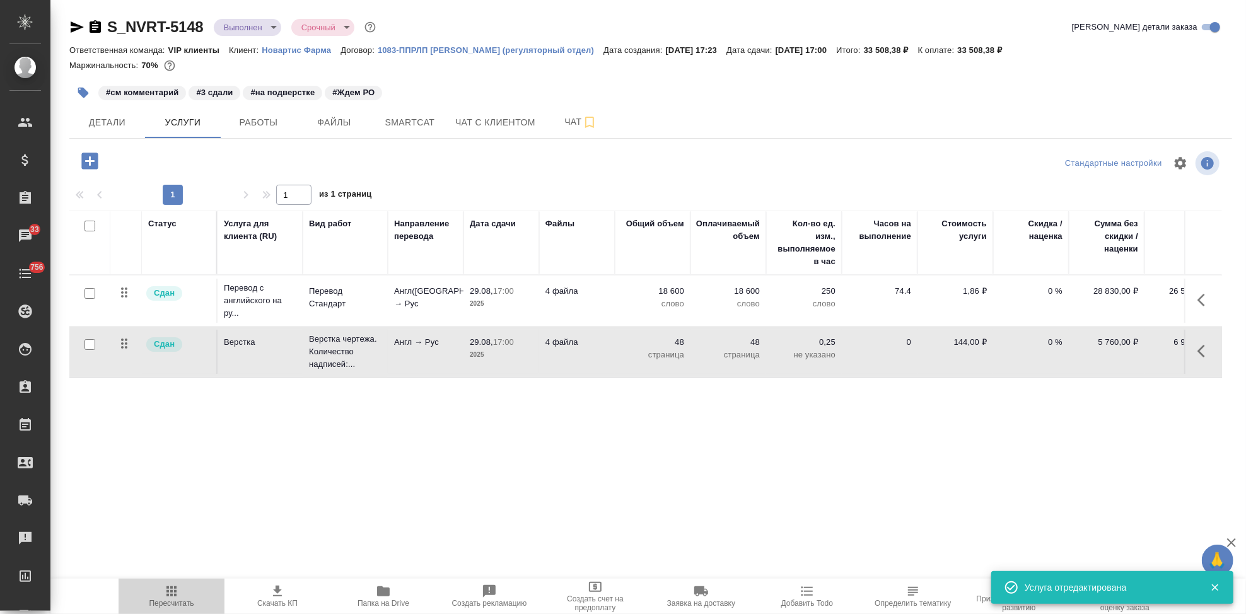
click at [170, 597] on icon "button" at bounding box center [171, 591] width 15 height 15
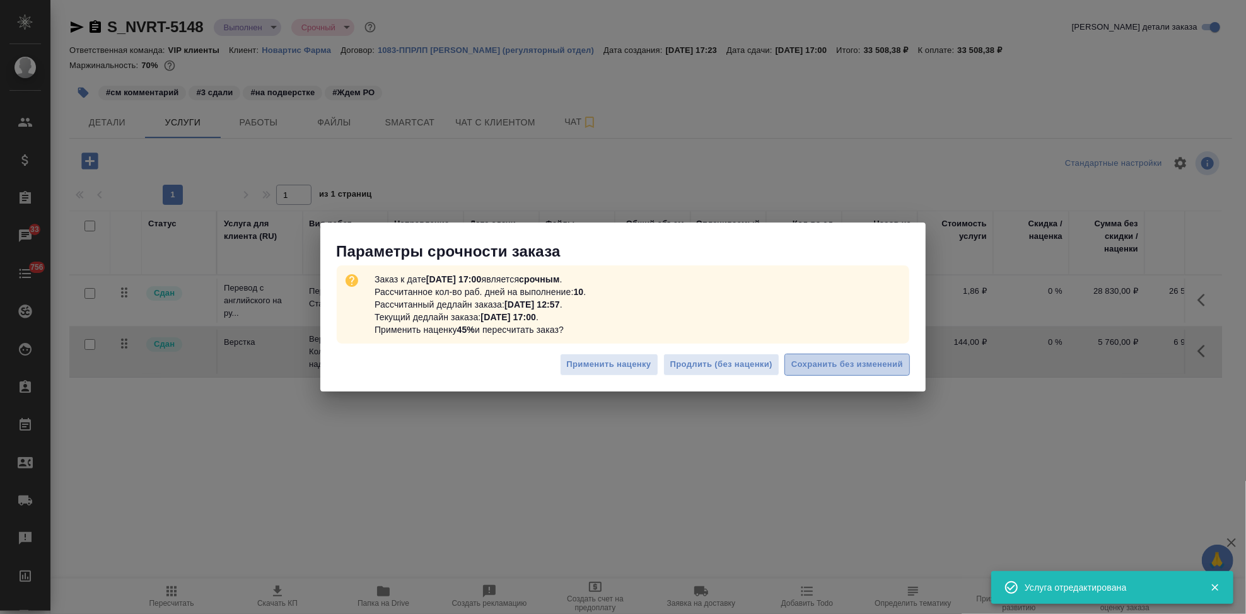
click at [830, 366] on span "Сохранить без изменений" at bounding box center [847, 365] width 112 height 15
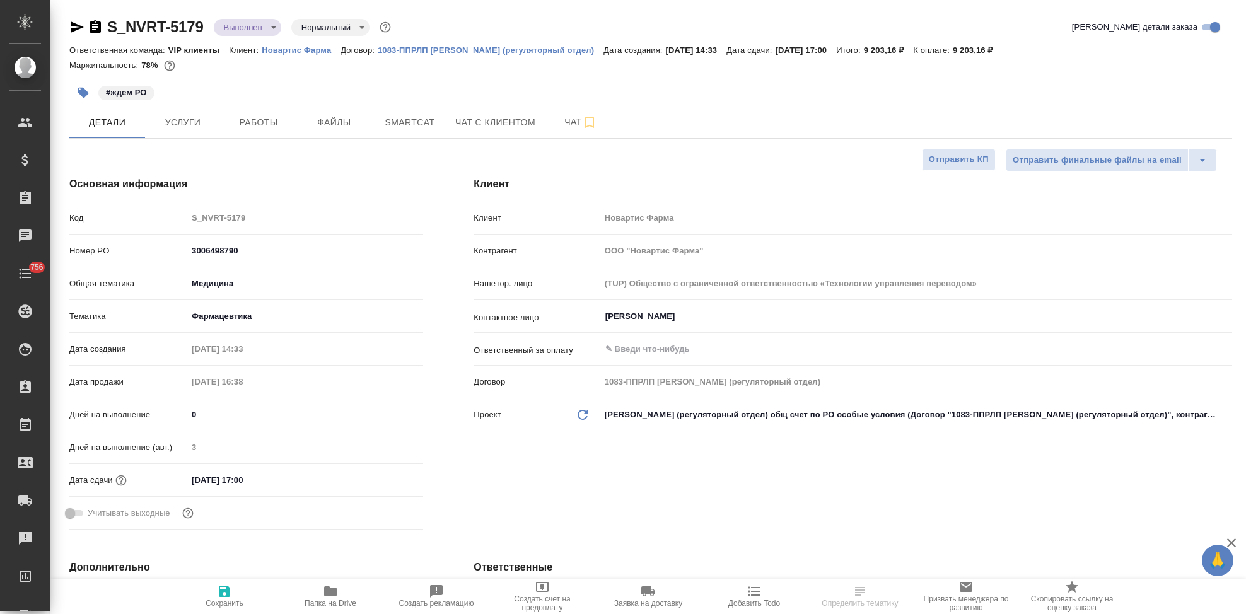
select select "RU"
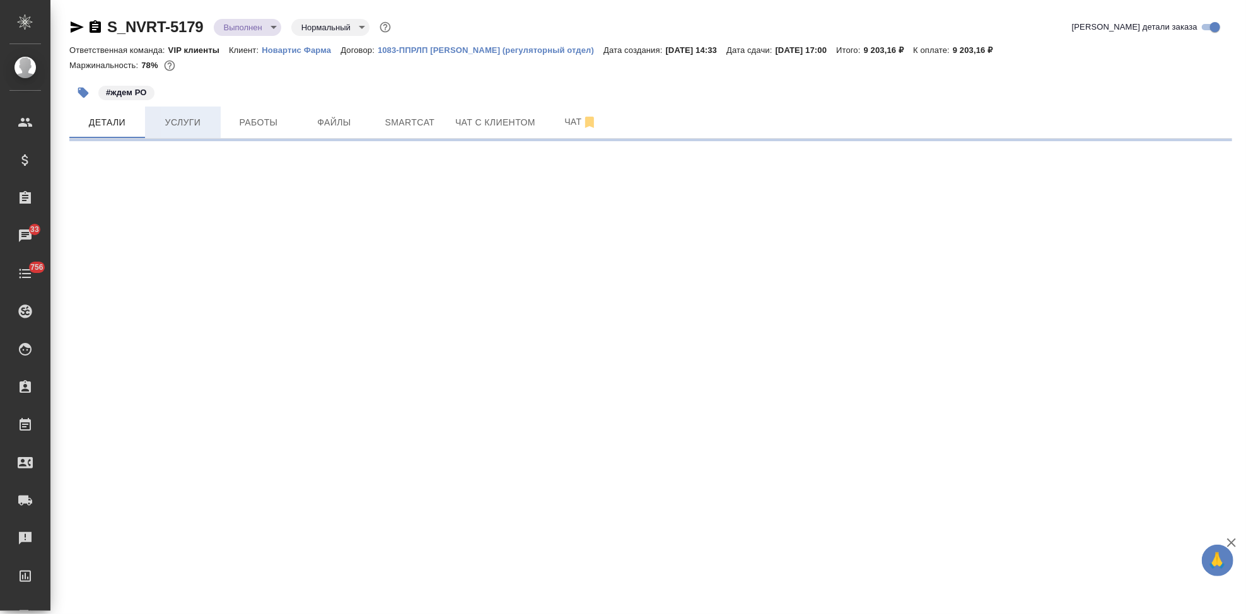
select select "RU"
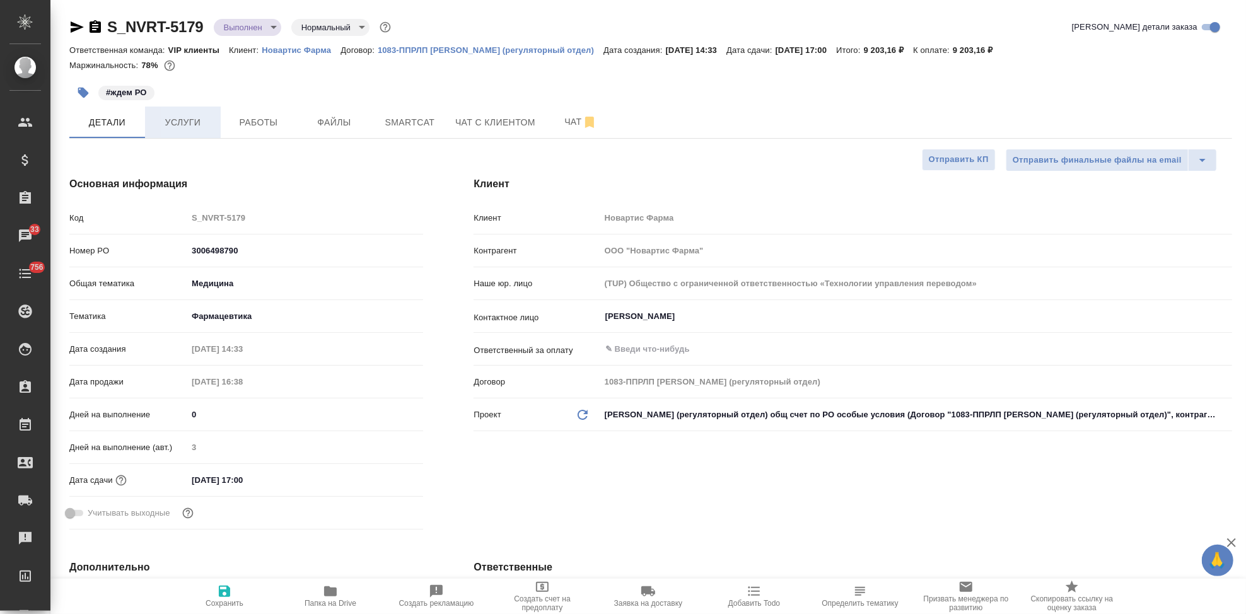
type textarea "x"
click at [192, 131] on button "Услуги" at bounding box center [183, 123] width 76 height 32
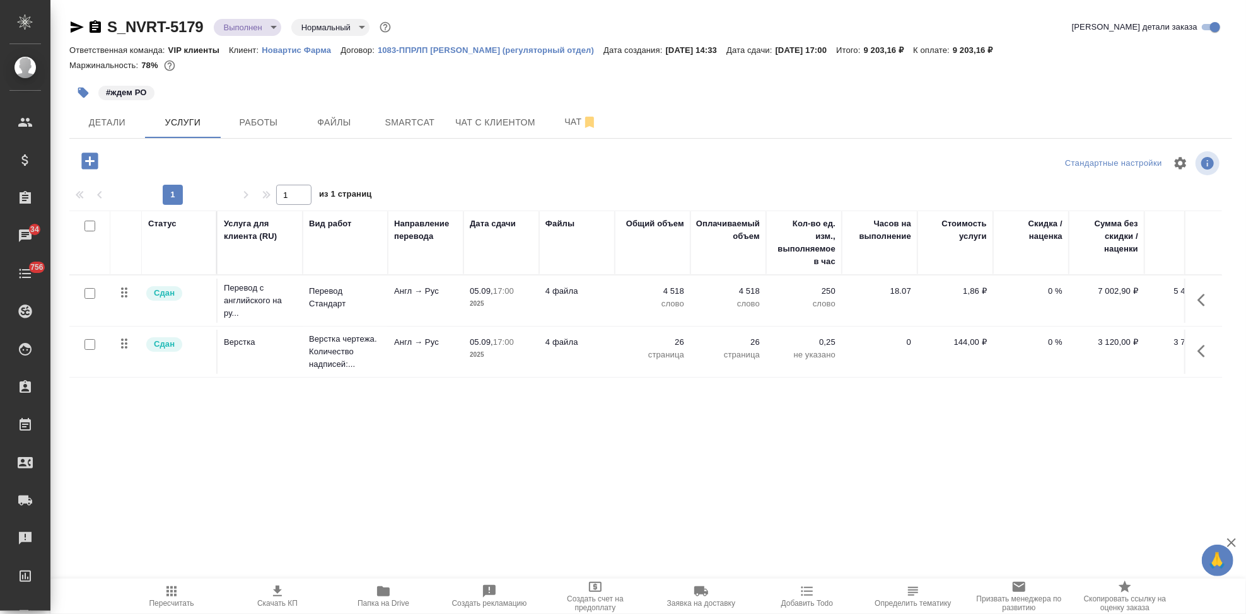
click at [1208, 300] on icon "button" at bounding box center [1204, 300] width 15 height 15
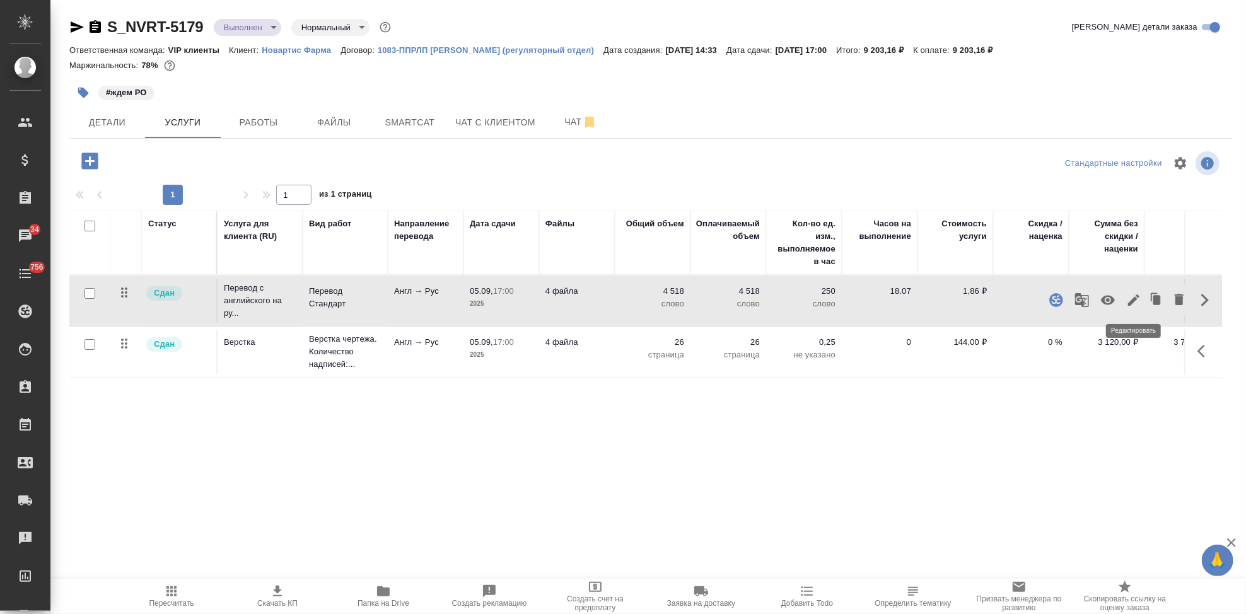
click at [1136, 294] on icon "button" at bounding box center [1133, 300] width 15 height 15
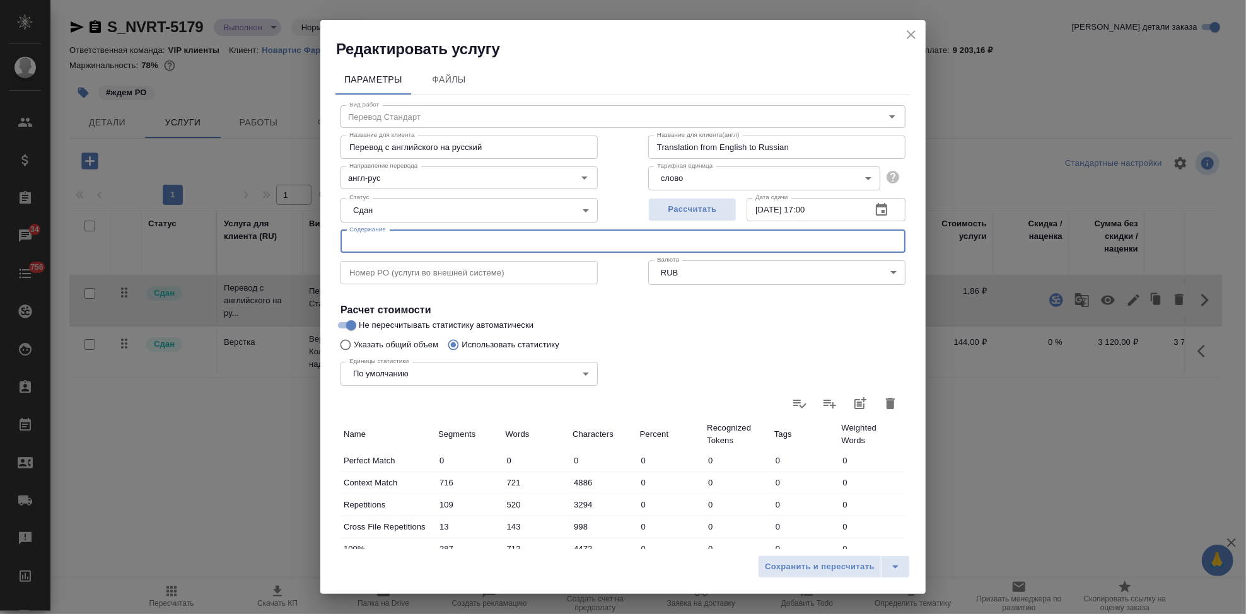
click at [430, 250] on input "text" at bounding box center [623, 241] width 565 height 23
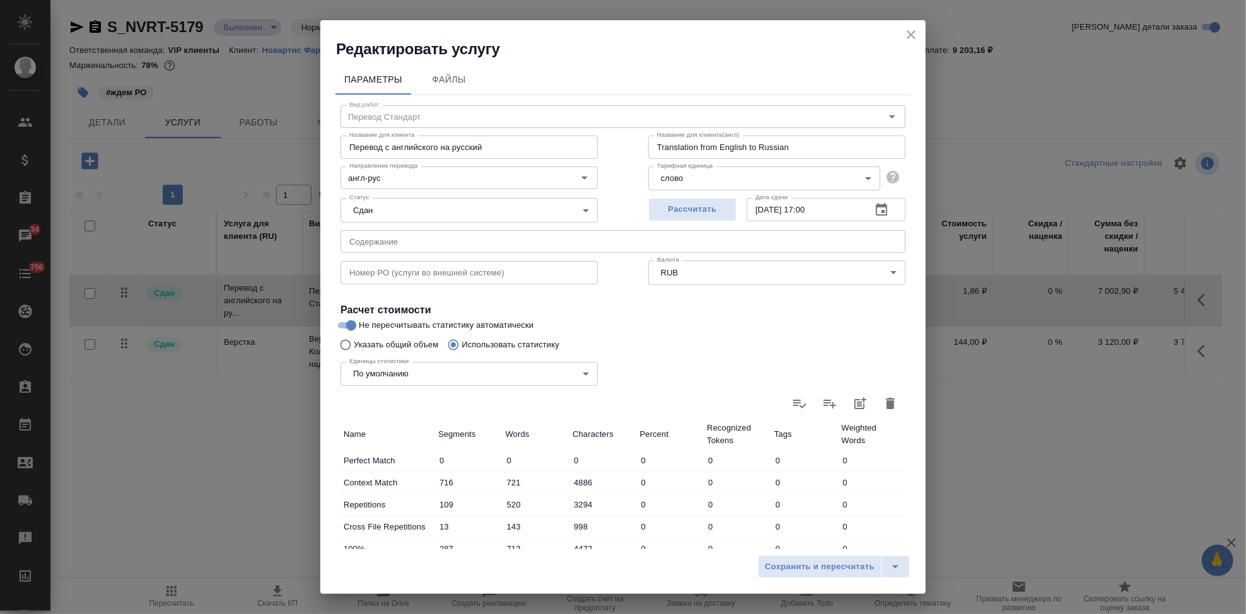
click at [471, 240] on input "text" at bounding box center [623, 241] width 565 height 23
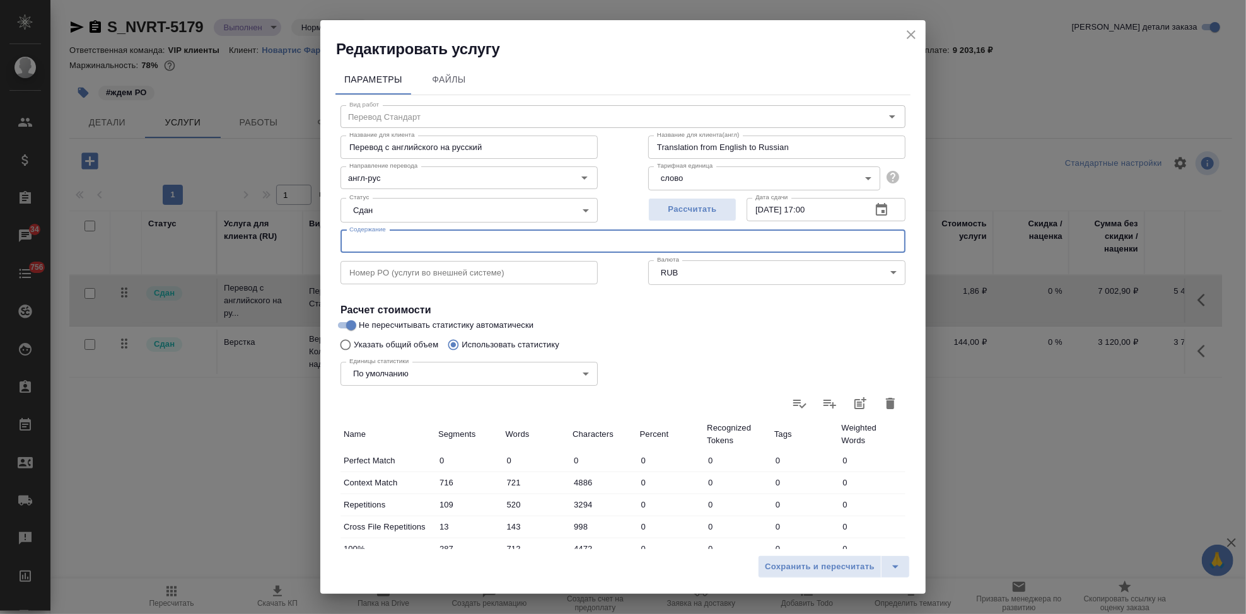
paste input "Название ЛП / Название проекта (тема письма)"
click at [611, 243] on input "Название ЛП / Название проекта (тема письма):" at bounding box center [623, 241] width 565 height 23
paste input "Перевод_[MEDICAL_DATA]_EAEU_CMC_Pubs168830_RTT2179"
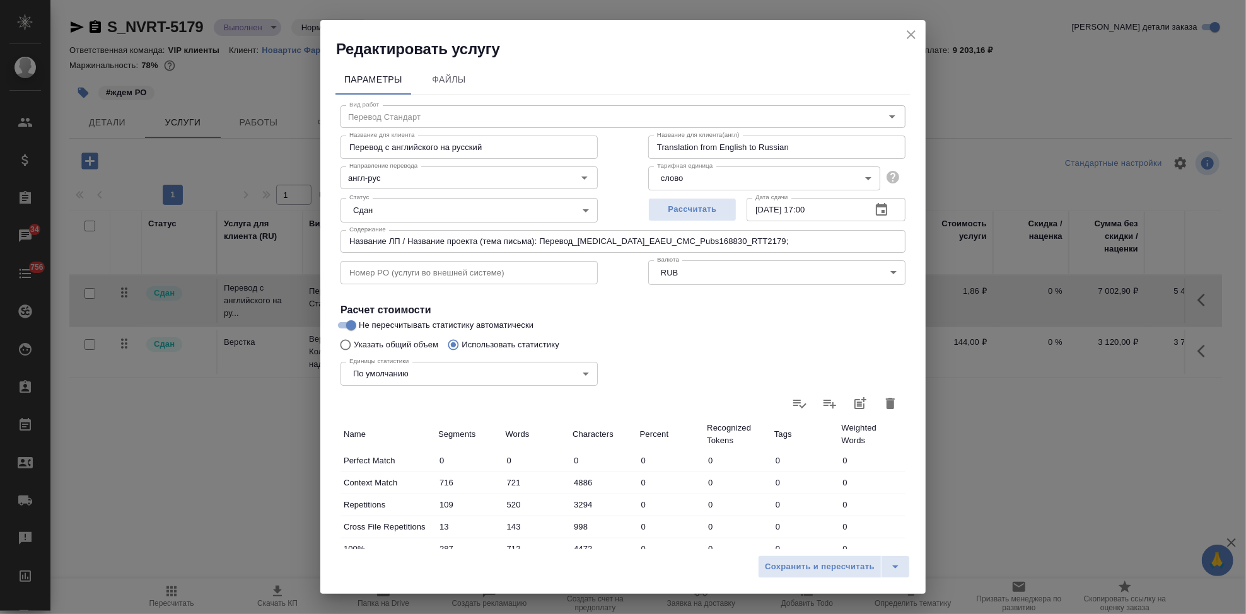
click at [776, 238] on input "Название ЛП / Название проекта (тема письма): Перевод_[MEDICAL_DATA]_EAEU_CMC_P…" at bounding box center [623, 241] width 565 height 23
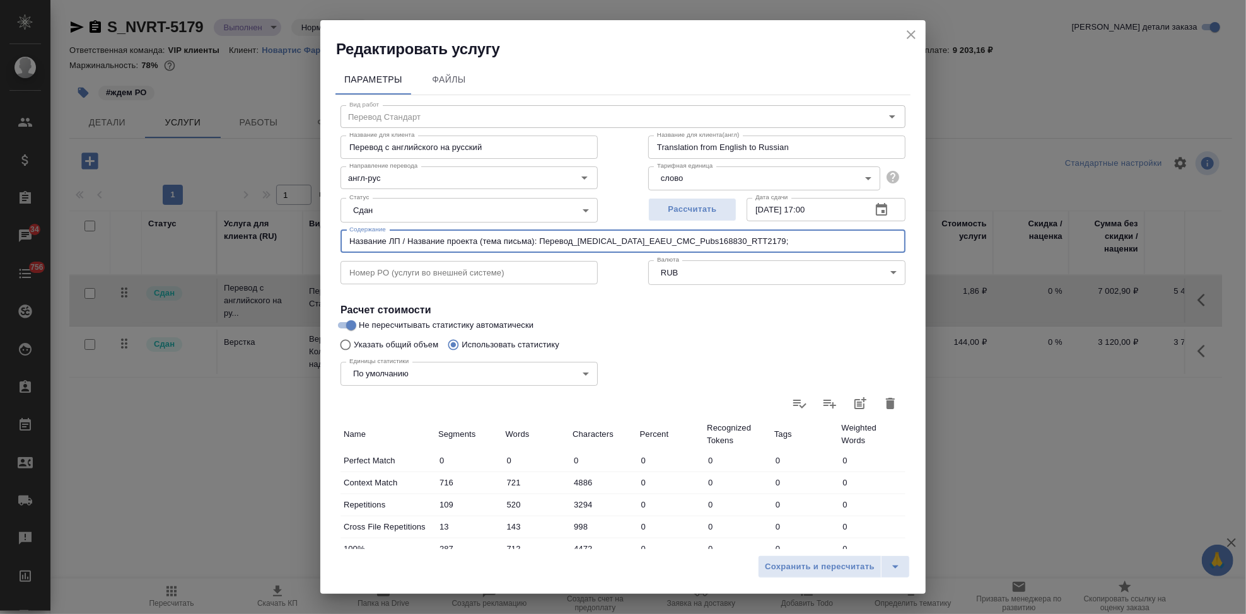
paste input "Тип задания / статья расхода"
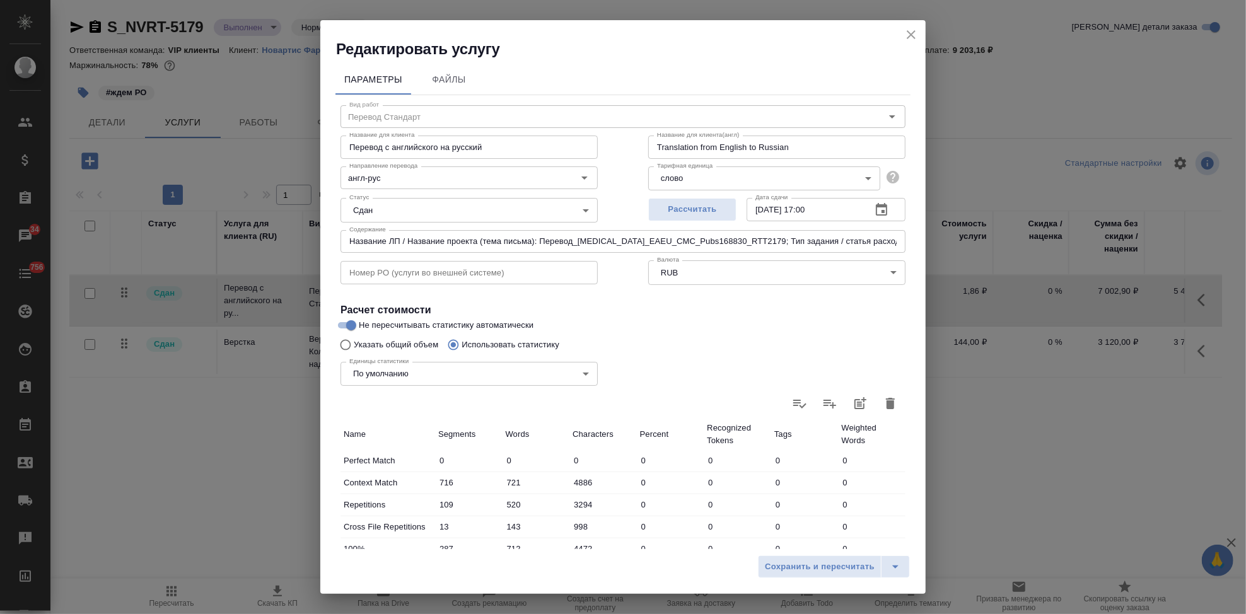
click at [875, 240] on input "Название ЛП / Название проекта (тема письма): Перевод_[MEDICAL_DATA]_EAEU_CMC_P…" at bounding box center [623, 241] width 565 height 23
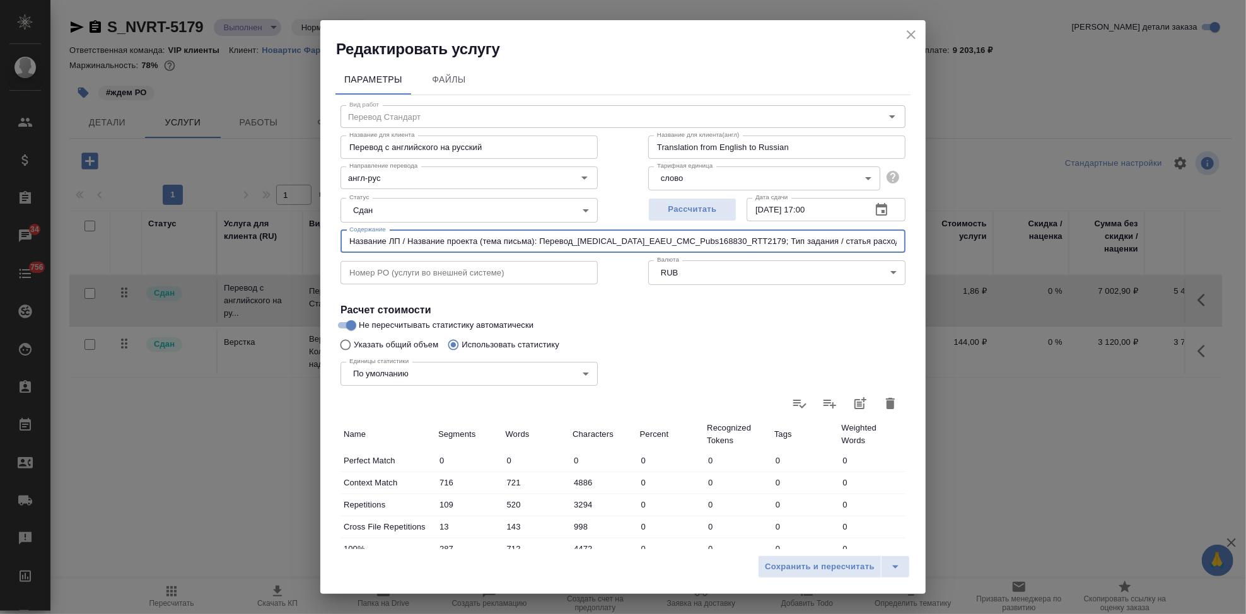
paste input "СМС & Production changes"
drag, startPoint x: 892, startPoint y: 240, endPoint x: 183, endPoint y: 242, distance: 708.7
click at [183, 242] on div "Редактировать услугу Параметры Файлы Вид работ Перевод Стандарт Вид работ Назва…" at bounding box center [623, 307] width 1246 height 614
type input "Название ЛП / Название проекта (тема письма): Перевод_[MEDICAL_DATA]_EAEU_CMC_P…"
click at [894, 564] on icon "split button" at bounding box center [895, 566] width 15 height 15
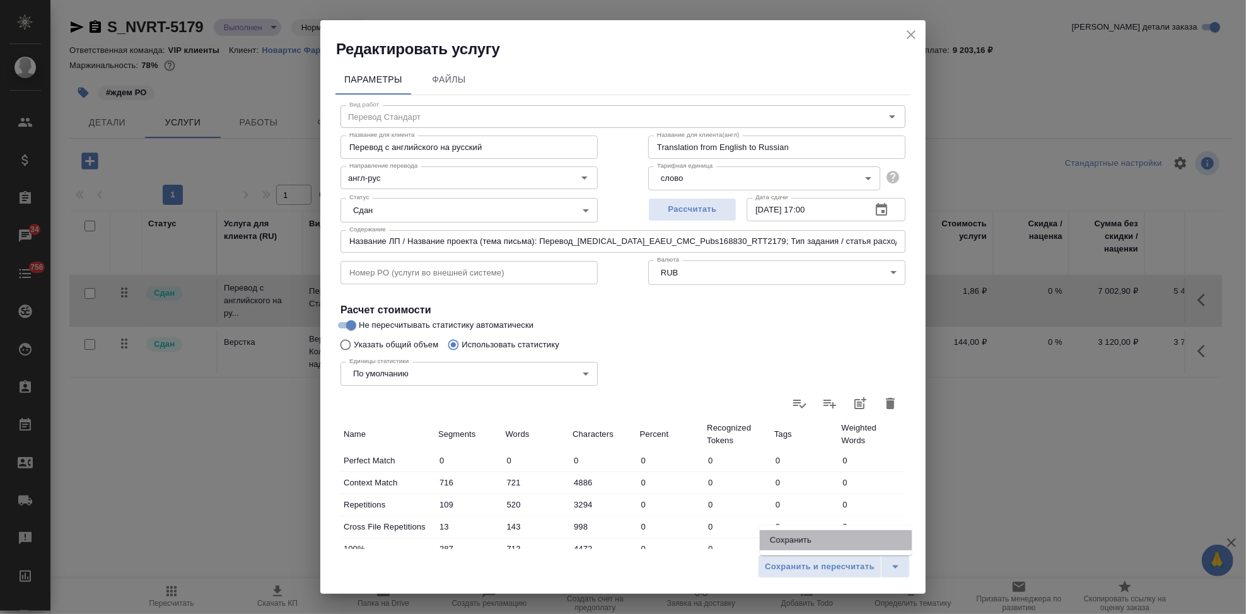
click at [835, 543] on li "Сохранить" at bounding box center [836, 540] width 152 height 20
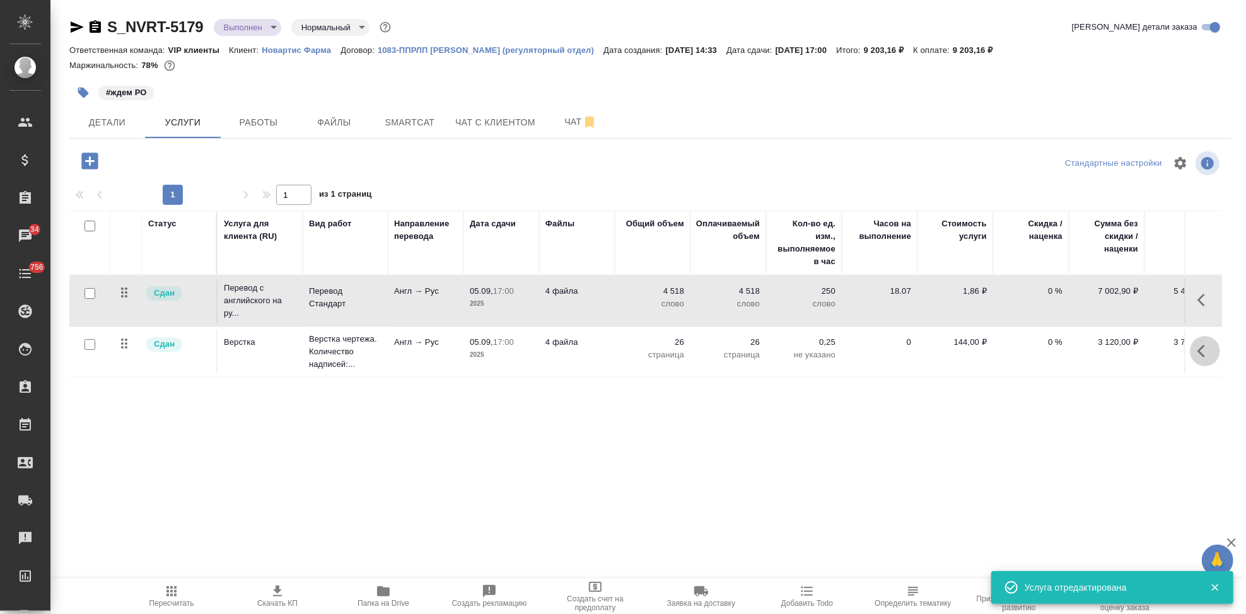
click at [1202, 356] on icon "button" at bounding box center [1204, 351] width 15 height 15
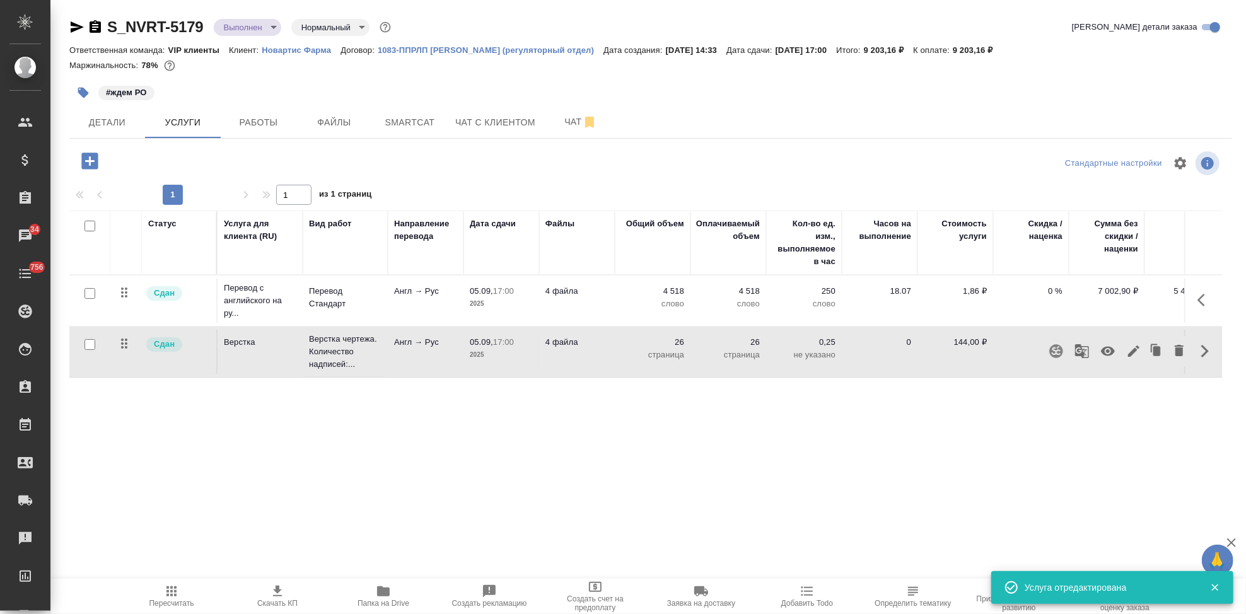
click at [1134, 352] on icon "button" at bounding box center [1133, 351] width 11 height 11
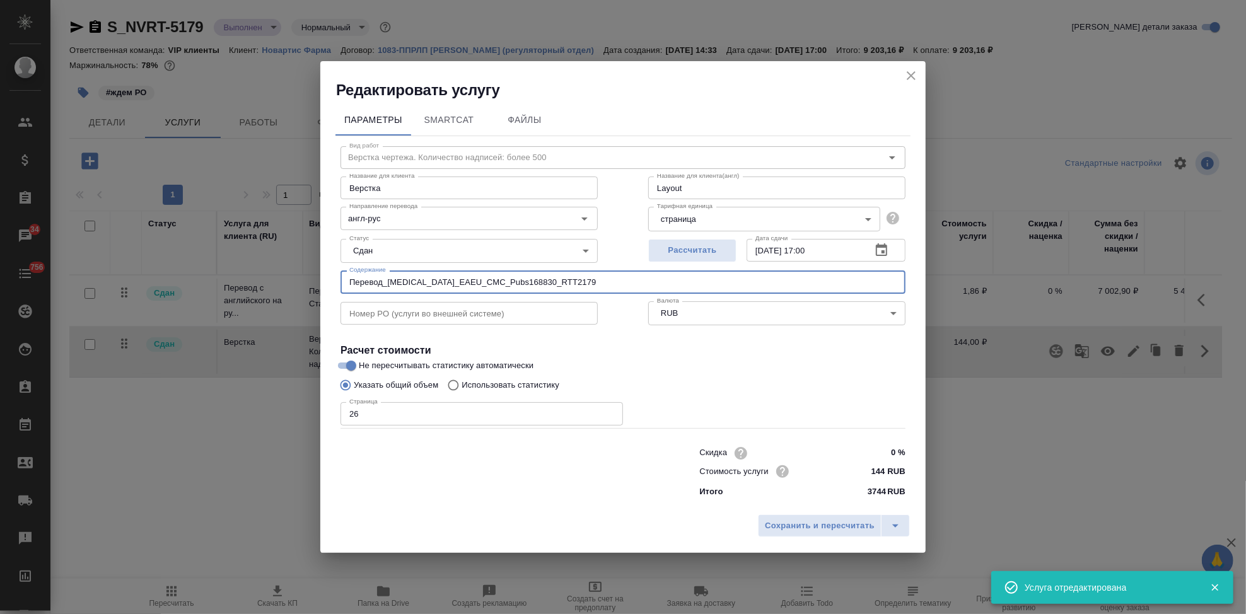
drag, startPoint x: 569, startPoint y: 284, endPoint x: 90, endPoint y: 284, distance: 479.2
click at [90, 284] on div "Редактировать услугу Параметры SmartCat Файлы Вид работ Верстка чертежа. Количе…" at bounding box center [623, 307] width 1246 height 614
paste input "Название ЛП / Название проекта (тема письма): Перевод_Myfortic_EAEU_CMC_Pubs168…"
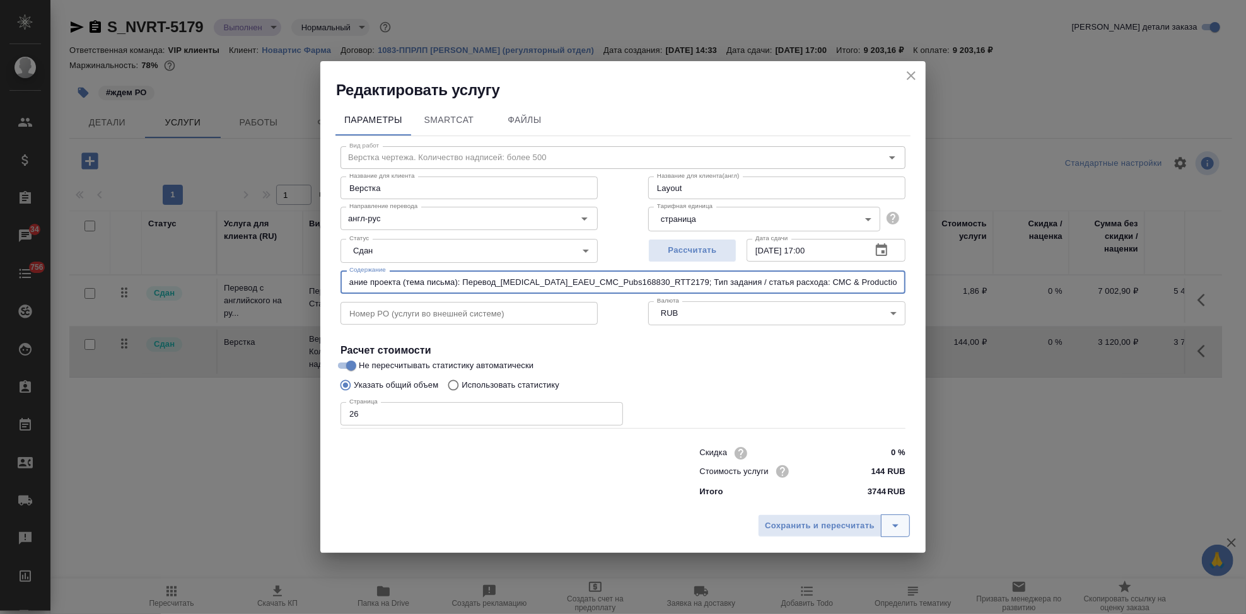
type input "Название ЛП / Название проекта (тема письма): Перевод_Myfortic_EAEU_CMC_Pubs168…"
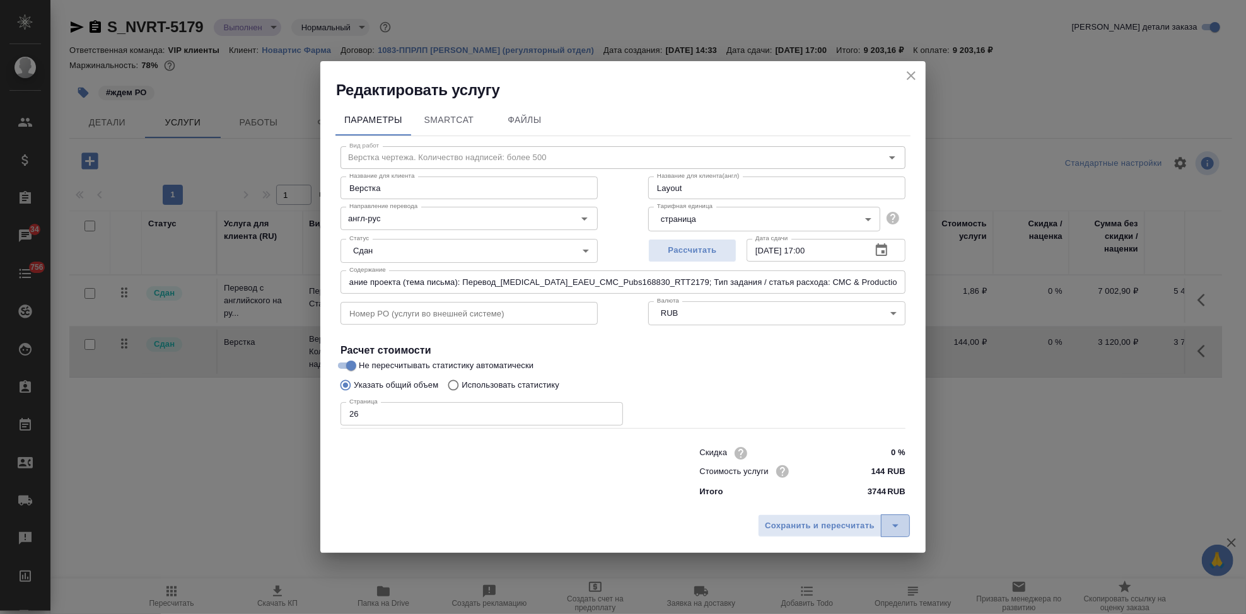
click at [899, 519] on icon "split button" at bounding box center [895, 525] width 15 height 15
click at [812, 504] on li "Сохранить" at bounding box center [836, 499] width 152 height 20
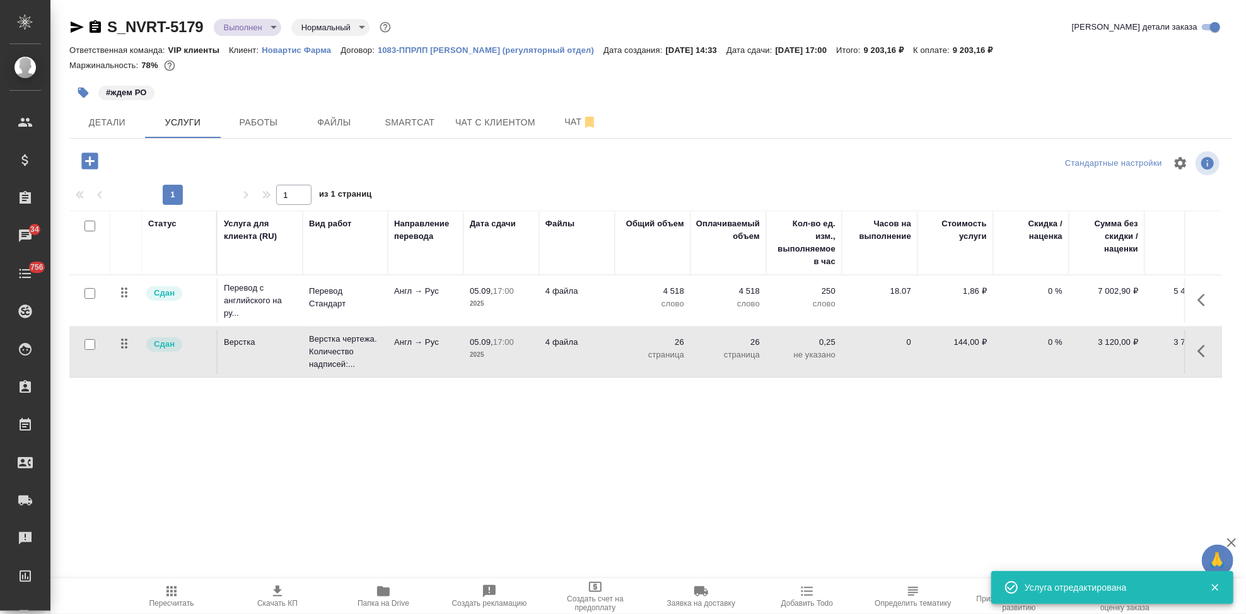
click at [178, 599] on span "Пересчитать" at bounding box center [171, 603] width 45 height 9
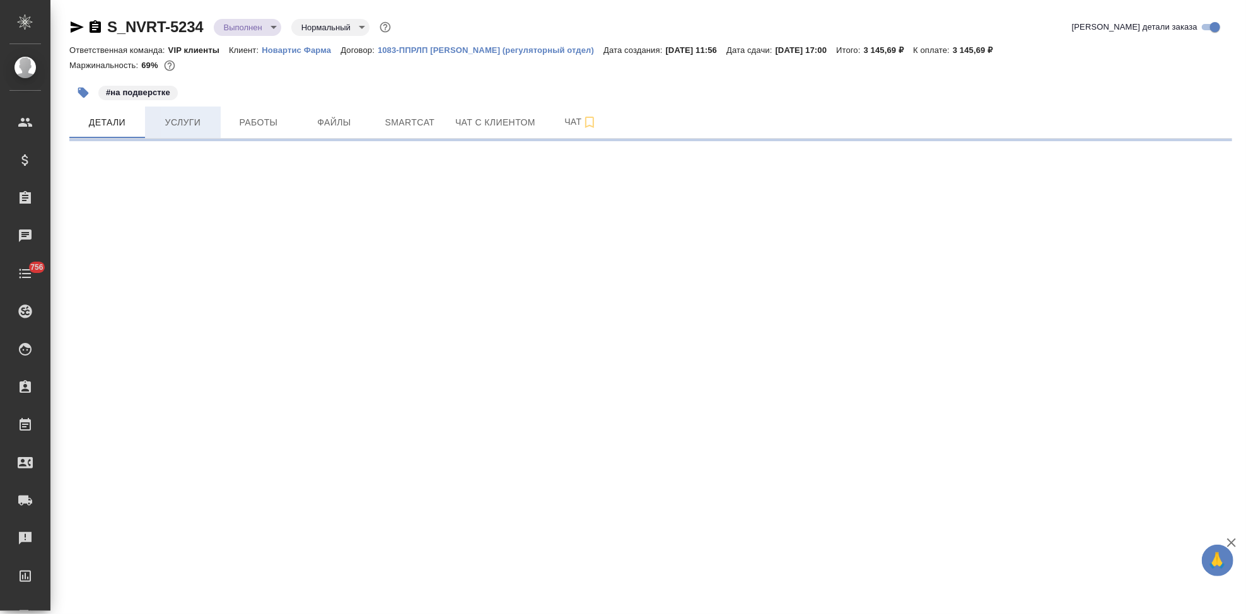
select select "RU"
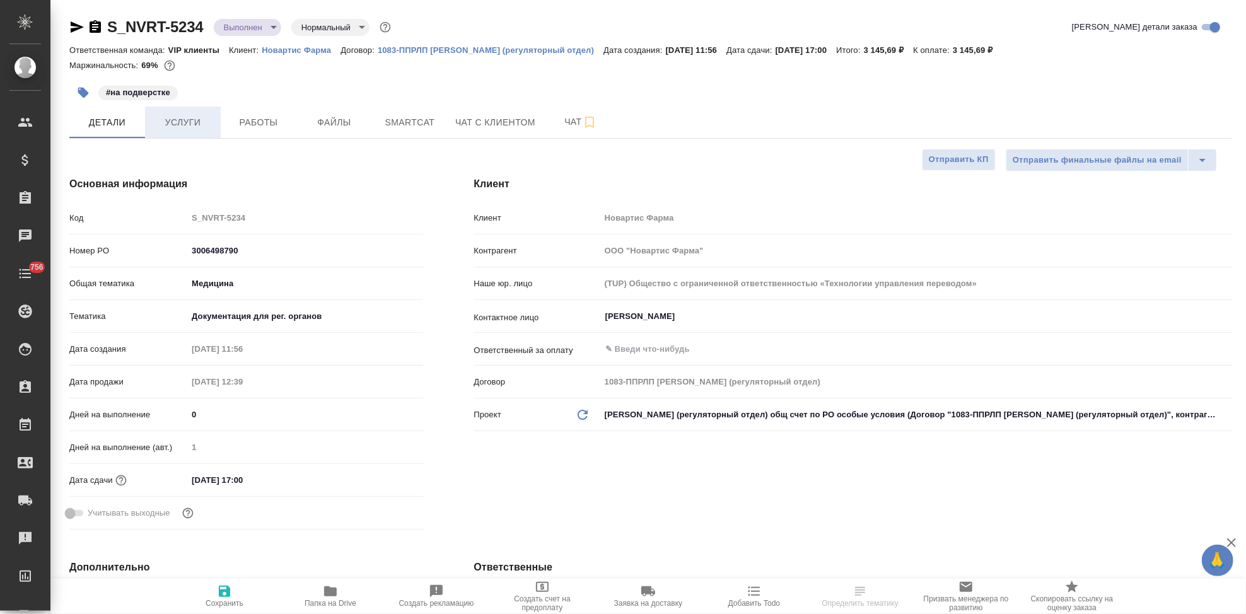
click at [181, 120] on span "Услуги" at bounding box center [183, 123] width 61 height 16
type textarea "x"
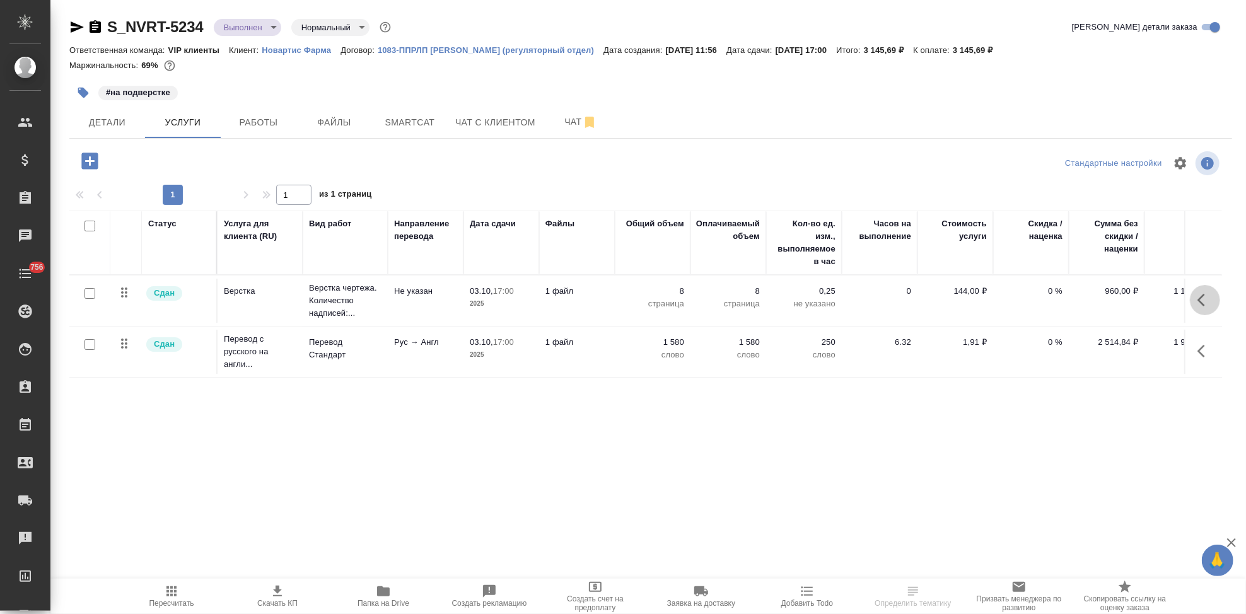
click at [1197, 303] on button "button" at bounding box center [1205, 300] width 30 height 30
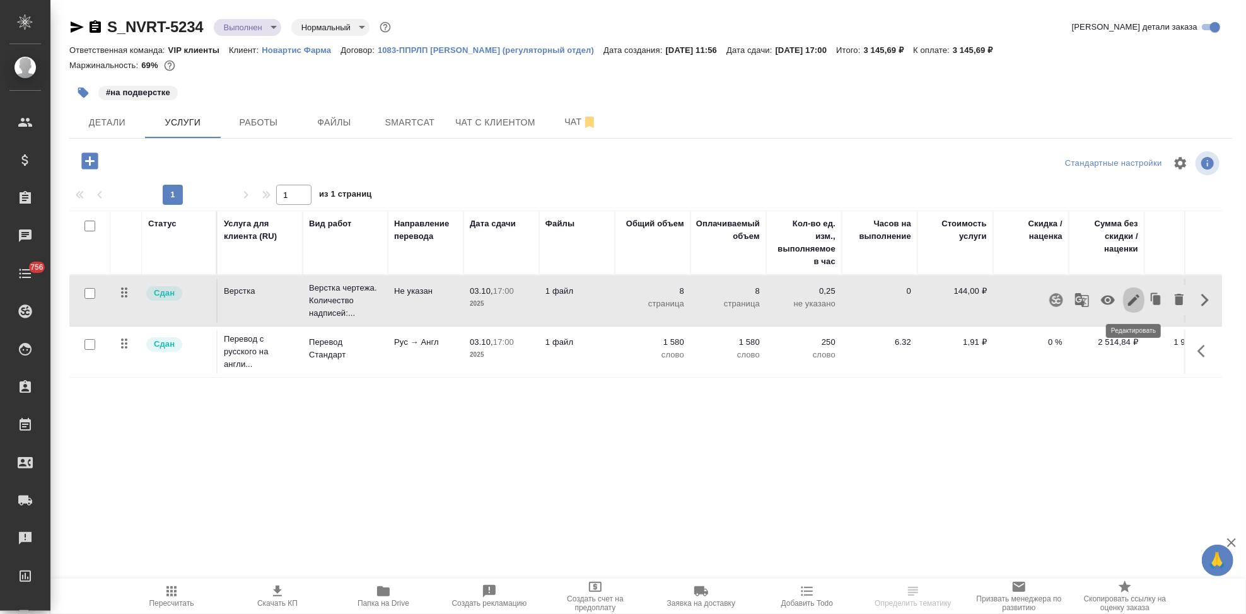
click at [1127, 305] on icon "button" at bounding box center [1133, 300] width 15 height 15
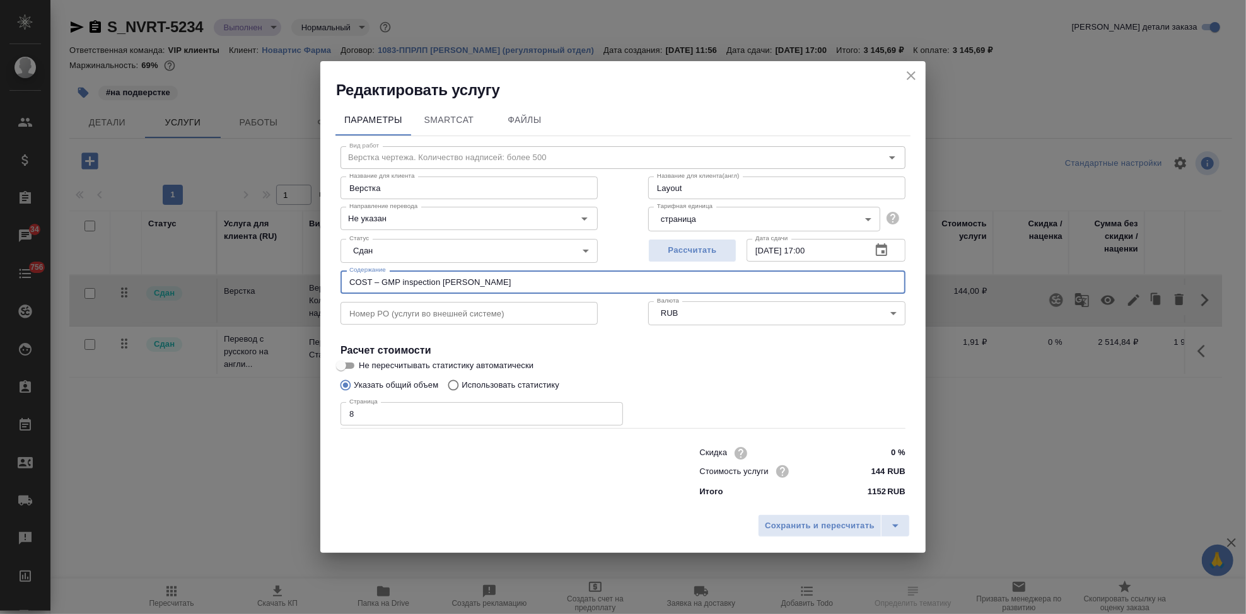
drag, startPoint x: 521, startPoint y: 282, endPoint x: 181, endPoint y: 278, distance: 339.9
click at [181, 278] on div "Редактировать услугу Параметры SmartCat Файлы Вид работ Верстка чертежа. Количе…" at bounding box center [623, 307] width 1246 height 614
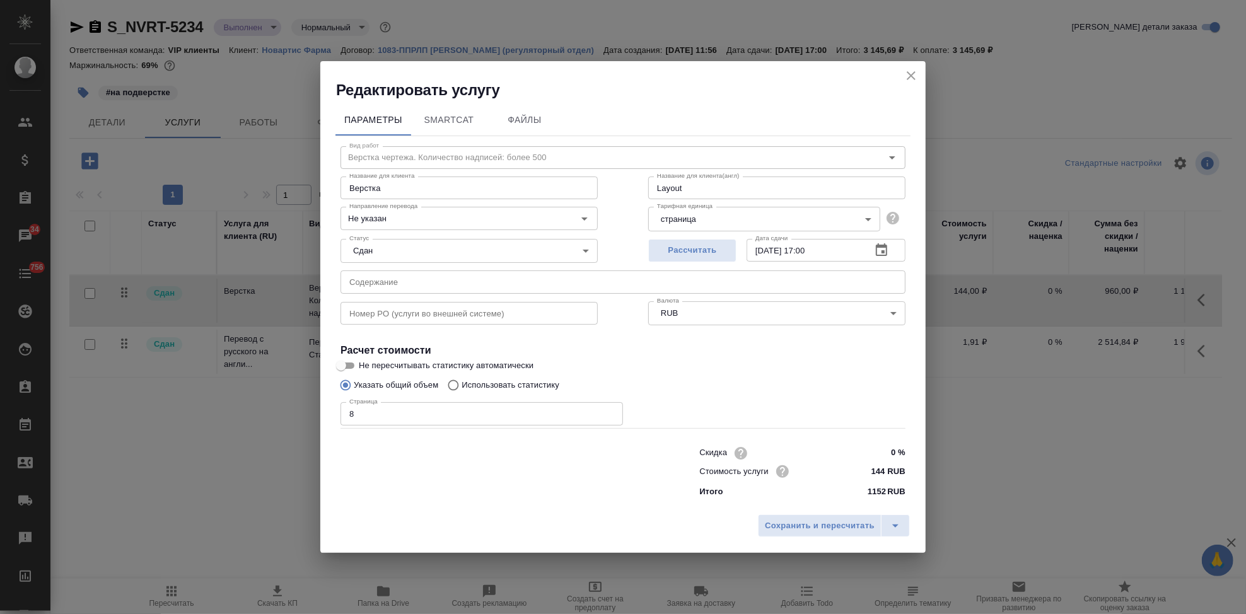
click at [386, 283] on input "text" at bounding box center [623, 282] width 565 height 23
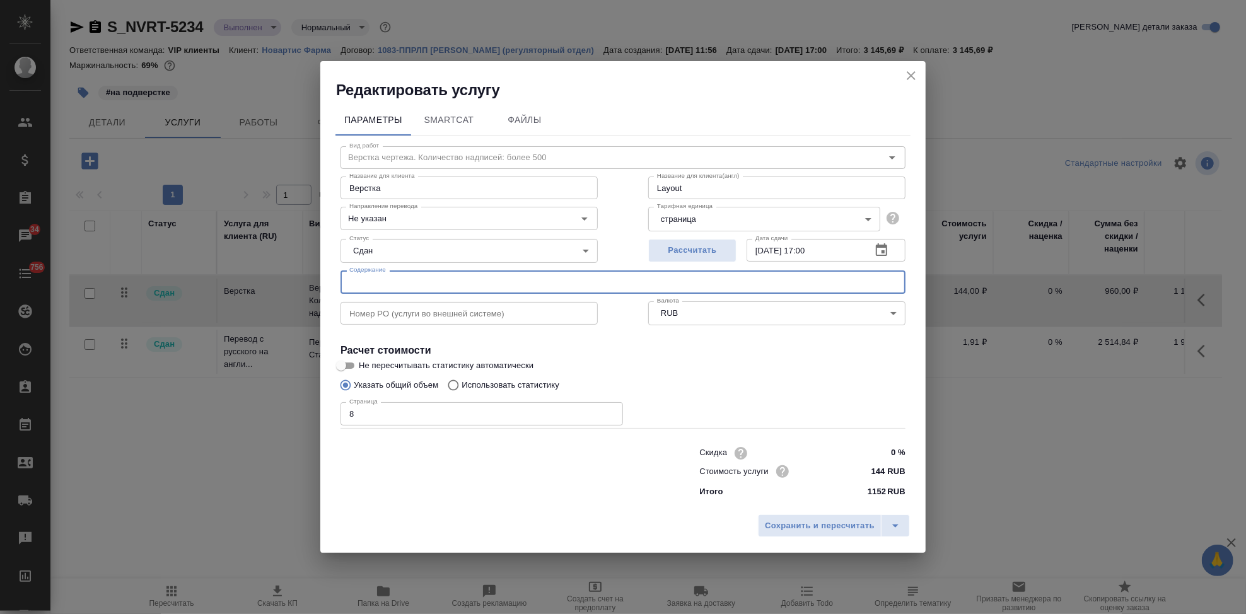
paste input "Название ЛП / Название проекта (тема письма)"
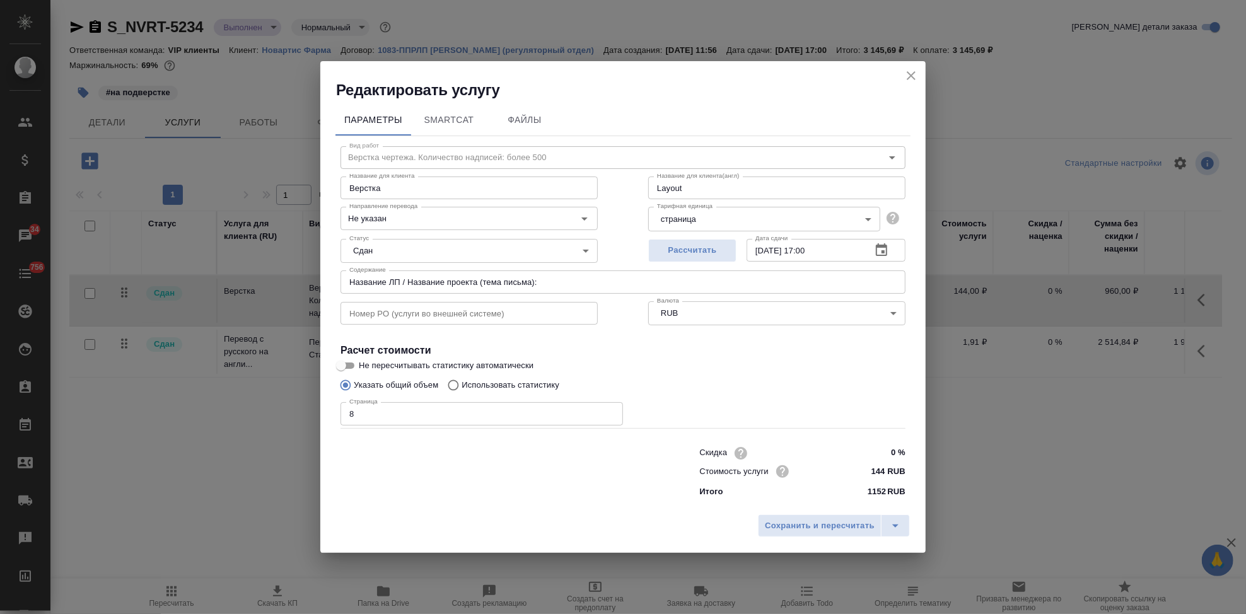
click at [595, 282] on input "Название ЛП / Название проекта (тема письма):" at bounding box center [623, 282] width 565 height 23
paste input "COST – GMP inspection [PERSON_NAME]"
click at [767, 285] on input "Название ЛП / Название проекта (тема письма): COST – GMP inspection Siegfried B…" at bounding box center [623, 282] width 565 height 23
paste input "Тип задания / статья расхода"
click at [835, 284] on input "Название ЛП / Название проекта (тема письма): COST – GMP inspection Siegfried B…" at bounding box center [623, 282] width 565 height 23
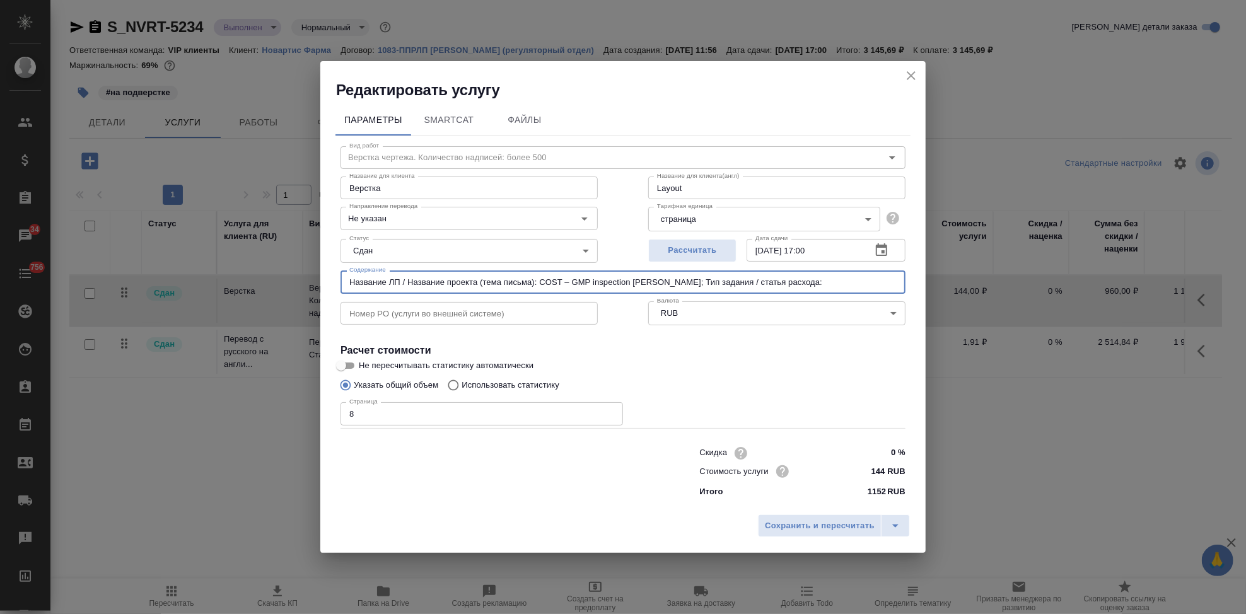
paste input "GMP Inspection _Siegfried Barbera"
drag, startPoint x: 899, startPoint y: 282, endPoint x: 271, endPoint y: 282, distance: 628.0
click at [271, 282] on div "Редактировать услугу Параметры SmartCat Файлы Вид работ Верстка чертежа. Количе…" at bounding box center [623, 307] width 1246 height 614
type input "Название ЛП / Название проекта (тема письма): COST – GMP inspection Siegfried B…"
click at [897, 526] on icon "split button" at bounding box center [895, 525] width 15 height 15
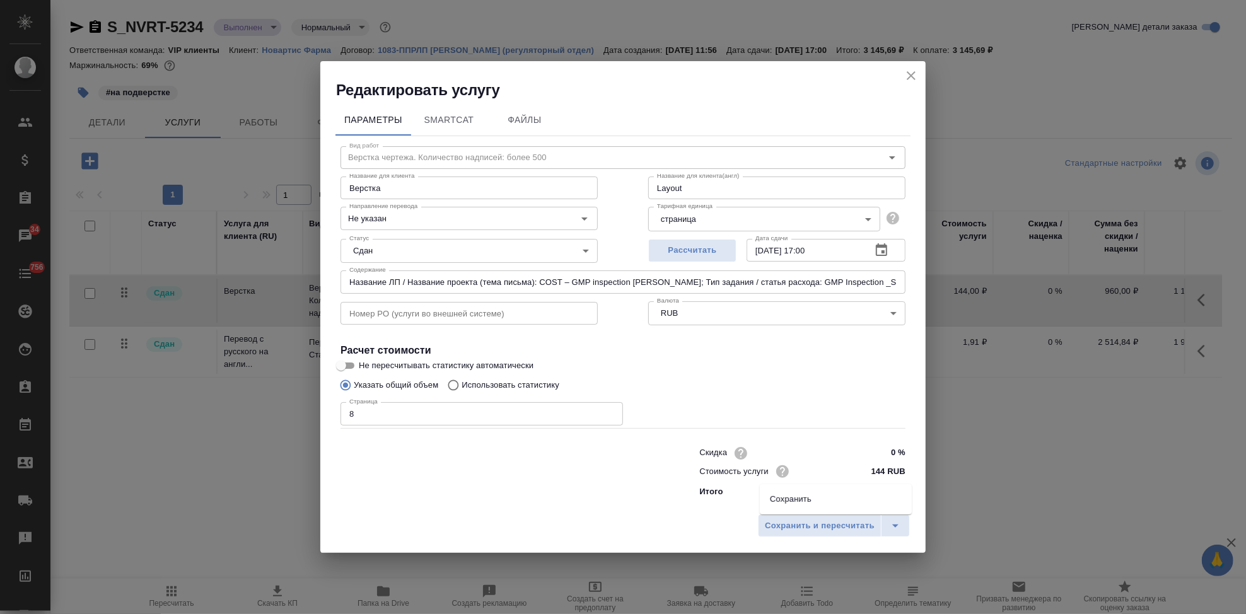
click at [837, 500] on li "Сохранить" at bounding box center [836, 499] width 152 height 20
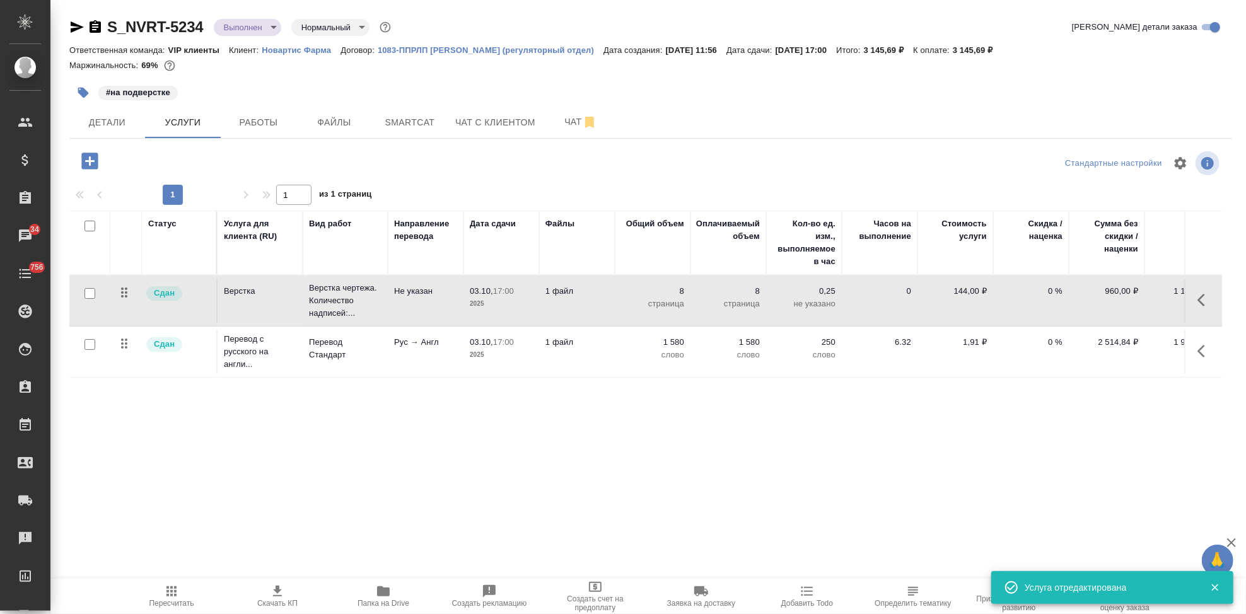
click at [1201, 353] on icon "button" at bounding box center [1201, 351] width 8 height 13
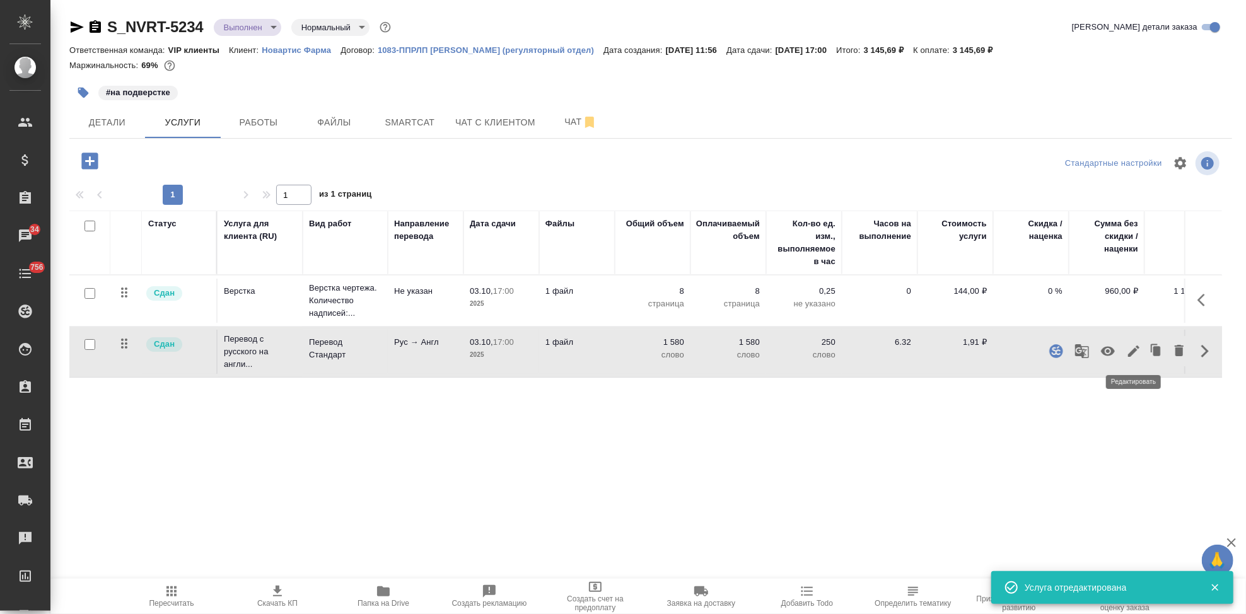
click at [1132, 353] on icon "button" at bounding box center [1133, 351] width 11 height 11
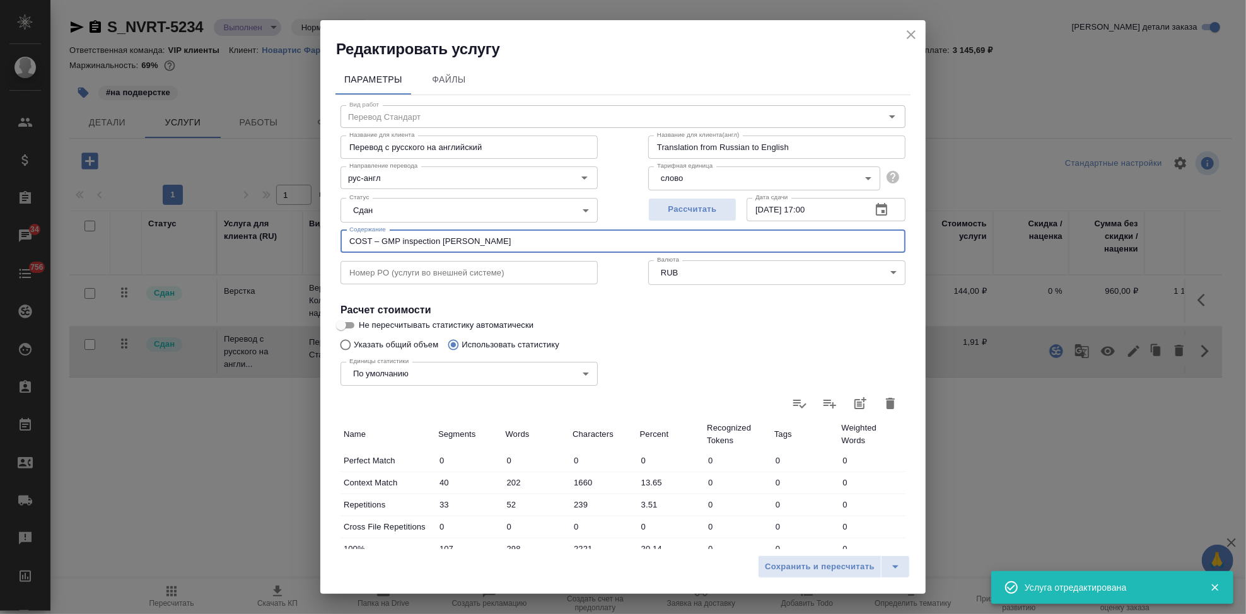
drag, startPoint x: 572, startPoint y: 245, endPoint x: 219, endPoint y: 245, distance: 353.1
click at [220, 245] on div "Редактировать услугу Параметры Файлы Вид работ Перевод Стандарт Вид работ Назва…" at bounding box center [623, 307] width 1246 height 614
paste input "Название ЛП / Название проекта (тема письма): COST – GMP inspection Siegfried B…"
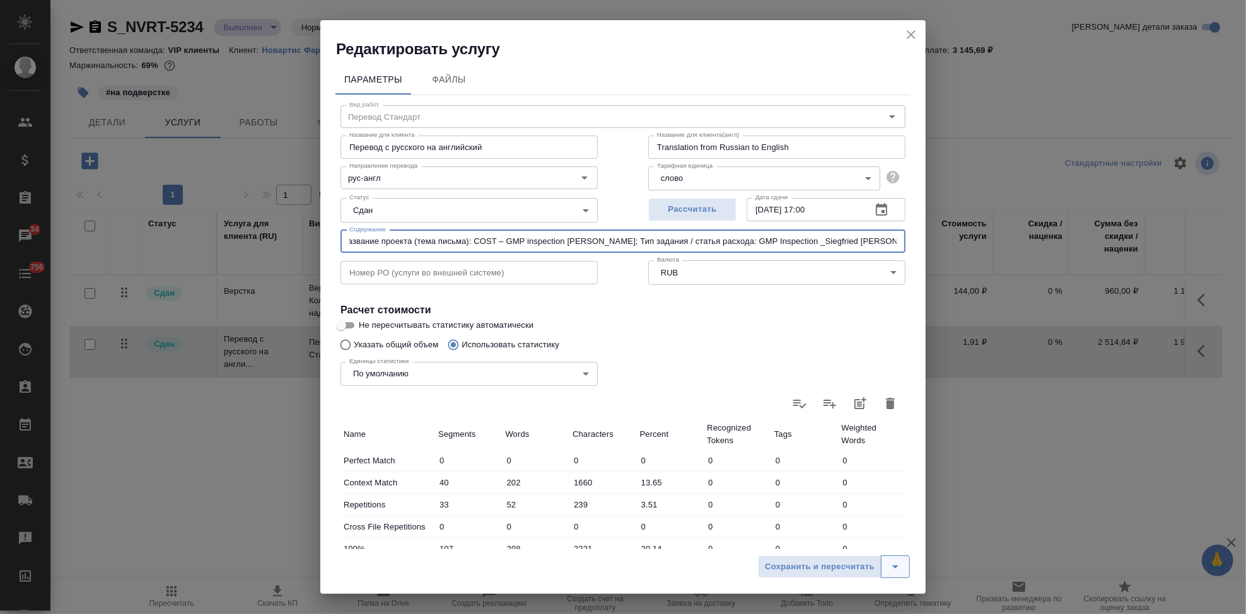
type input "Название ЛП / Название проекта (тема письма): COST – GMP inspection Siegfried B…"
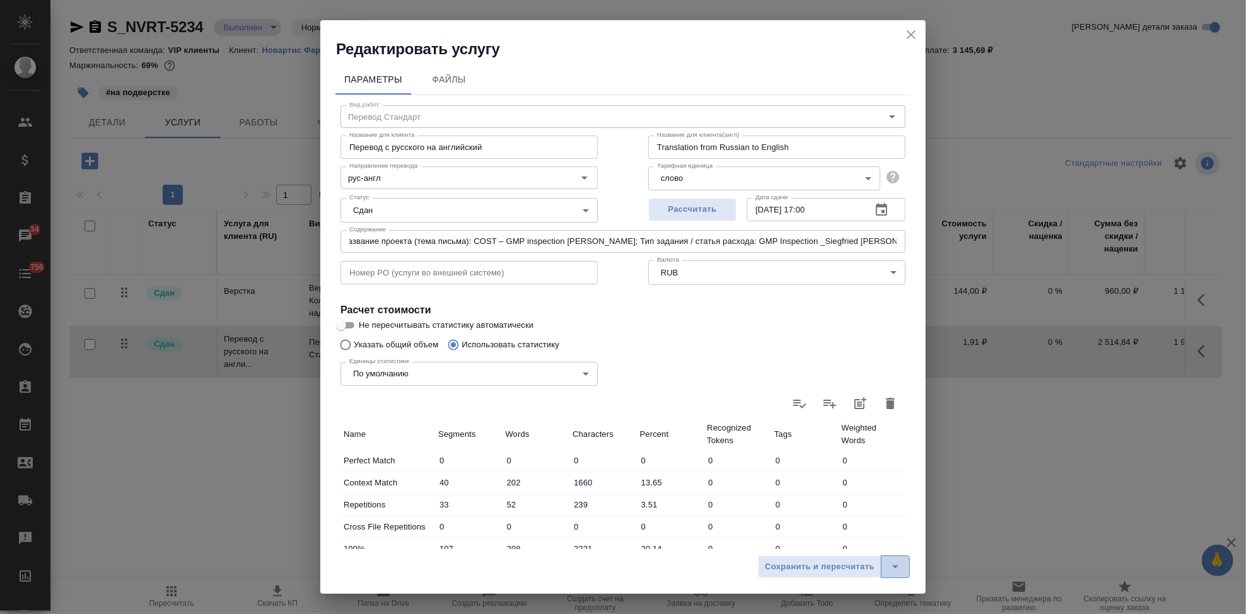
click at [888, 570] on icon "split button" at bounding box center [895, 566] width 15 height 15
click at [809, 545] on li "Сохранить" at bounding box center [836, 540] width 152 height 20
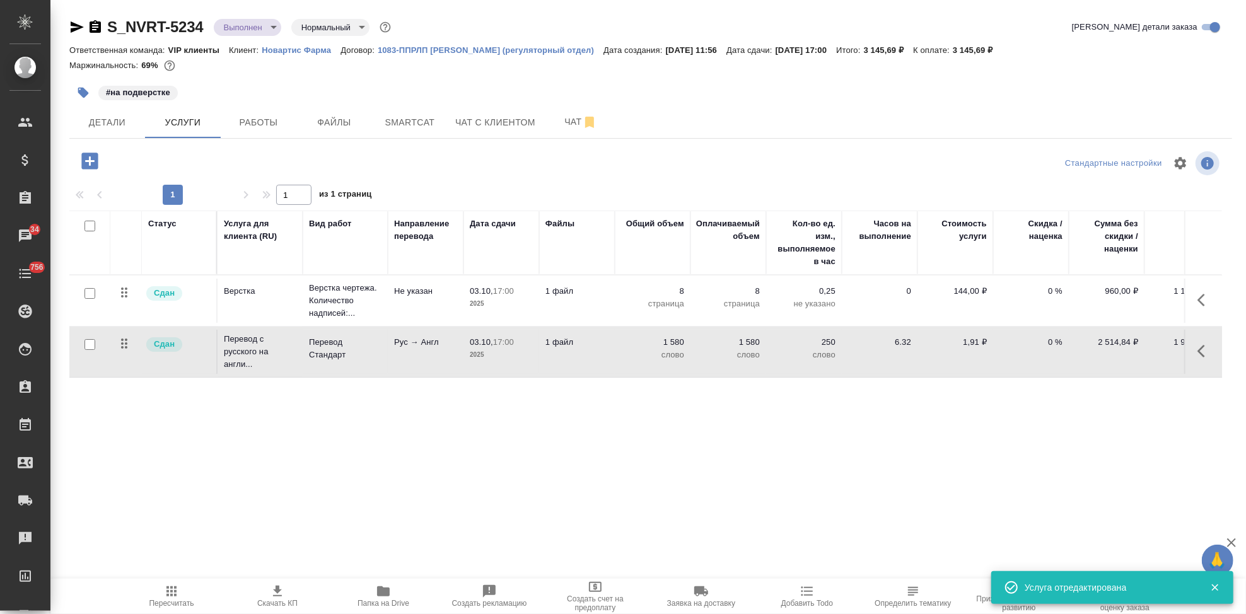
click at [177, 591] on icon "button" at bounding box center [171, 591] width 15 height 15
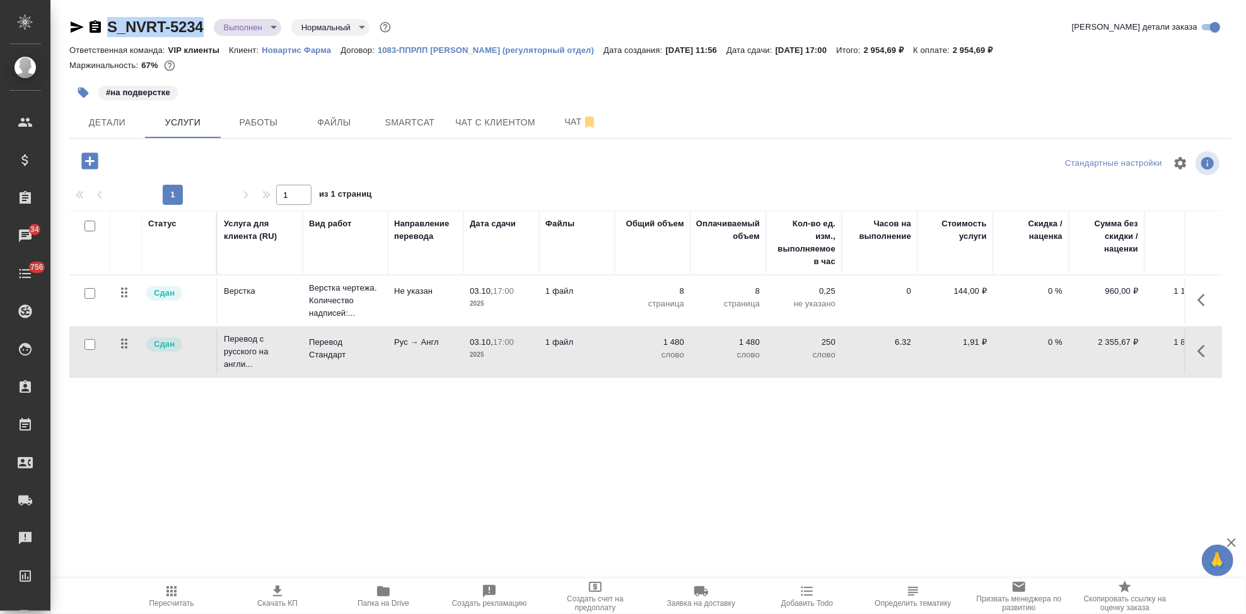
drag, startPoint x: 207, startPoint y: 29, endPoint x: 98, endPoint y: 29, distance: 109.7
click at [98, 29] on div "S_NVRT-5234 Выполнен completed Нормальный normal" at bounding box center [231, 27] width 324 height 20
copy link "S_NVRT-5234"
click at [1194, 354] on button "button" at bounding box center [1205, 351] width 30 height 30
click at [1131, 354] on icon "button" at bounding box center [1133, 351] width 11 height 11
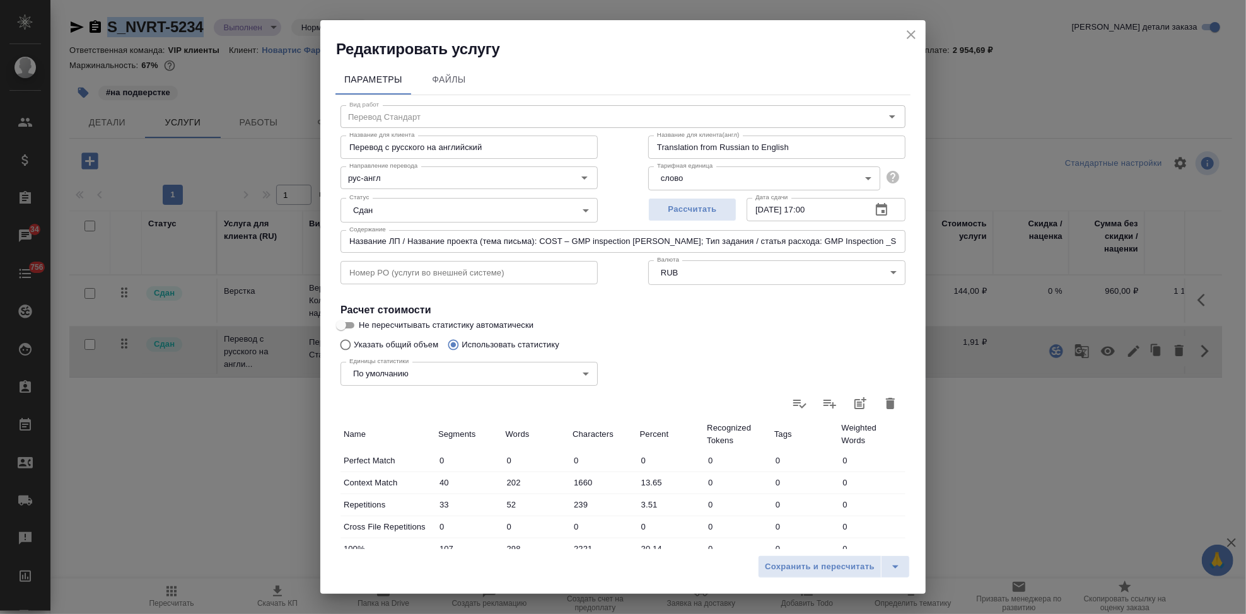
scroll to position [245, 0]
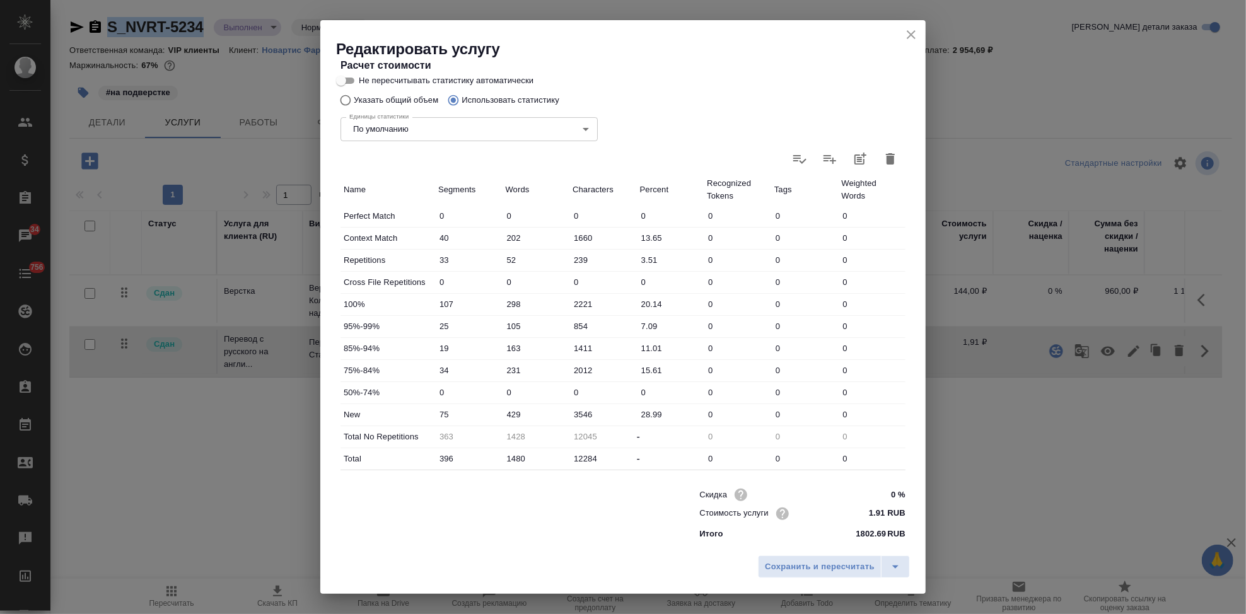
click at [510, 412] on input "429" at bounding box center [536, 414] width 67 height 18
type input "529"
click at [897, 565] on icon "split button" at bounding box center [895, 566] width 15 height 15
click at [848, 545] on li "Сохранить" at bounding box center [836, 540] width 152 height 20
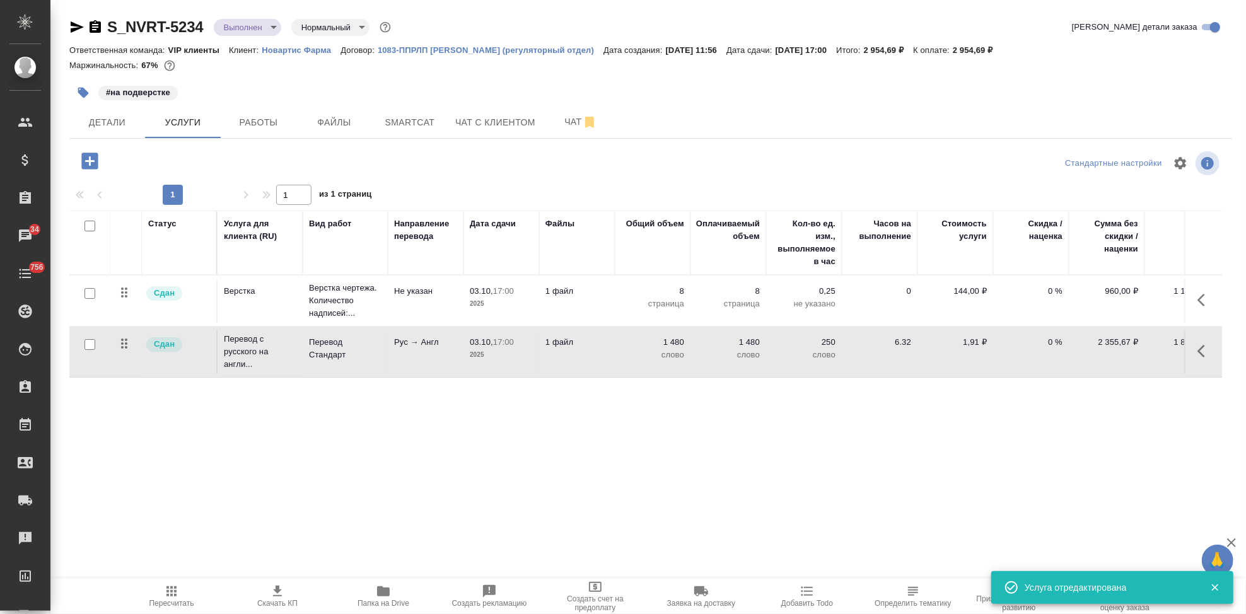
click at [175, 600] on span "Пересчитать" at bounding box center [171, 603] width 45 height 9
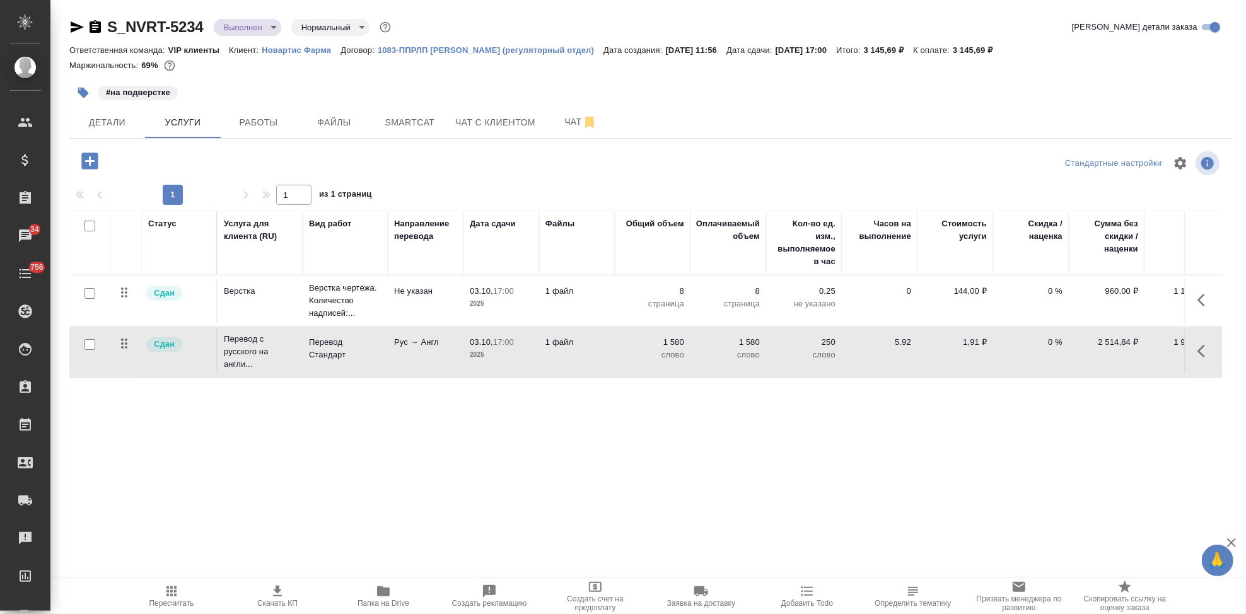
click at [1196, 345] on button "button" at bounding box center [1205, 351] width 30 height 30
click at [1127, 349] on icon "button" at bounding box center [1133, 351] width 15 height 15
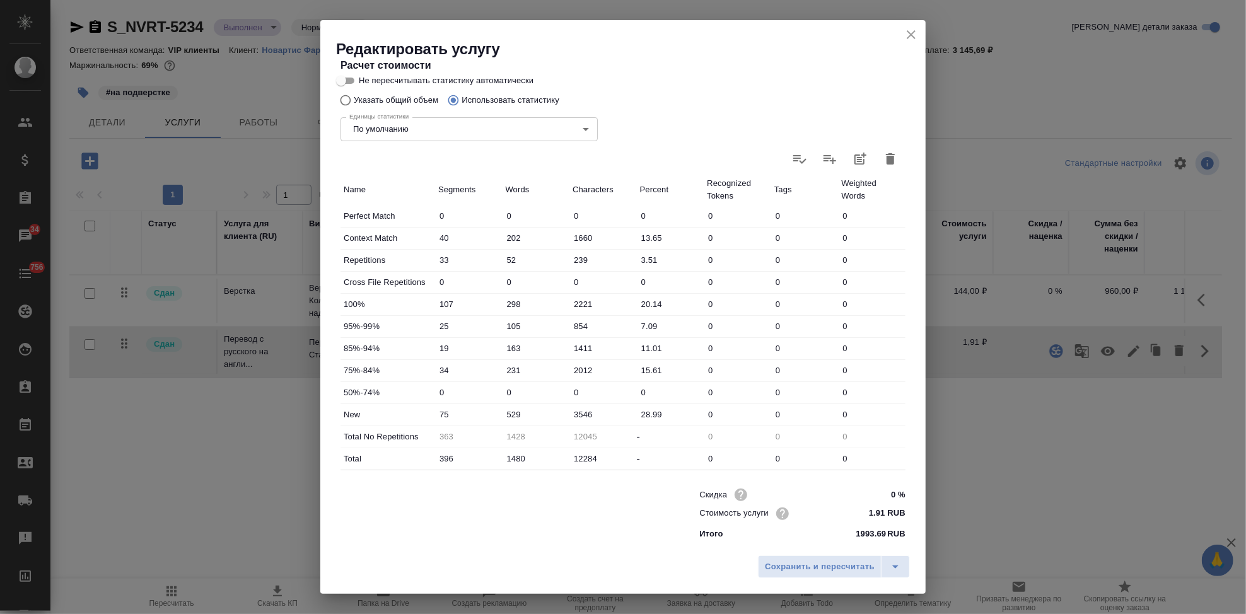
scroll to position [0, 0]
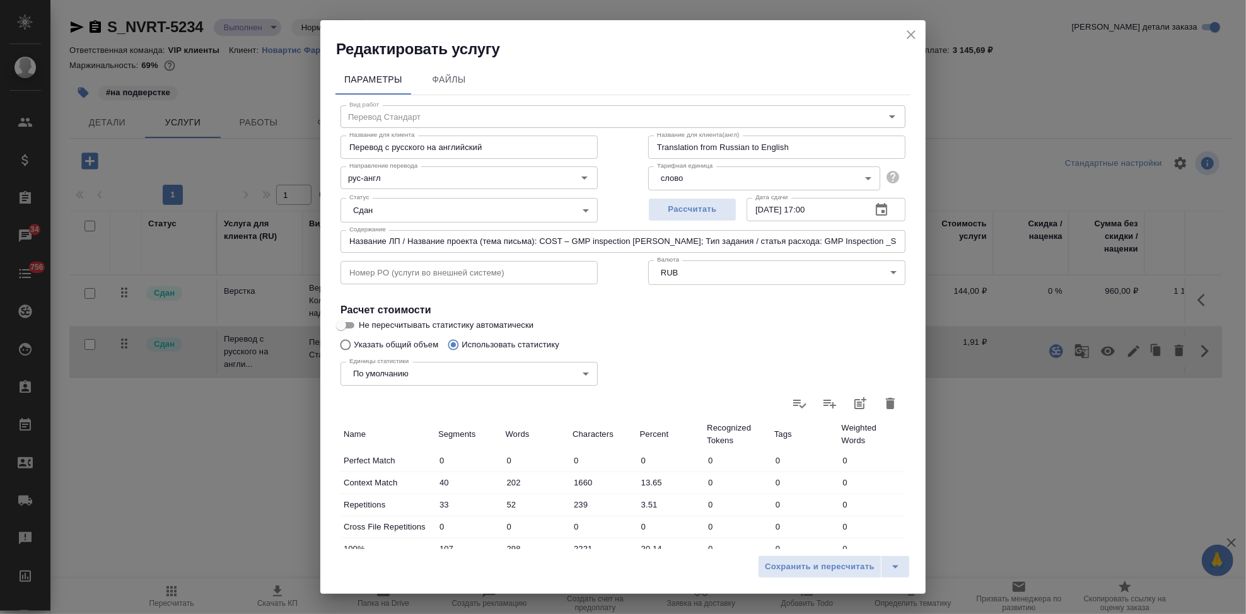
click at [911, 31] on icon "close" at bounding box center [911, 34] width 15 height 15
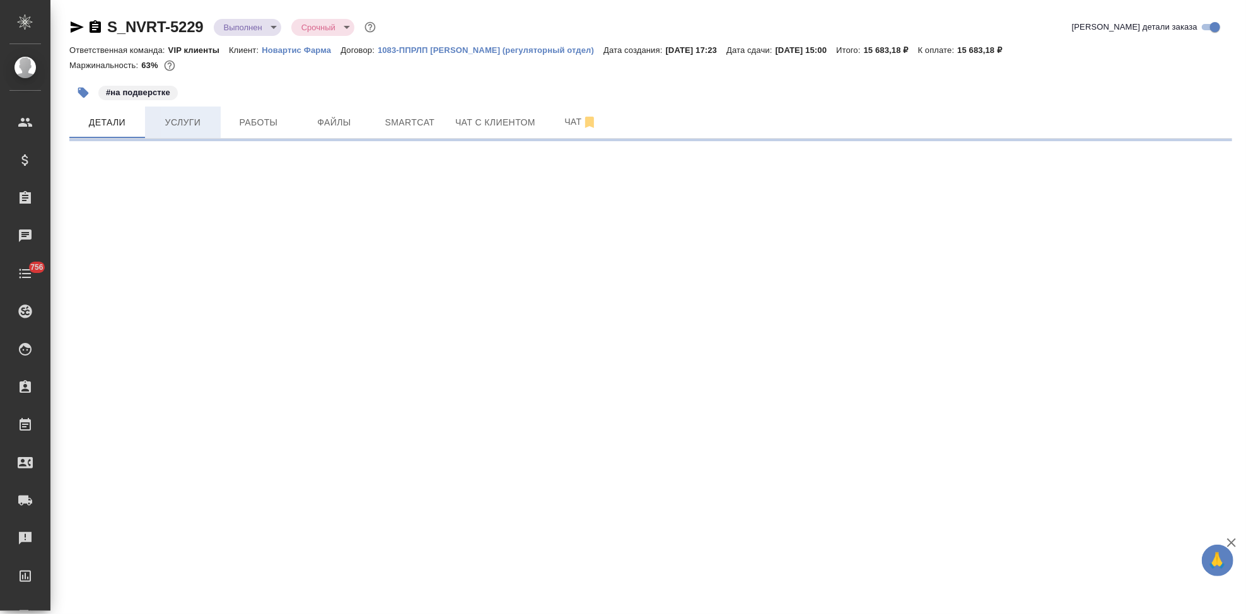
click at [209, 109] on button "Услуги" at bounding box center [183, 123] width 76 height 32
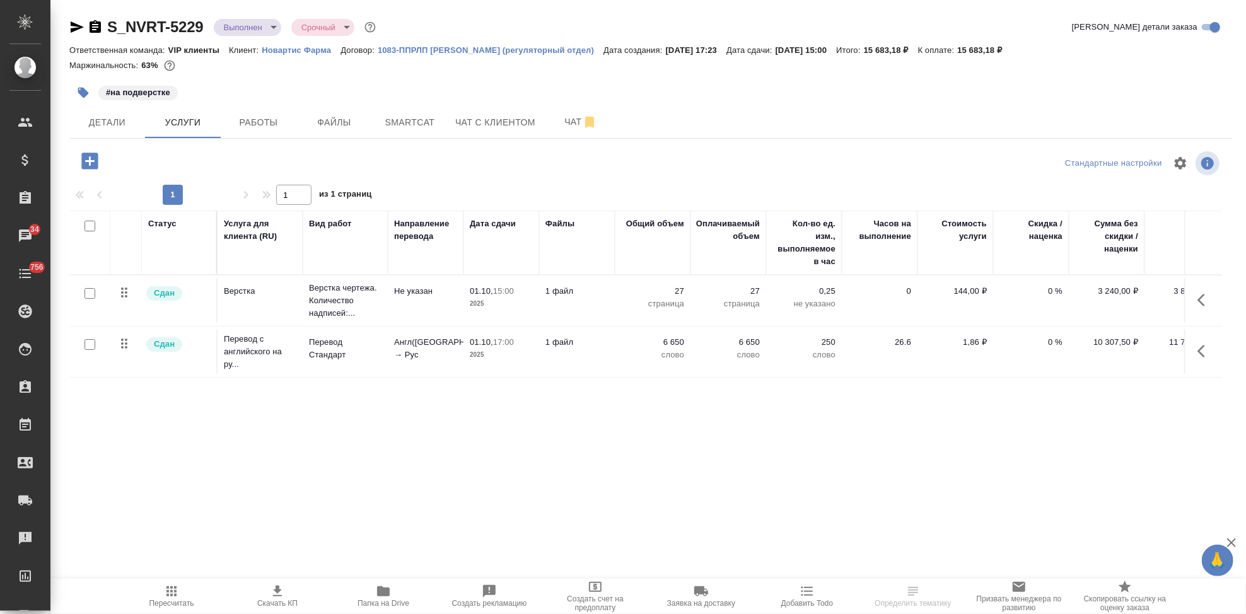
click at [1202, 298] on icon "button" at bounding box center [1201, 300] width 8 height 13
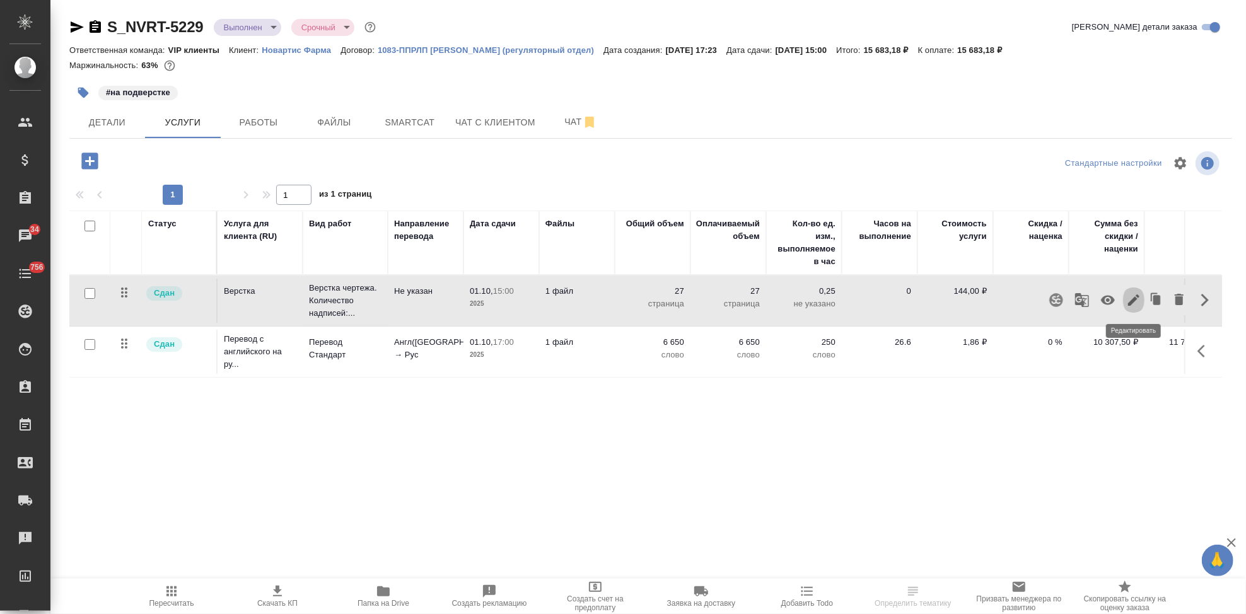
click at [1132, 298] on icon "button" at bounding box center [1133, 300] width 15 height 15
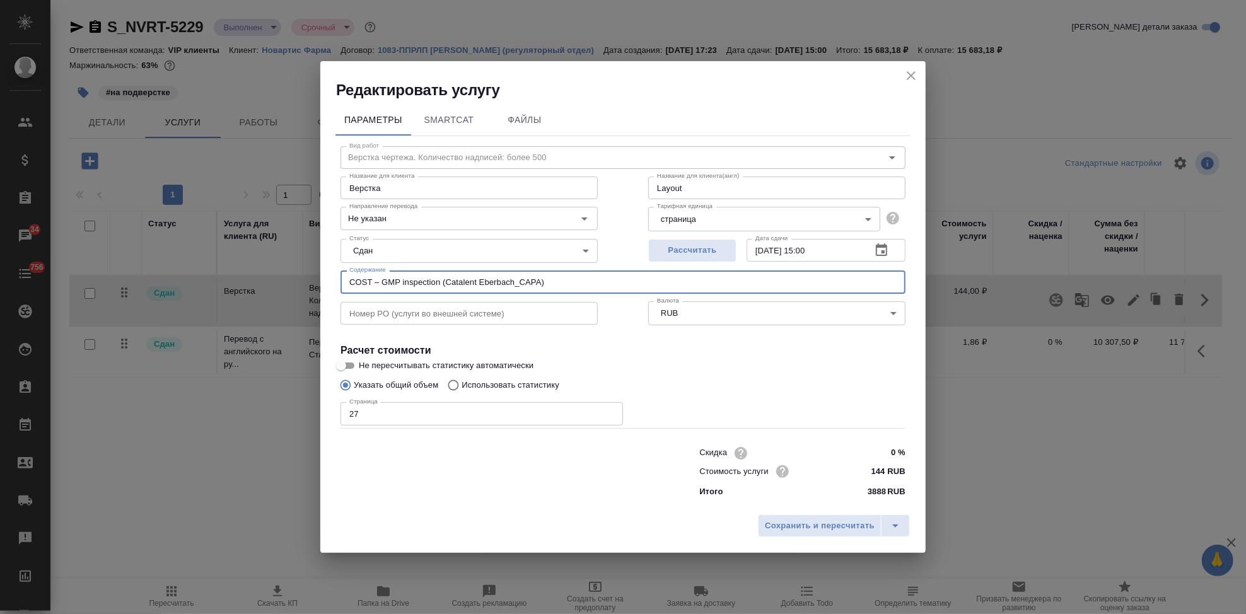
drag, startPoint x: 563, startPoint y: 283, endPoint x: 146, endPoint y: 283, distance: 416.8
click at [151, 283] on div "Редактировать услугу Параметры SmartCat Файлы Вид работ Верстка чертежа. Количе…" at bounding box center [623, 307] width 1246 height 614
paste input "Название ЛП / Название проекта (тема письма)"
click at [560, 283] on input "Название ЛП / Название проекта (тема письма):" at bounding box center [623, 282] width 565 height 23
paste input "COST – GMP inspection (Catalent Eberbach_CAPA)"
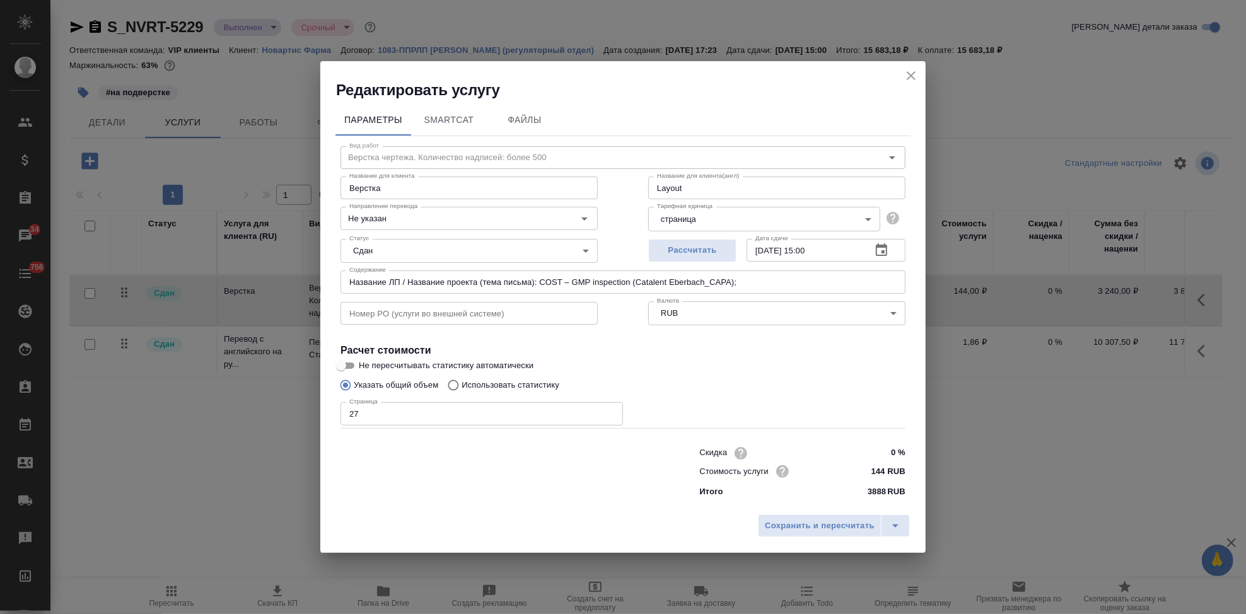
click at [777, 281] on input "Название ЛП / Название проекта (тема письма): COST – GMP inspection (Catalent E…" at bounding box center [623, 282] width 565 height 23
paste input "Тип задания / статья расхода"
click at [861, 283] on input "Название ЛП / Название проекта (тема письма): COST – GMP inspection (Catalent E…" at bounding box center [623, 282] width 565 height 23
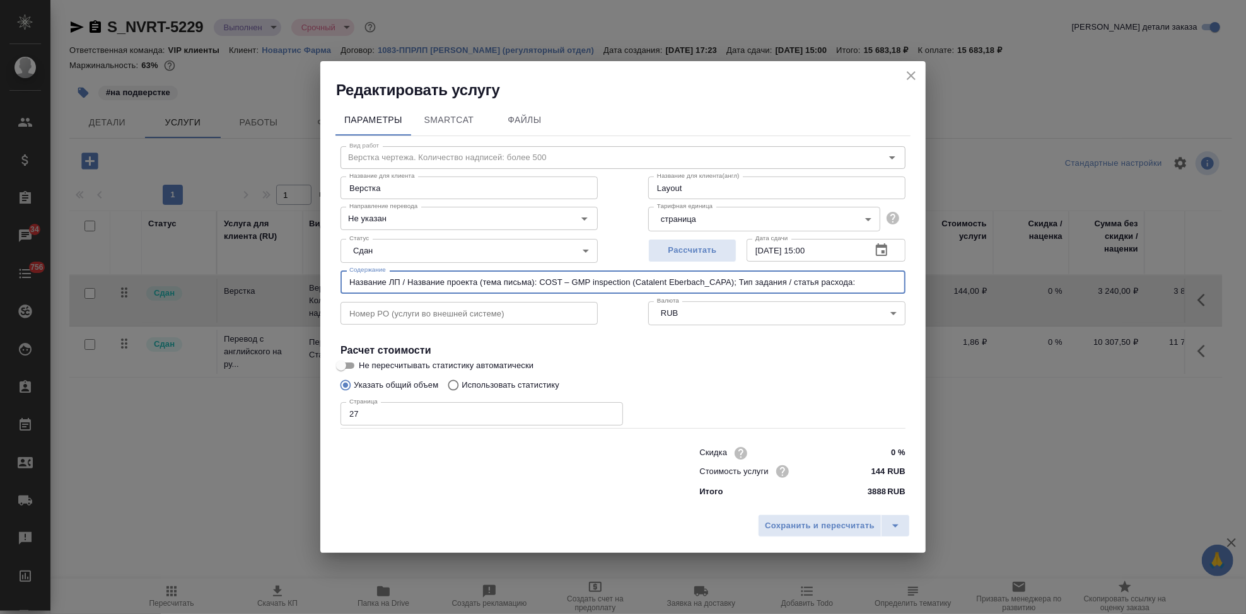
paste input "GMP Inspection _Catalent Eberbach"
drag, startPoint x: 876, startPoint y: 282, endPoint x: 218, endPoint y: 281, distance: 658.9
click at [218, 281] on div "Редактировать услугу Параметры SmartCat Файлы Вид работ Верстка чертежа. Количе…" at bounding box center [623, 307] width 1246 height 614
type input "Название ЛП / Название проекта (тема письма): COST – GMP inspection (Catalent E…"
click at [906, 523] on button "split button" at bounding box center [895, 526] width 29 height 23
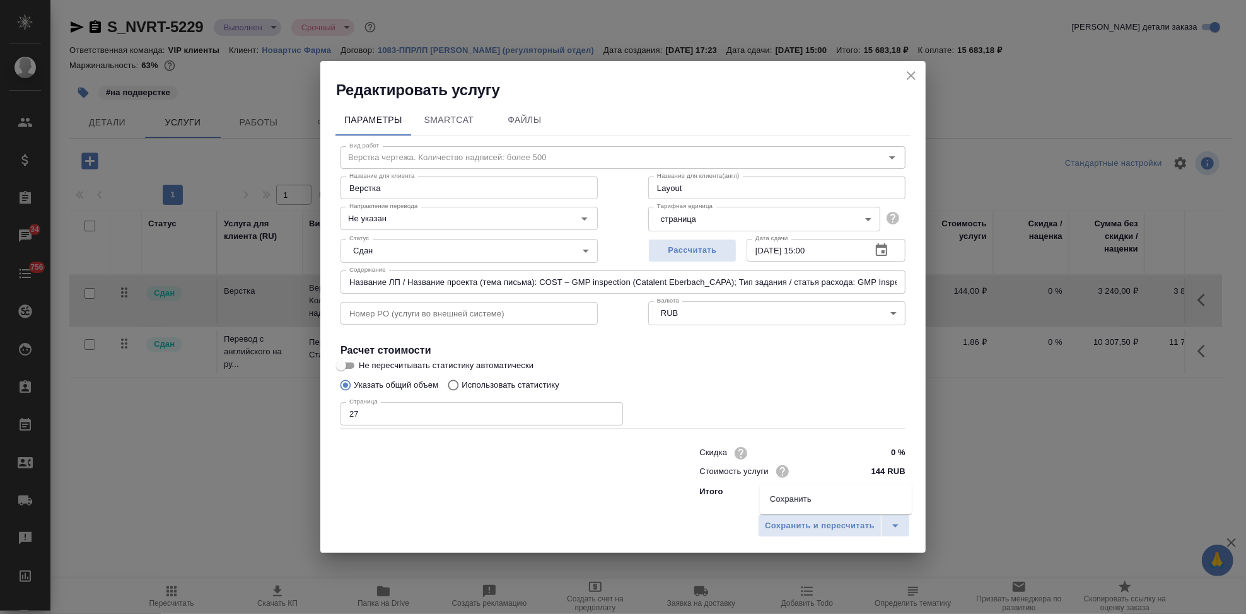
click at [861, 502] on li "Сохранить" at bounding box center [836, 499] width 152 height 20
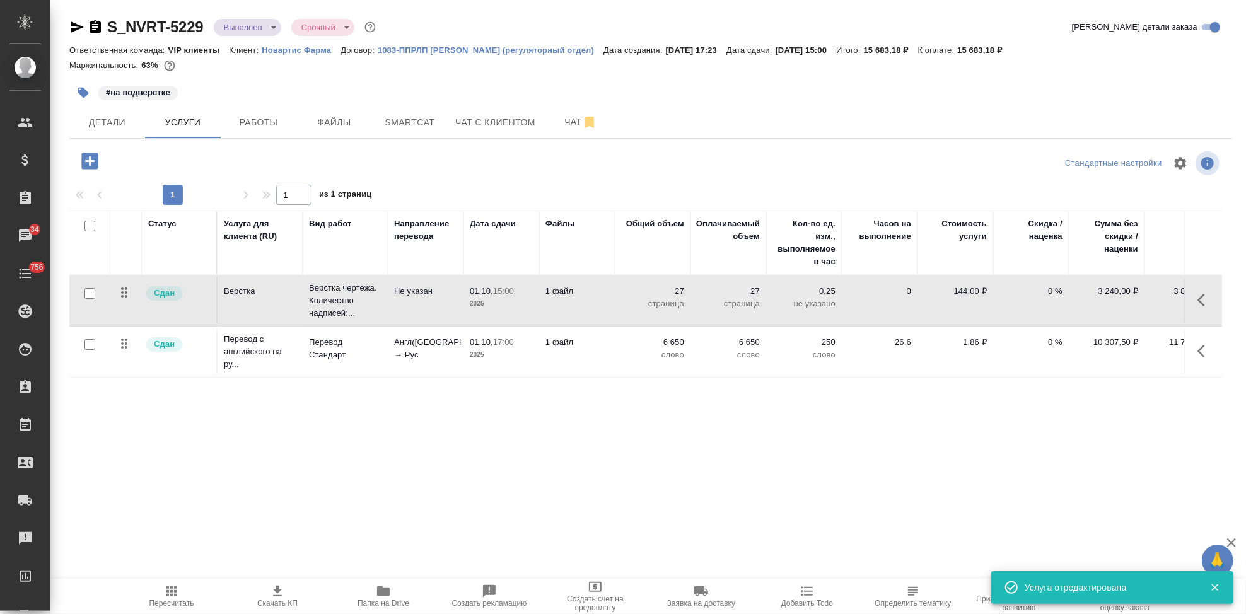
click at [1197, 356] on icon "button" at bounding box center [1204, 351] width 15 height 15
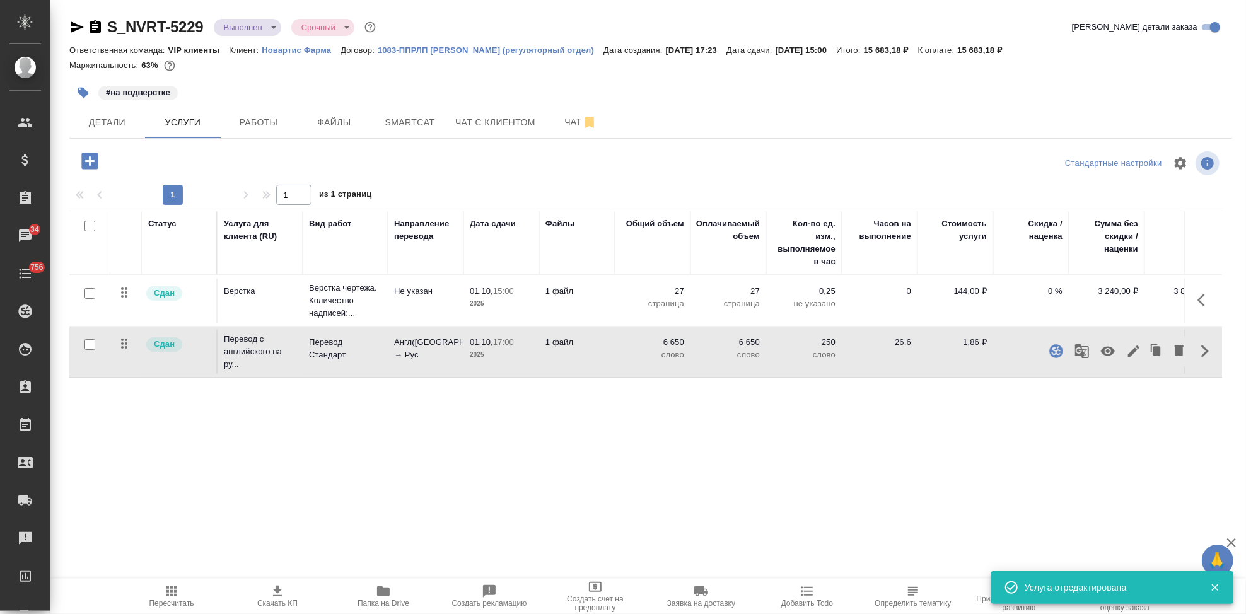
click at [1129, 349] on icon "button" at bounding box center [1133, 351] width 15 height 15
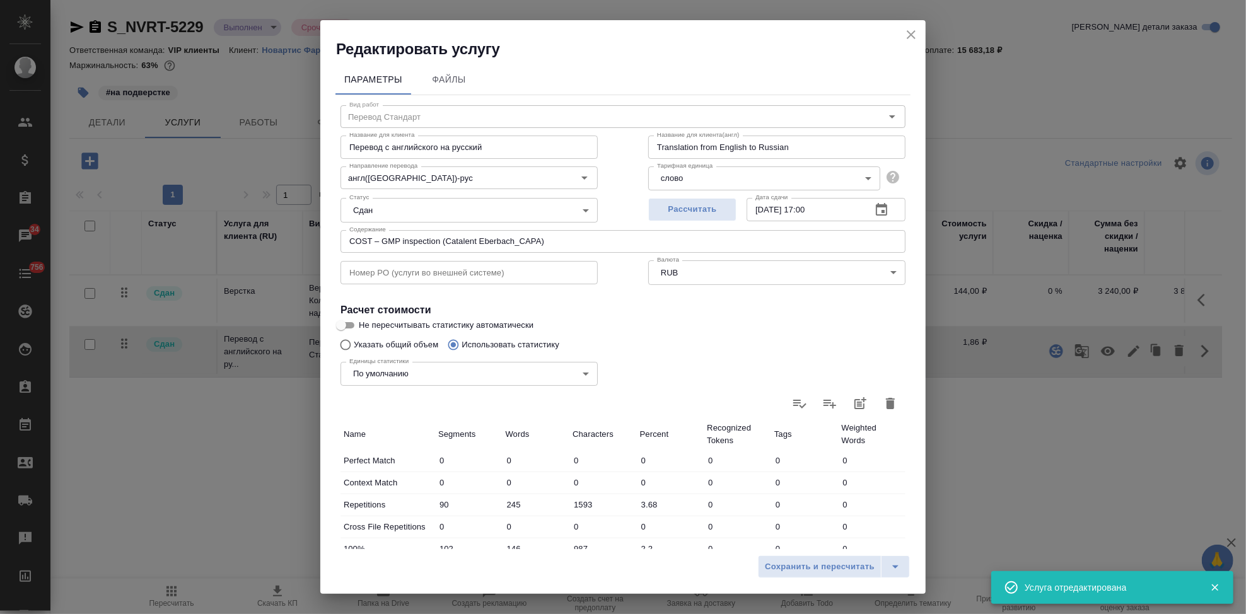
type input "Перевод Стандарт"
type input "англ(США)-рус"
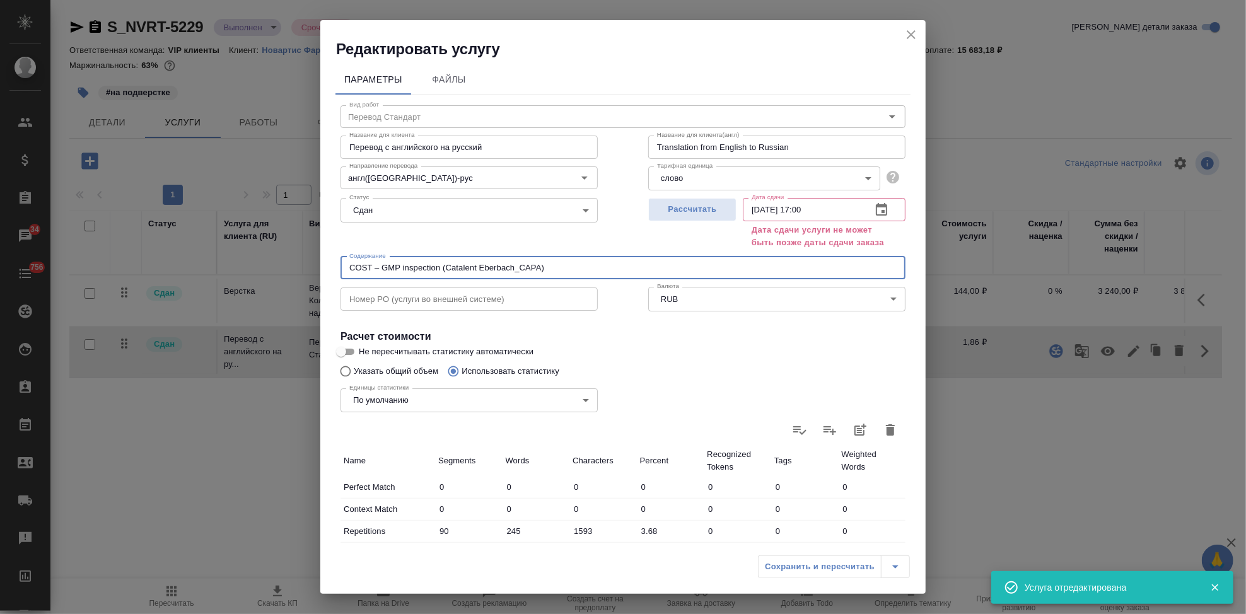
drag, startPoint x: 537, startPoint y: 269, endPoint x: 256, endPoint y: 269, distance: 280.6
click at [256, 269] on div "Редактировать услугу Параметры Файлы Вид работ Перевод Стандарт Вид работ Назва…" at bounding box center [623, 307] width 1246 height 614
paste input "Название ЛП / Название проекта (тема письма): COST – GMP inspection (Catalent E…"
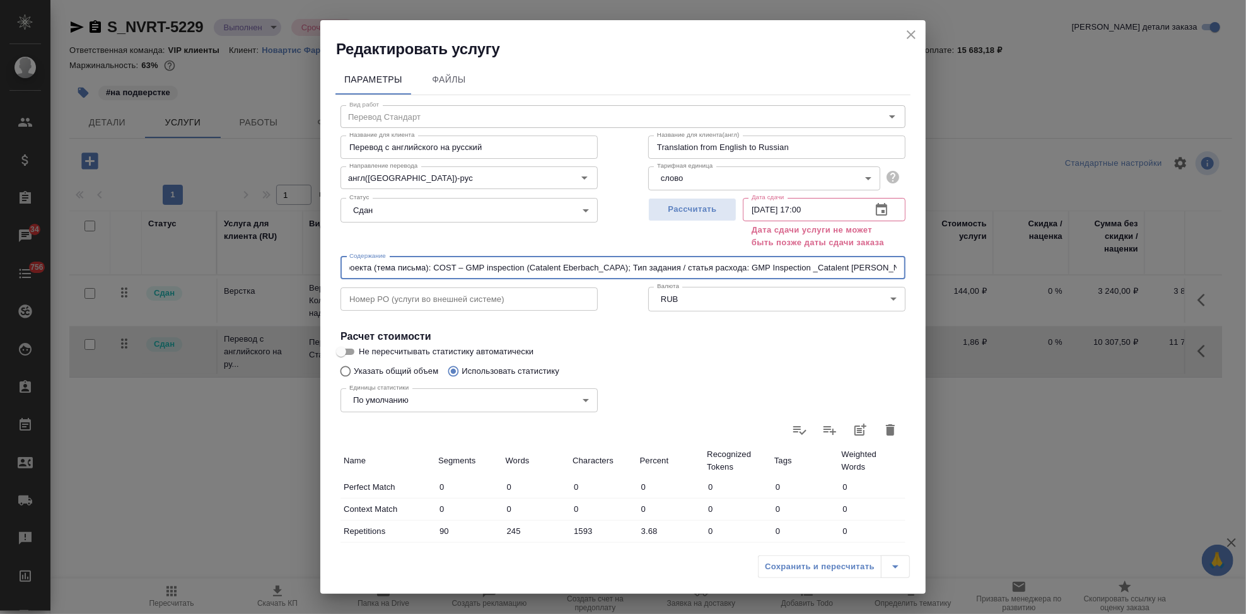
type input "Название ЛП / Название проекта (тема письма): COST – GMP inspection (Catalent E…"
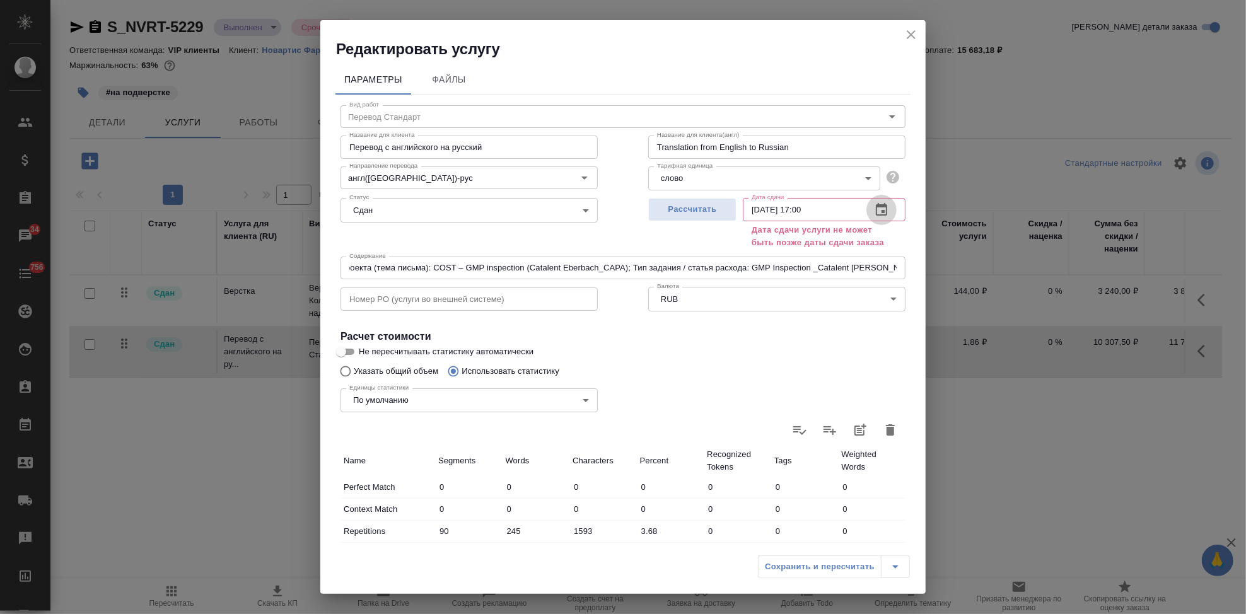
click at [874, 211] on icon "button" at bounding box center [881, 209] width 15 height 15
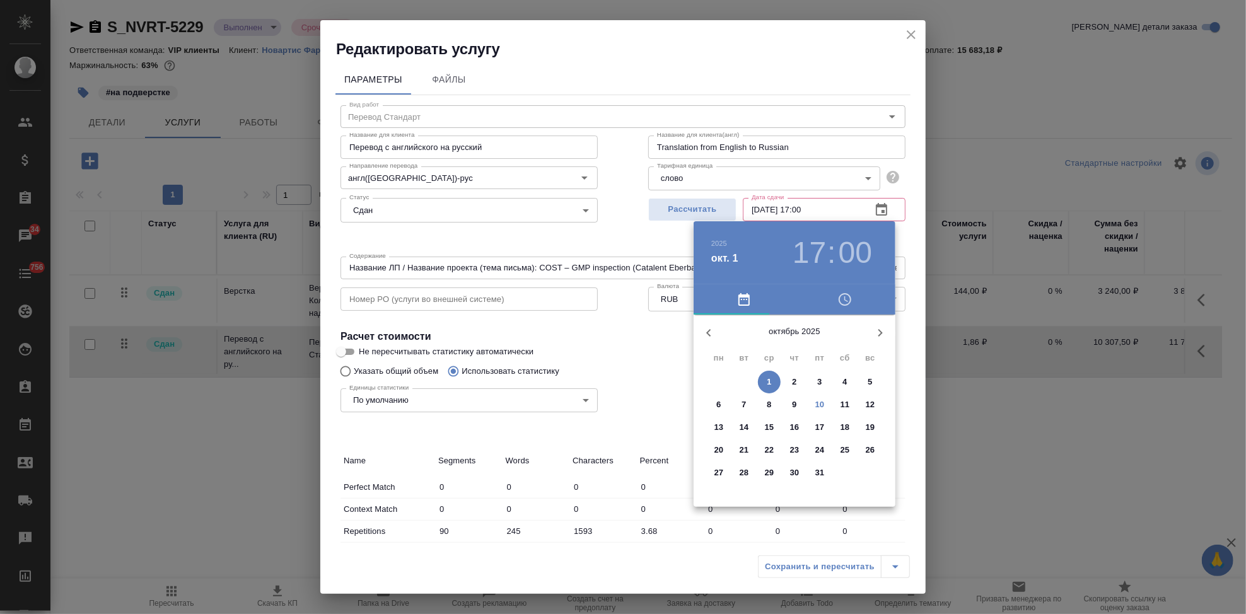
click at [818, 407] on p "10" at bounding box center [819, 405] width 9 height 13
type input "10.10.2025 17:00"
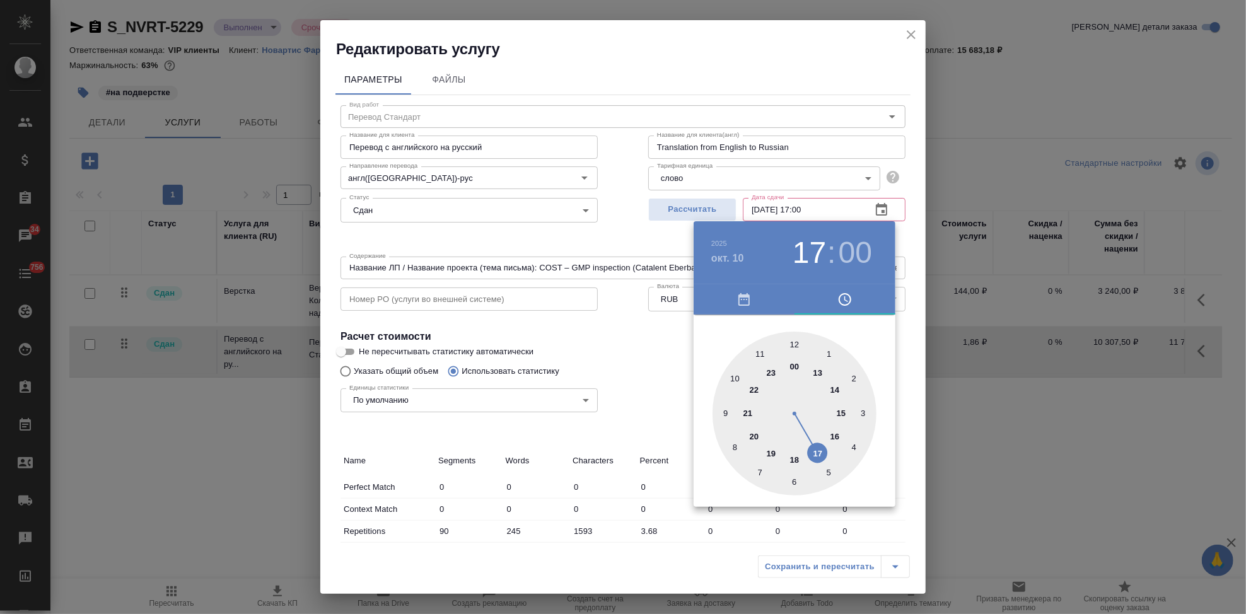
click at [644, 359] on div at bounding box center [623, 307] width 1246 height 614
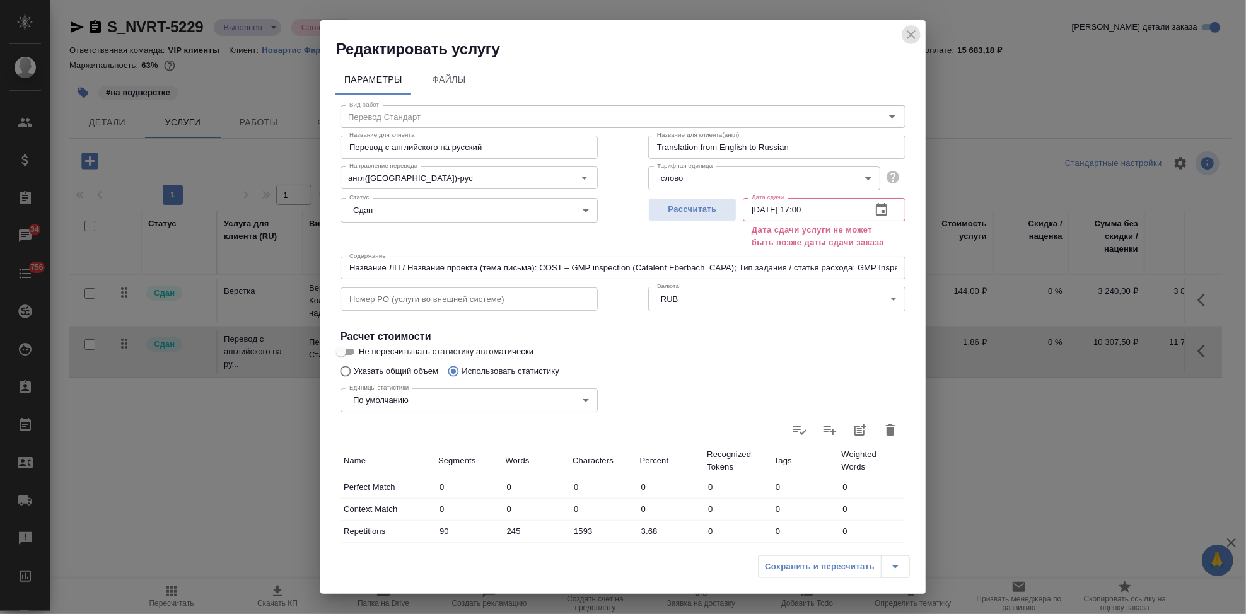
click at [914, 38] on icon "close" at bounding box center [911, 34] width 9 height 9
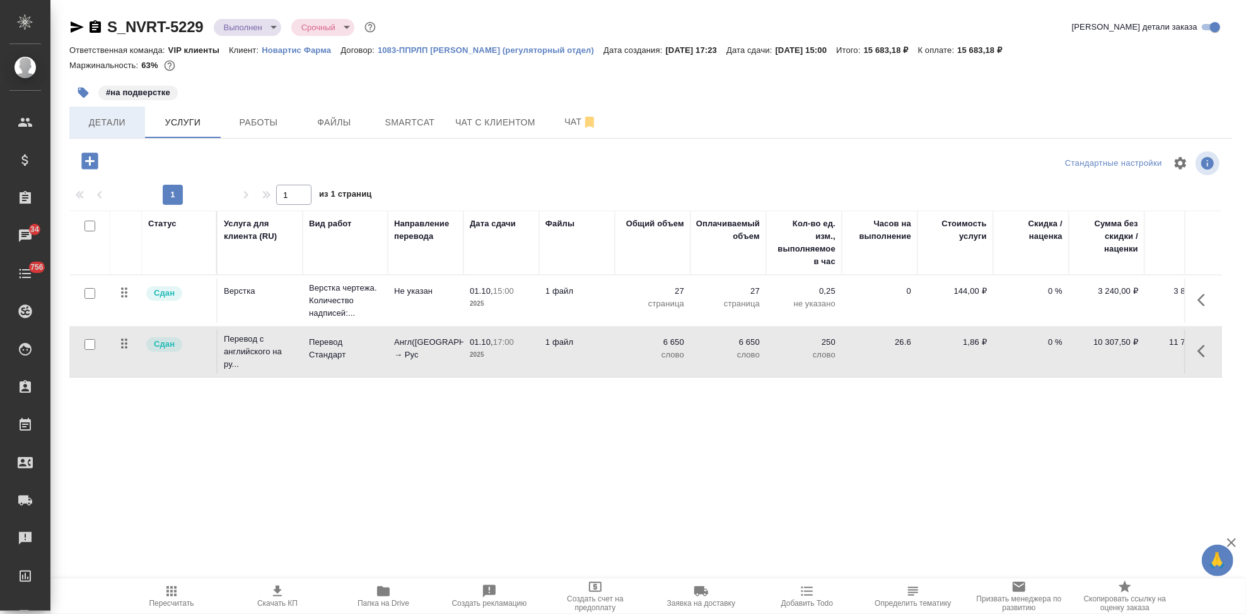
click at [129, 117] on span "Детали" at bounding box center [107, 123] width 61 height 16
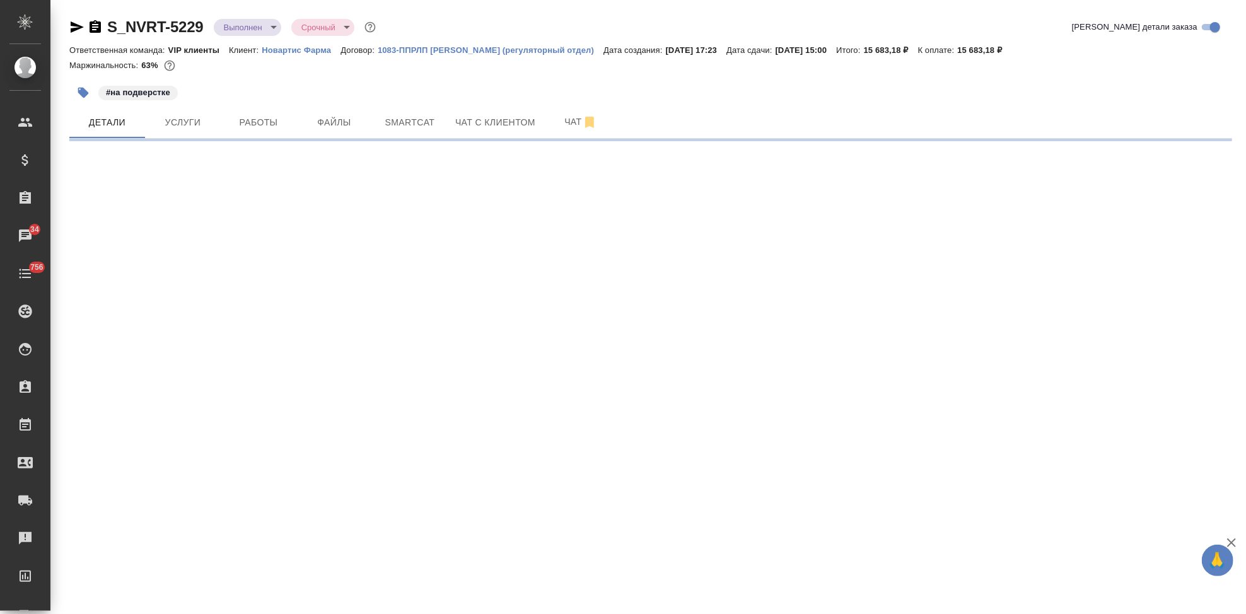
select select "RU"
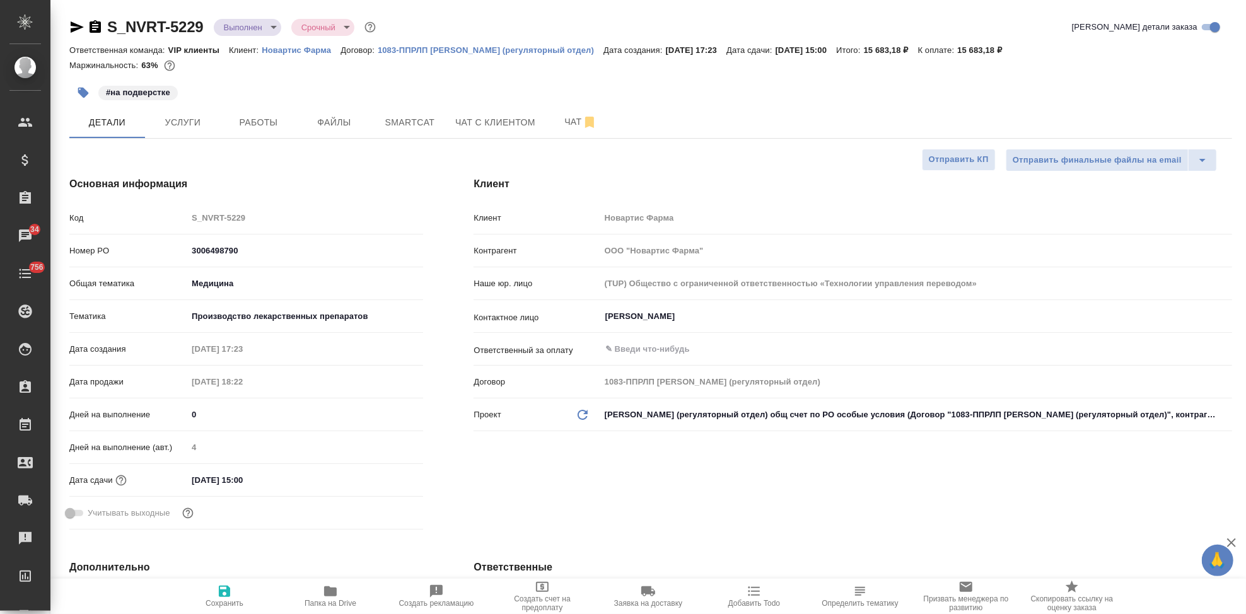
type textarea "x"
click at [263, 475] on input "01.10.2025 15:00" at bounding box center [243, 480] width 110 height 18
click at [189, 127] on span "Услуги" at bounding box center [183, 123] width 61 height 16
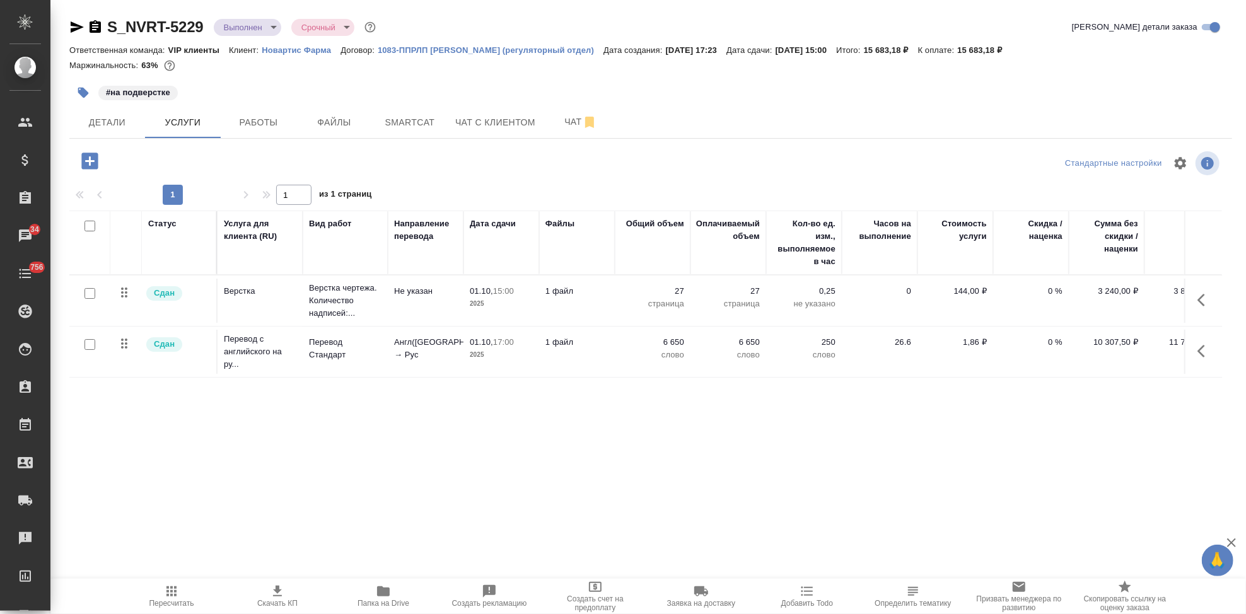
click at [1206, 354] on icon "button" at bounding box center [1204, 351] width 15 height 15
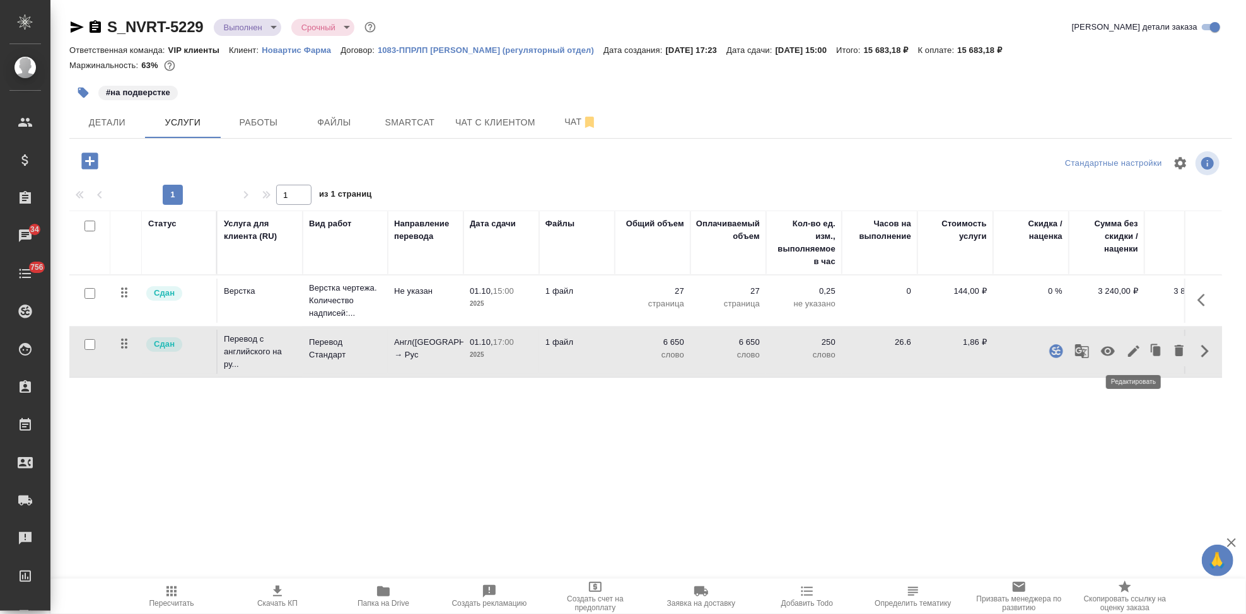
click at [1132, 348] on icon "button" at bounding box center [1133, 351] width 15 height 15
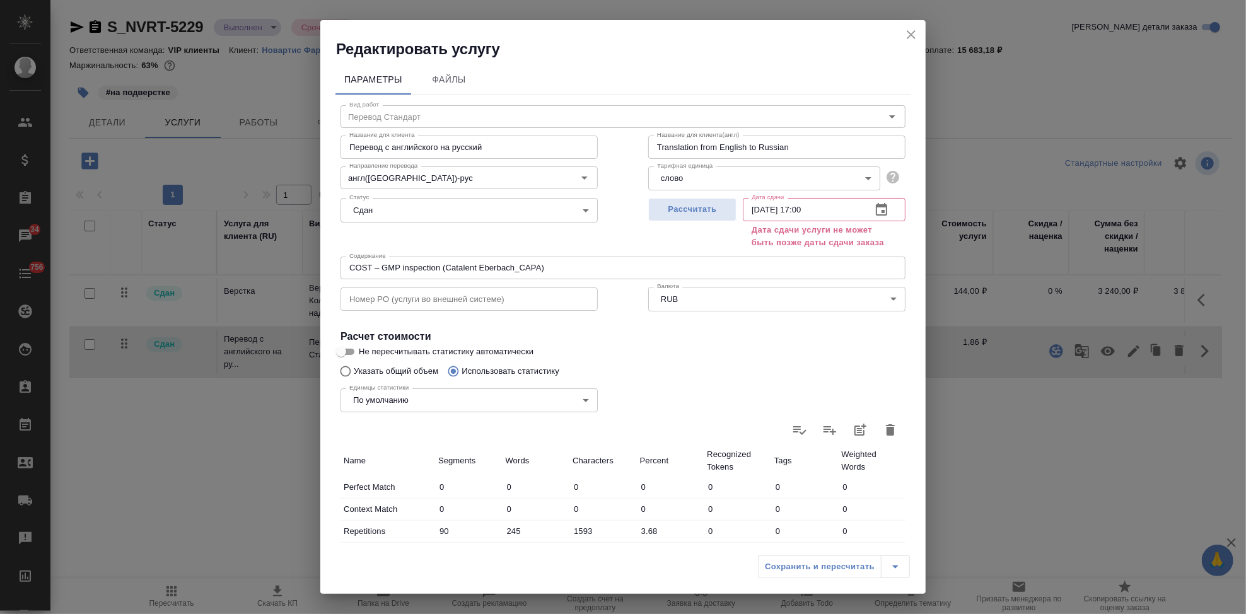
click at [799, 207] on input "01.10.2025 17:00" at bounding box center [802, 209] width 119 height 23
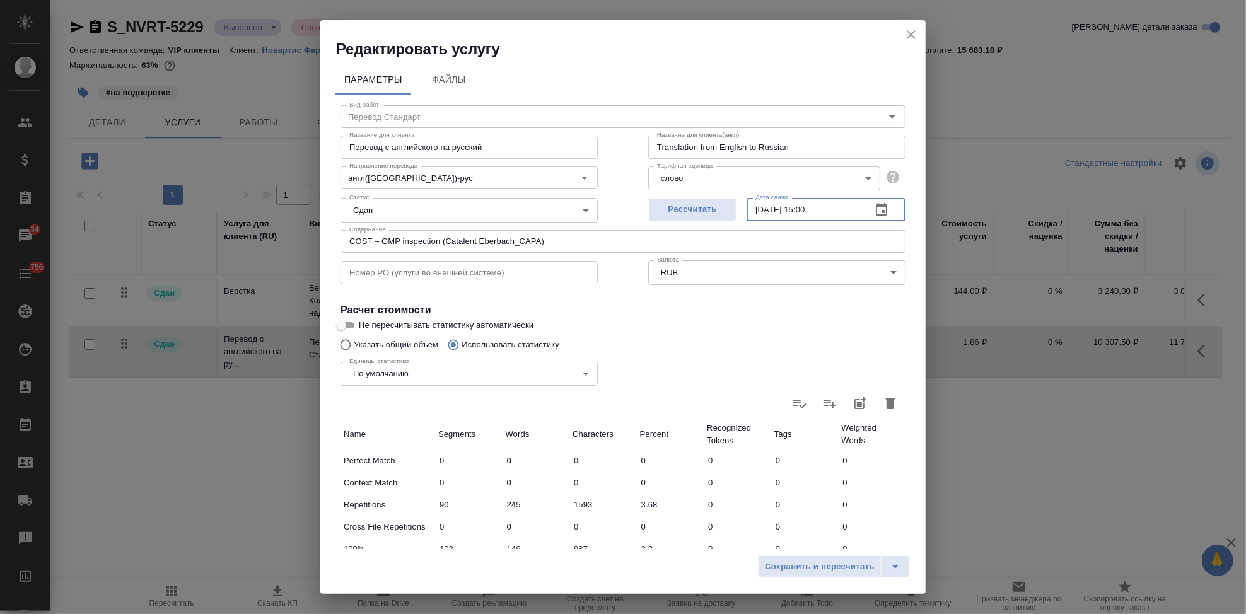
type input "01.10.2025 15:00"
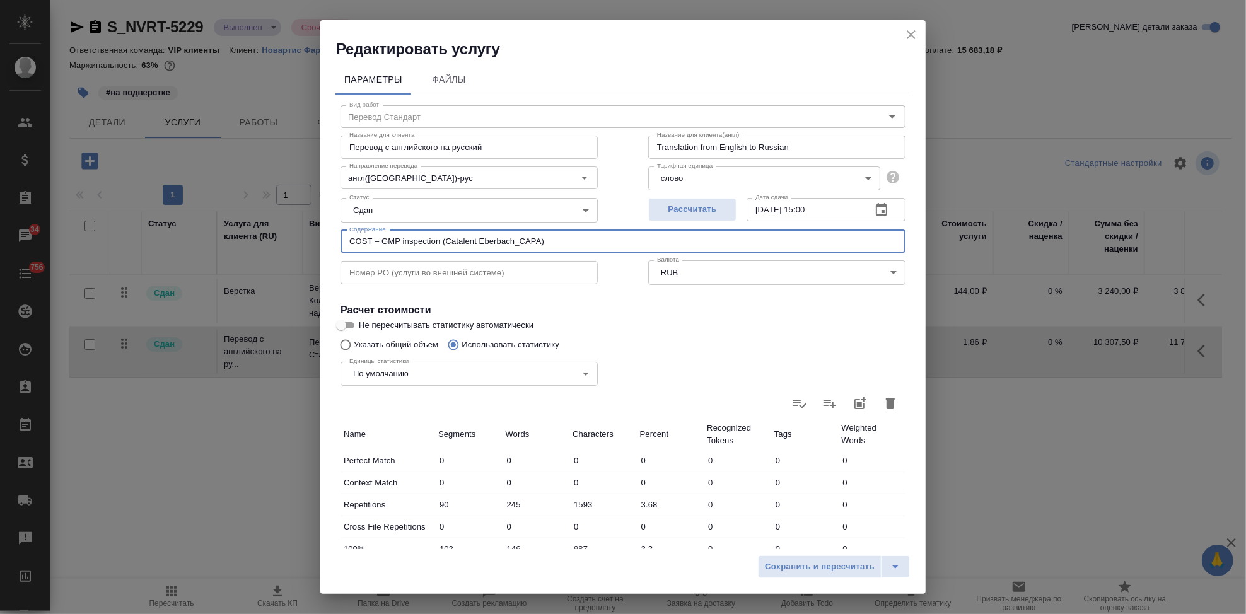
drag, startPoint x: 528, startPoint y: 239, endPoint x: 238, endPoint y: 239, distance: 290.1
click at [238, 239] on div "Редактировать услугу Параметры Файлы Вид работ Перевод Стандарт Вид работ Назва…" at bounding box center [623, 307] width 1246 height 614
paste input "Название ЛП / Название проекта (тема письма): COST – GMP inspection (Catalent E…"
type input "Название ЛП / Название проекта (тема письма): COST – GMP inspection (Catalent E…"
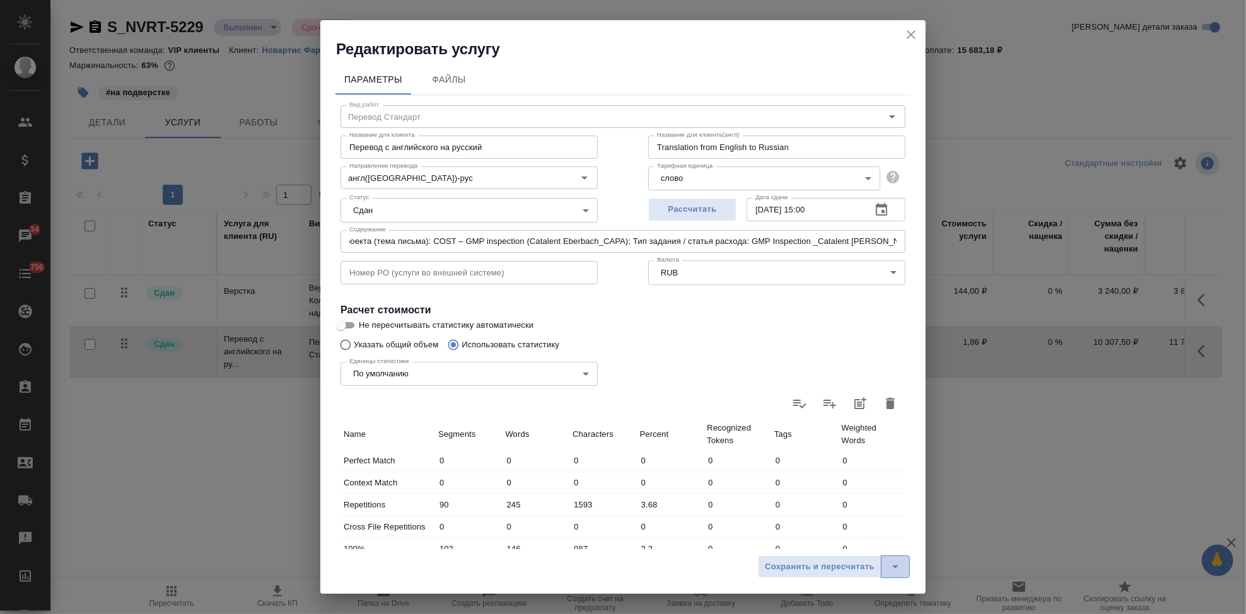
click at [893, 566] on icon "split button" at bounding box center [895, 566] width 15 height 15
click at [805, 532] on li "Сохранить" at bounding box center [836, 540] width 152 height 20
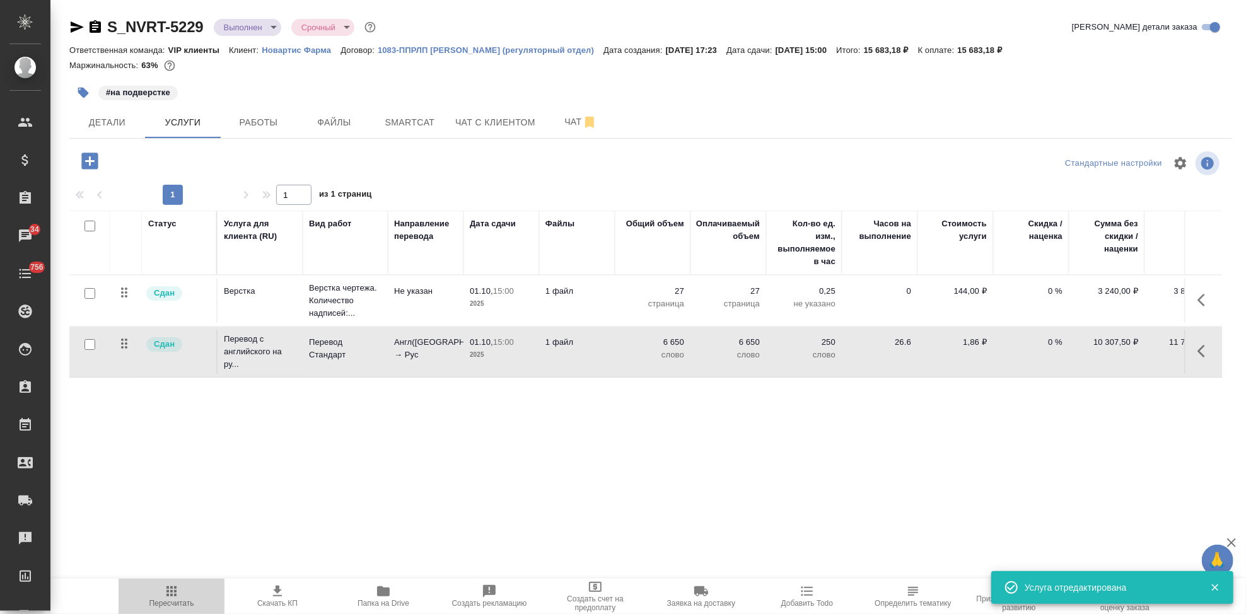
click at [173, 595] on icon "button" at bounding box center [171, 591] width 15 height 15
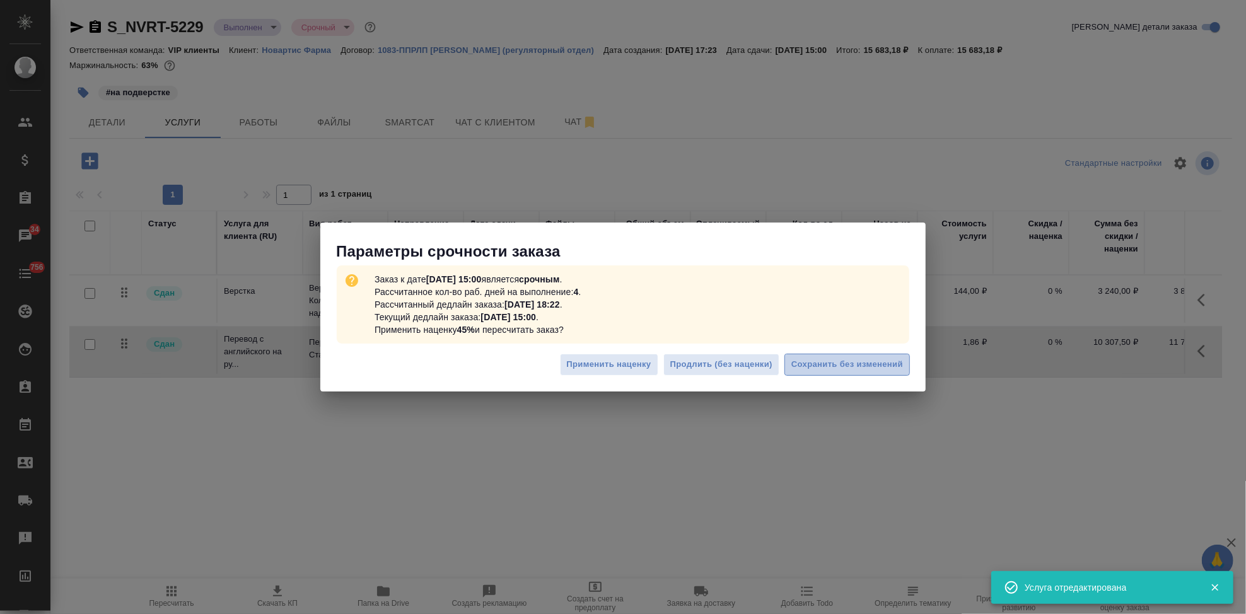
click at [853, 367] on span "Сохранить без изменений" at bounding box center [847, 365] width 112 height 15
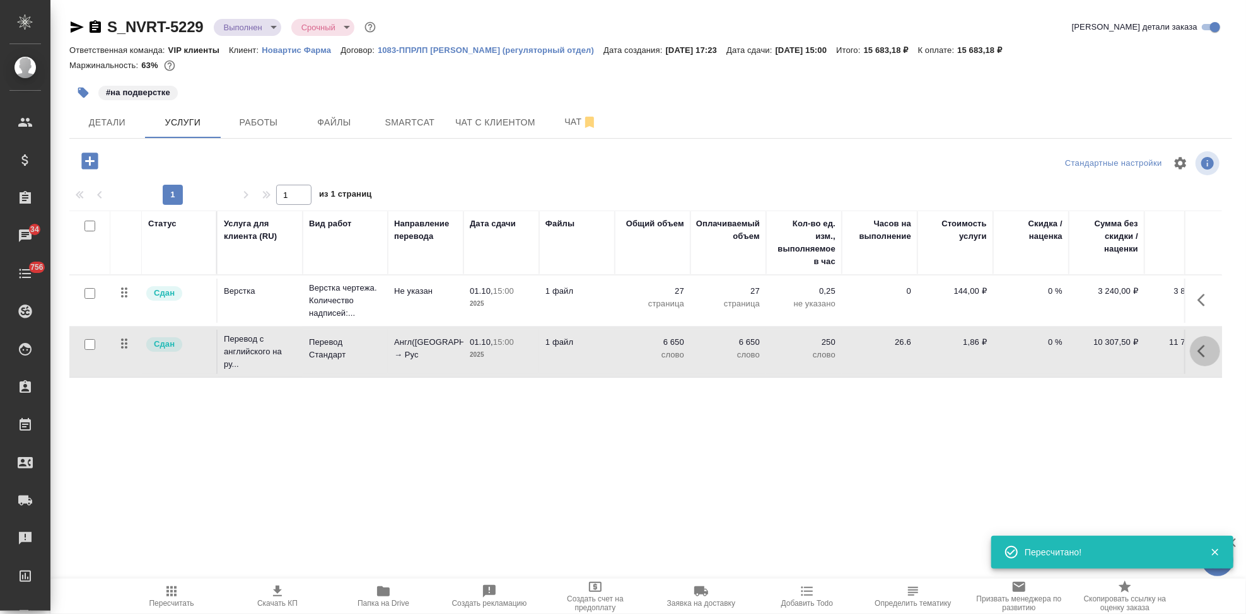
click at [1196, 349] on button "button" at bounding box center [1205, 351] width 30 height 30
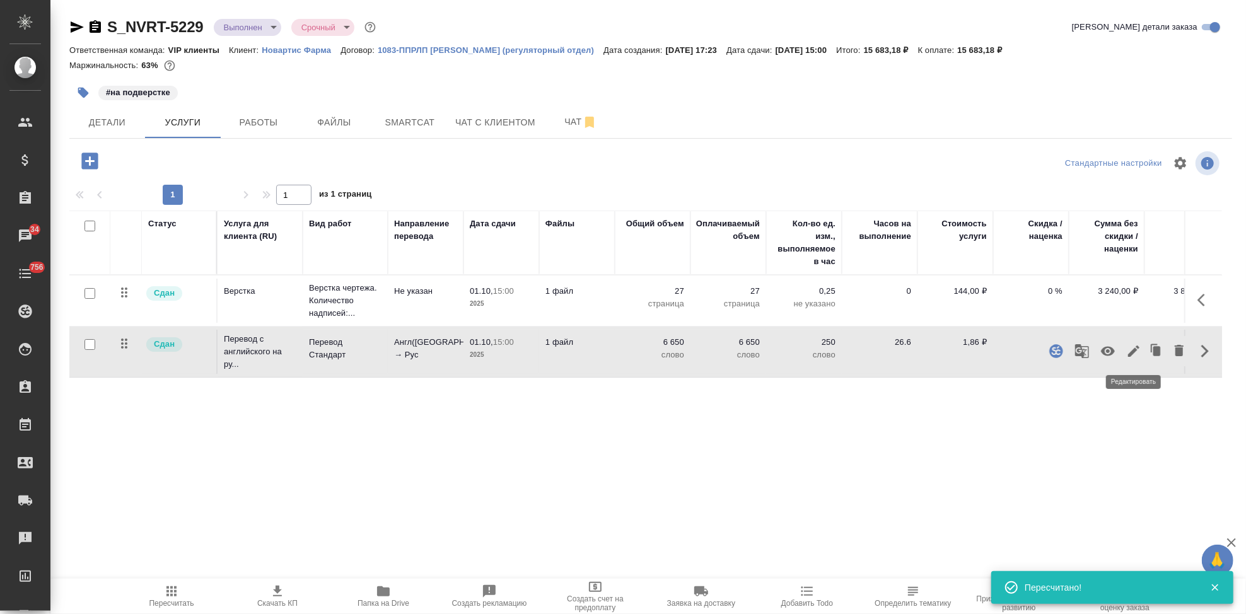
click at [1137, 351] on icon "button" at bounding box center [1133, 351] width 15 height 15
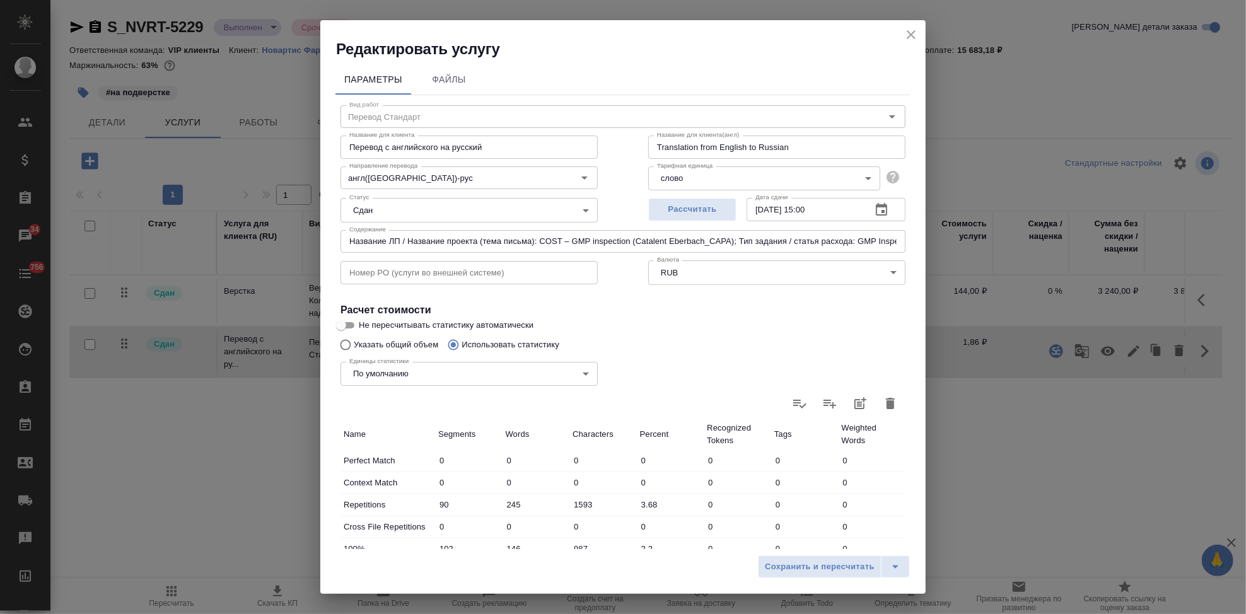
click at [913, 38] on icon "close" at bounding box center [911, 34] width 15 height 15
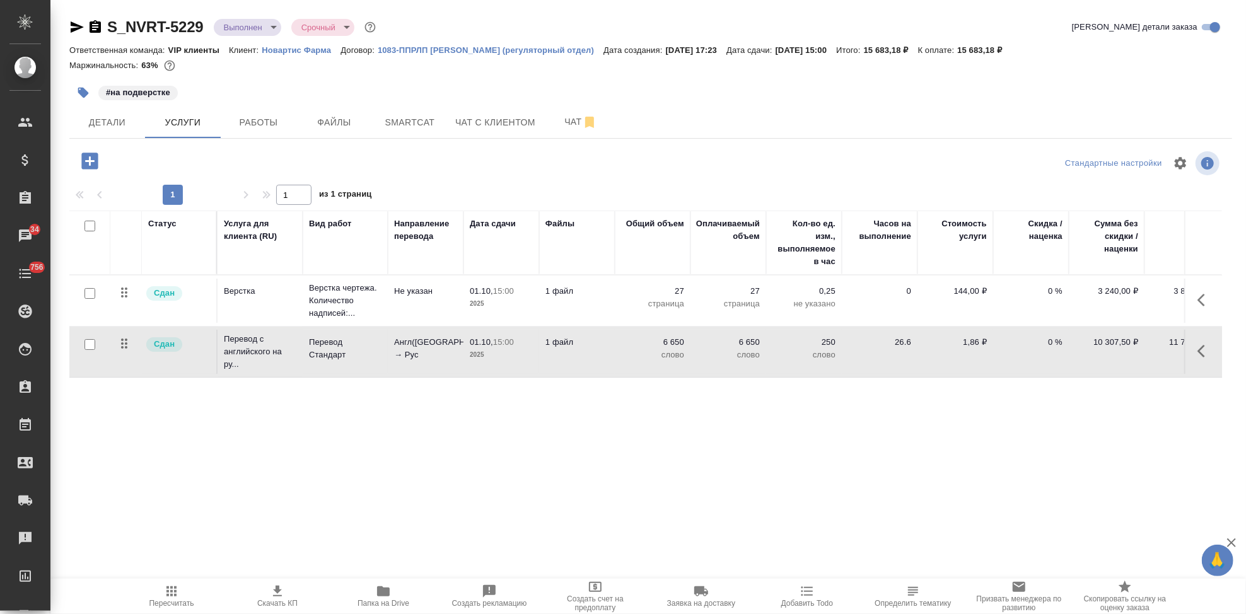
click at [1196, 297] on button "button" at bounding box center [1205, 300] width 30 height 30
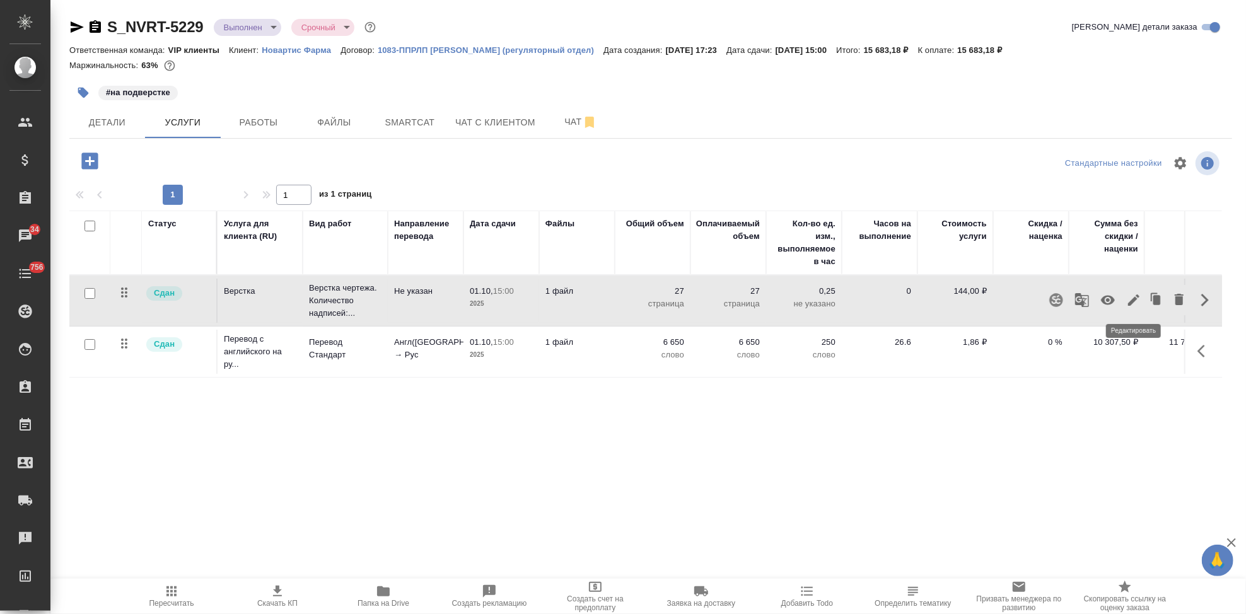
click at [1136, 300] on icon "button" at bounding box center [1133, 300] width 15 height 15
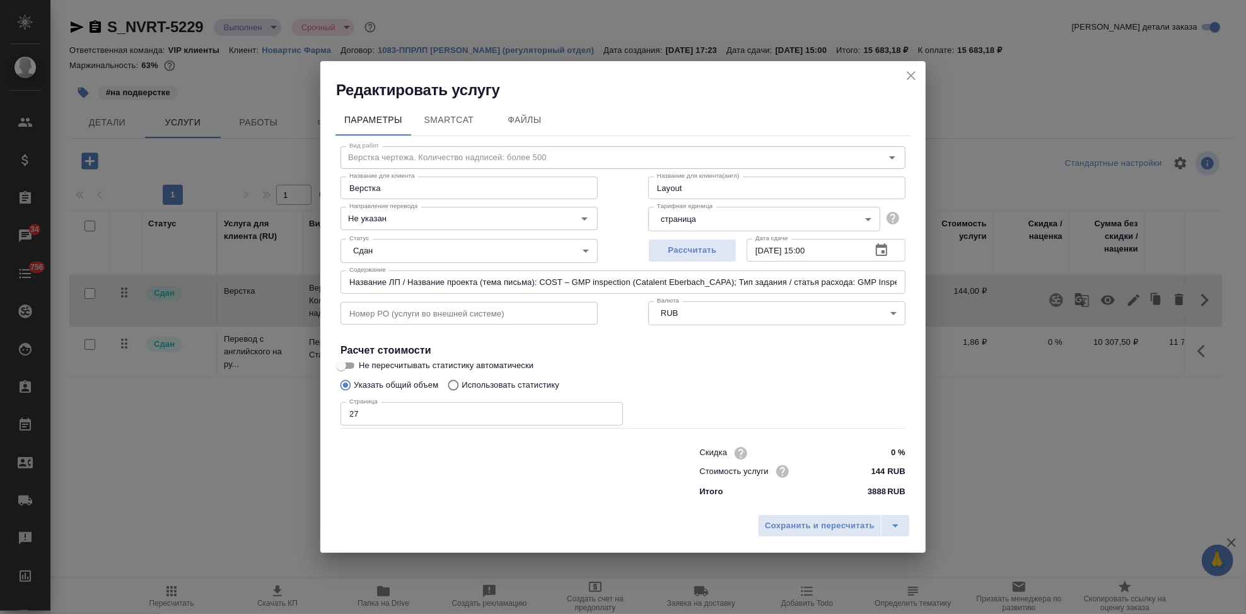
click at [915, 74] on icon "close" at bounding box center [911, 75] width 15 height 15
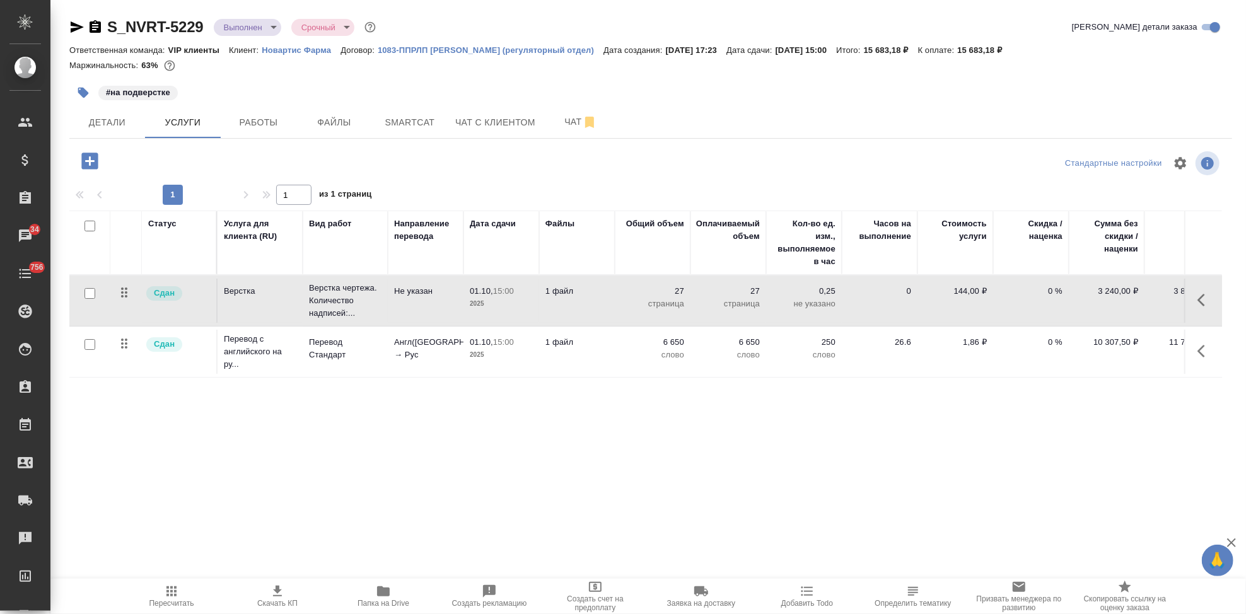
click at [170, 600] on span "Пересчитать" at bounding box center [171, 603] width 45 height 9
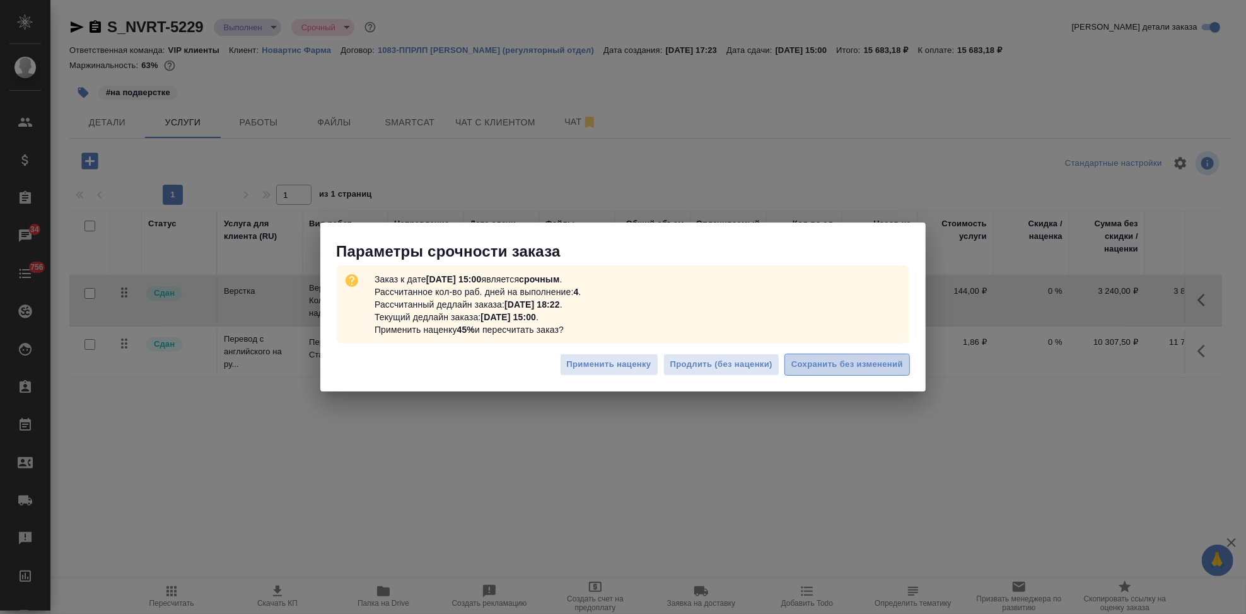
click at [842, 369] on span "Сохранить без изменений" at bounding box center [847, 365] width 112 height 15
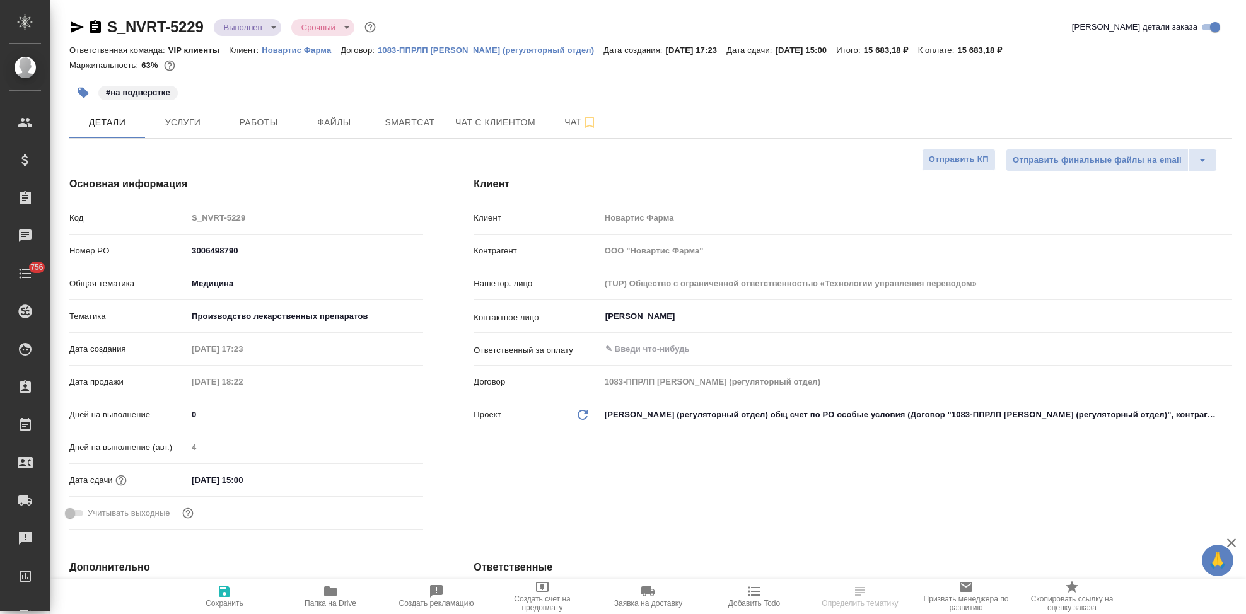
select select "RU"
click at [175, 119] on span "Услуги" at bounding box center [183, 123] width 61 height 16
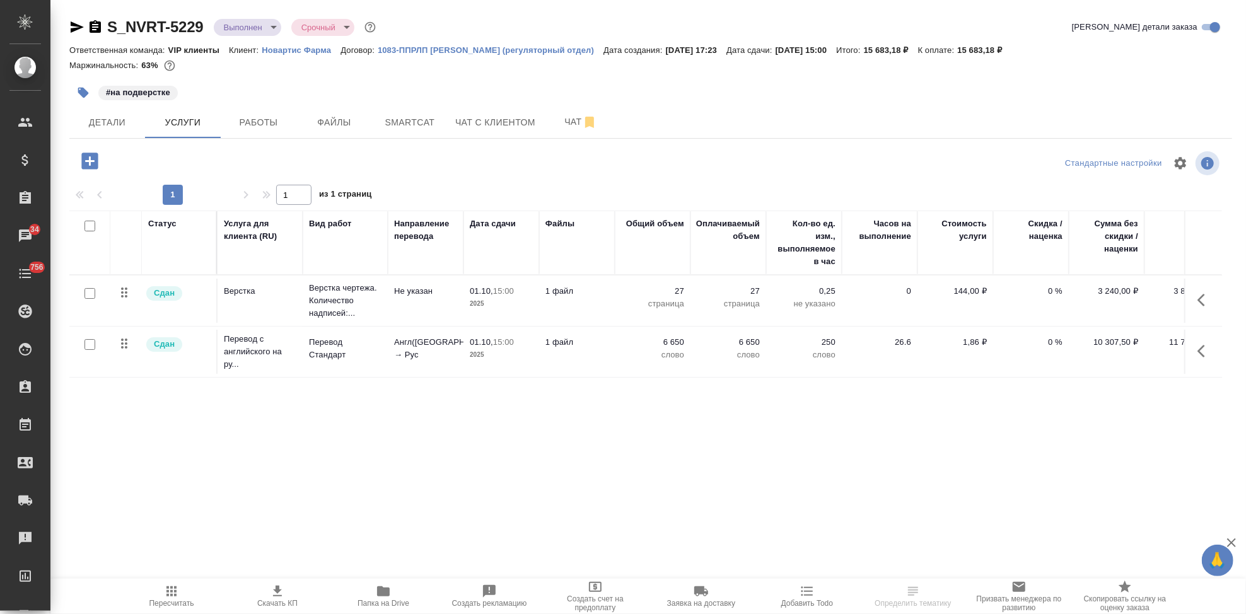
click at [1195, 351] on button "button" at bounding box center [1205, 351] width 30 height 30
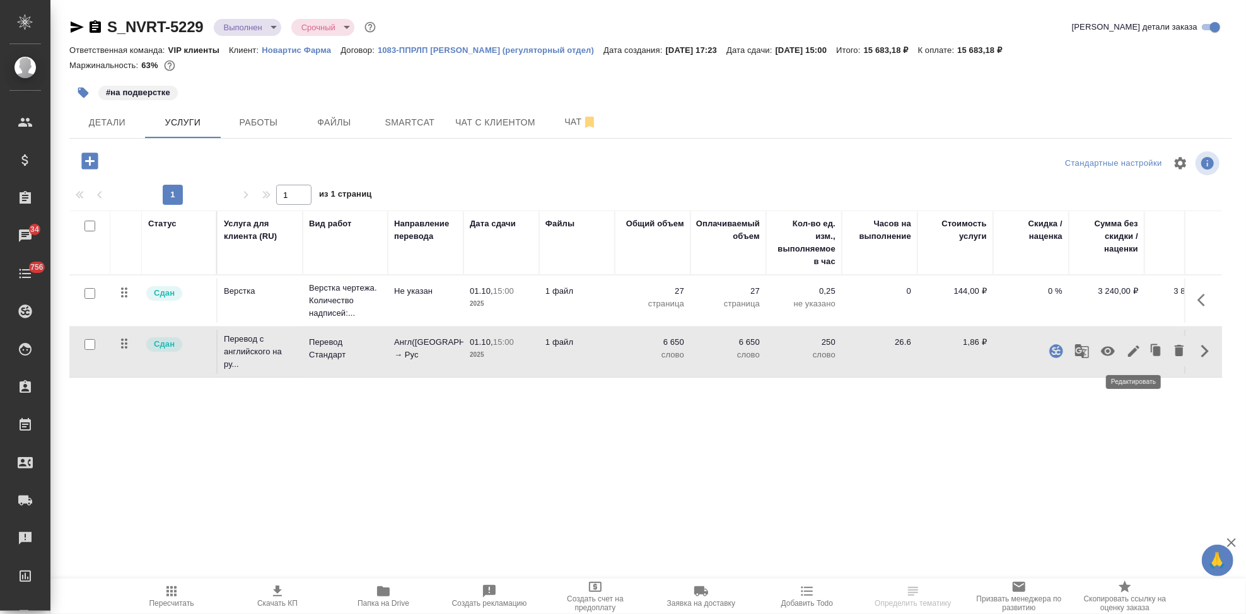
click at [1129, 348] on icon "button" at bounding box center [1133, 351] width 15 height 15
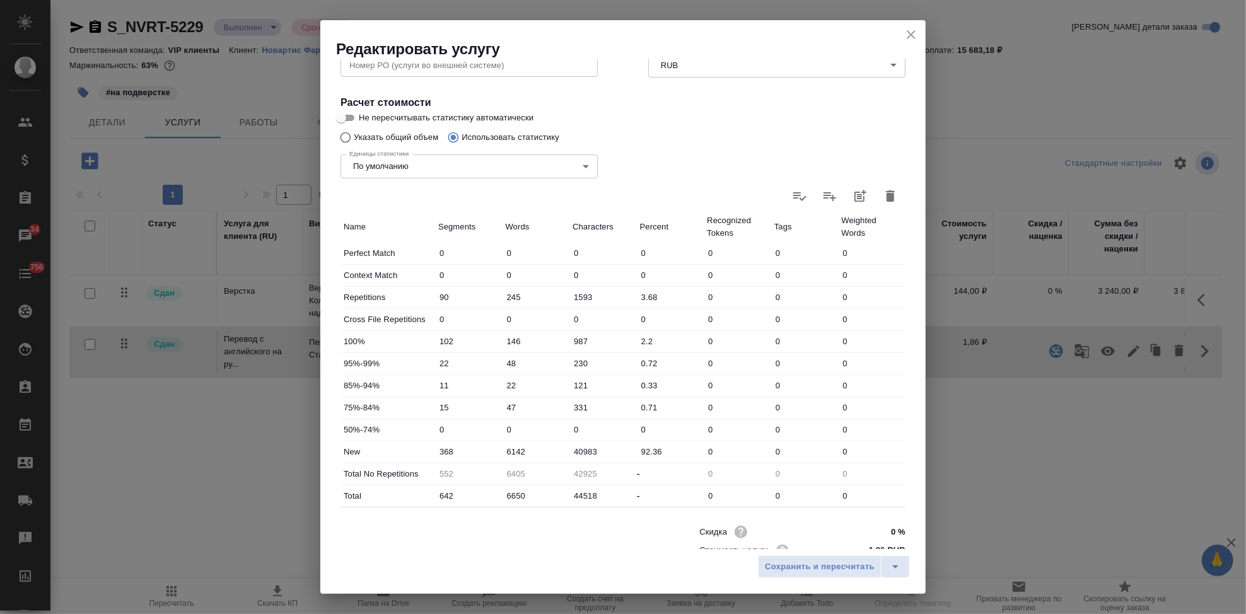
scroll to position [245, 0]
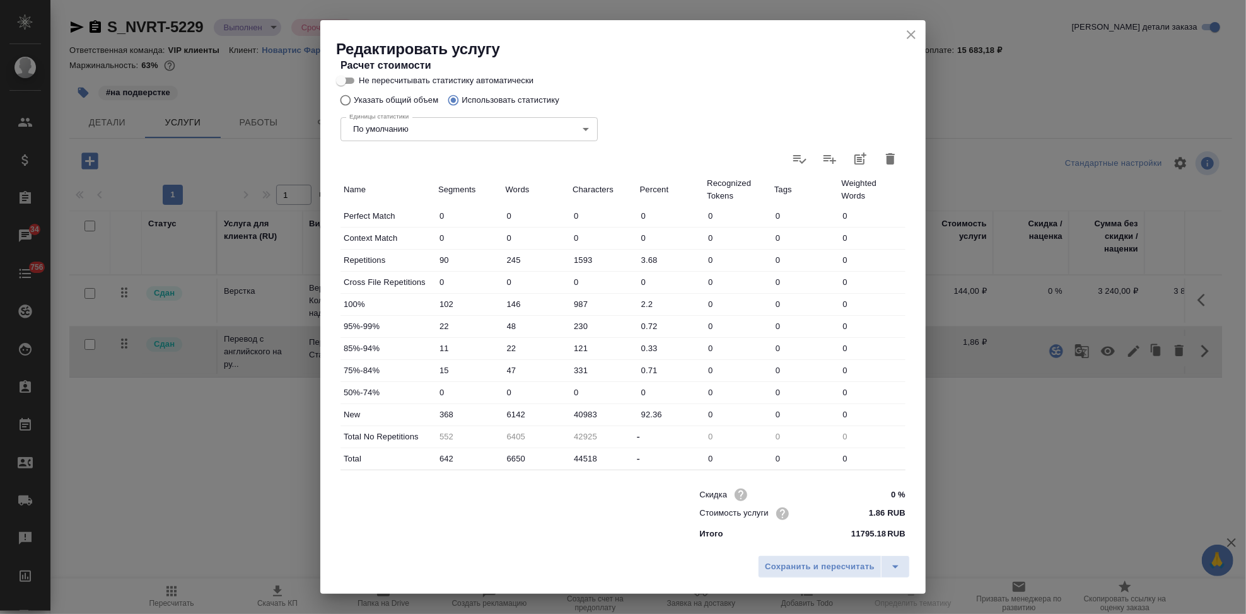
click at [514, 414] on input "6142" at bounding box center [536, 414] width 67 height 18
type input "6442"
click at [899, 561] on icon "split button" at bounding box center [895, 566] width 15 height 15
click at [859, 544] on li "Сохранить" at bounding box center [836, 540] width 152 height 20
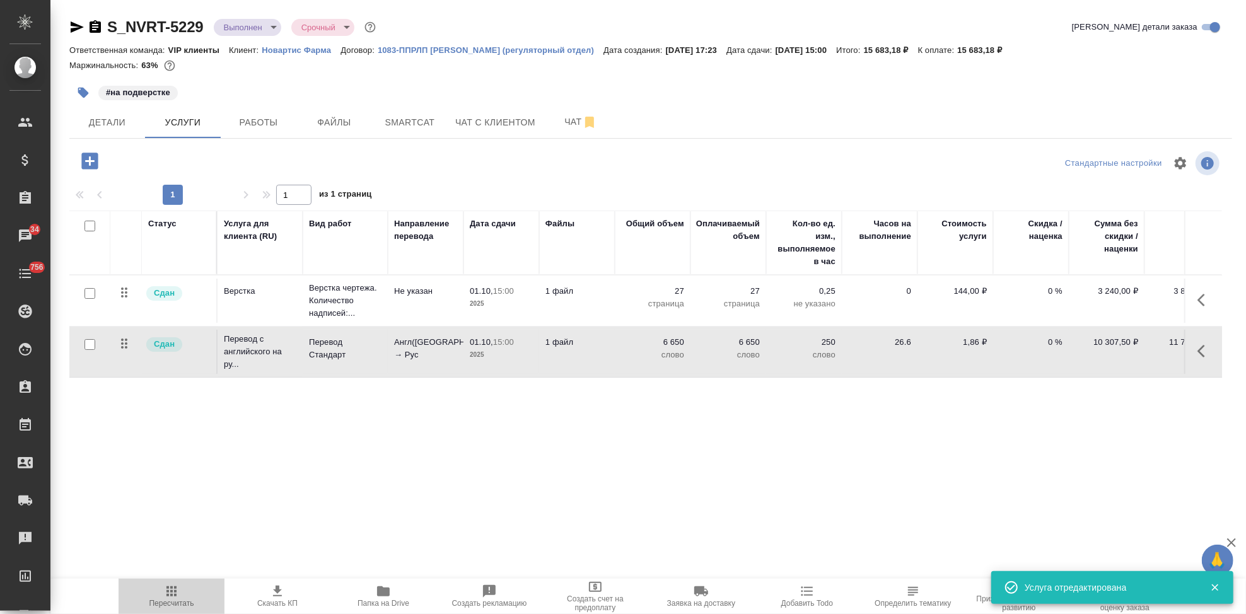
click at [183, 596] on span "Пересчитать" at bounding box center [171, 596] width 91 height 24
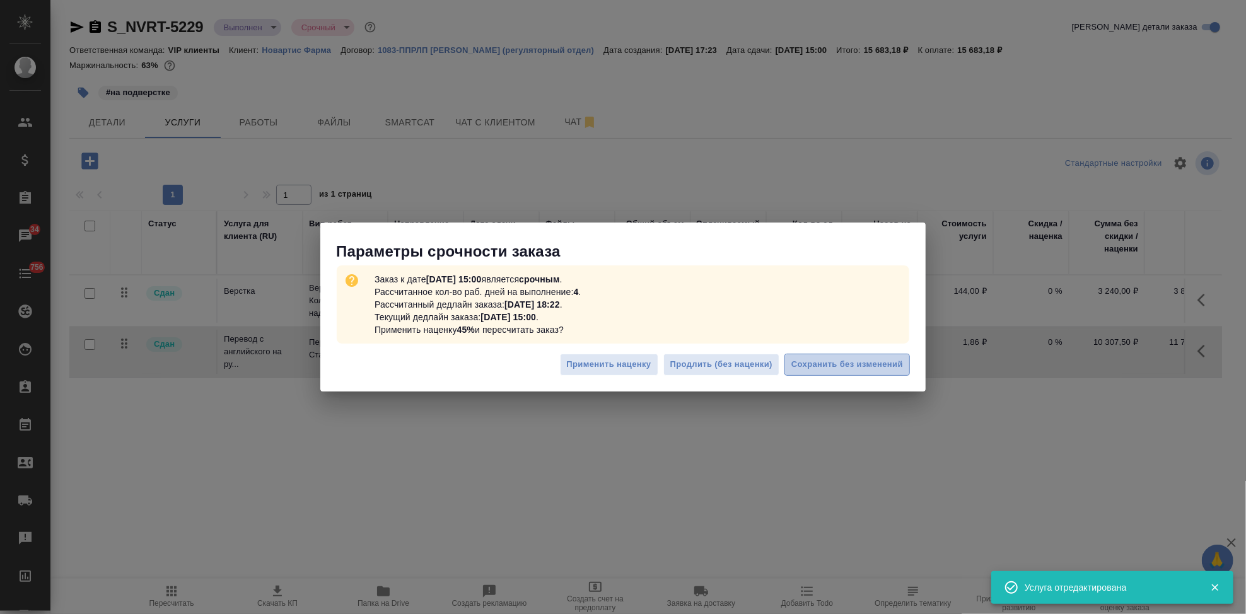
click at [832, 360] on span "Сохранить без изменений" at bounding box center [847, 365] width 112 height 15
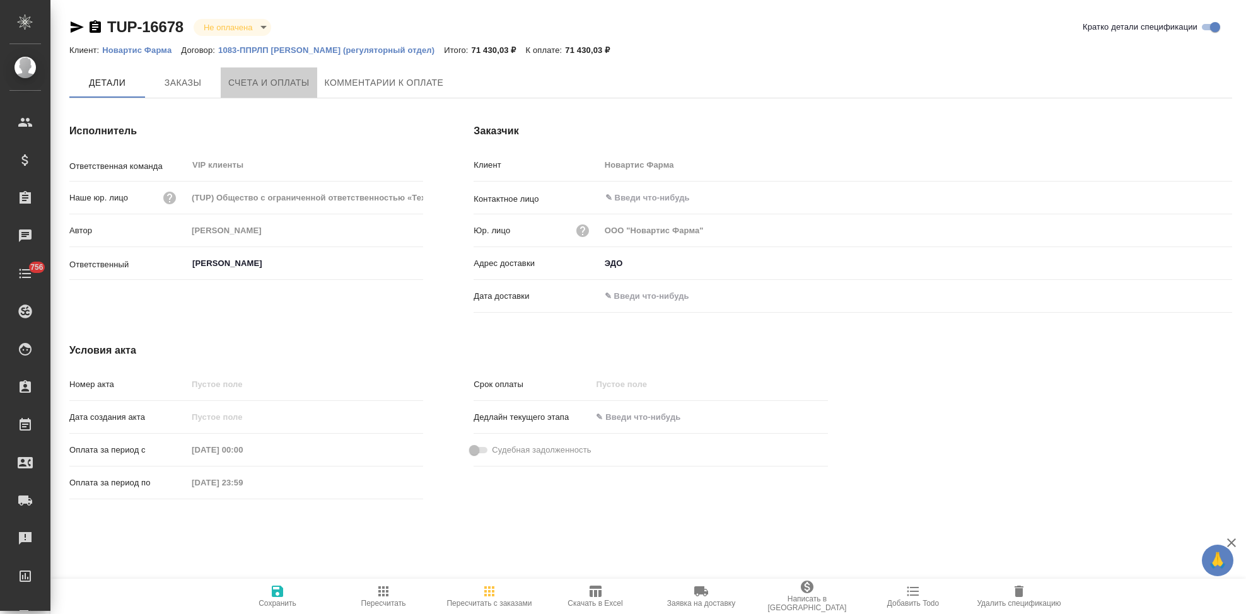
click at [291, 78] on span "Счета и оплаты" at bounding box center [268, 83] width 81 height 16
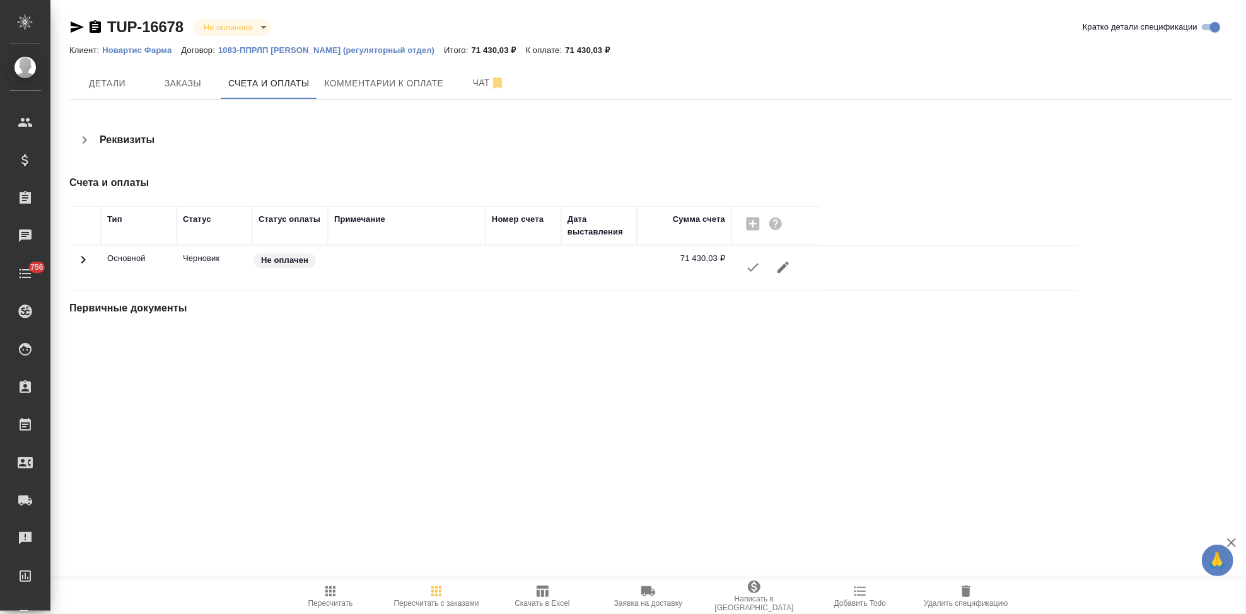
click at [749, 271] on icon "button" at bounding box center [752, 267] width 15 height 15
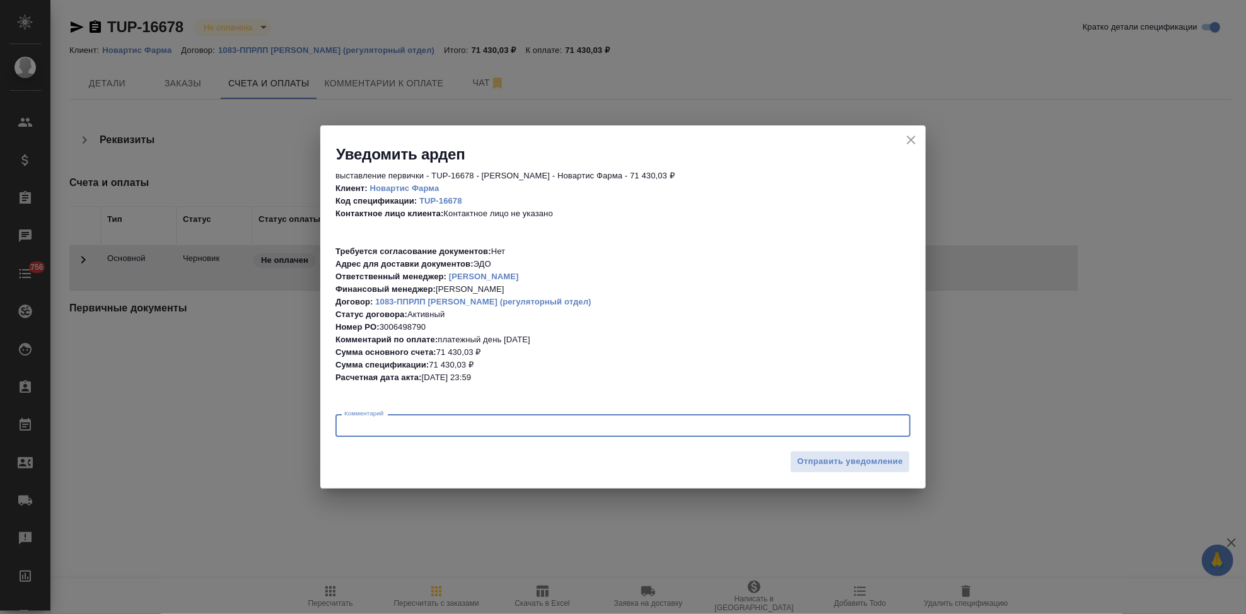
click at [536, 424] on textarea at bounding box center [622, 425] width 557 height 9
type textarea "U"
type textarea "[PERSON_NAME]"
click at [834, 456] on span "Отправить уведомление" at bounding box center [850, 462] width 106 height 15
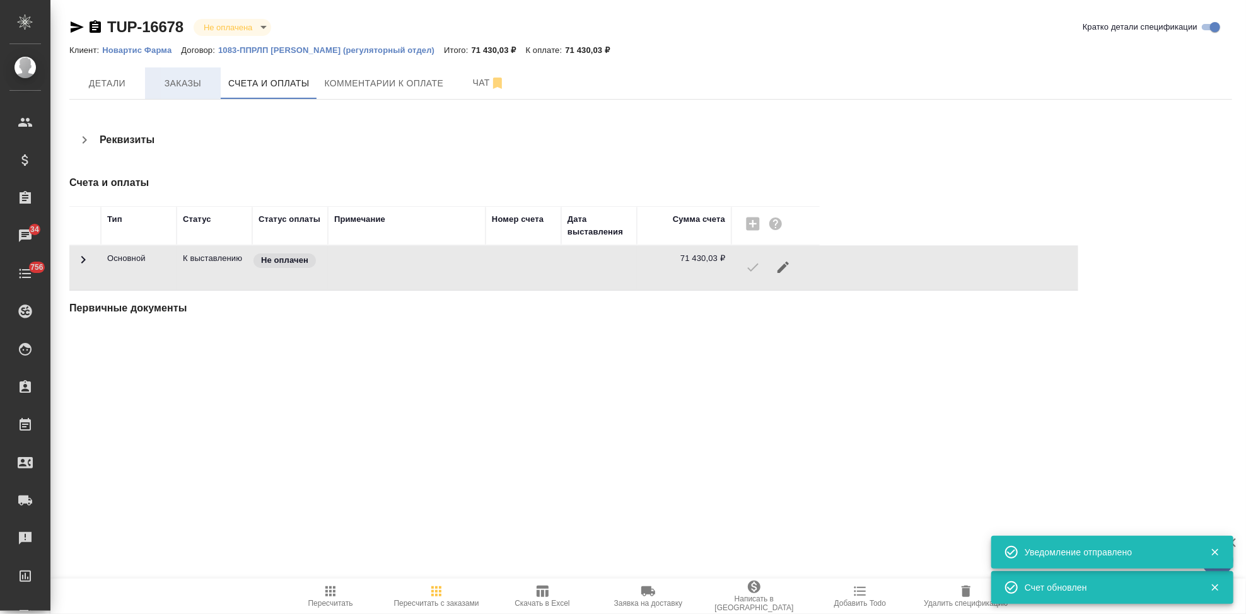
click at [189, 81] on span "Заказы" at bounding box center [183, 84] width 61 height 16
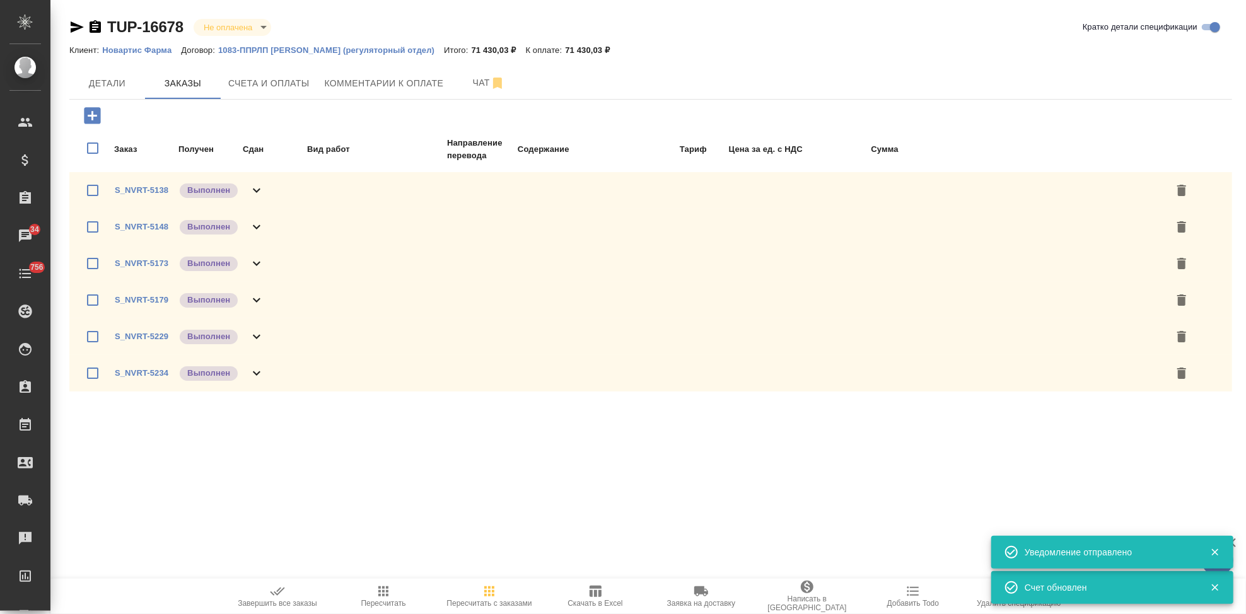
click at [270, 595] on icon "button" at bounding box center [277, 591] width 15 height 15
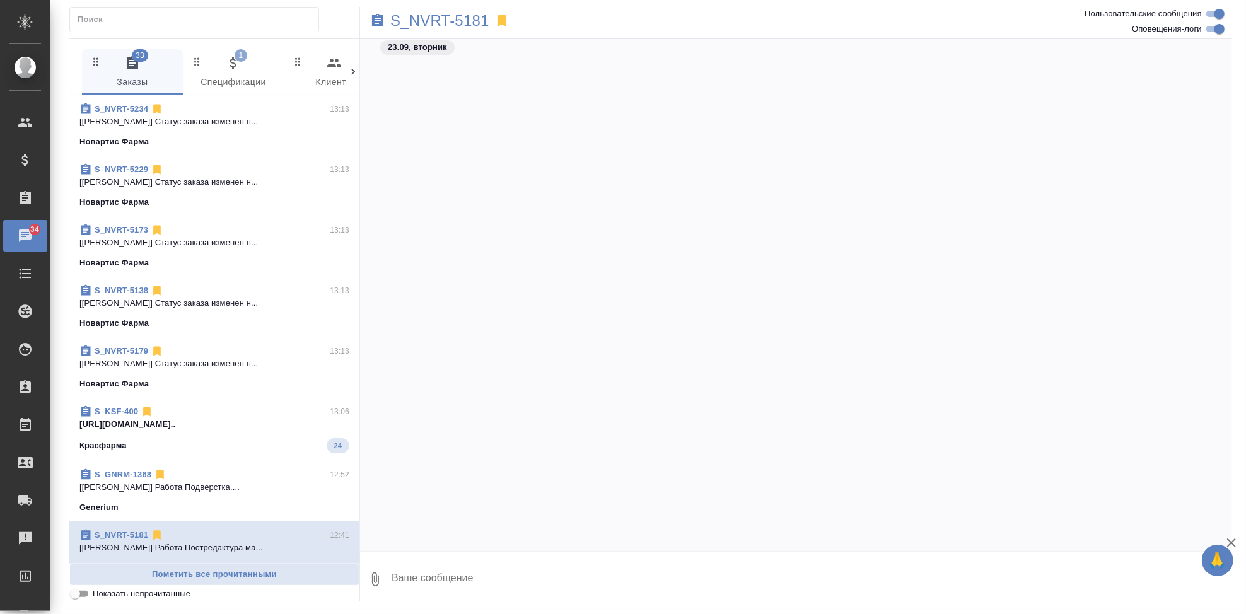
scroll to position [353757, 0]
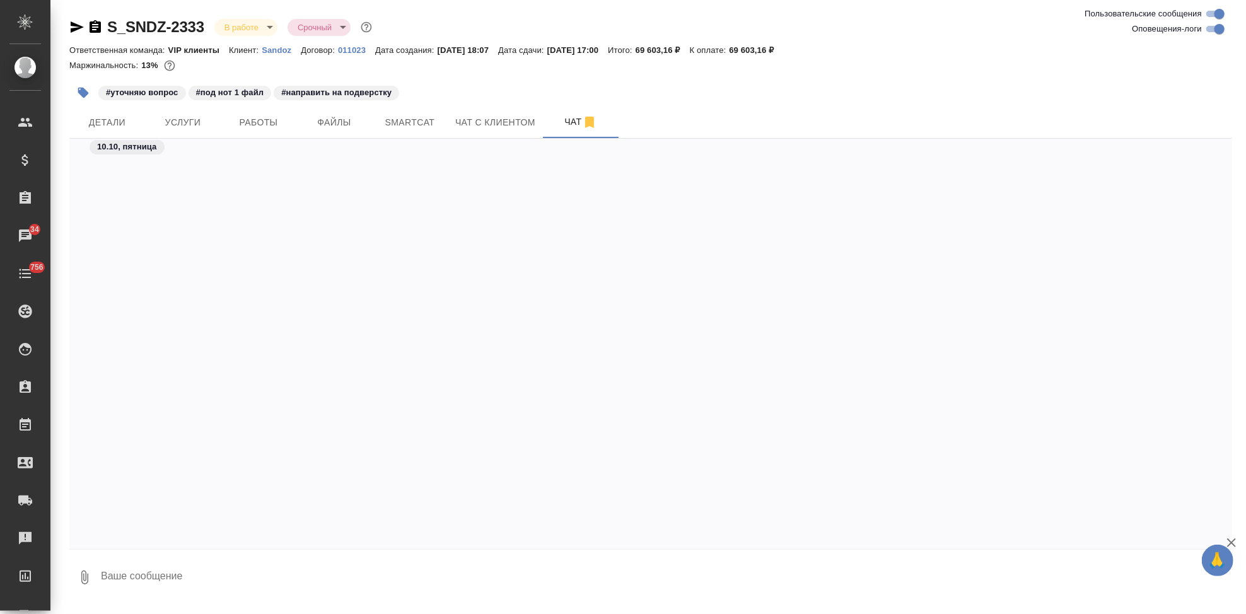
scroll to position [67072, 0]
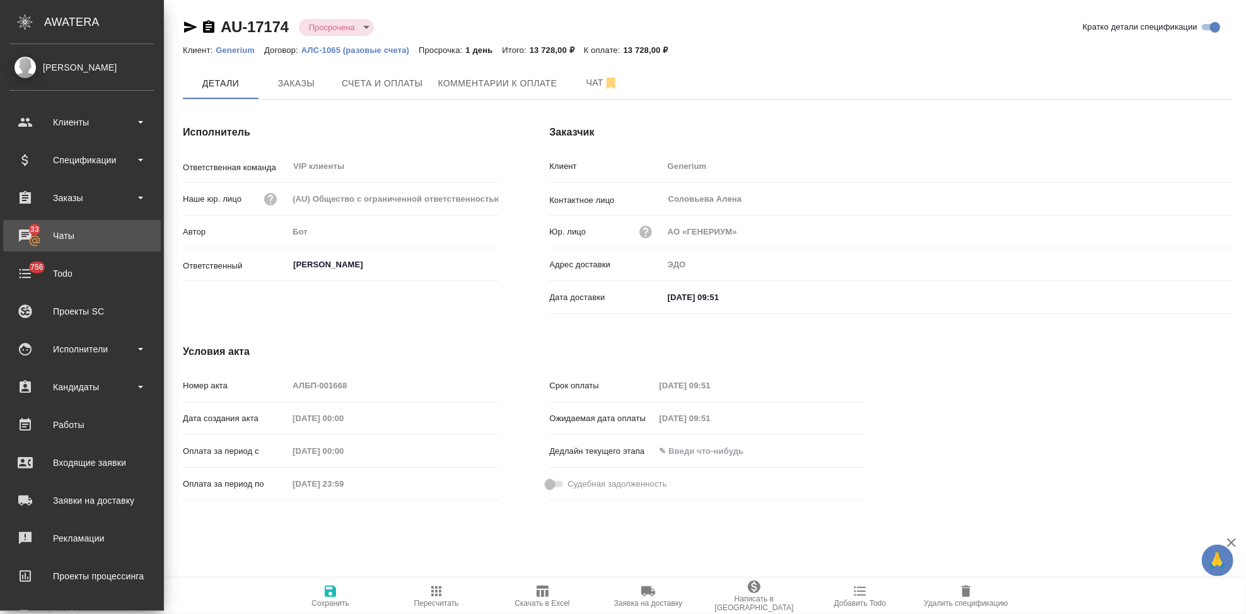
click at [16, 239] on div "Чаты" at bounding box center [81, 235] width 145 height 19
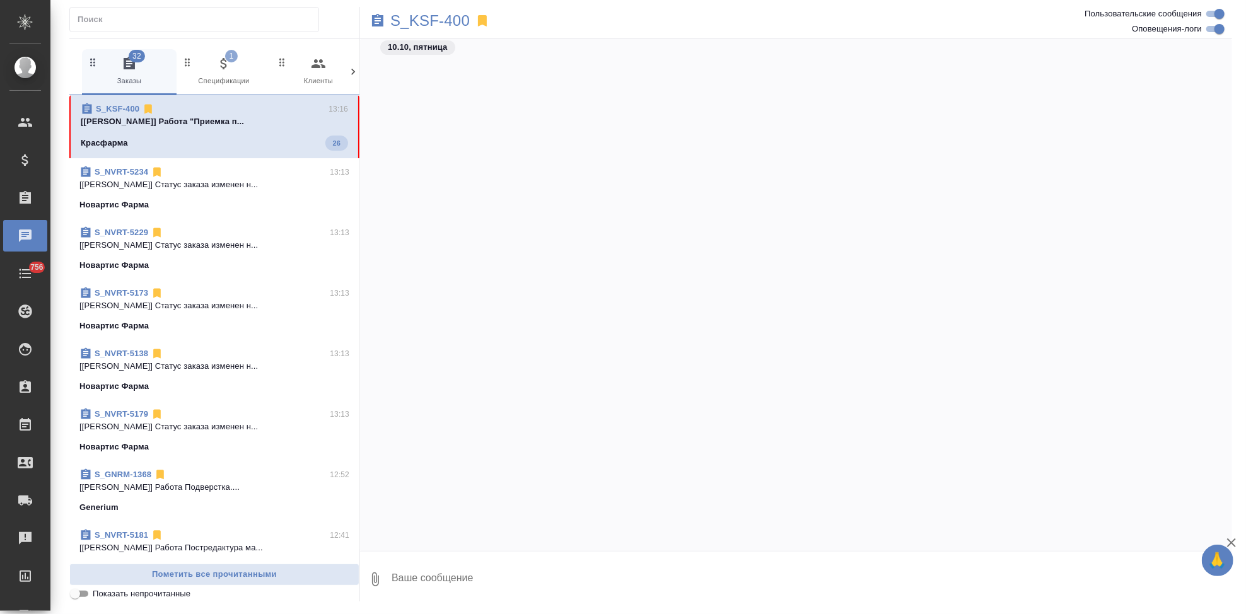
scroll to position [32233, 0]
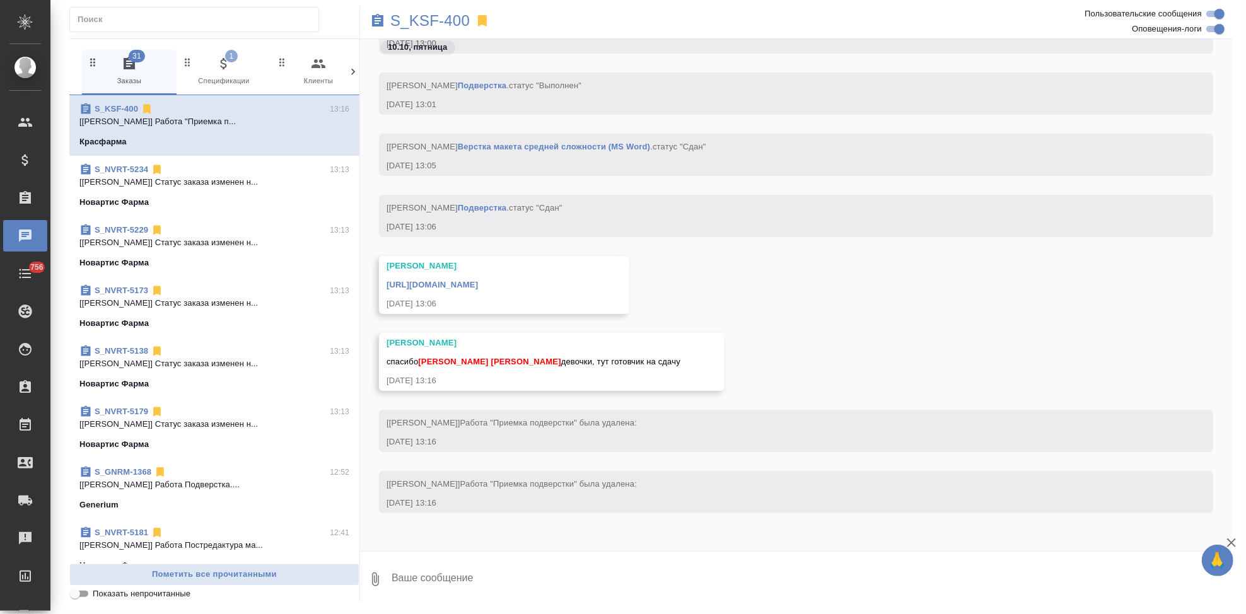
click at [451, 576] on textarea at bounding box center [811, 579] width 842 height 43
type textarea "это Диле"
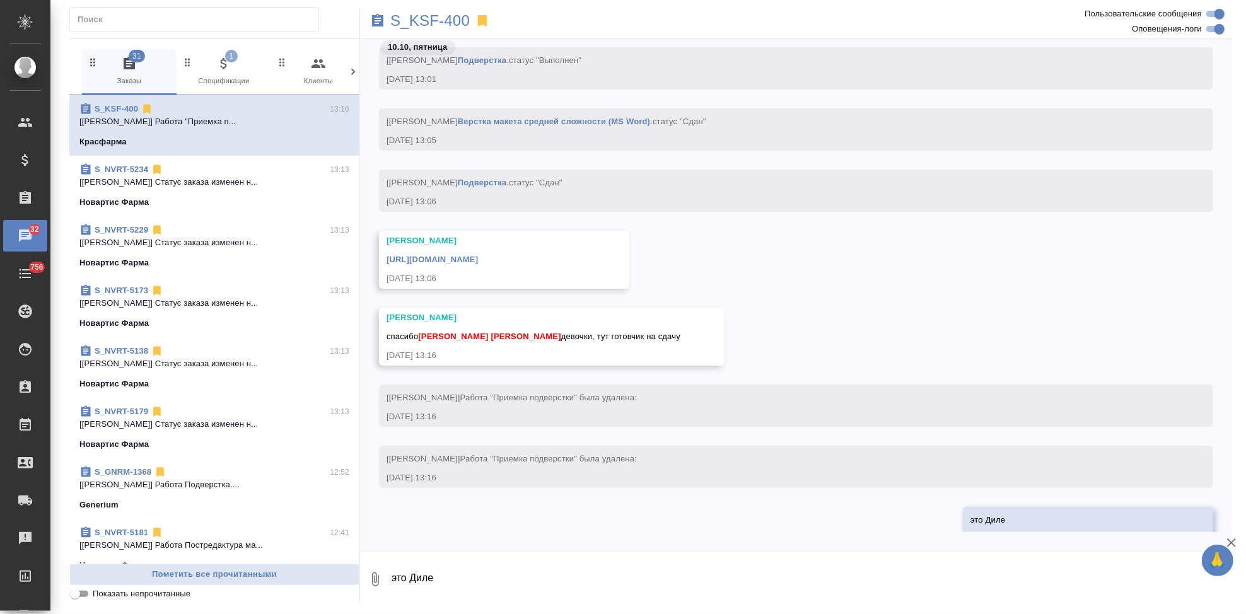
scroll to position [32294, 0]
